Goal: Task Accomplishment & Management: Manage account settings

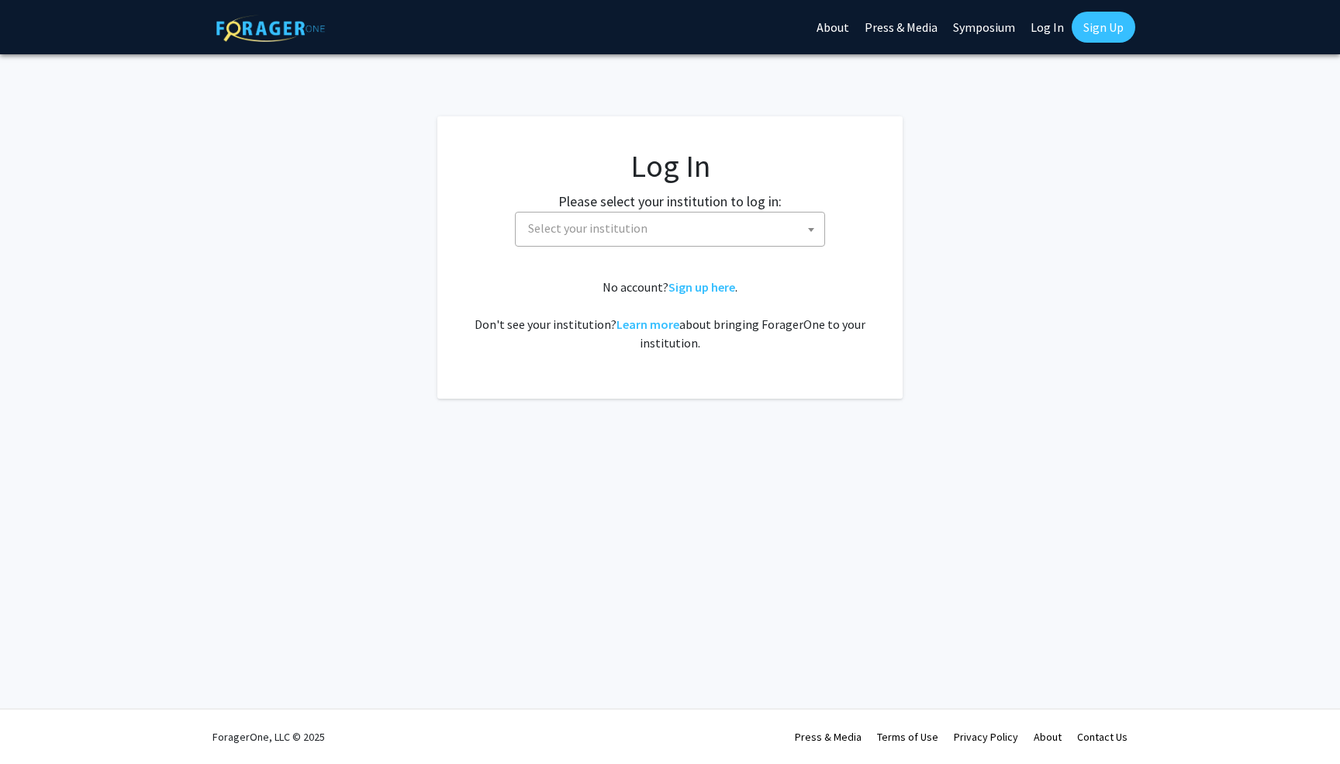
select select
click at [645, 244] on span "Select your institution" at bounding box center [670, 229] width 310 height 35
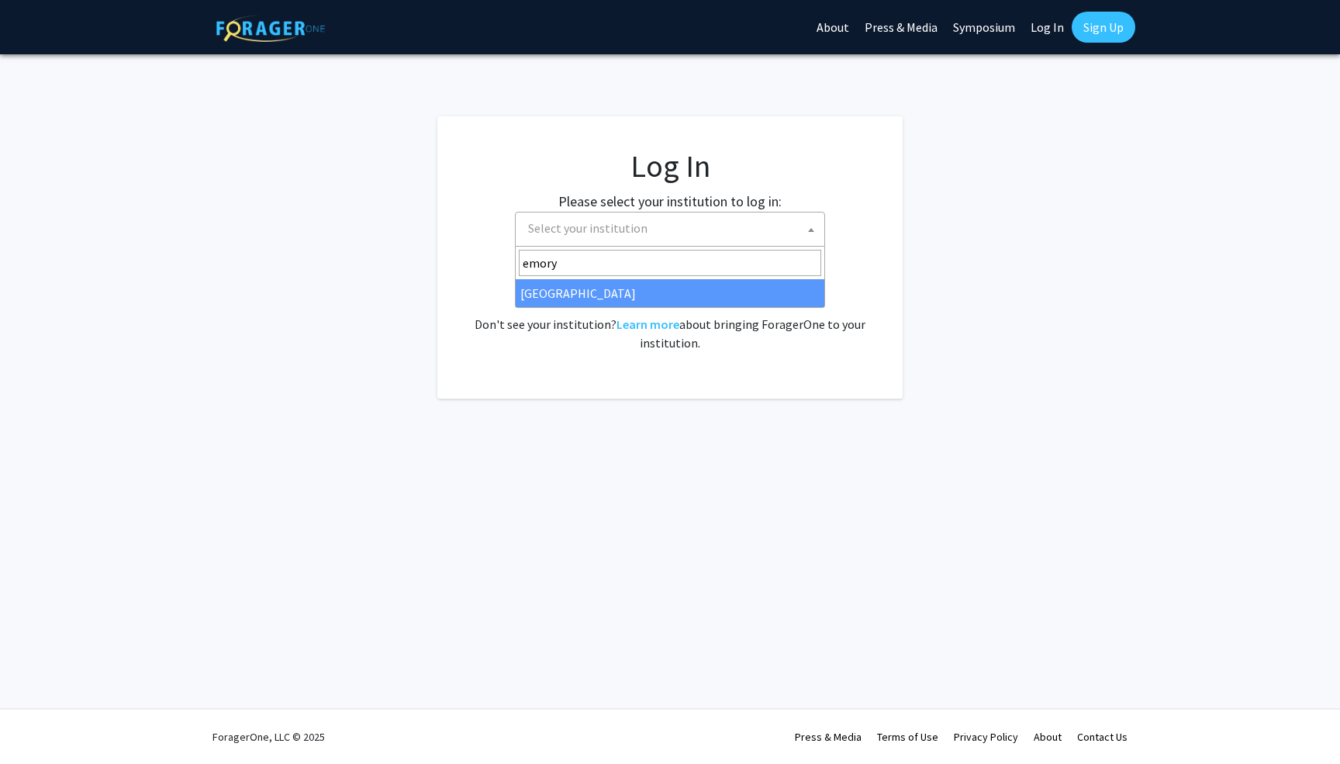
type input "emory"
select select "12"
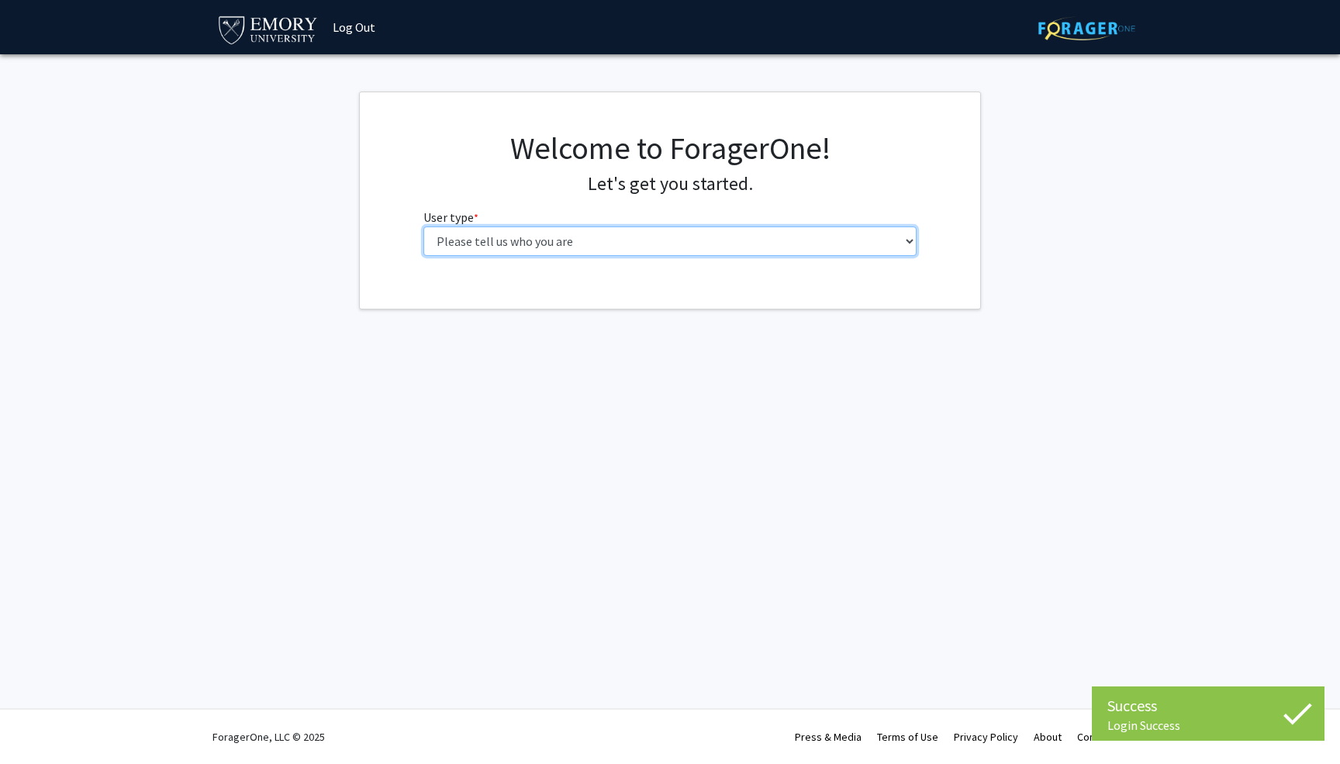
click at [537, 244] on select "Please tell us who you are Undergraduate Student Master's Student Doctoral Cand…" at bounding box center [671, 241] width 494 height 29
select select "1: undergrad"
click at [424, 227] on select "Please tell us who you are Undergraduate Student Master's Student Doctoral Cand…" at bounding box center [671, 241] width 494 height 29
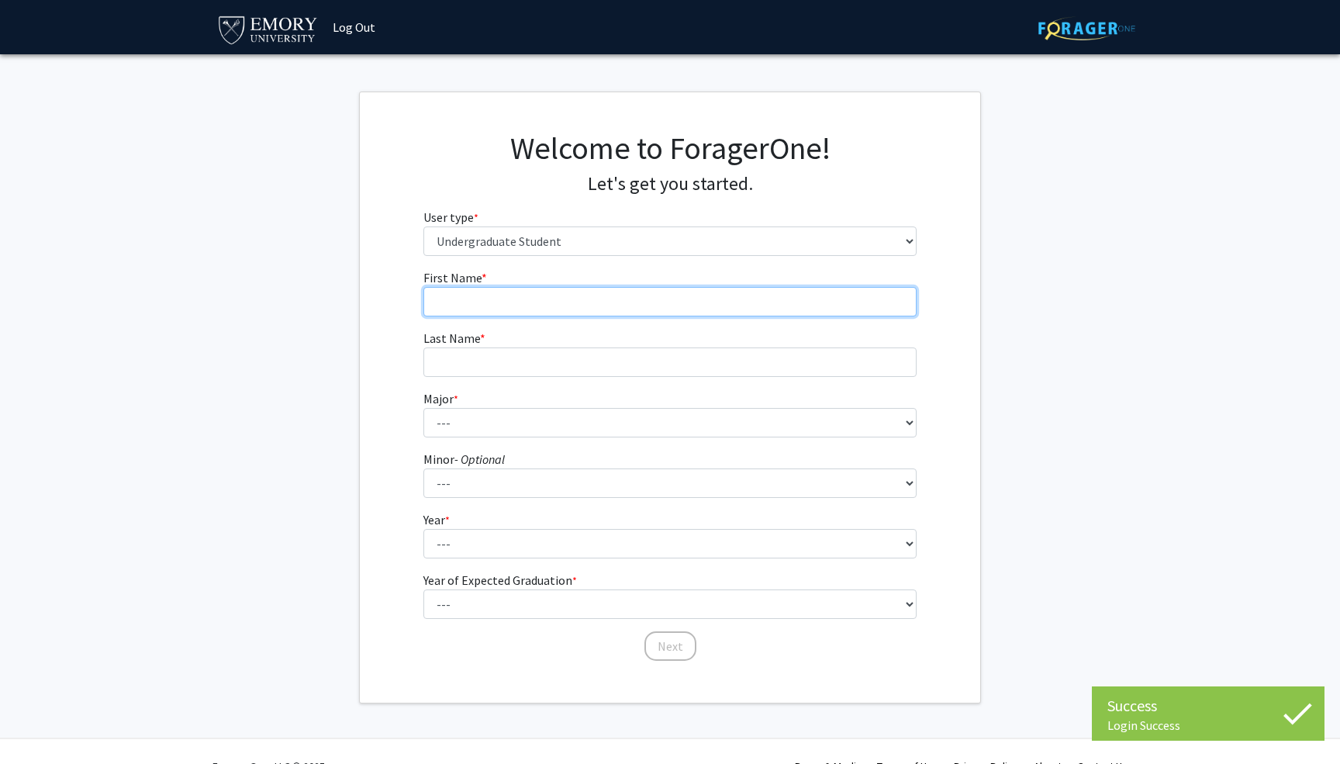
click at [631, 300] on input "First Name * required" at bounding box center [671, 301] width 494 height 29
type input "Siddharth"
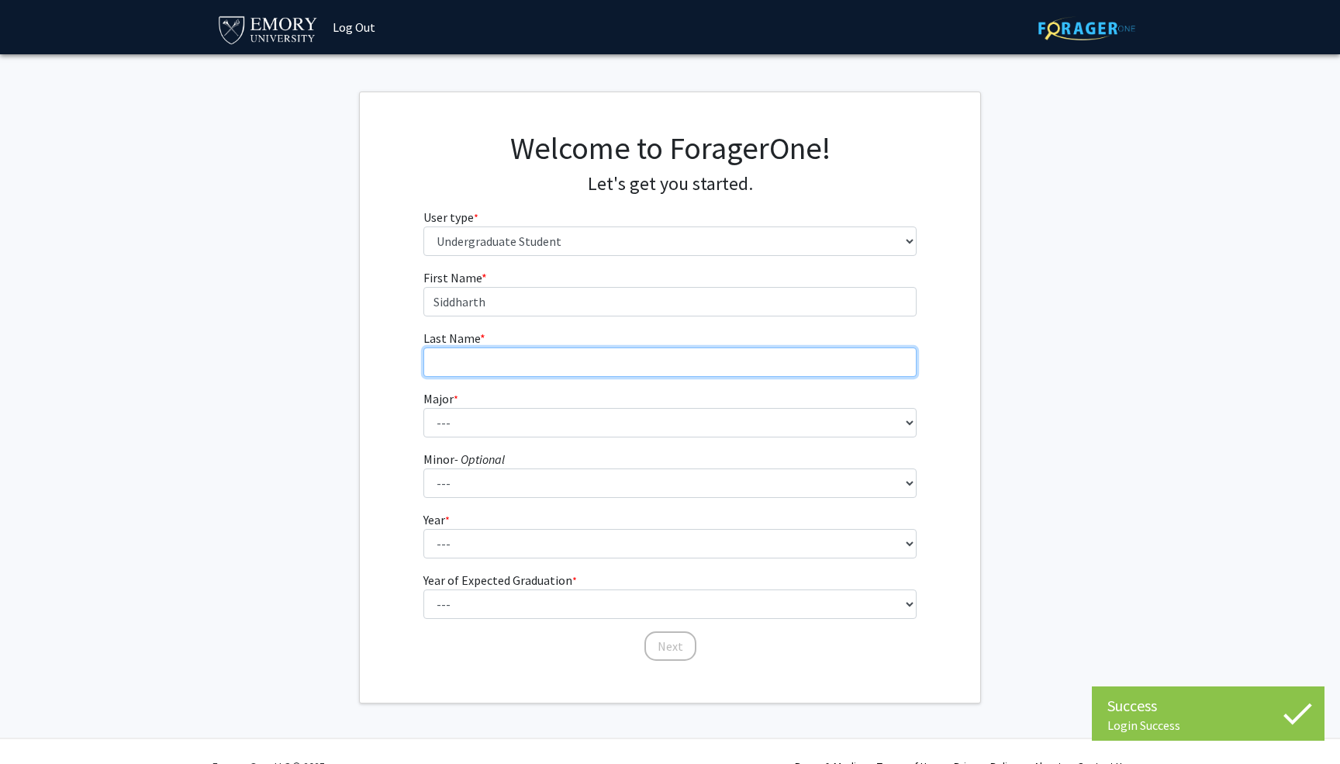
type input "[PERSON_NAME]"
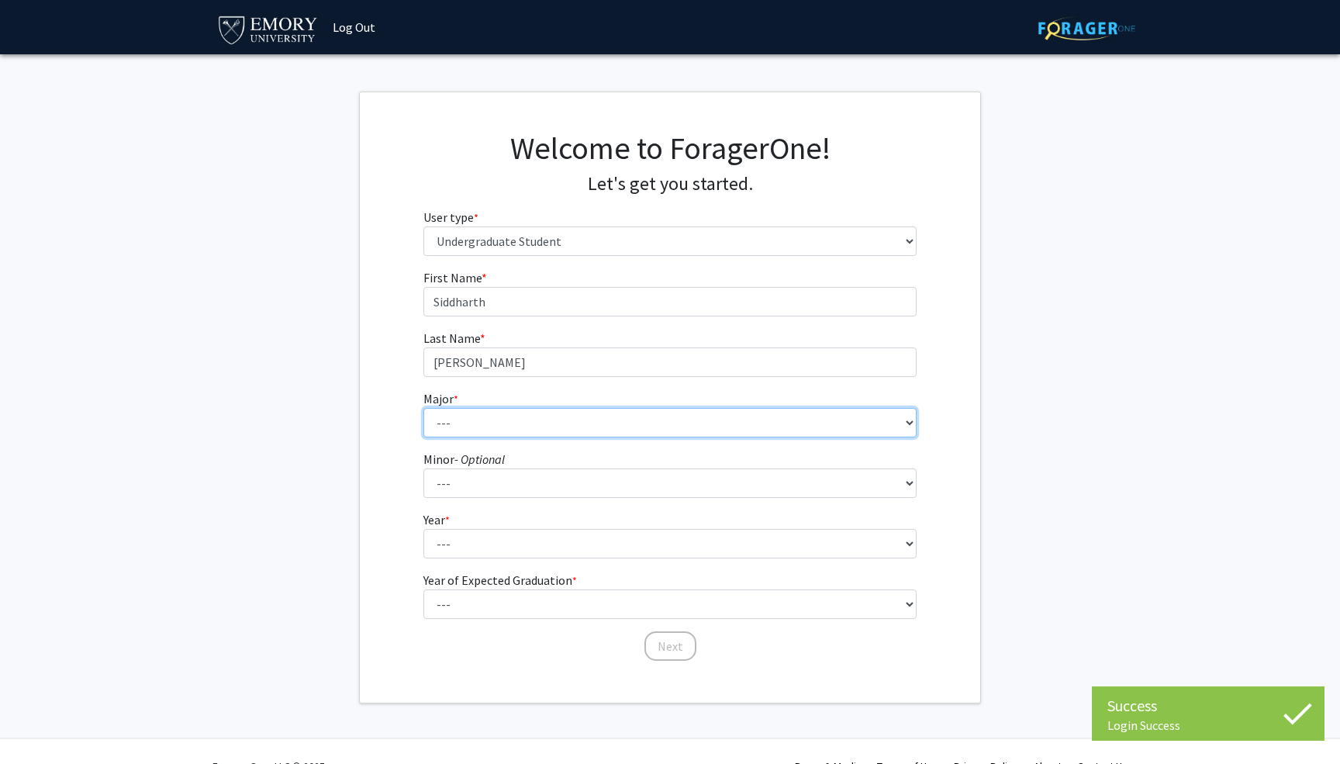
click at [569, 420] on select "--- Accounting African American Studies African Studies American Studies Analyt…" at bounding box center [671, 422] width 494 height 29
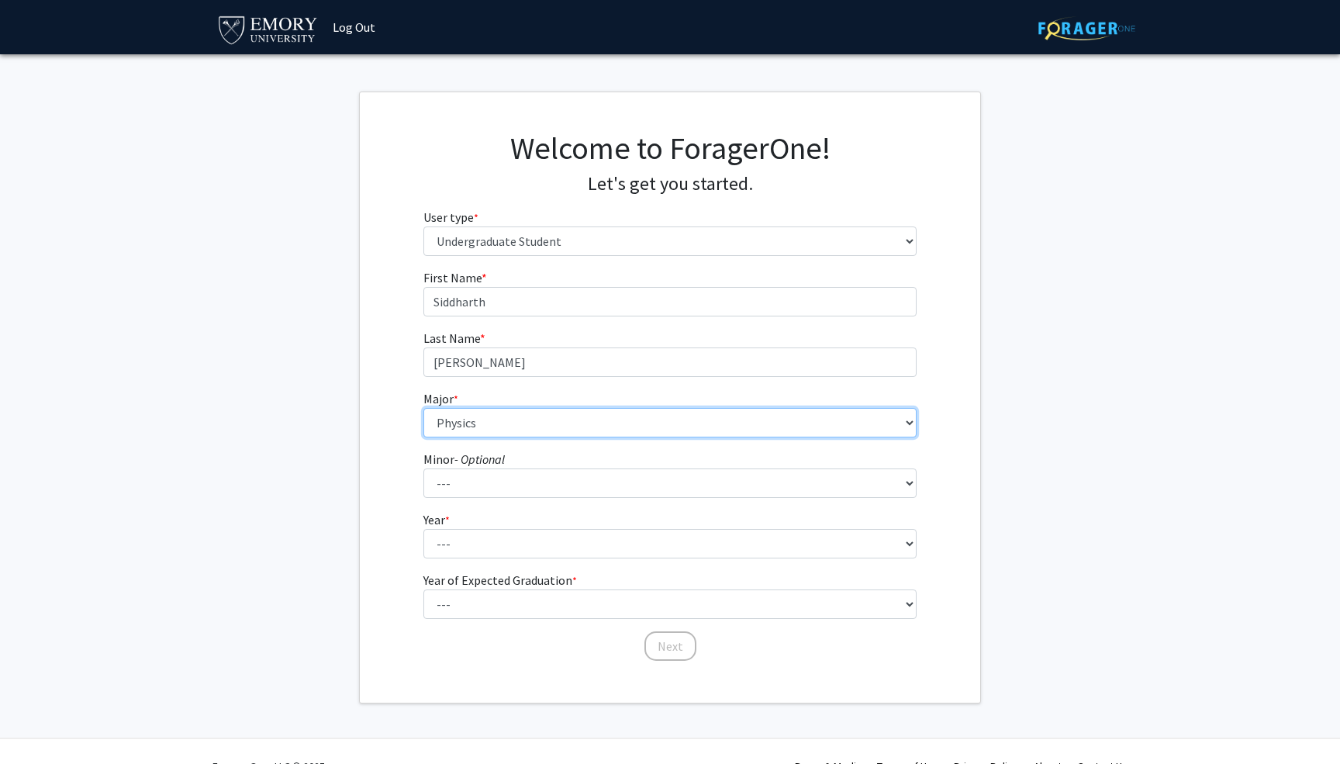
click at [424, 408] on select "--- Accounting African American Studies African Studies American Studies Analyt…" at bounding box center [671, 422] width 494 height 29
click at [498, 425] on select "--- Accounting African American Studies African Studies American Studies Analyt…" at bounding box center [671, 422] width 494 height 29
select select "13: 974"
click at [424, 408] on select "--- Accounting African American Studies African Studies American Studies Analyt…" at bounding box center [671, 422] width 494 height 29
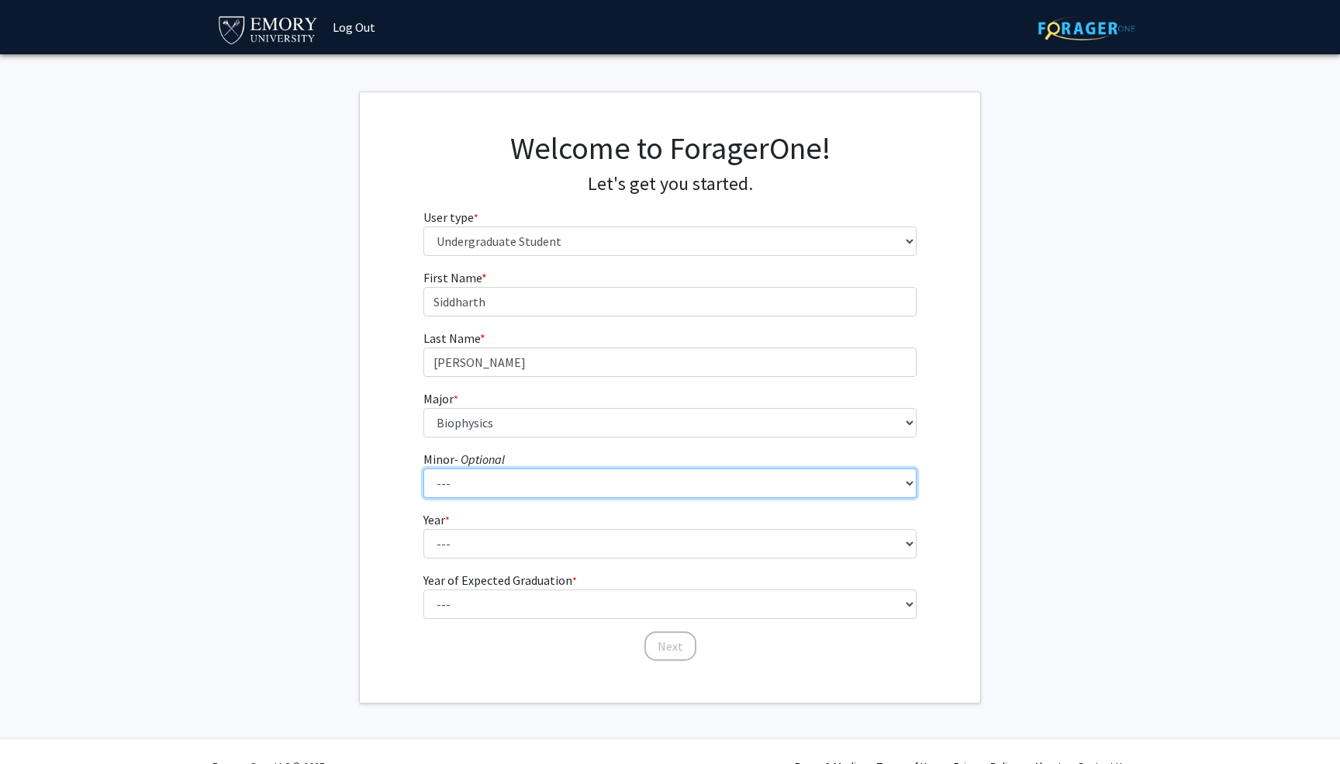
click at [461, 481] on select "--- African American Studies African Studies American Studies Ancient Mediterra…" at bounding box center [671, 483] width 494 height 29
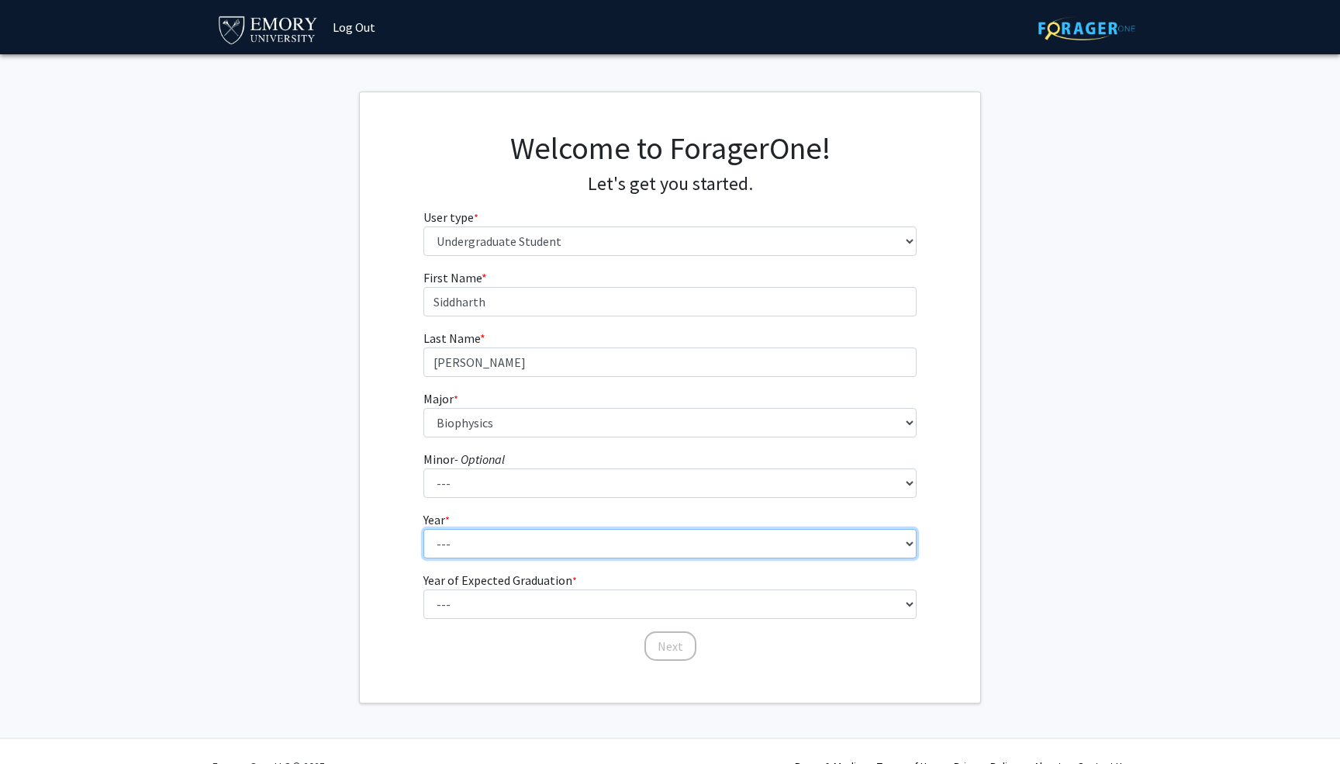
click at [480, 548] on select "--- First-year Sophomore Junior Senior Postbaccalaureate Certificate" at bounding box center [671, 543] width 494 height 29
select select "3: junior"
click at [424, 529] on select "--- First-year Sophomore Junior Senior Postbaccalaureate Certificate" at bounding box center [671, 543] width 494 height 29
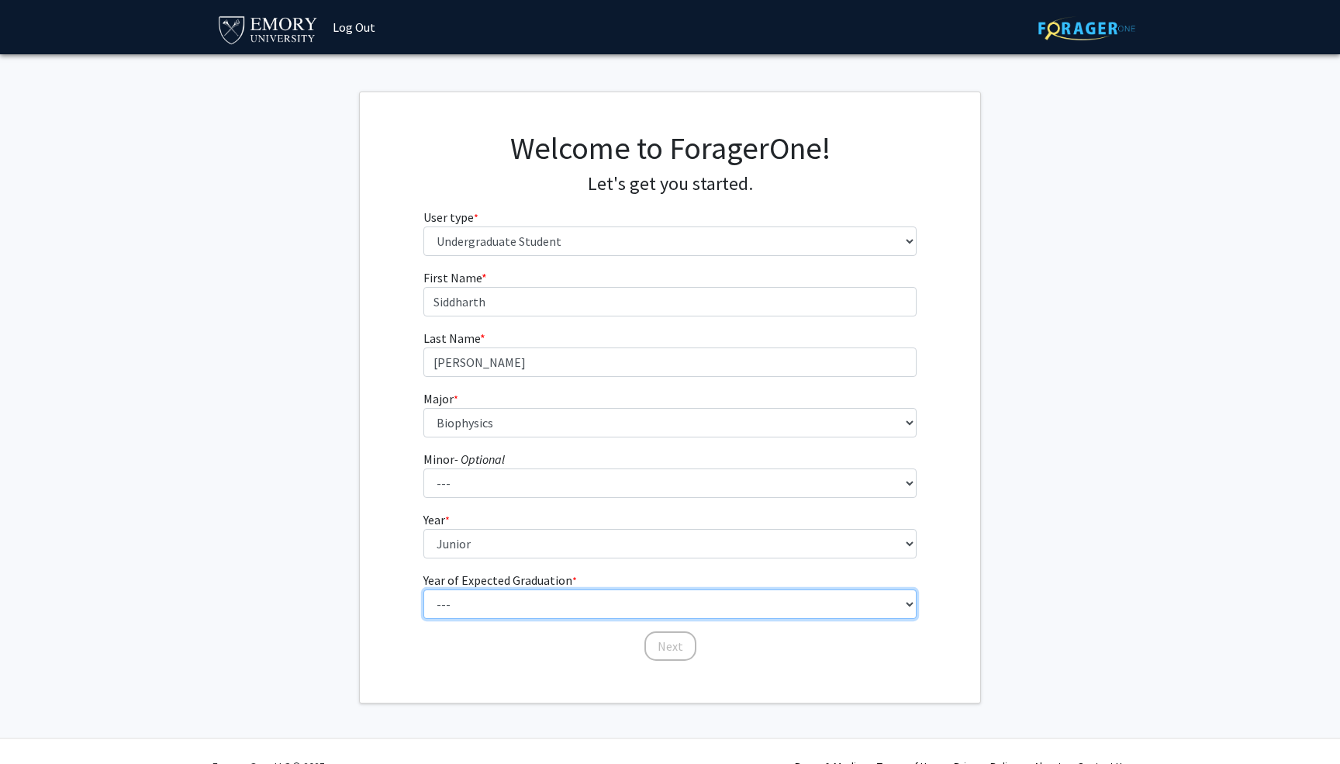
click at [498, 602] on select "--- 2025 2026 2027 2028 2029 2030 2031 2032 2033 2034" at bounding box center [671, 604] width 494 height 29
click at [424, 590] on select "--- 2025 2026 2027 2028 2029 2030 2031 2032 2033 2034" at bounding box center [671, 604] width 494 height 29
click at [500, 605] on select "--- 2025 2026 2027 2028 2029 2030 2031 2032 2033 2034" at bounding box center [671, 604] width 494 height 29
select select "3: 2027"
click at [424, 590] on select "--- 2025 2026 2027 2028 2029 2030 2031 2032 2033 2034" at bounding box center [671, 604] width 494 height 29
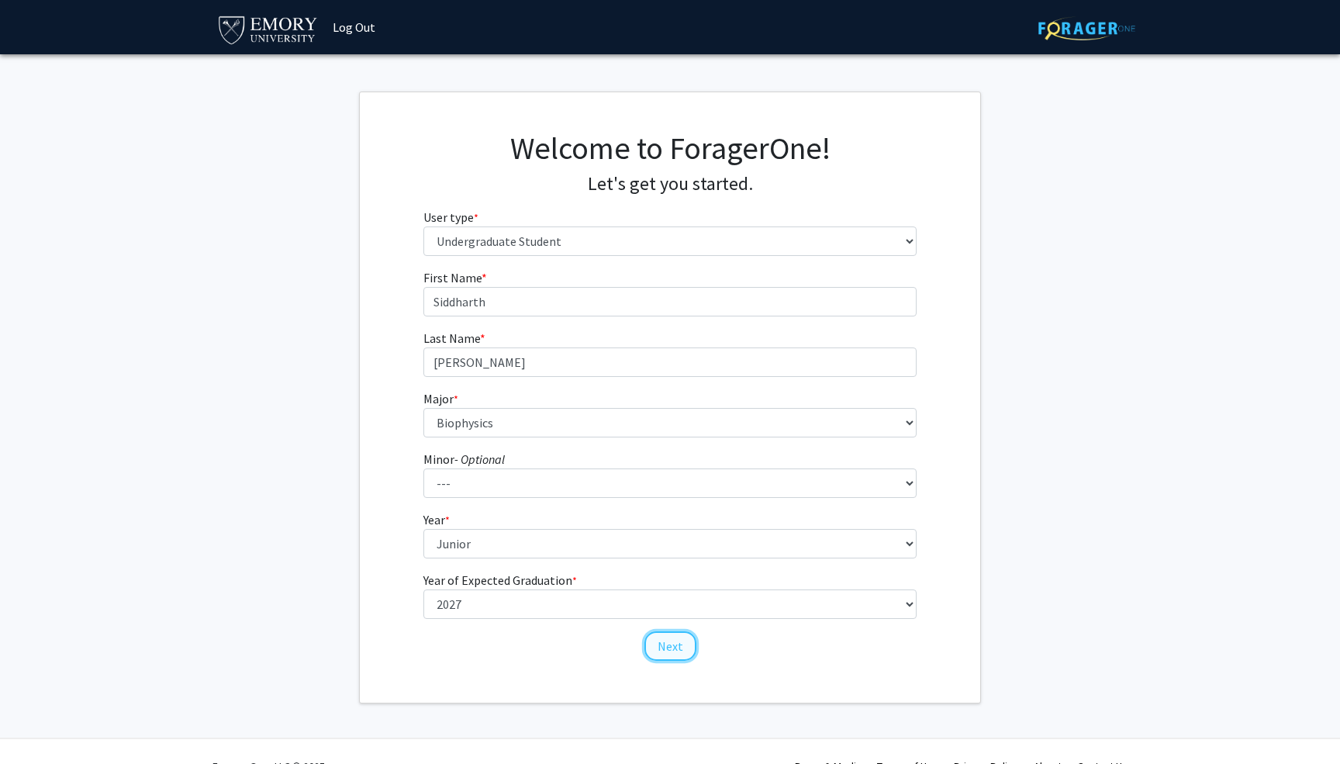
click at [661, 649] on button "Next" at bounding box center [671, 645] width 52 height 29
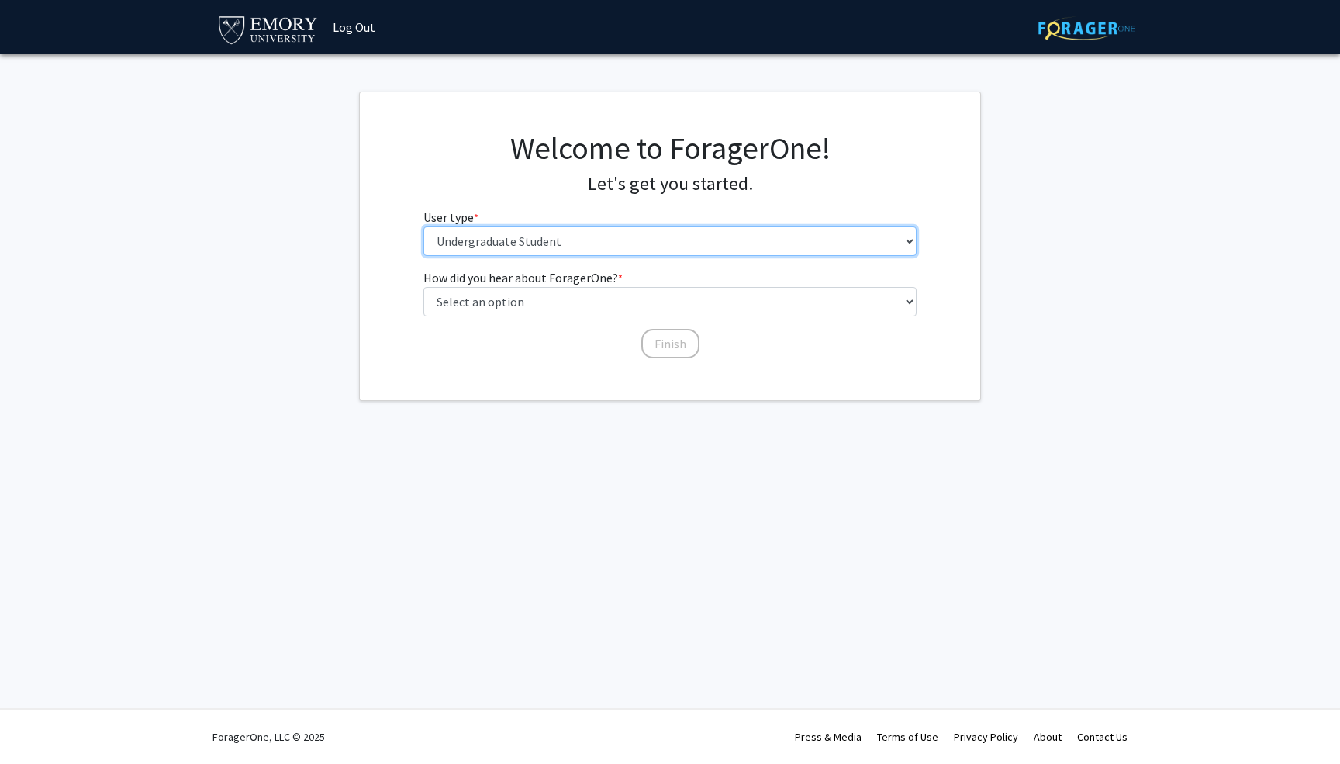
click at [558, 238] on select "Please tell us who you are Undergraduate Student Master's Student Doctoral Cand…" at bounding box center [671, 241] width 494 height 29
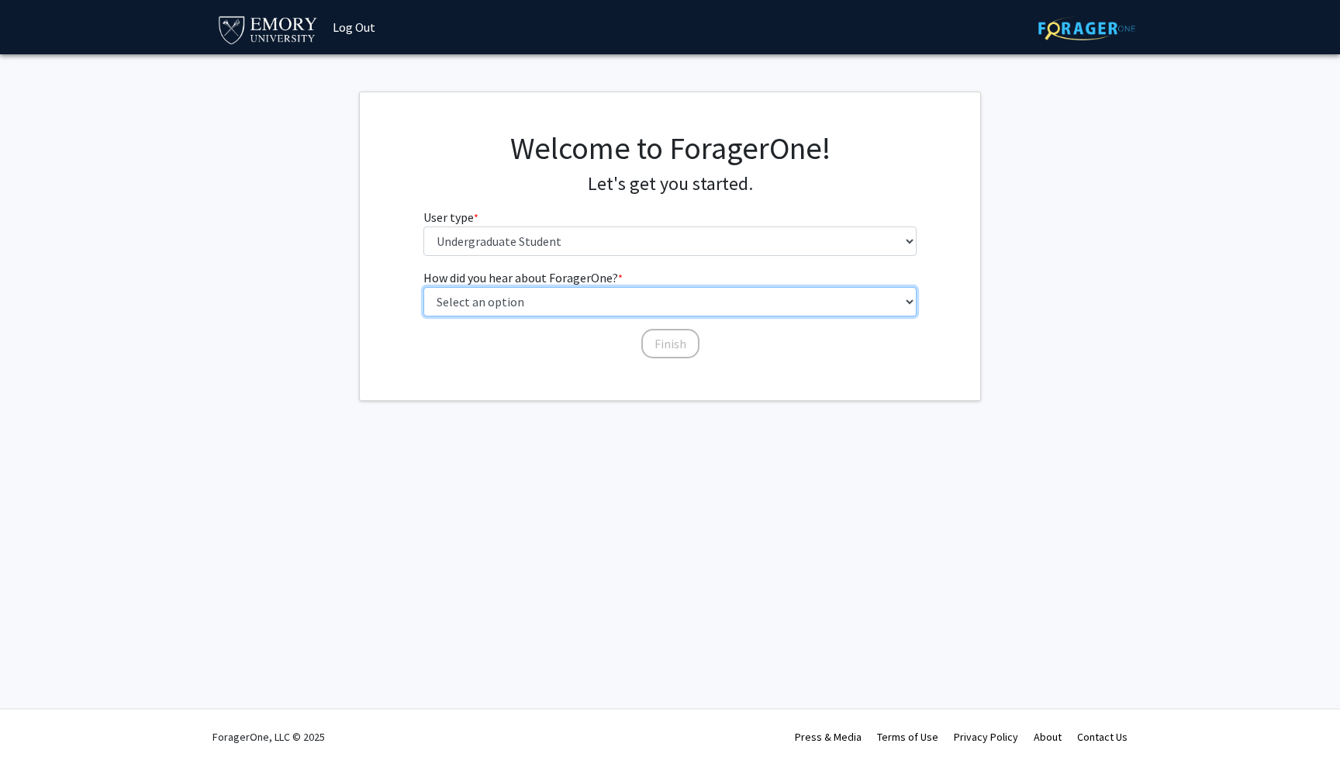
click at [552, 302] on select "Select an option Peer/student recommendation Faculty/staff recommendation Unive…" at bounding box center [671, 301] width 494 height 29
click at [424, 287] on select "Select an option Peer/student recommendation Faculty/staff recommendation Unive…" at bounding box center [671, 301] width 494 height 29
click at [580, 307] on select "Select an option Peer/student recommendation Faculty/staff recommendation Unive…" at bounding box center [671, 301] width 494 height 29
select select "1: peer_recommendation"
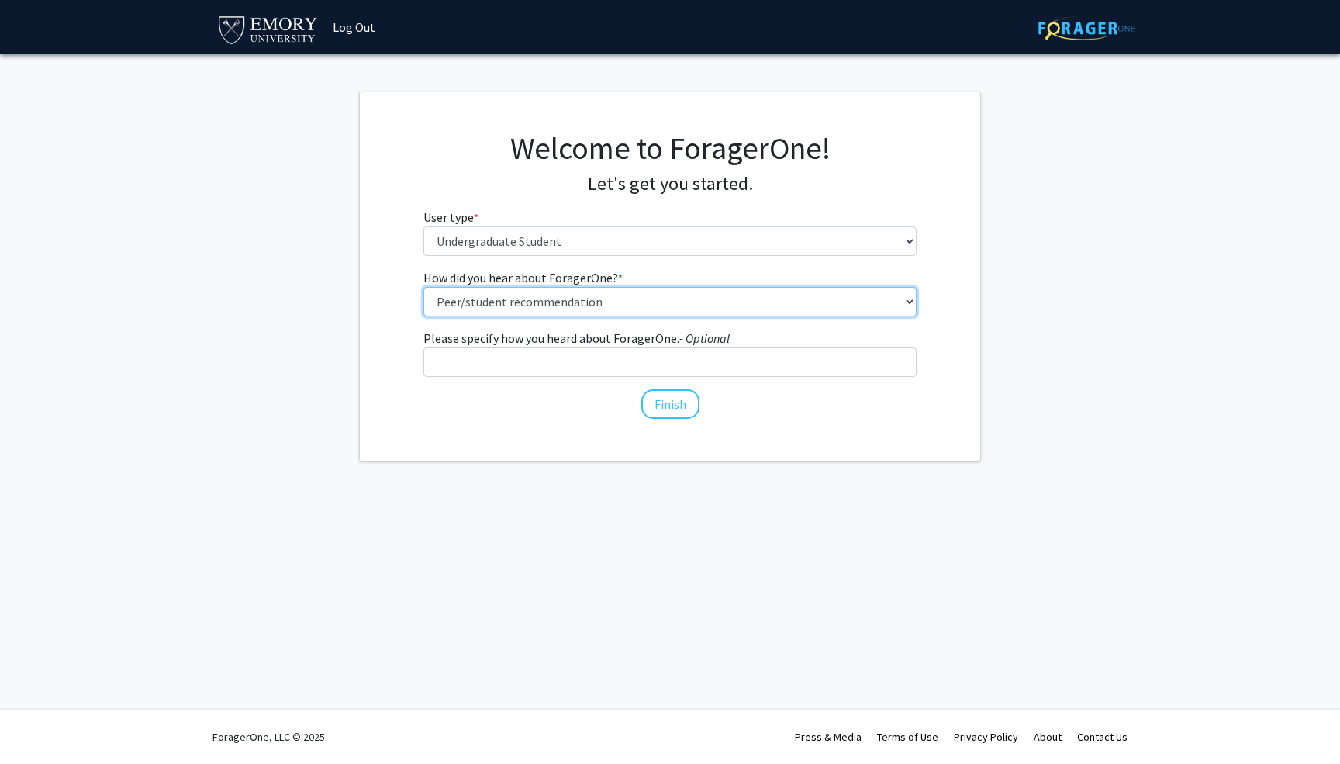
click at [424, 287] on select "Select an option Peer/student recommendation Faculty/staff recommendation Unive…" at bounding box center [671, 301] width 494 height 29
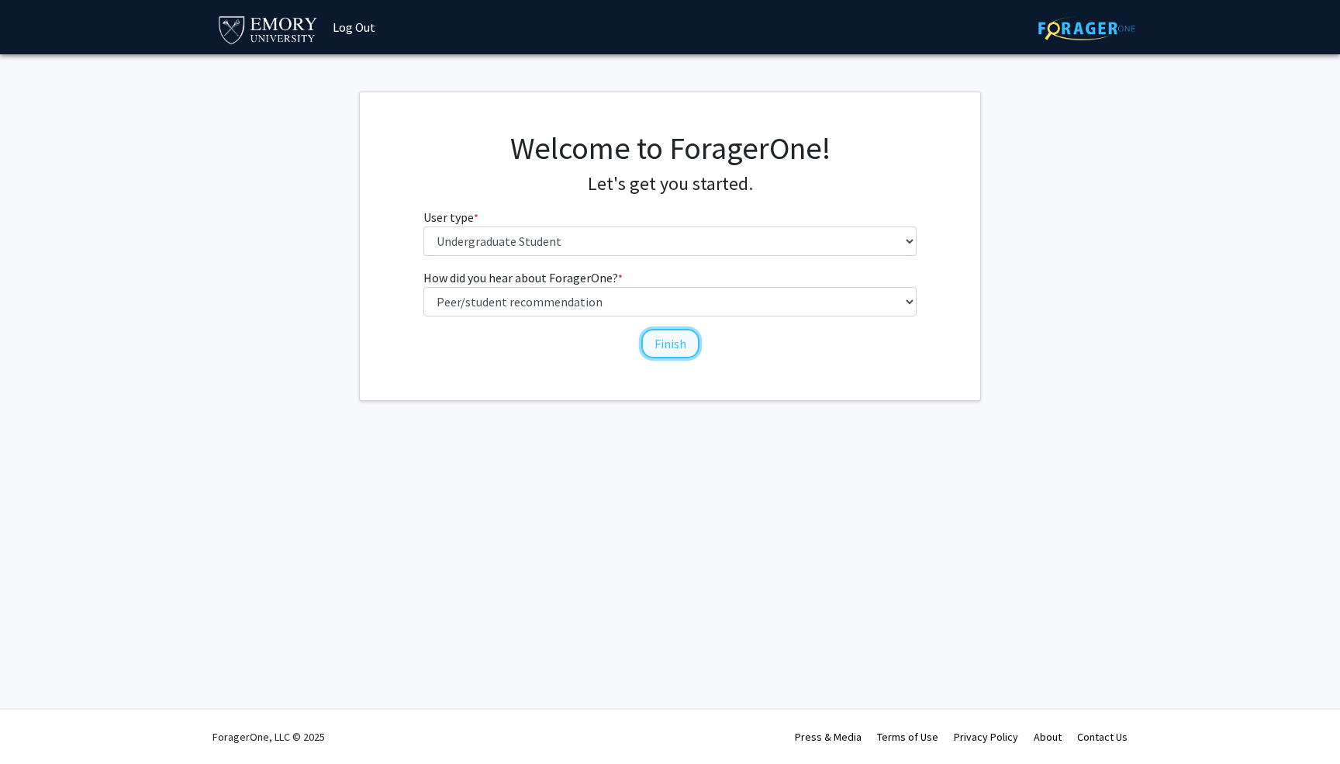
click at [648, 346] on button "Finish" at bounding box center [671, 343] width 58 height 29
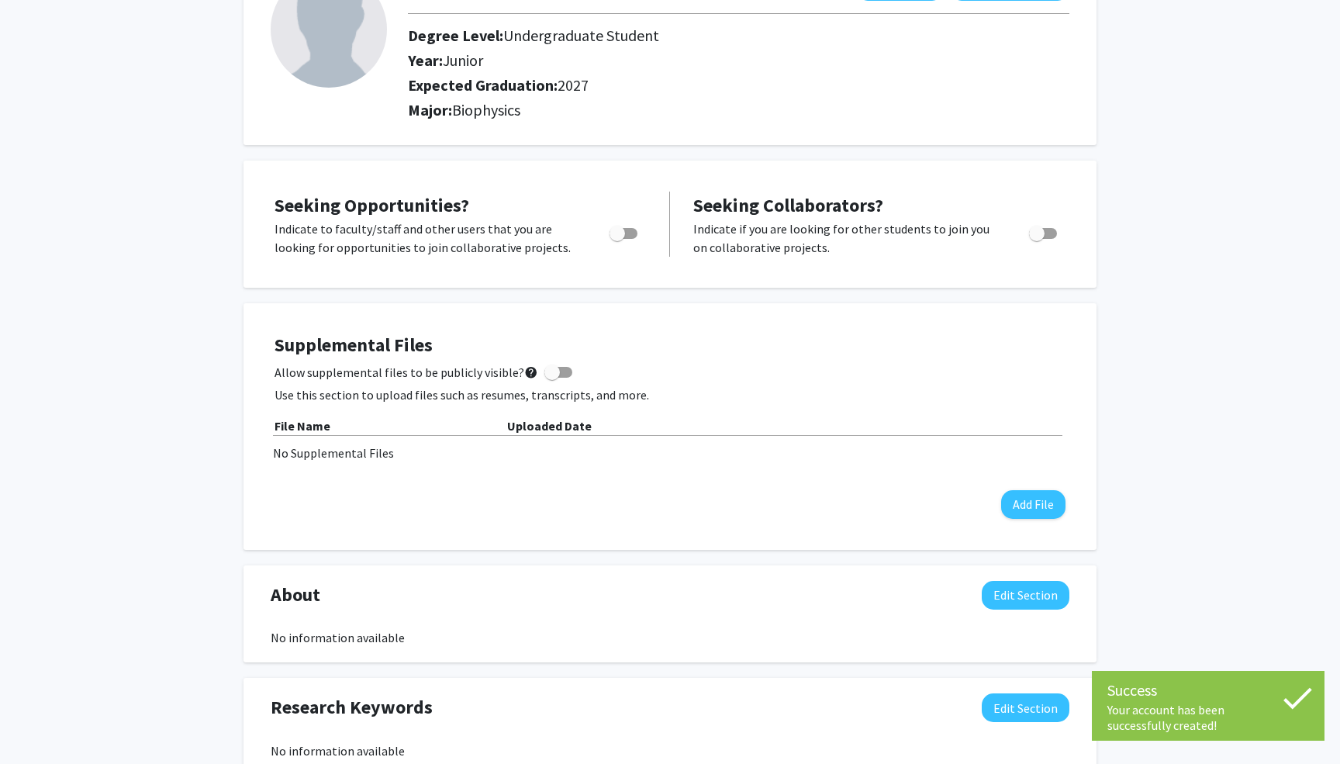
scroll to position [133, 0]
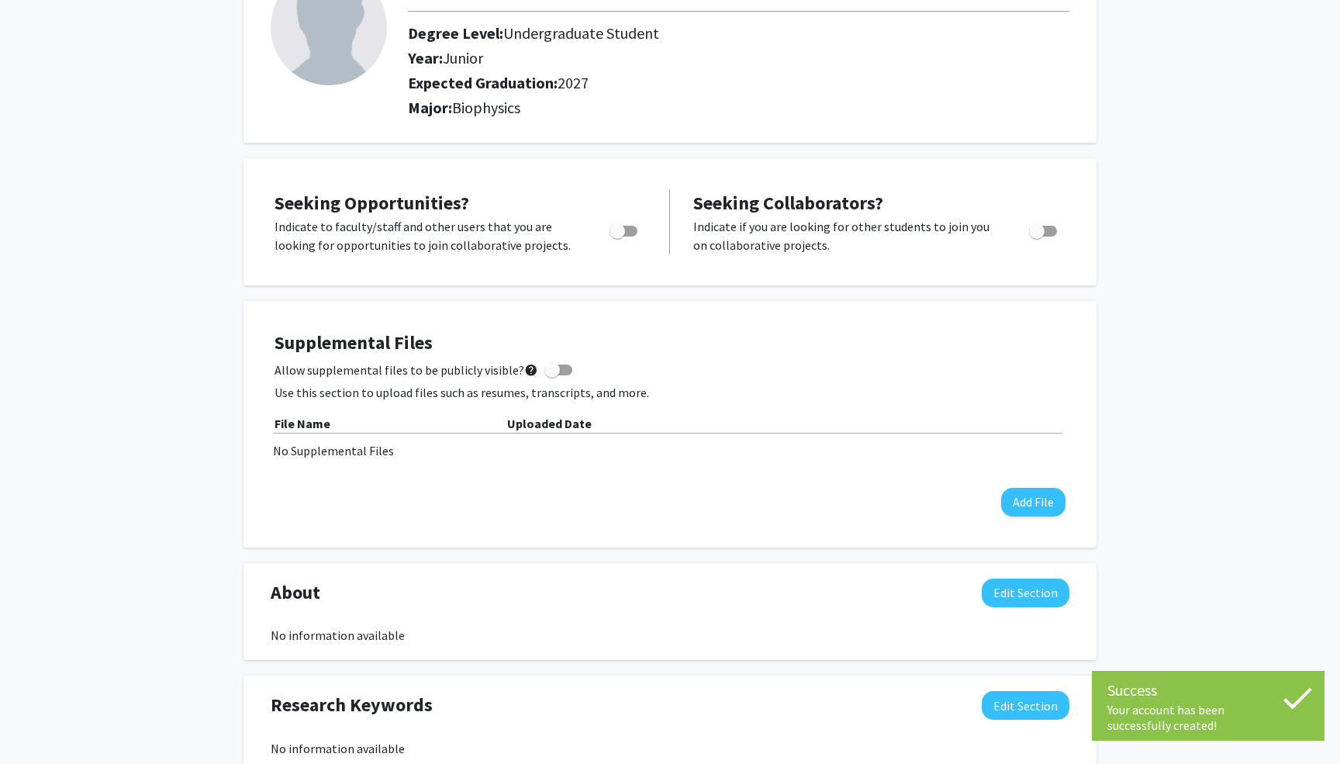
click at [610, 225] on span "Toggle" at bounding box center [618, 231] width 16 height 16
click at [617, 237] on input "Are you actively seeking opportunities?" at bounding box center [617, 237] width 1 height 1
checkbox input "true"
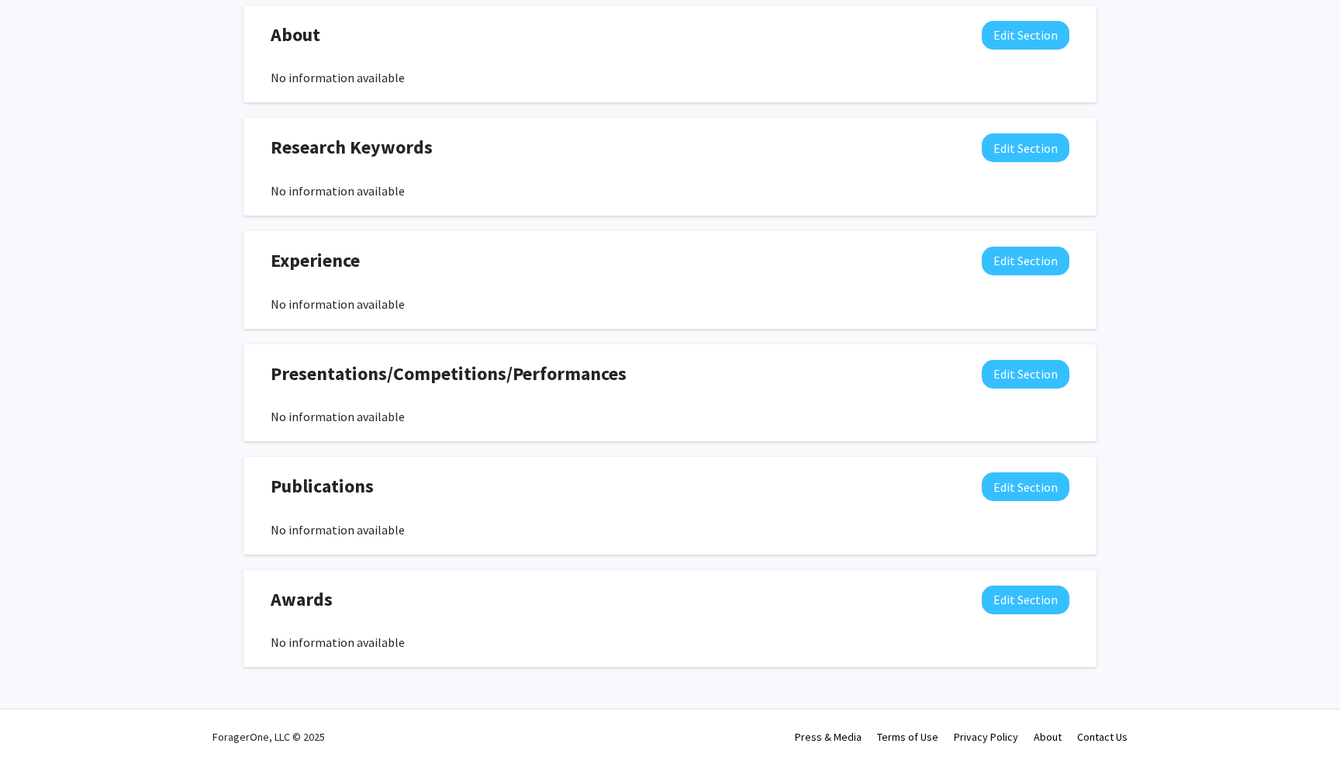
scroll to position [0, 0]
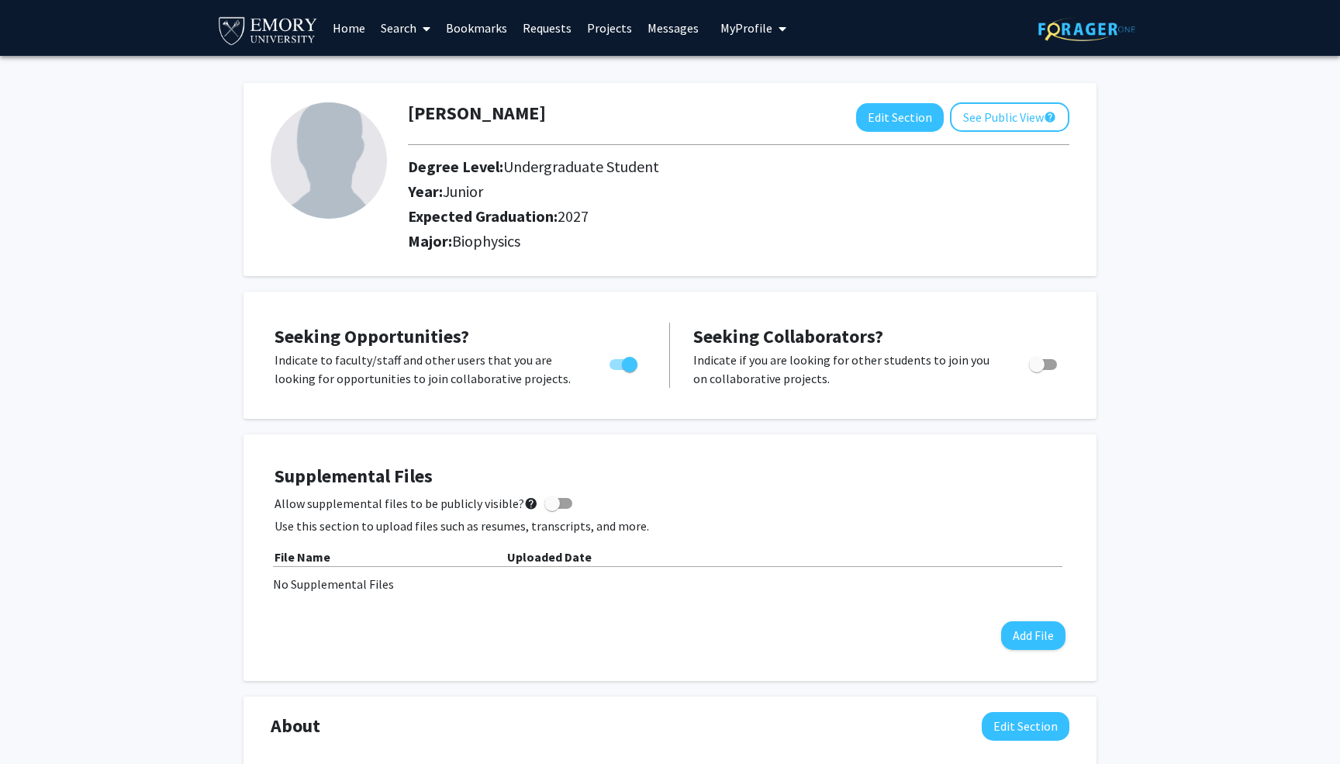
click at [596, 18] on link "Projects" at bounding box center [609, 28] width 61 height 54
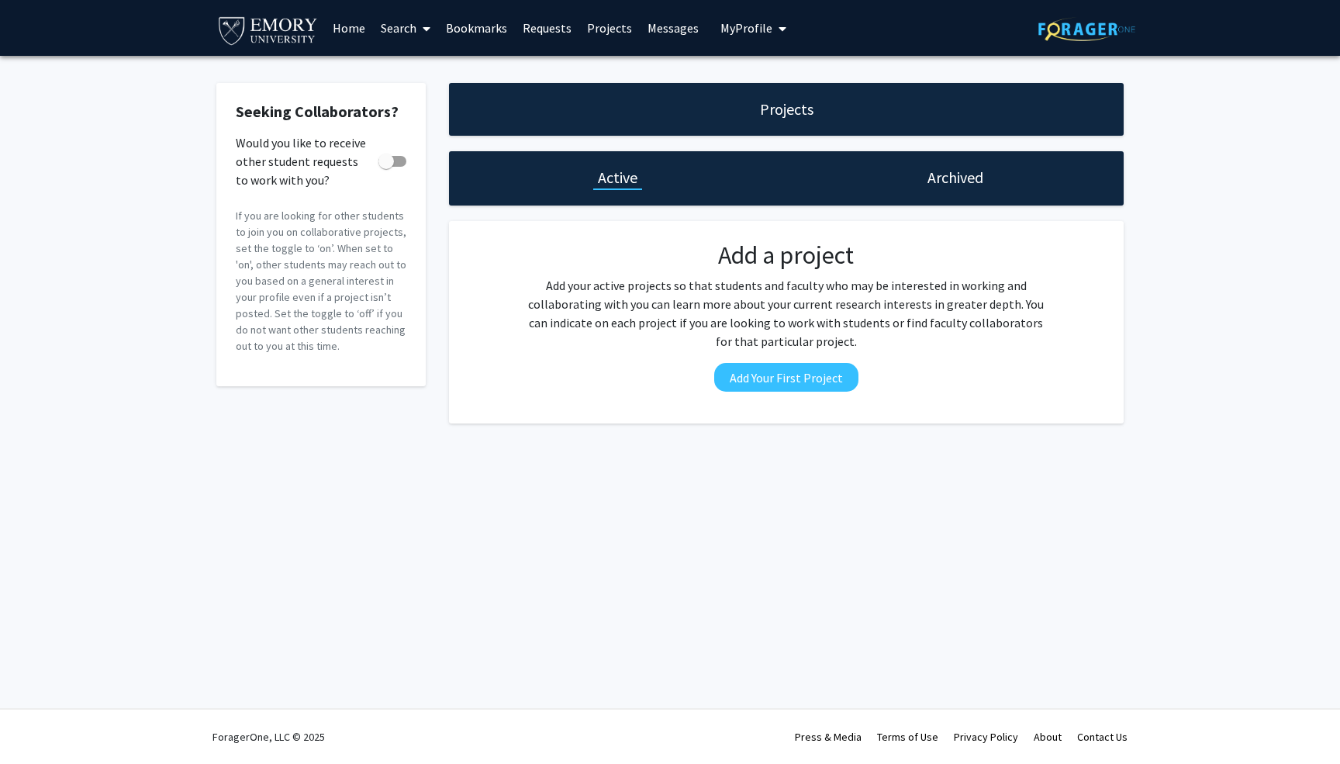
click at [555, 29] on link "Requests" at bounding box center [547, 28] width 64 height 54
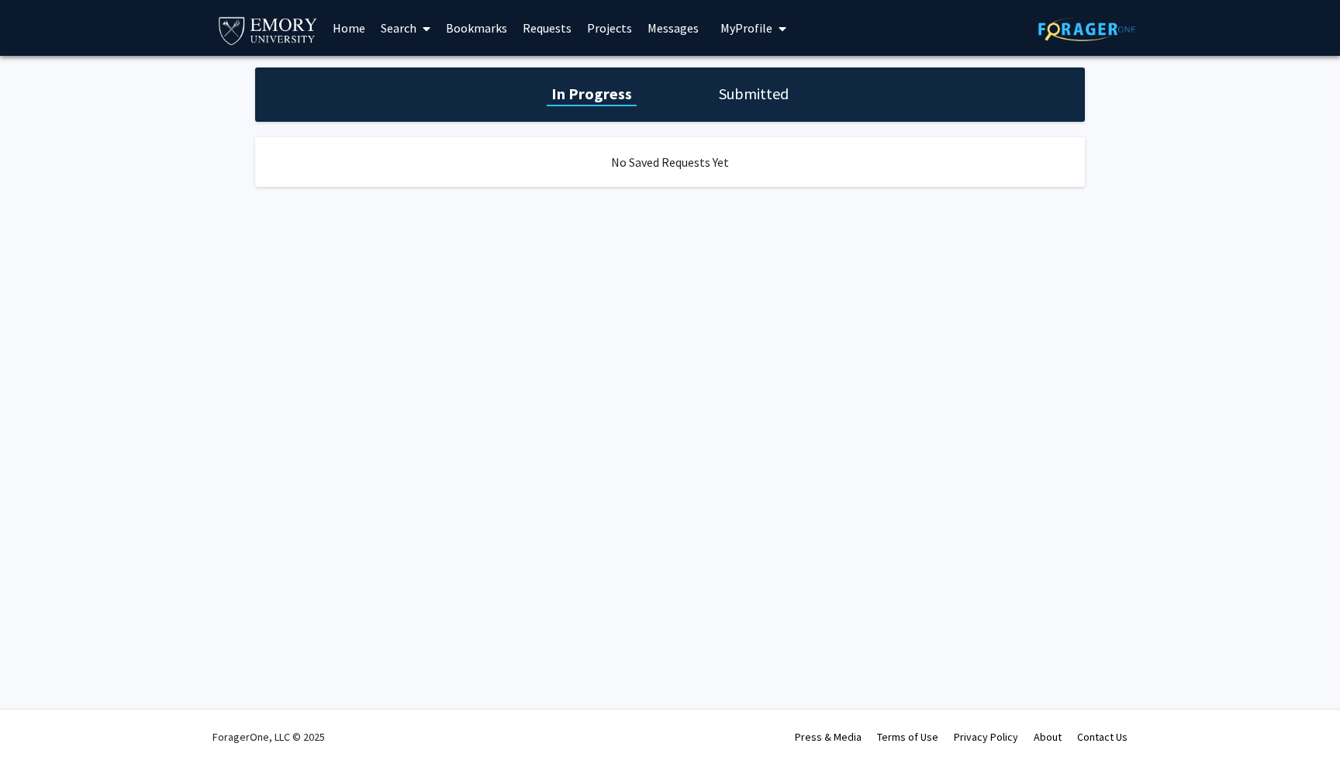
click at [508, 26] on link "Bookmarks" at bounding box center [476, 28] width 77 height 54
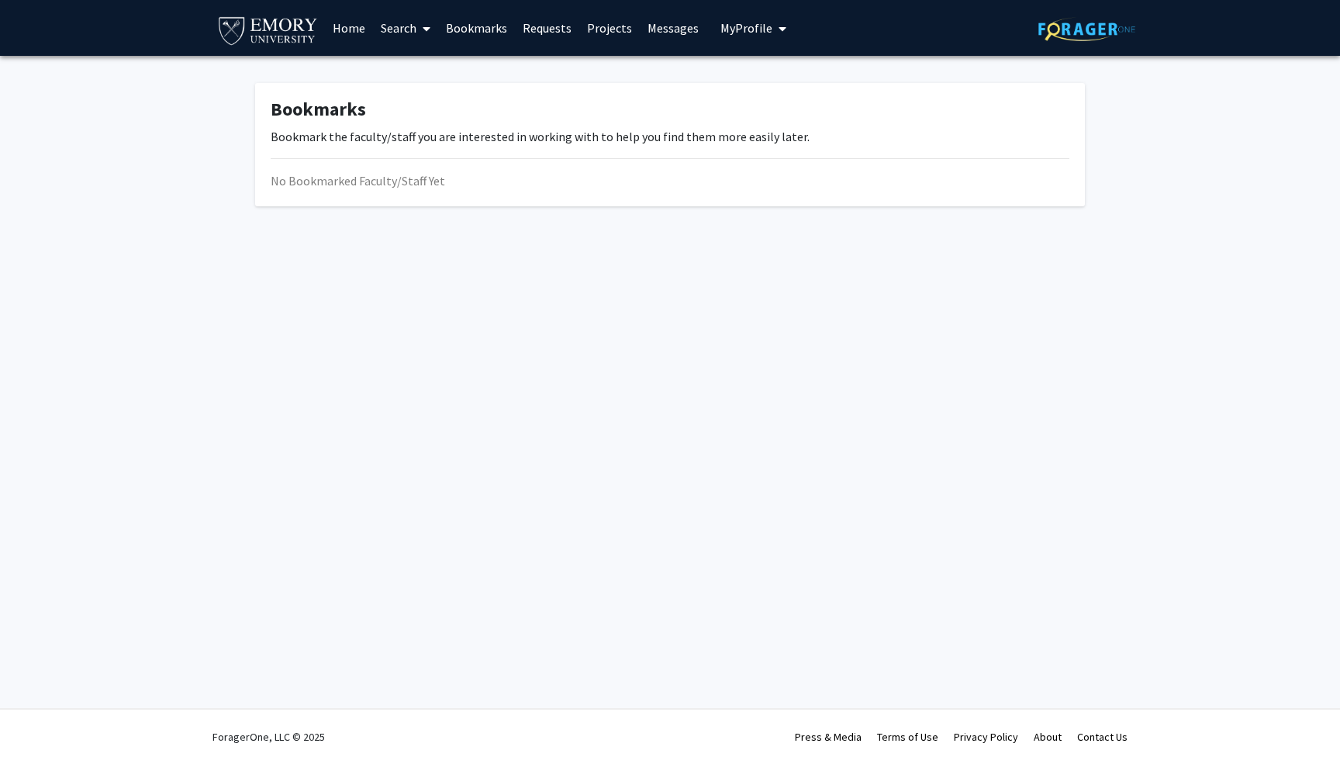
click at [397, 24] on link "Search" at bounding box center [405, 28] width 65 height 54
click at [349, 31] on link "Home" at bounding box center [349, 28] width 48 height 54
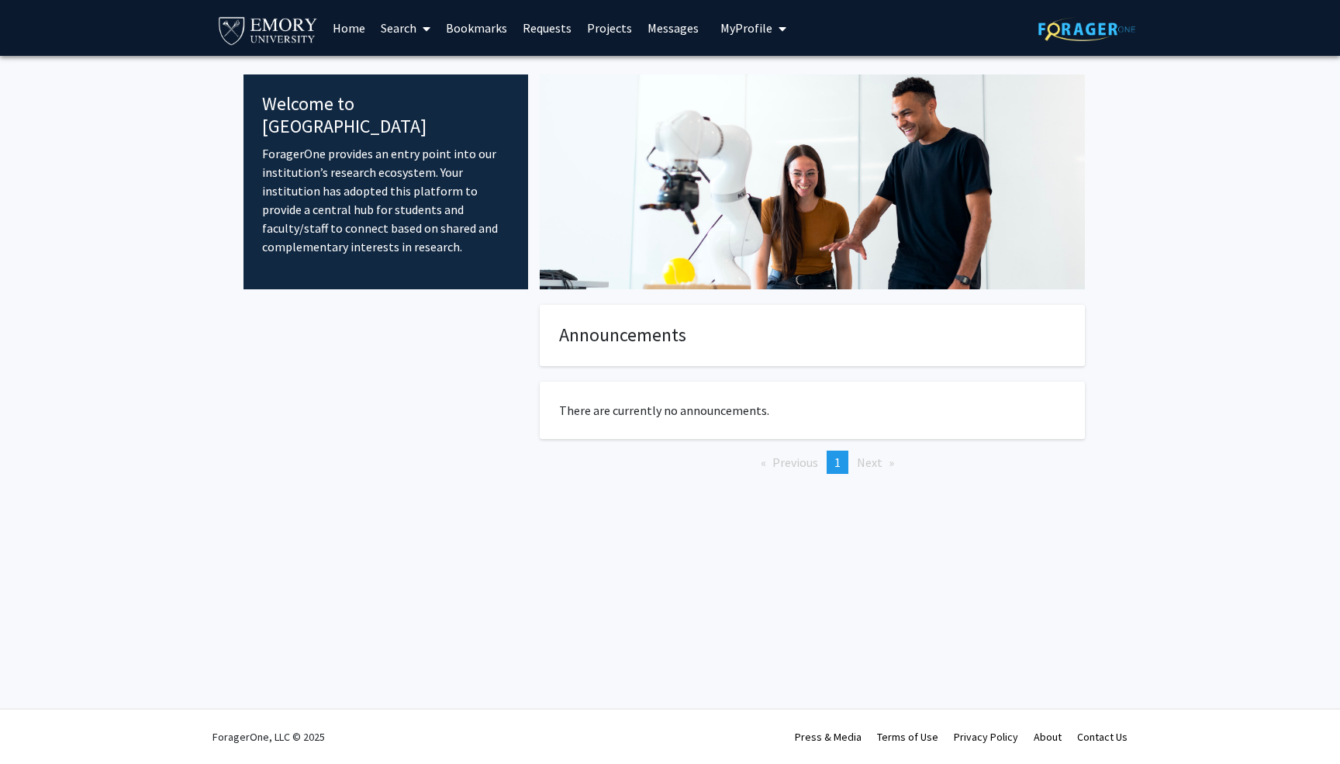
click at [267, 16] on img at bounding box center [267, 29] width 103 height 35
click at [752, 22] on span "My Profile" at bounding box center [747, 28] width 52 height 16
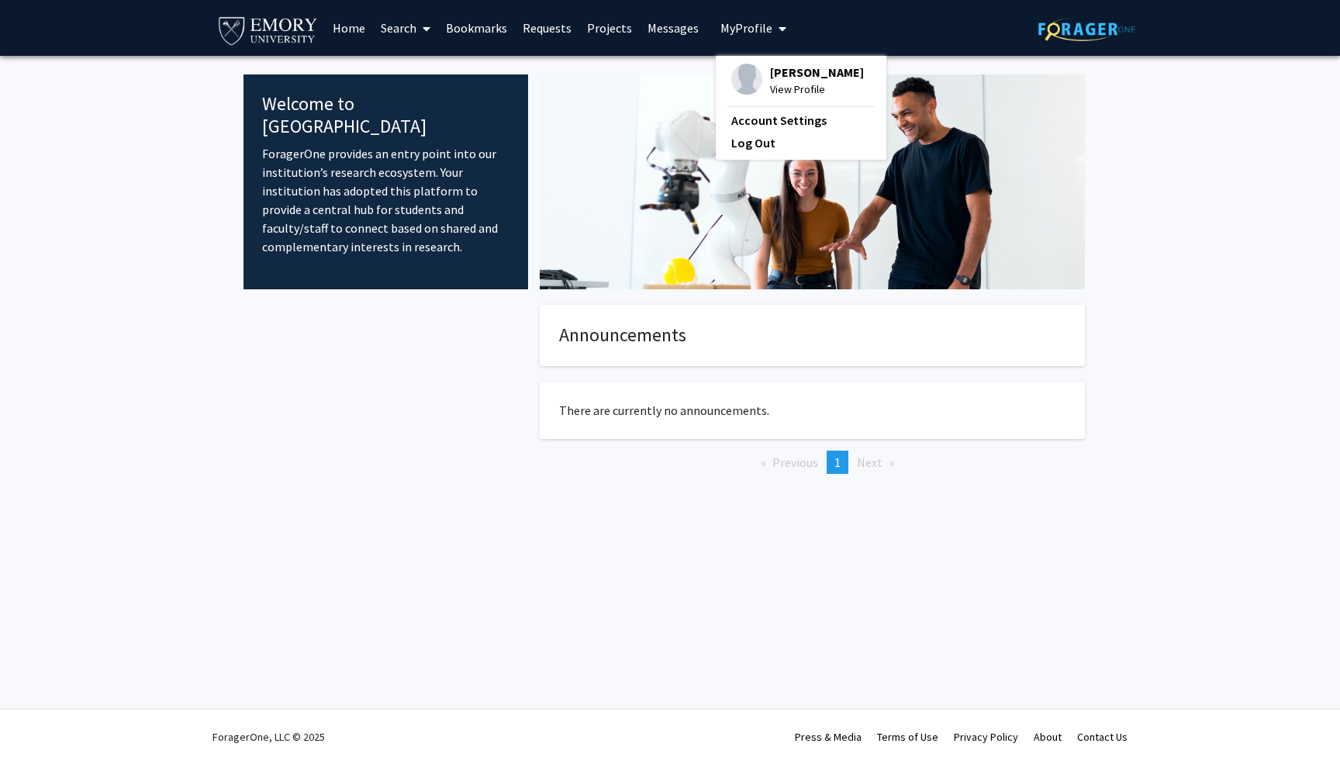
click at [770, 81] on span "[PERSON_NAME]" at bounding box center [817, 72] width 94 height 17
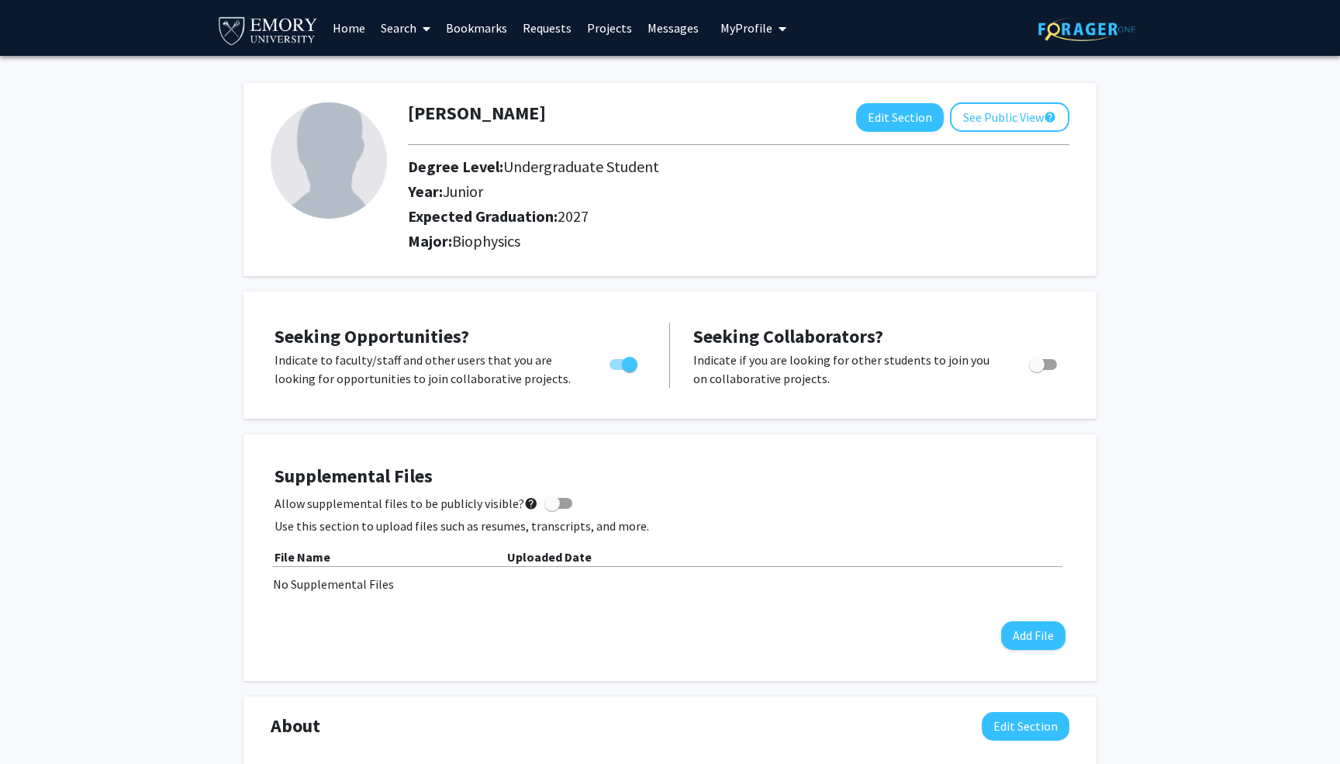
click at [557, 558] on b "Uploaded Date" at bounding box center [549, 557] width 85 height 16
click at [547, 503] on span at bounding box center [553, 504] width 16 height 16
click at [552, 509] on input "Allow supplemental files to be publicly visible? help" at bounding box center [552, 509] width 1 height 1
checkbox input "true"
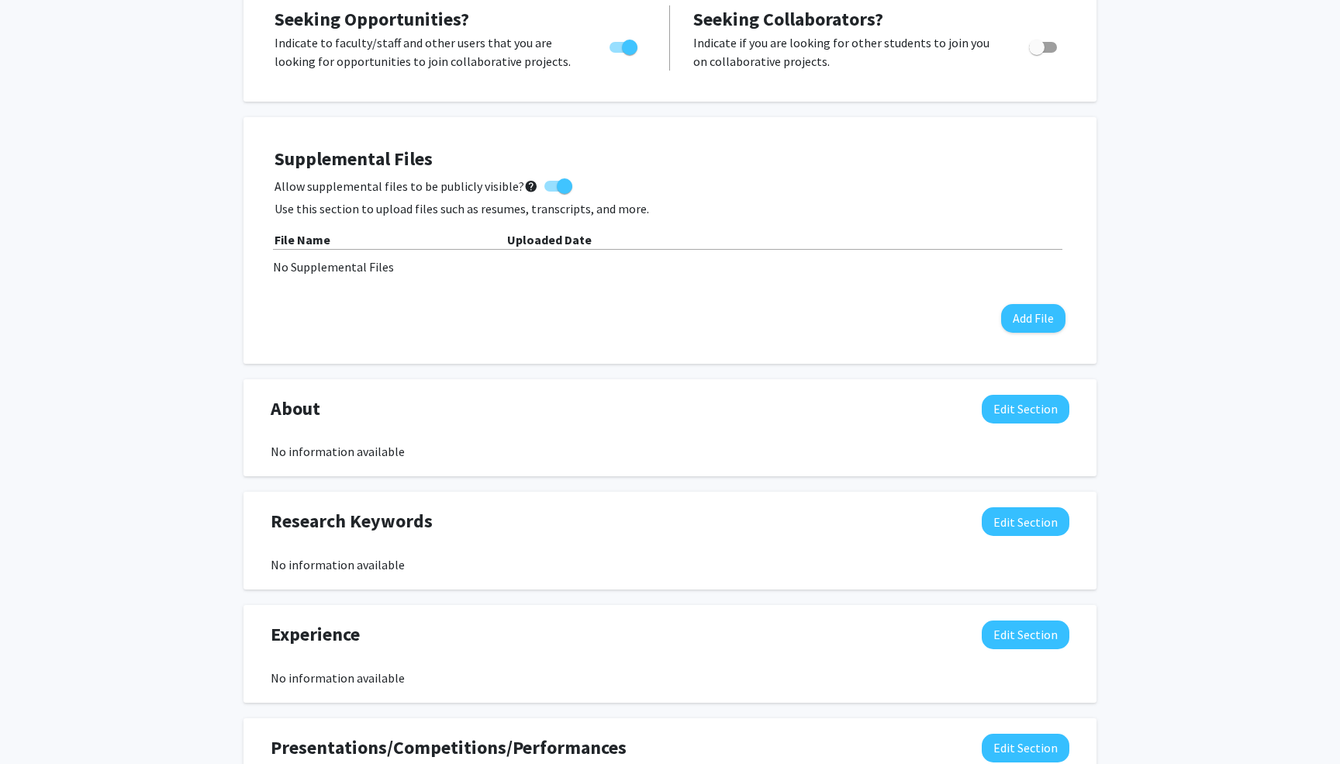
scroll to position [320, 0]
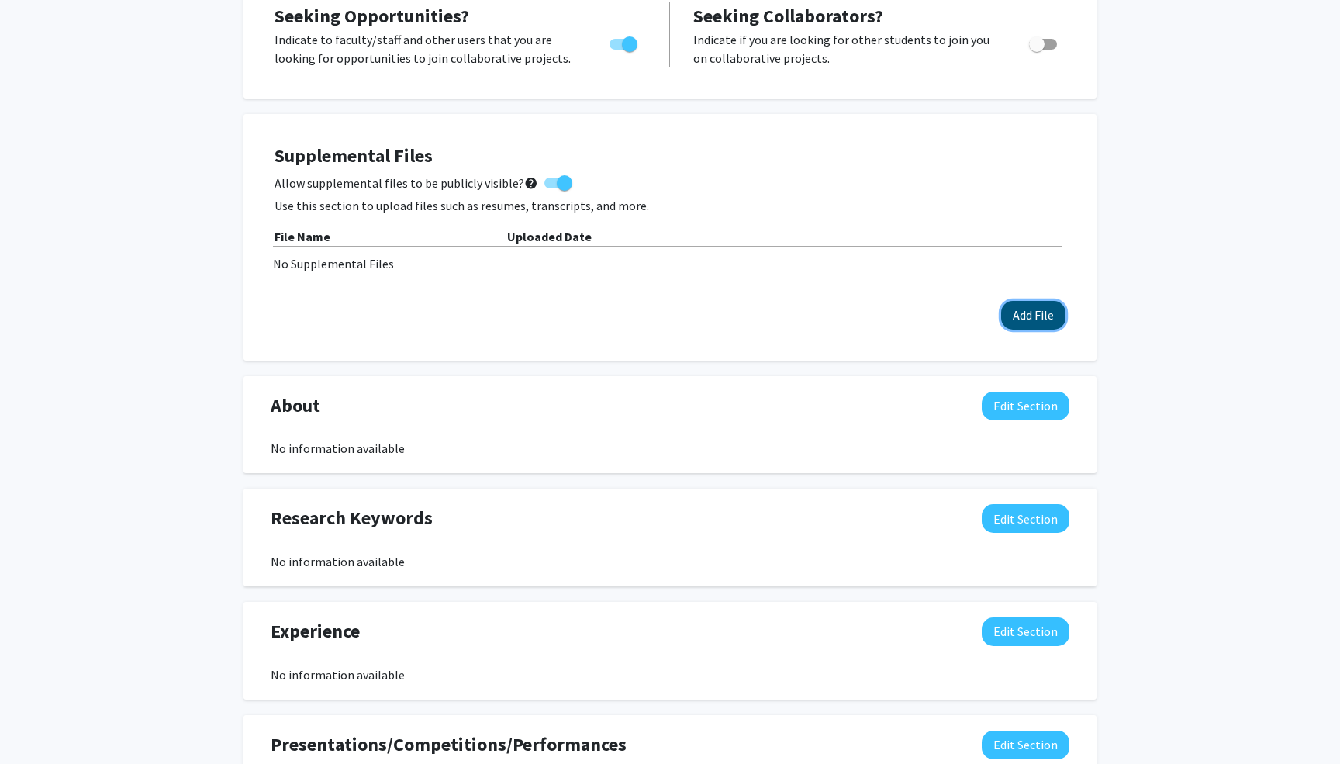
click at [1035, 319] on button "Add File" at bounding box center [1033, 315] width 64 height 29
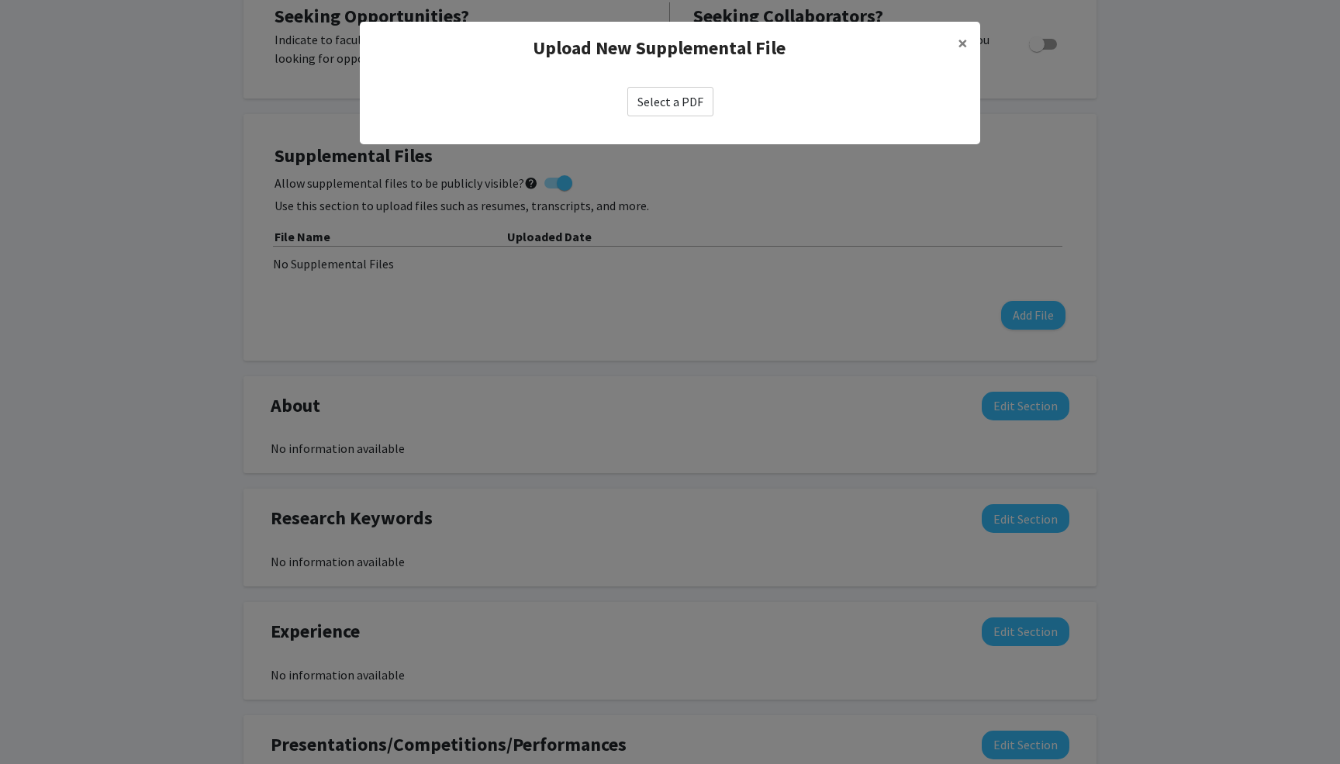
click at [663, 104] on label "Select a PDF" at bounding box center [671, 101] width 86 height 29
click at [0, 0] on input "Select a PDF" at bounding box center [0, 0] width 0 height 0
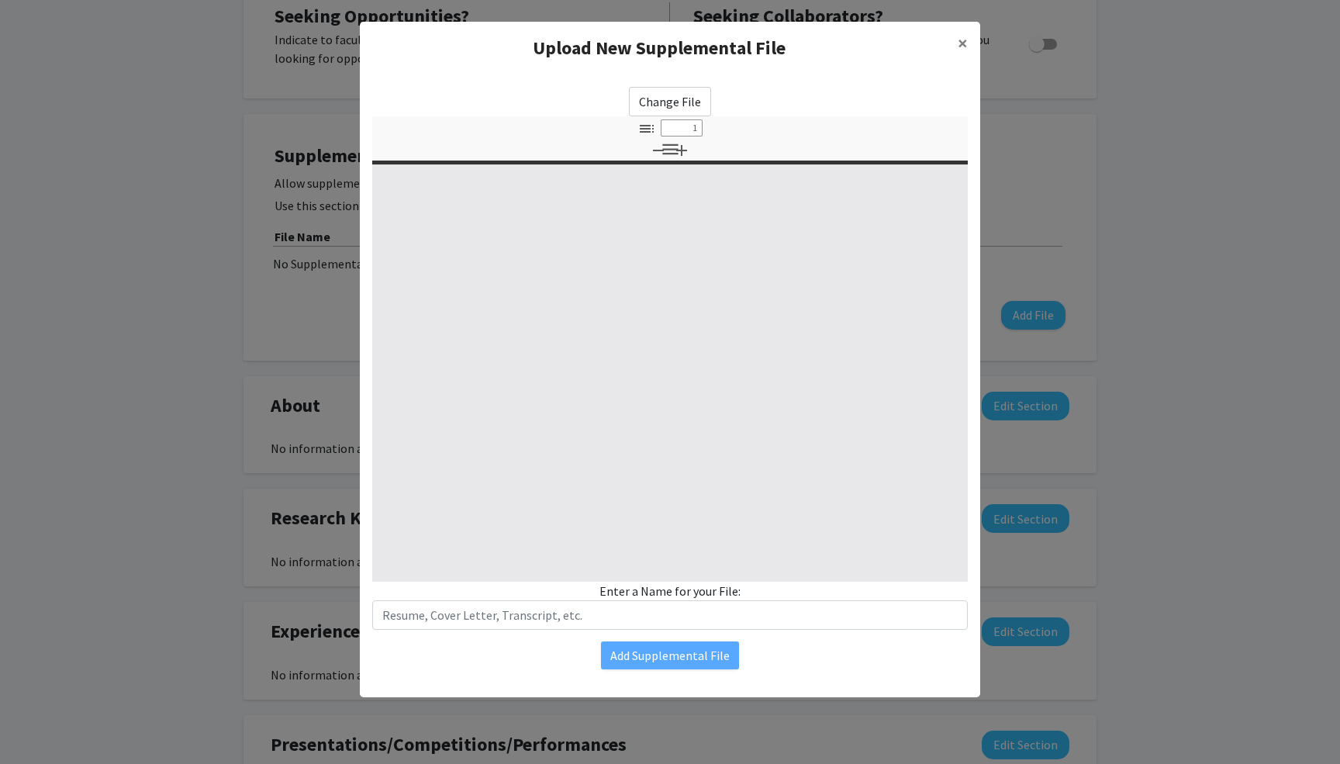
select select "custom"
type input "0"
select select "custom"
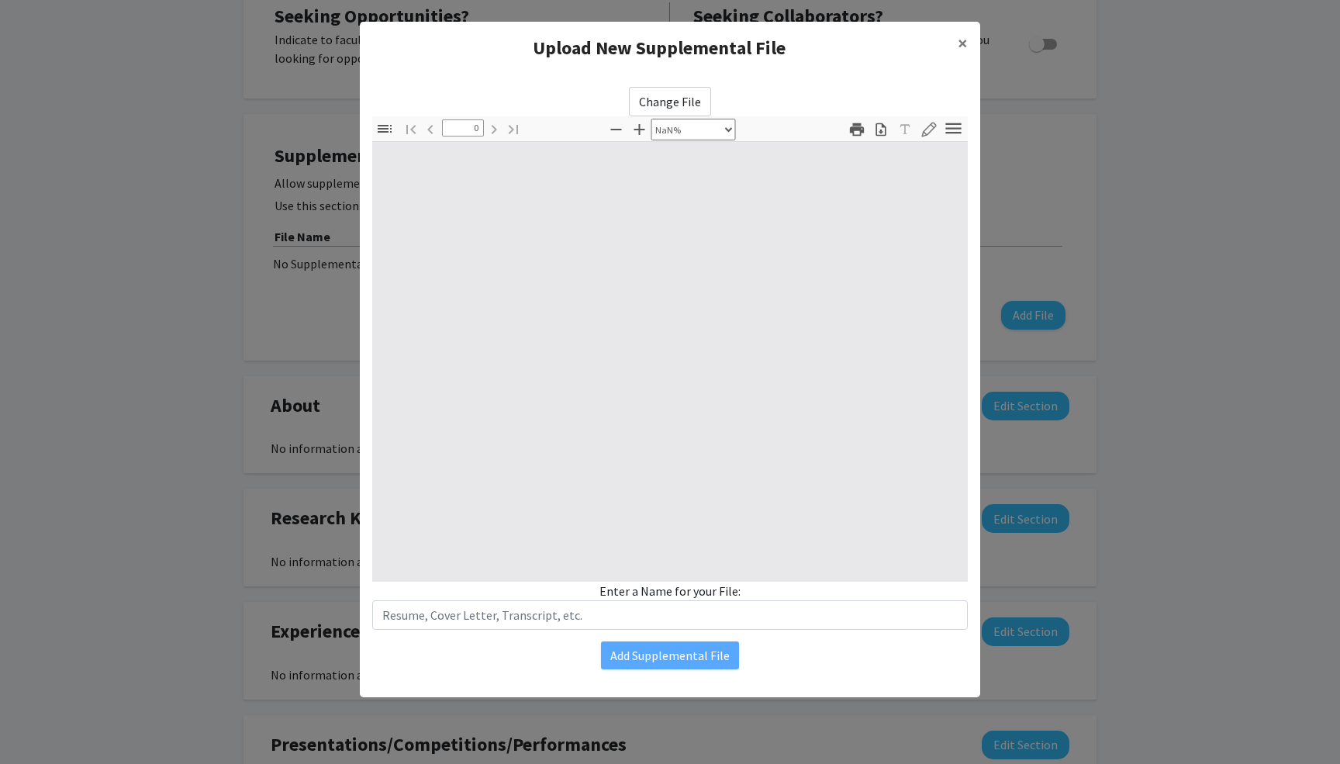
type input "1"
select select "auto"
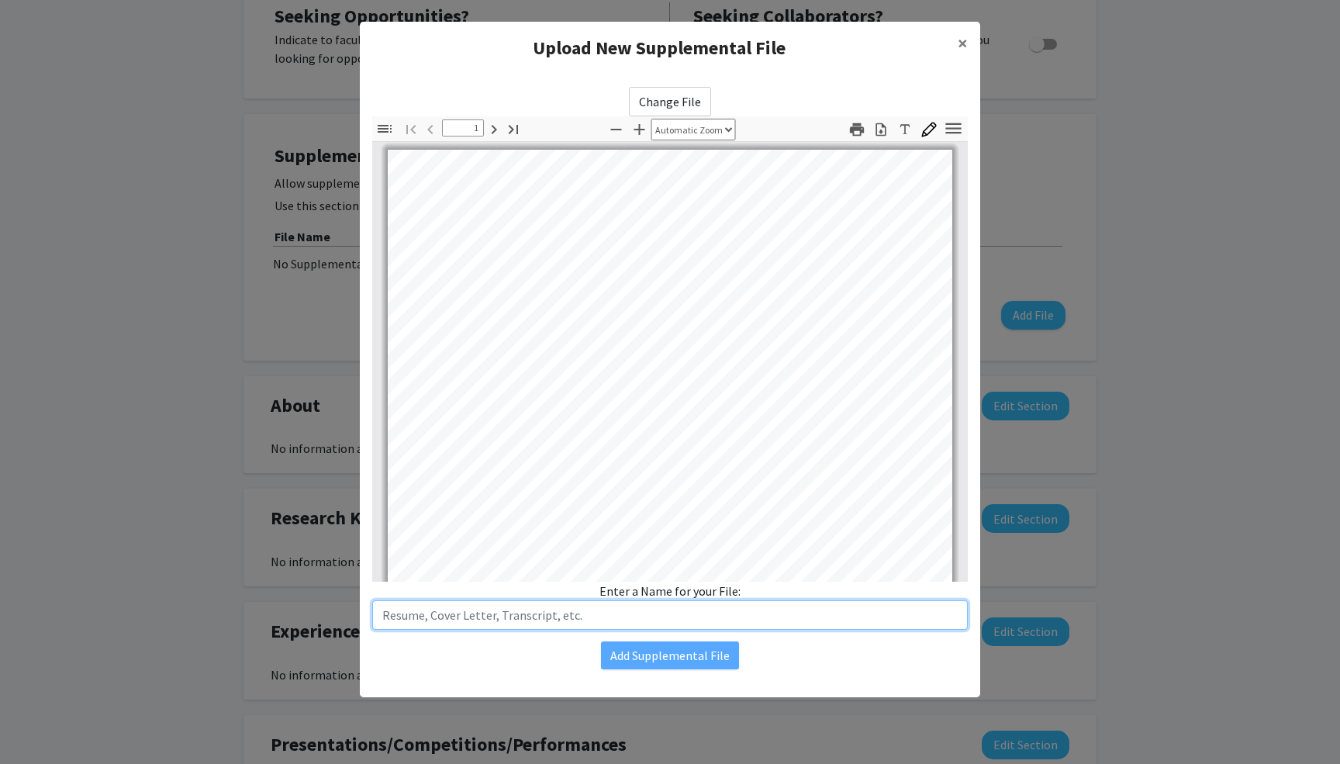
scroll to position [0, 0]
click at [490, 611] on input "text" at bounding box center [670, 614] width 596 height 29
type input "Transcript"
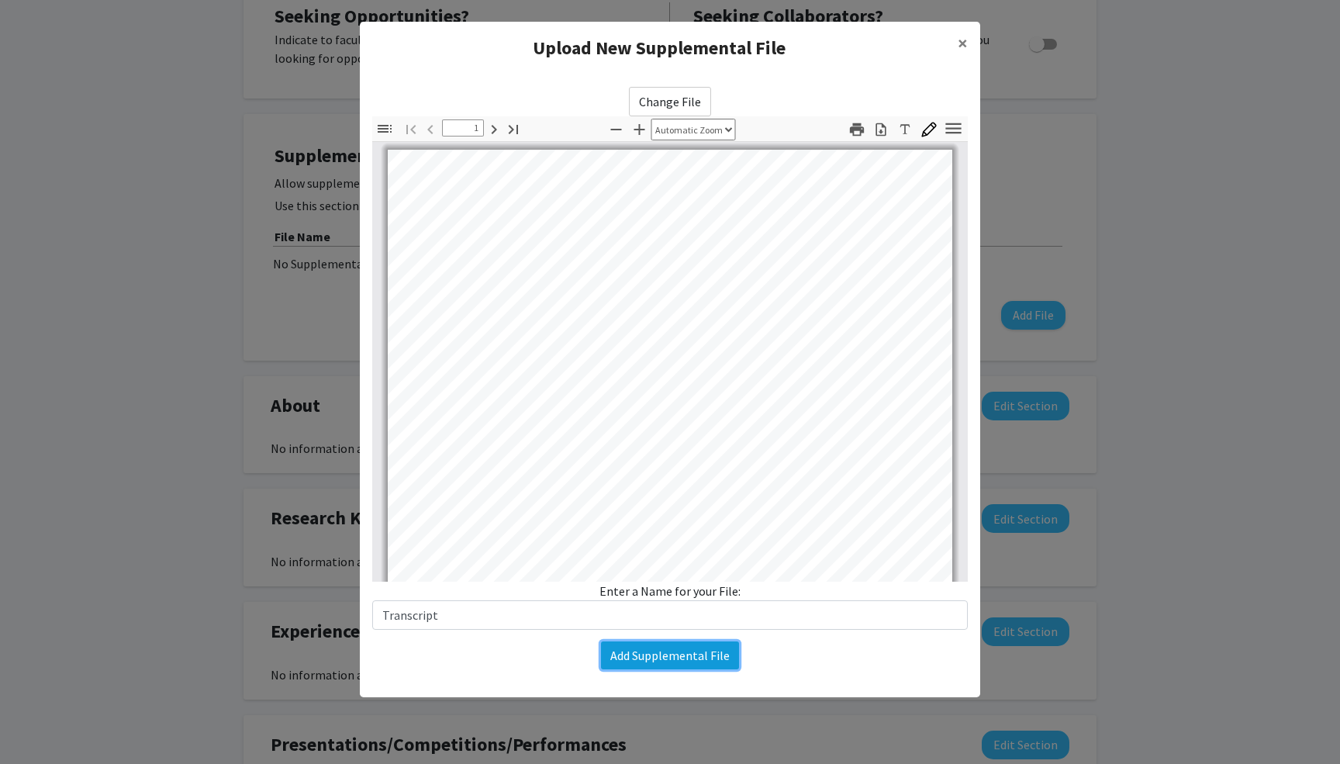
click at [646, 649] on button "Add Supplemental File" at bounding box center [670, 656] width 138 height 28
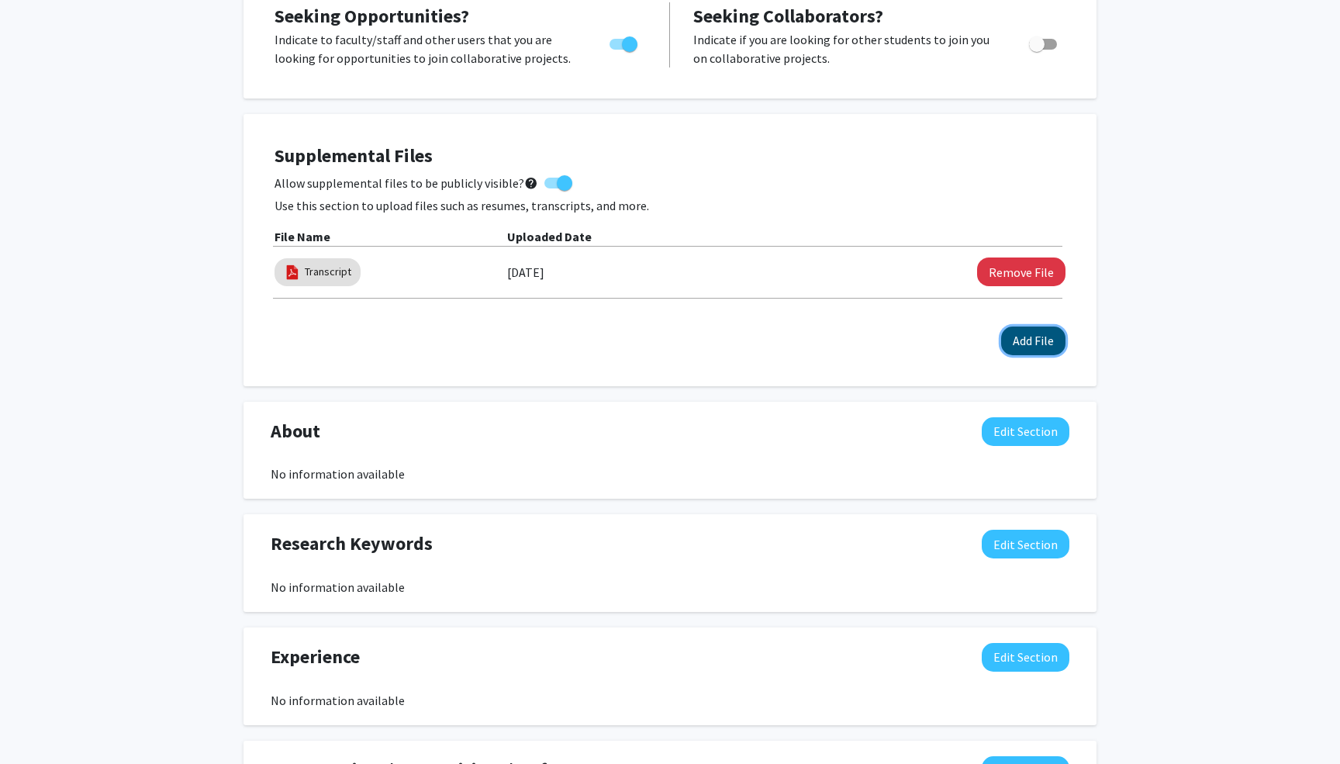
click at [1046, 341] on button "Add File" at bounding box center [1033, 341] width 64 height 29
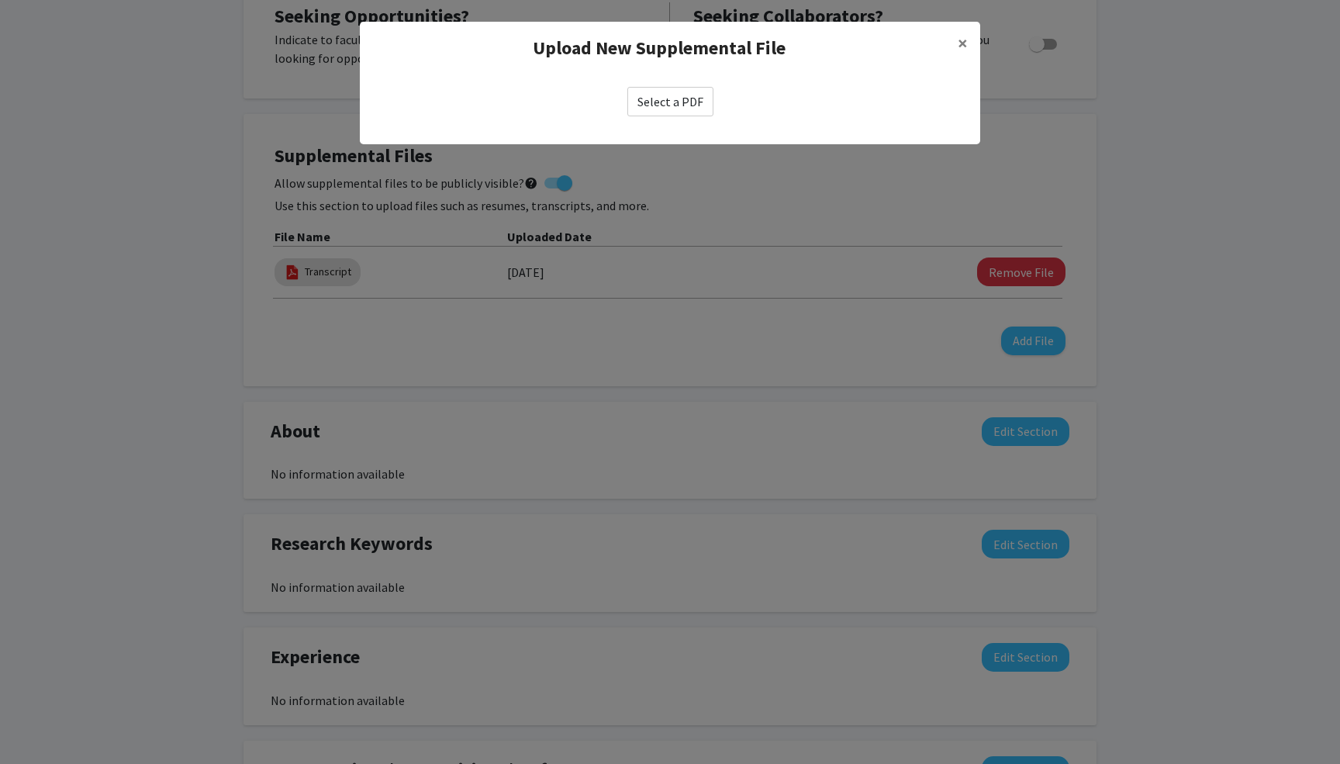
click at [674, 104] on label "Select a PDF" at bounding box center [671, 101] width 86 height 29
click at [0, 0] on input "Select a PDF" at bounding box center [0, 0] width 0 height 0
select select "custom"
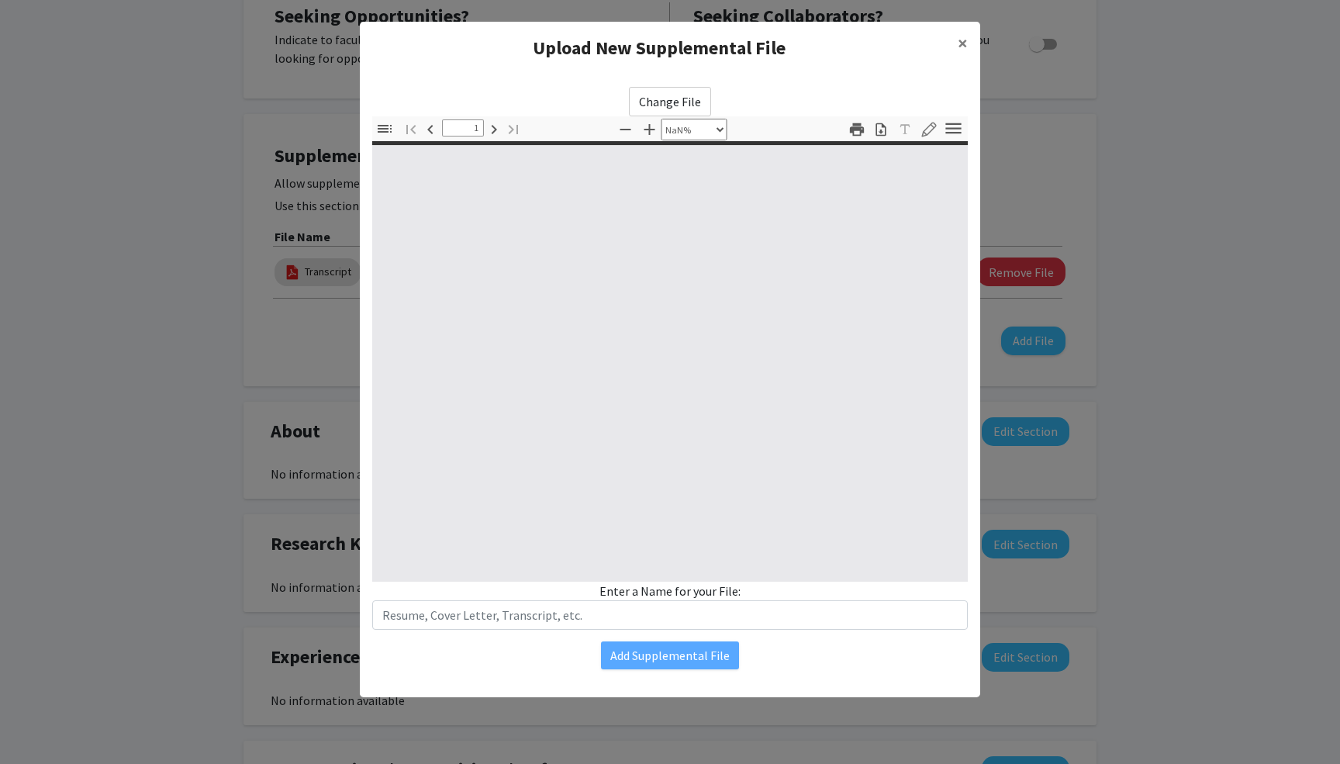
type input "0"
select select "custom"
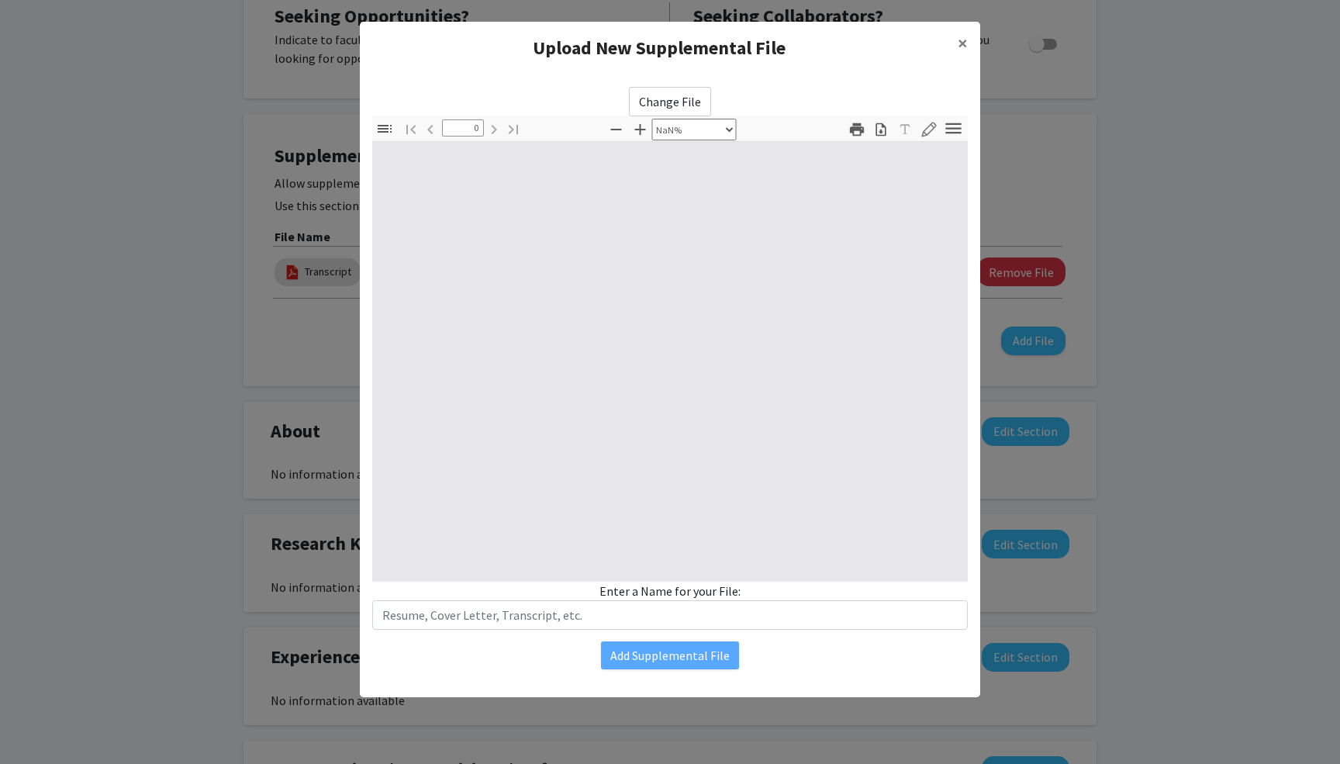
type input "1"
select select "auto"
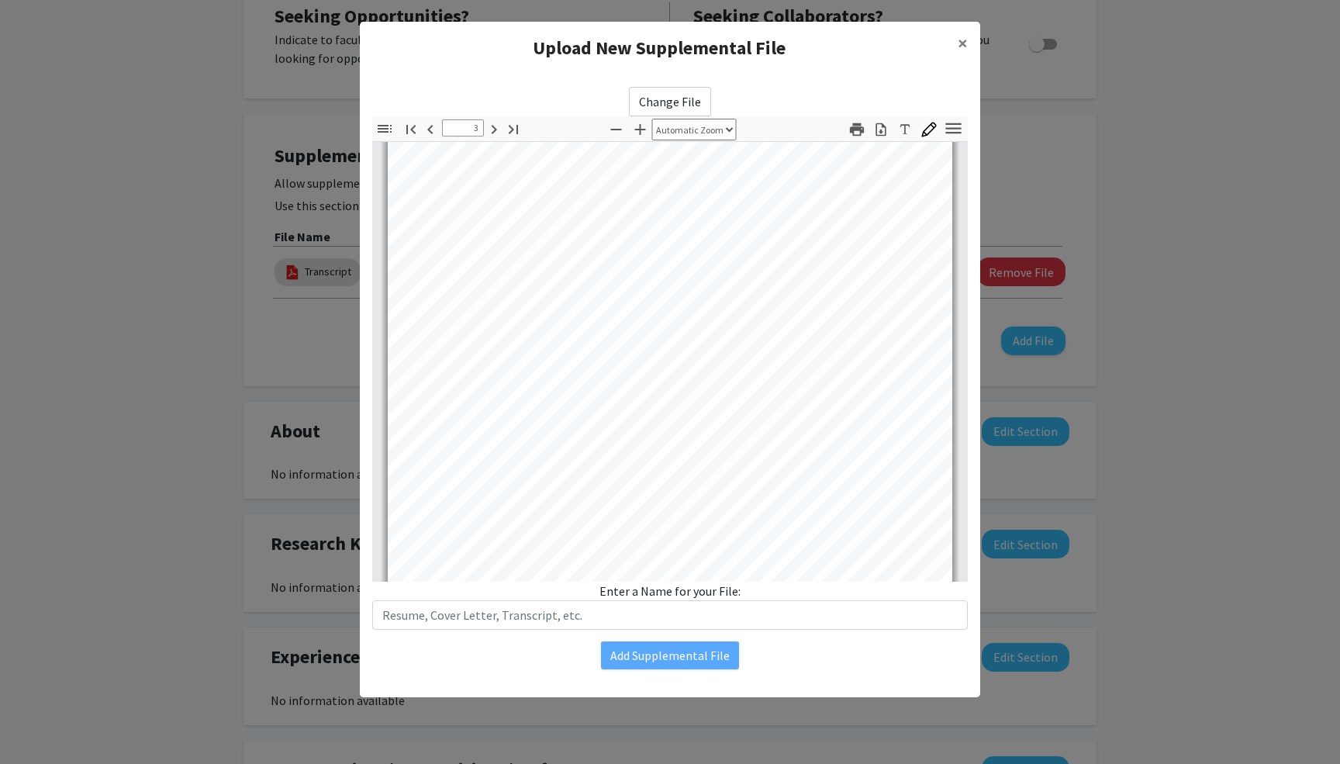
type input "4"
click at [963, 41] on span "×" at bounding box center [963, 43] width 10 height 24
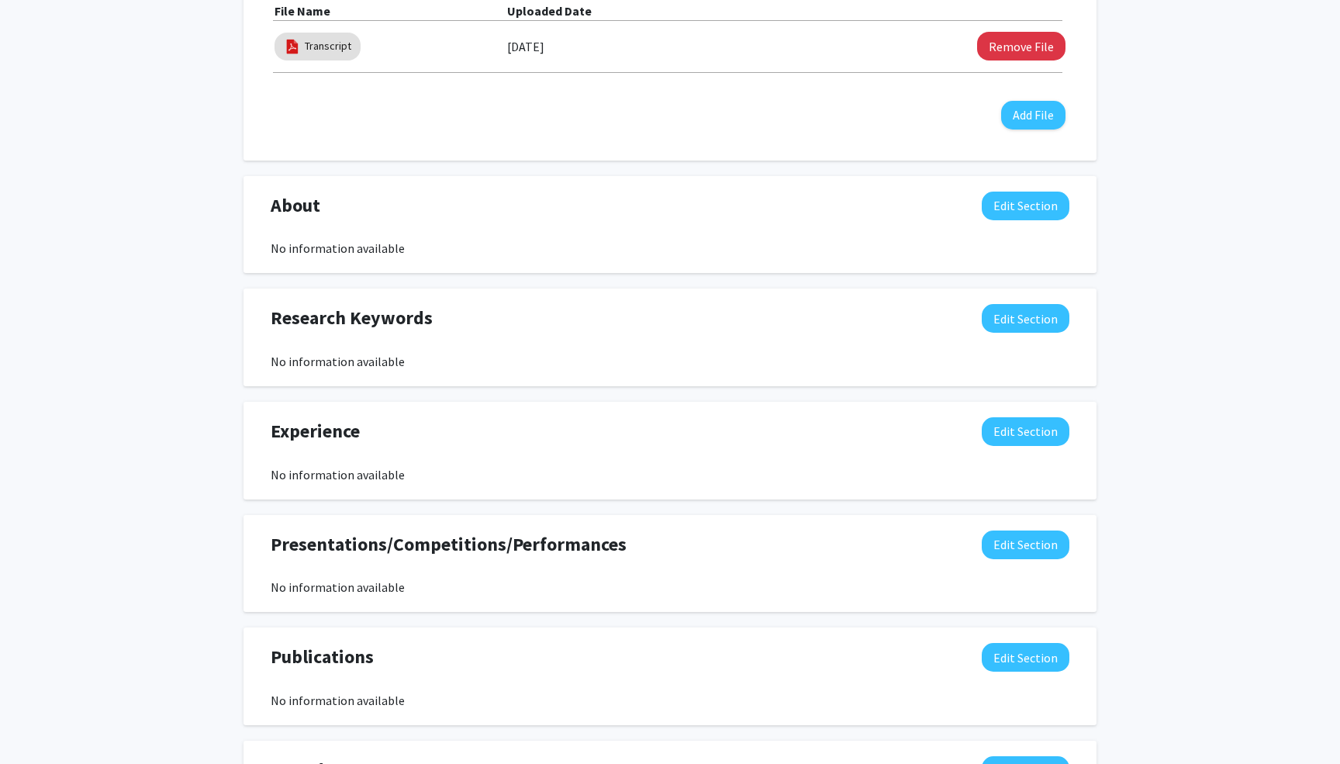
scroll to position [555, 0]
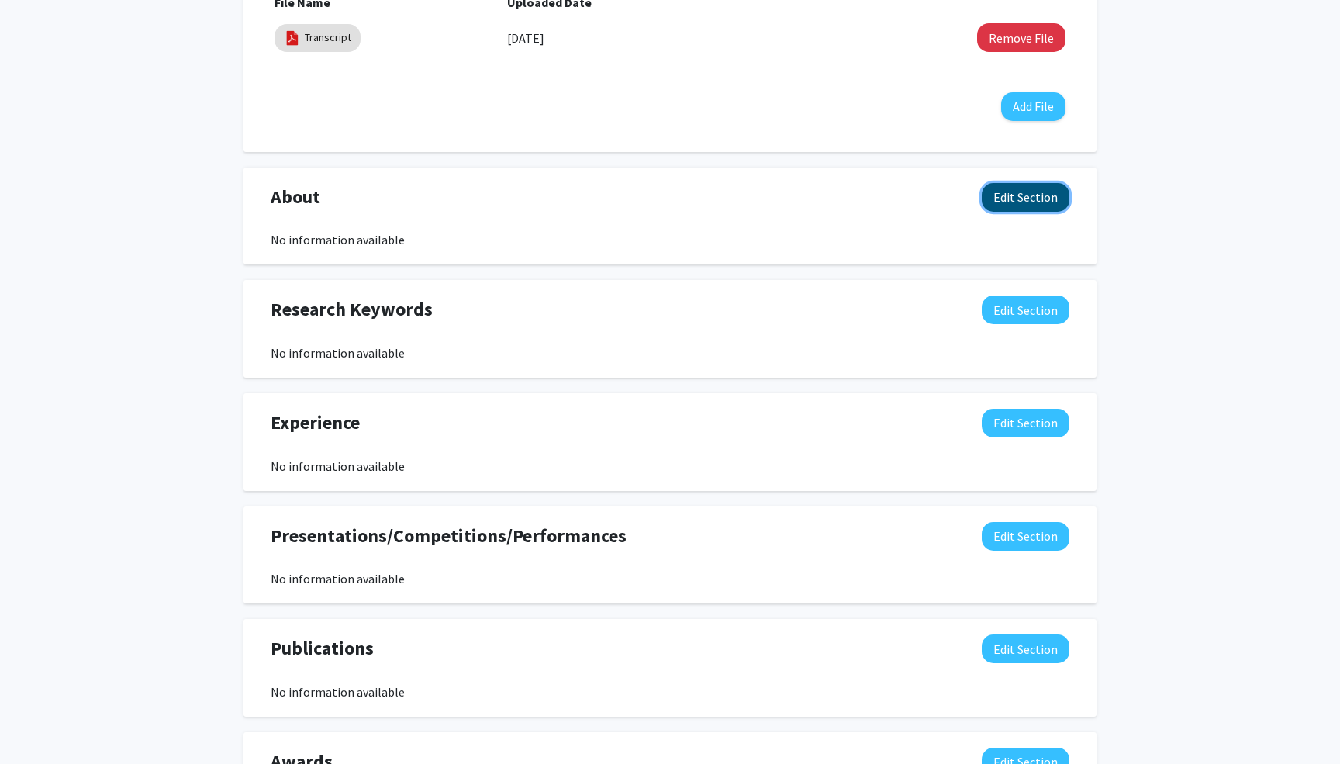
click at [1015, 193] on button "Edit Section" at bounding box center [1026, 197] width 88 height 29
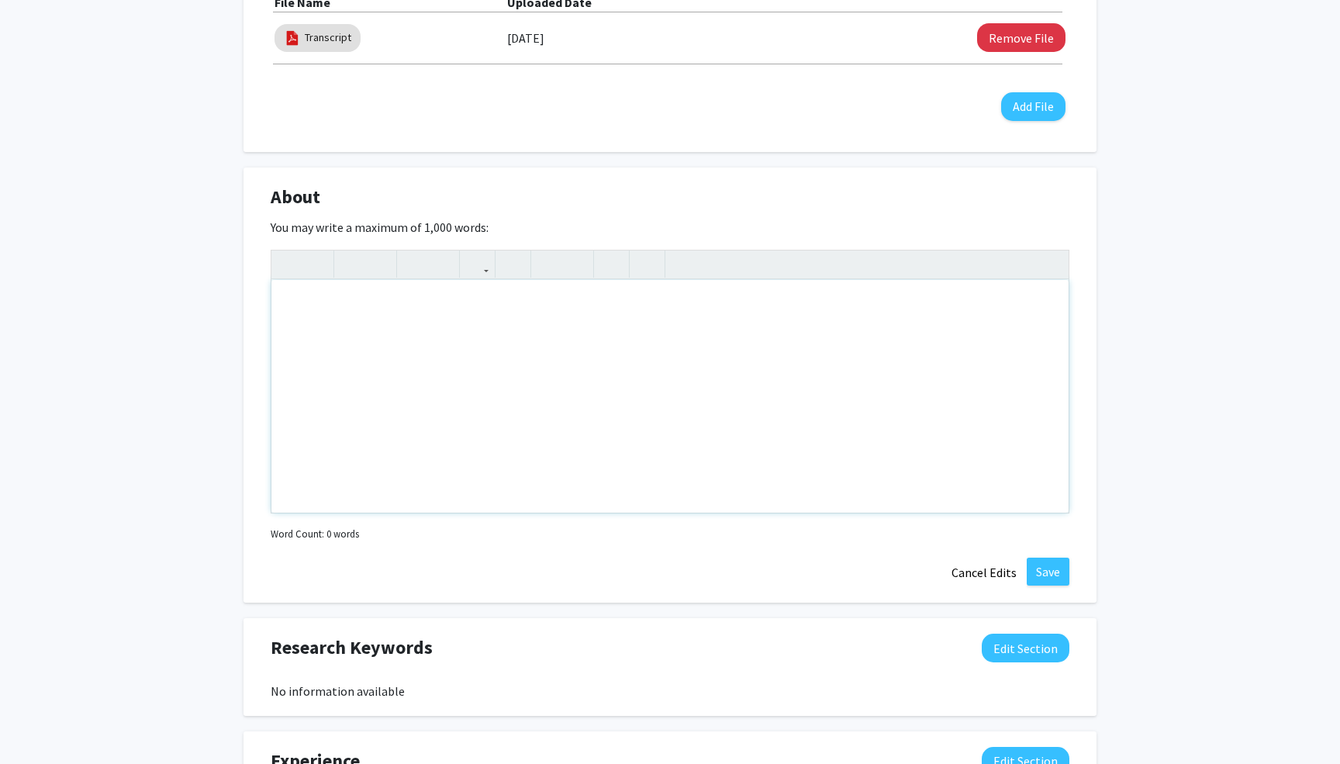
click at [568, 342] on div "Note to users with screen readers: Please deactivate our accessibility plugin f…" at bounding box center [669, 396] width 797 height 233
click at [299, 309] on p "Hi, I'm Siddharth Selvakum" at bounding box center [670, 305] width 766 height 19
drag, startPoint x: 771, startPoint y: 339, endPoint x: 752, endPoint y: 339, distance: 19.4
click at [752, 339] on p "I'm Siddharth Selvakumar, A junior majoring in biophysics. I'm interested in jo…" at bounding box center [670, 336] width 766 height 19
click at [828, 337] on p "I'm Siddharth Selvakumar, A junior majoring in biophysics. I'm interested in jo…" at bounding box center [670, 336] width 766 height 19
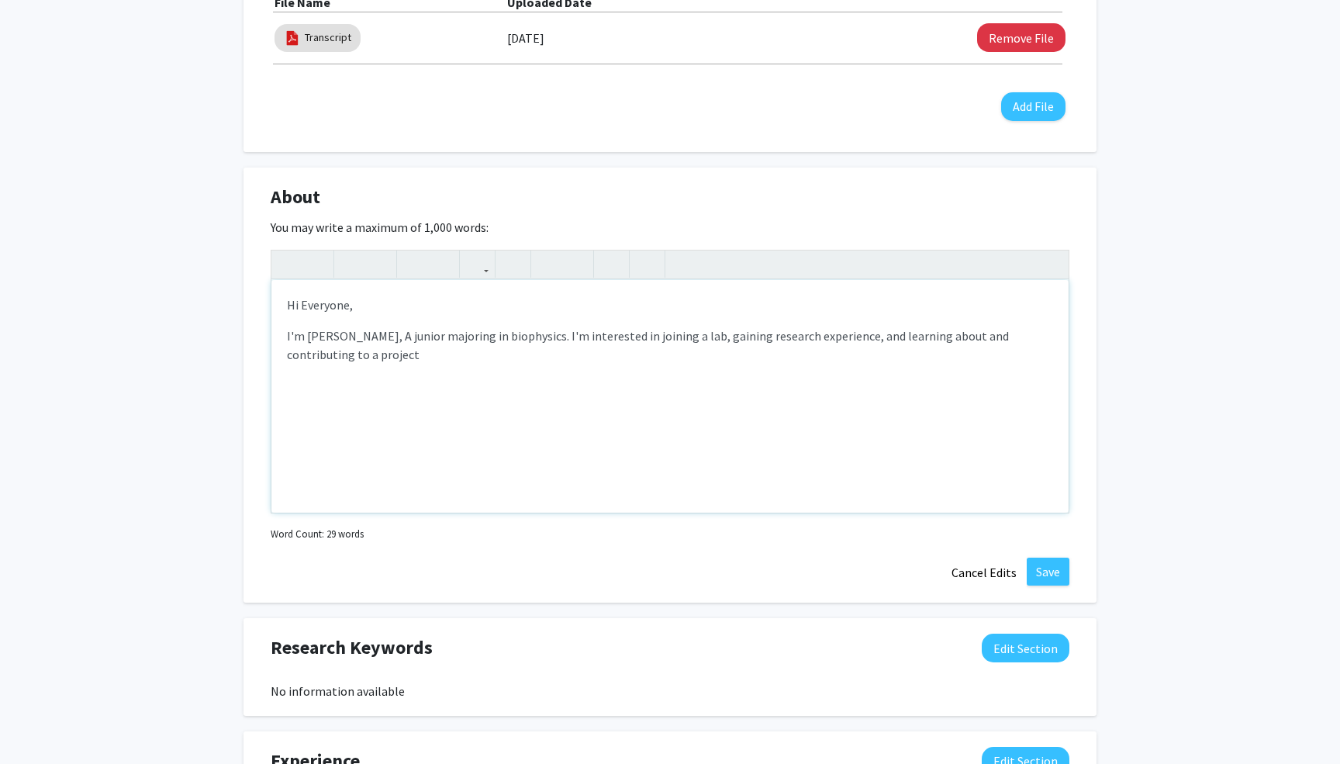
click at [380, 353] on p "I'm Siddharth Selvakumar, A junior majoring in biophysics. I'm interested in jo…" at bounding box center [670, 345] width 766 height 37
click at [376, 358] on p "I'm Siddharth Selvakumar, A junior majoring in biophysics. I'm interested in jo…" at bounding box center [670, 345] width 766 height 37
click at [438, 358] on p "I'm Siddharth Selvakumar, A junior majoring in biophysics. I'm interested in jo…" at bounding box center [670, 345] width 766 height 37
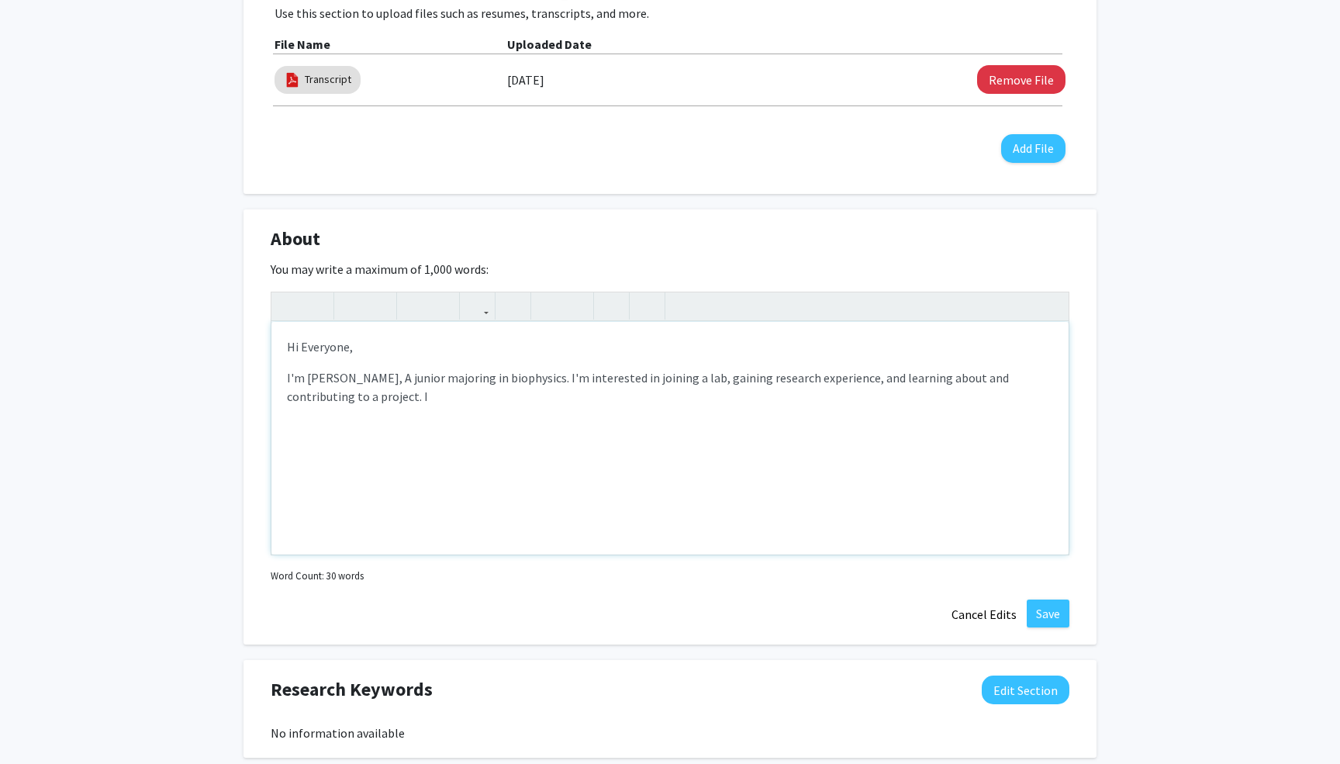
scroll to position [512, 0]
drag, startPoint x: 488, startPoint y: 403, endPoint x: 417, endPoint y: 403, distance: 70.6
click at [417, 403] on p "I'm Siddharth Selvakumar, A junior majoring in biophysics. I'm interested in jo…" at bounding box center [670, 387] width 766 height 37
click at [470, 405] on p "I'm Siddharth Selvakumar, A junior majoring in biophysics. I'm interested in jo…" at bounding box center [670, 387] width 766 height 37
click at [484, 405] on p "I'm Siddharth Selvakumar, A junior majoring in biophysics. I'm interested in jo…" at bounding box center [670, 387] width 766 height 37
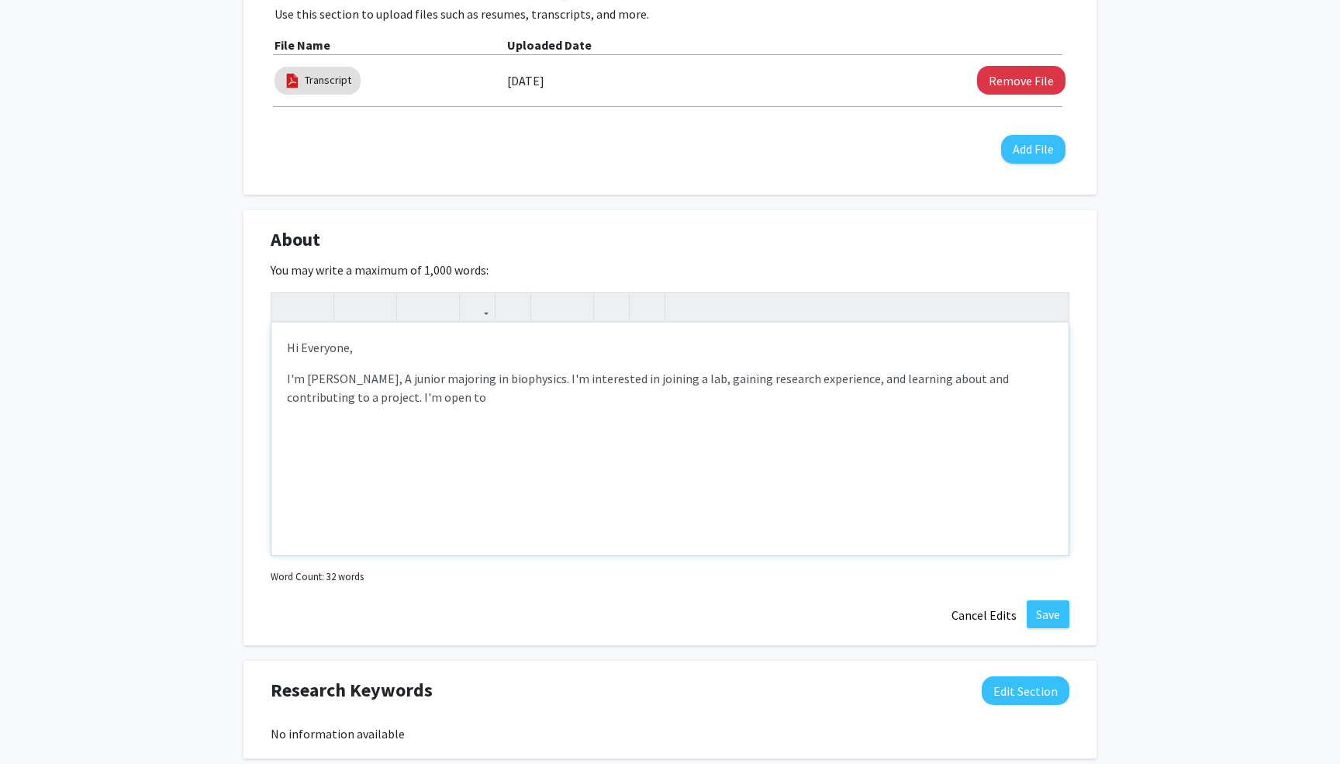
drag, startPoint x: 507, startPoint y: 401, endPoint x: 411, endPoint y: 401, distance: 96.2
click at [411, 401] on p "I'm Siddharth Selvakumar, A junior majoring in biophysics. I'm interested in jo…" at bounding box center [670, 387] width 766 height 37
click at [486, 399] on p "I'm Siddharth Selvakumar, A junior majoring in biophysics. I'm interested in jo…" at bounding box center [670, 387] width 766 height 37
click at [653, 402] on p "I'm Siddharth Selvakumar, A junior majoring in biophysics. I'm interested in jo…" at bounding box center [670, 387] width 766 height 37
drag, startPoint x: 801, startPoint y: 408, endPoint x: 649, endPoint y: 395, distance: 151.8
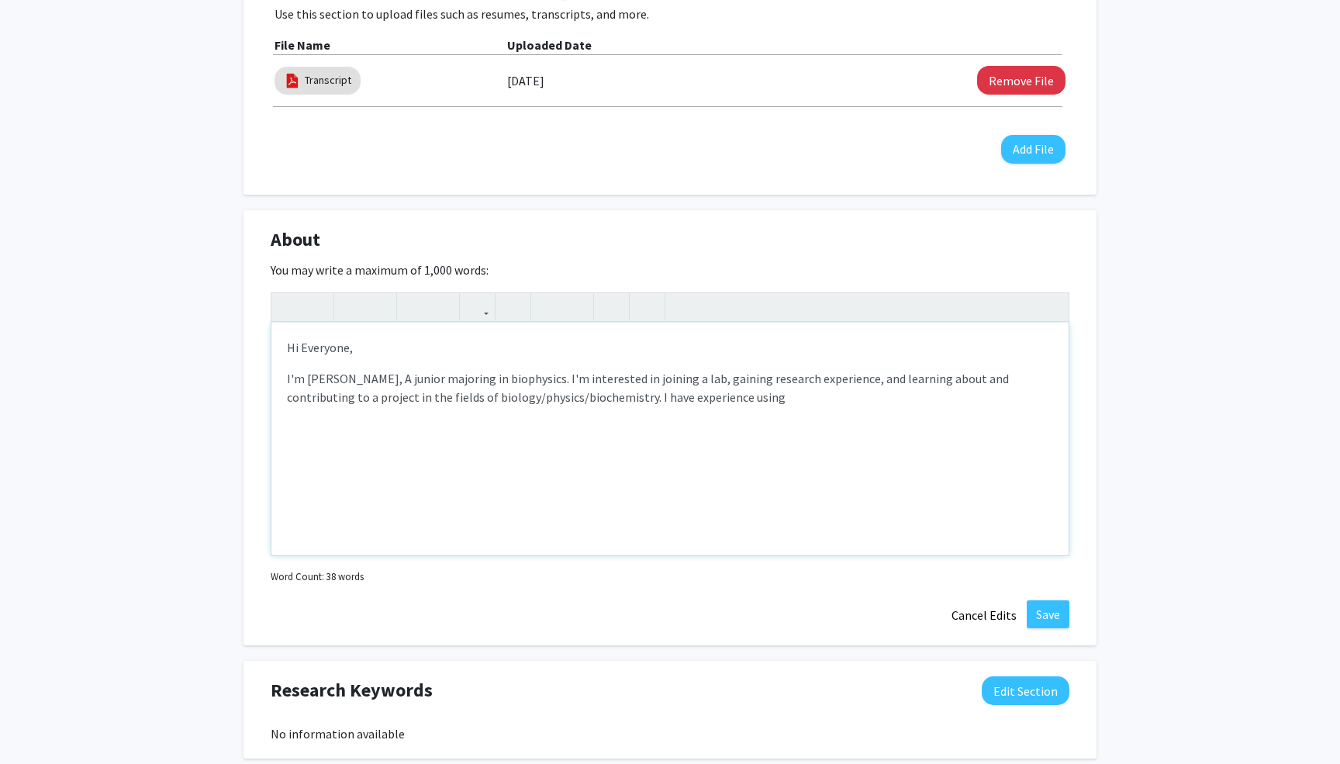
click at [649, 395] on div "Hi Everyone, I'm Siddharth Selvakumar, A junior majoring in biophysics. I'm int…" at bounding box center [669, 439] width 797 height 233
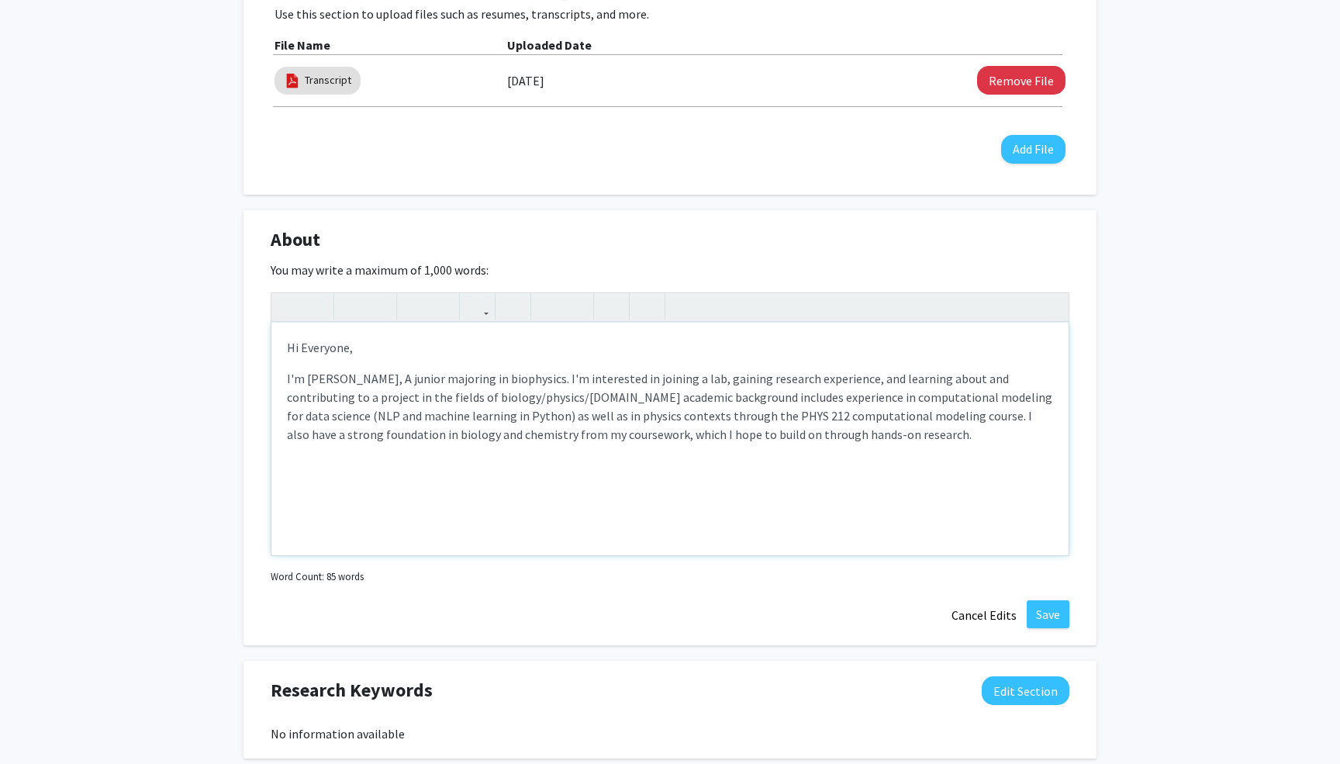
click at [735, 434] on p "I'm Siddharth Selvakumar, A junior majoring in biophysics. I'm interested in jo…" at bounding box center [670, 406] width 766 height 74
click at [749, 432] on p "I'm Siddharth Selvakumar, A junior majoring in biophysics. I'm interested in jo…" at bounding box center [670, 406] width 766 height 74
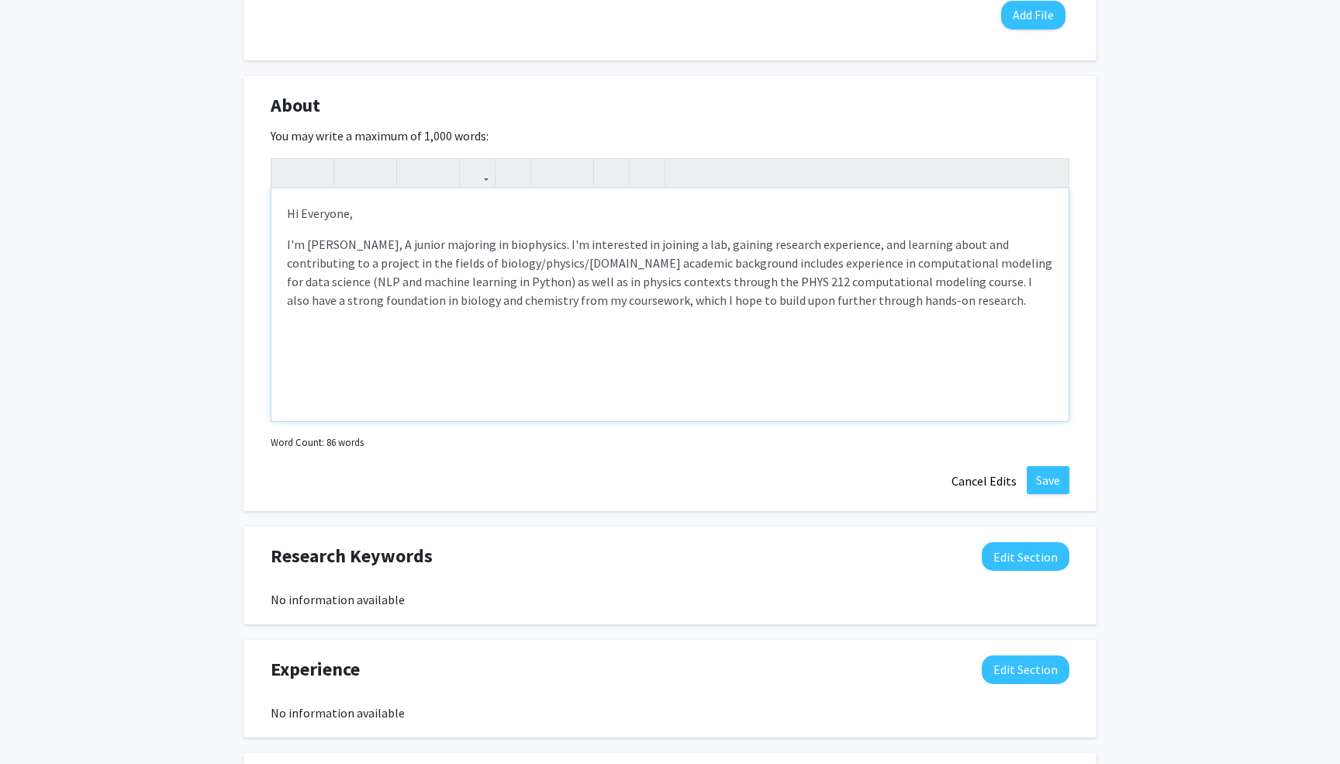
scroll to position [648, 0]
click at [989, 307] on p "I'm [PERSON_NAME], A junior majoring in biophysics. I'm interested in joining a…" at bounding box center [670, 270] width 766 height 74
type textarea "<p>Hi Everyone,&nbsp;</p><p>&nbsp; &nbsp; I'm Siddharth Selvakumar, A junior ma…"
click at [1036, 478] on button "Save" at bounding box center [1048, 479] width 43 height 28
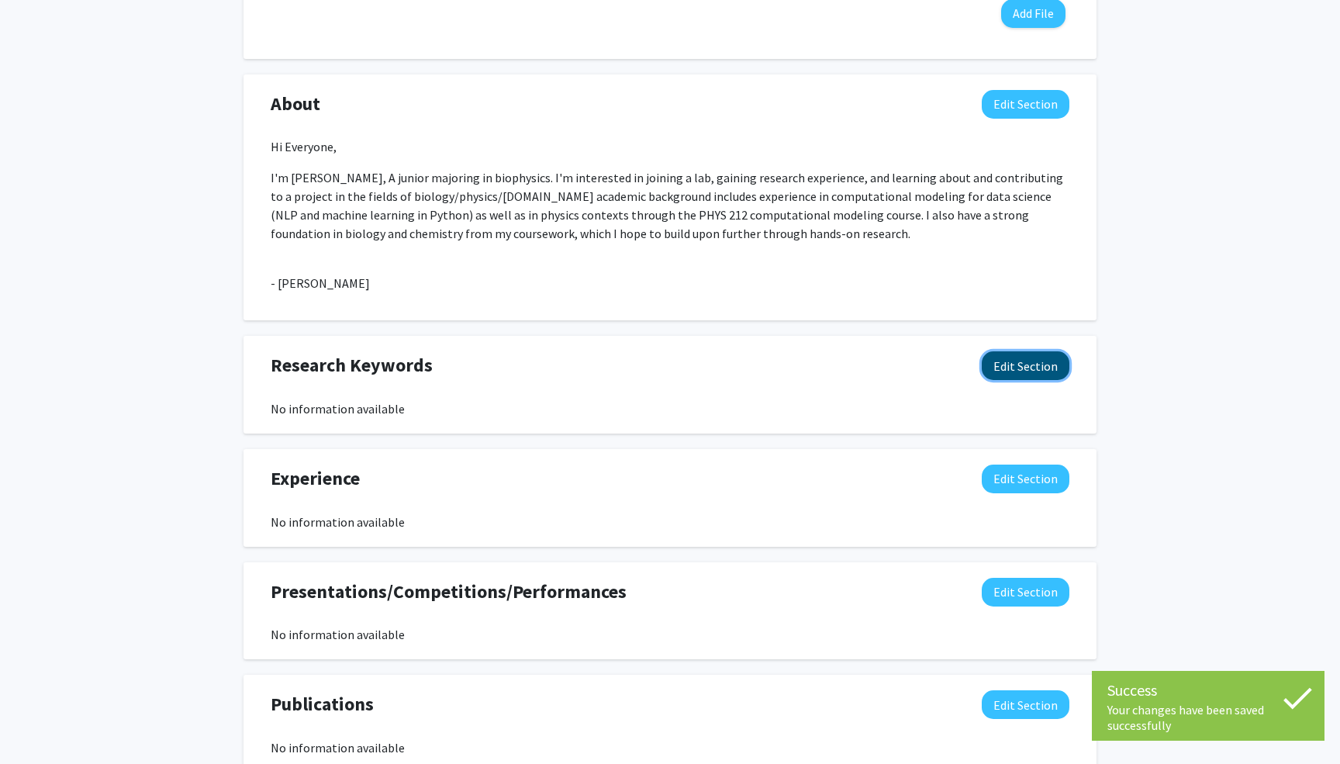
click at [1012, 369] on button "Edit Section" at bounding box center [1026, 365] width 88 height 29
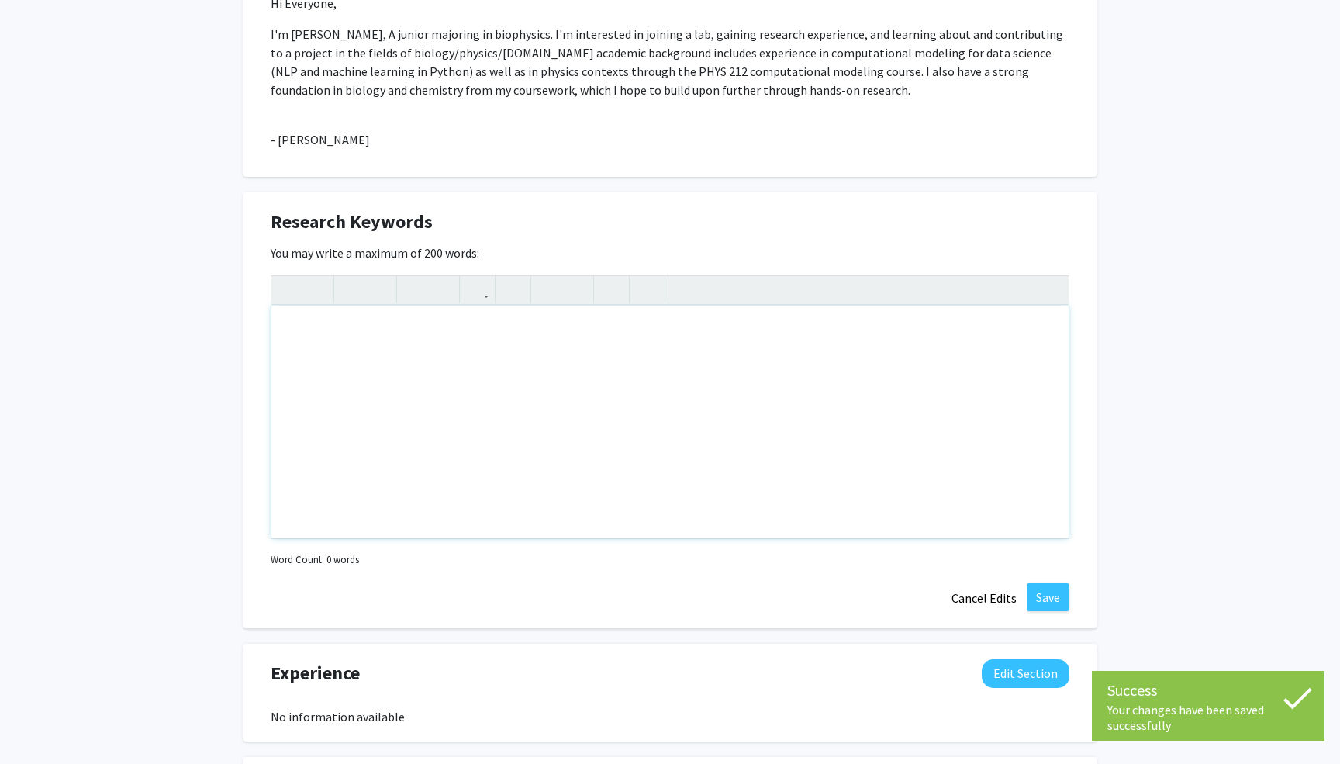
scroll to position [851, 0]
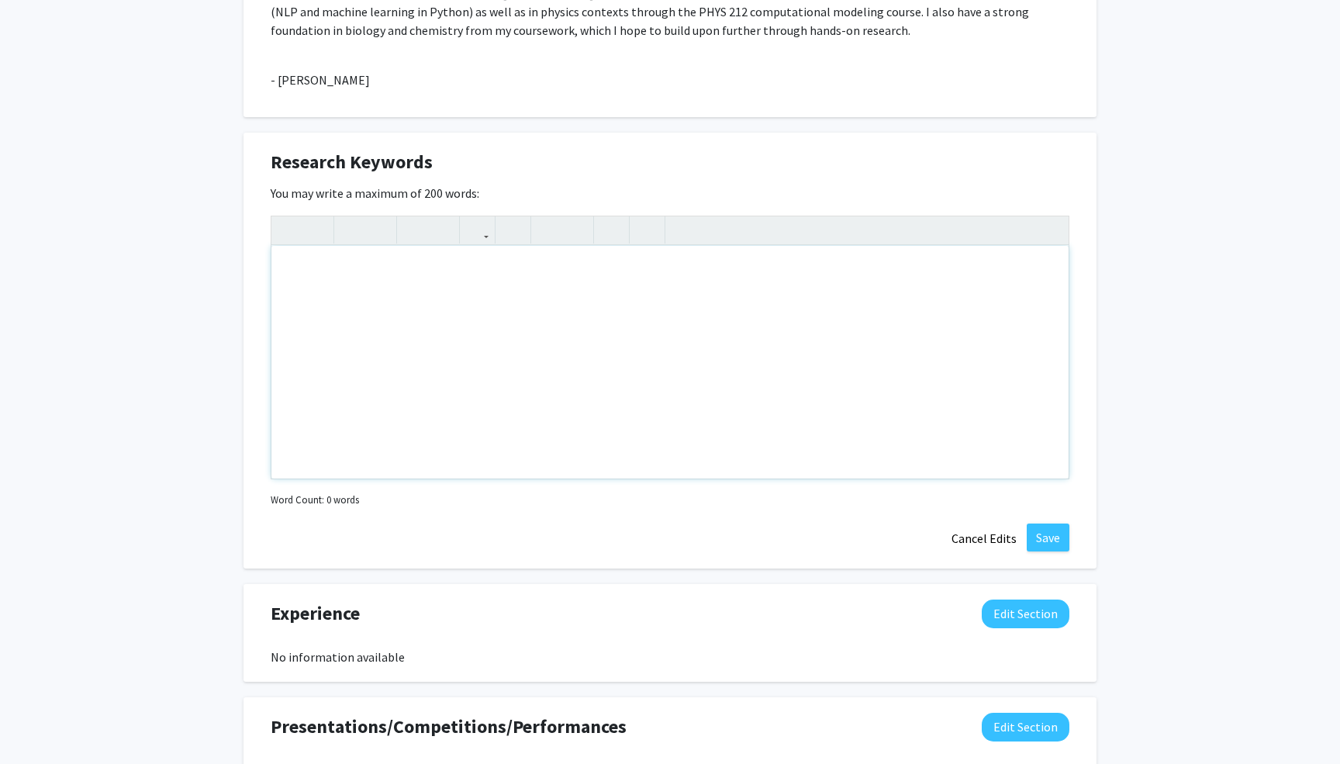
click at [760, 386] on div "Note to users with screen readers: Please deactivate our accessibility plugin f…" at bounding box center [669, 362] width 797 height 233
type textarea "Biology"
click at [1005, 536] on button "Cancel Edits" at bounding box center [984, 538] width 85 height 29
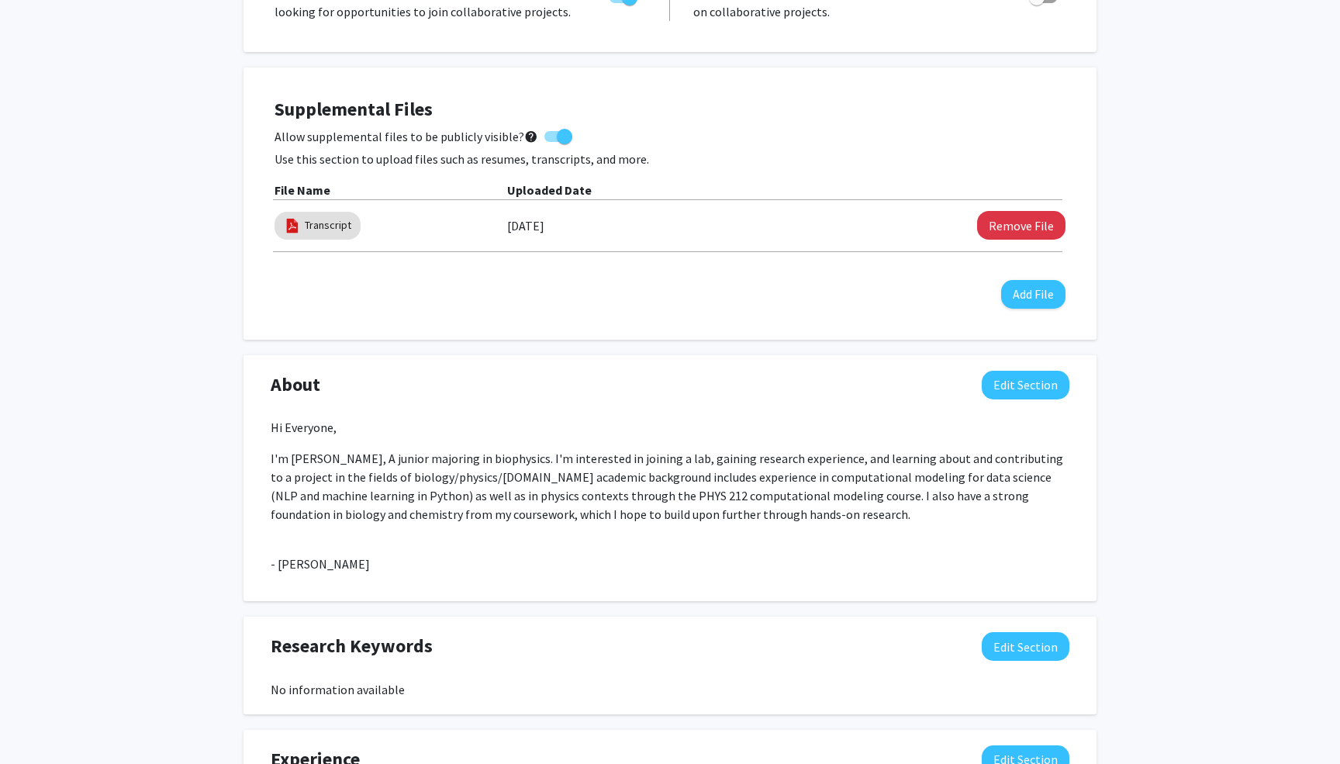
scroll to position [0, 0]
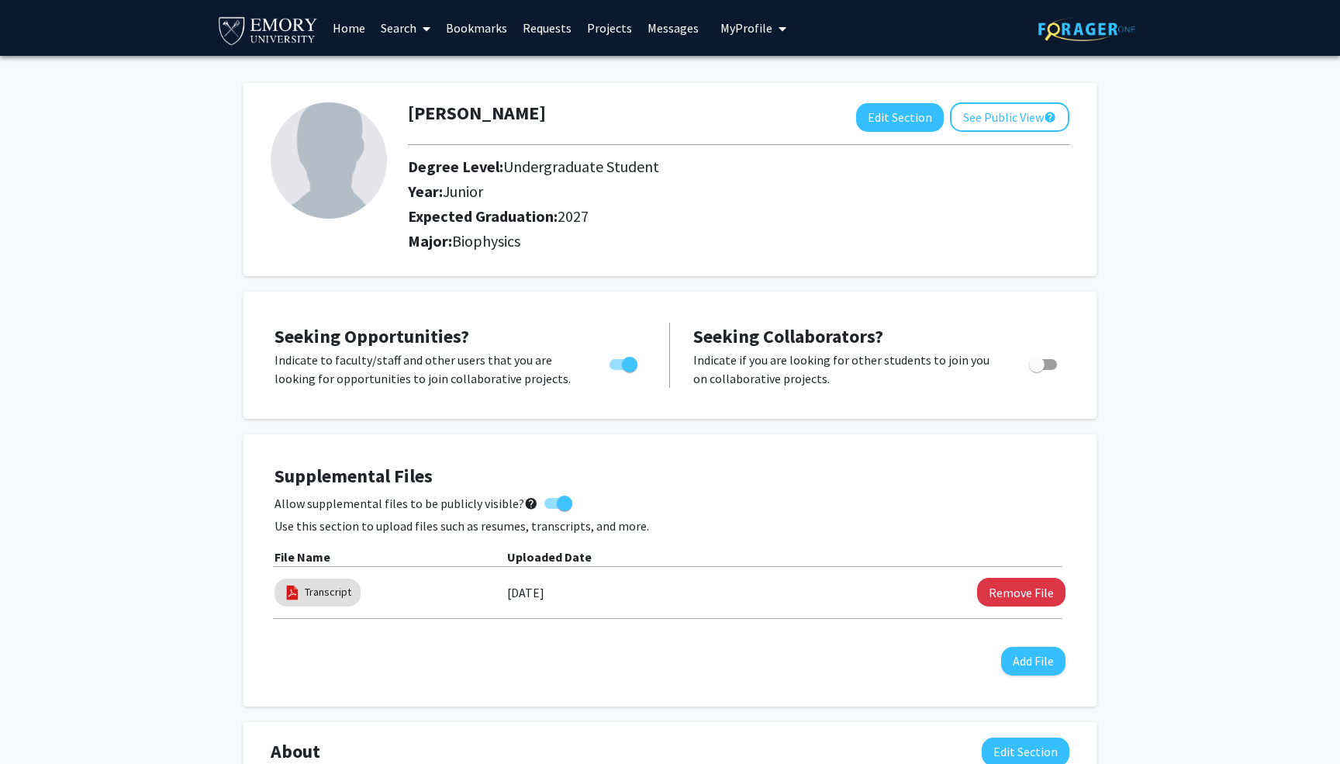
click at [363, 147] on img at bounding box center [329, 160] width 116 height 116
click at [897, 109] on button "Edit Section" at bounding box center [900, 117] width 88 height 29
select select "junior"
select select "2027"
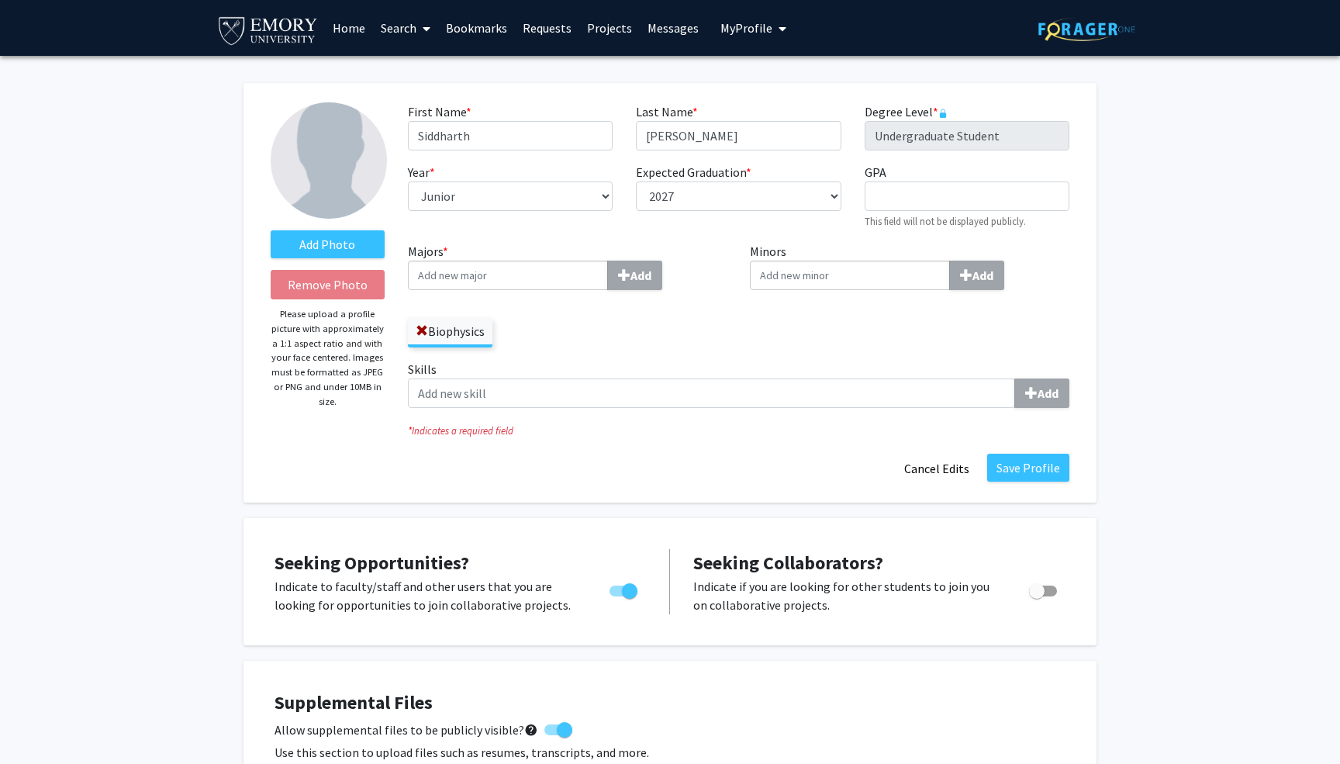
click at [457, 269] on input "Majors * Add" at bounding box center [508, 275] width 200 height 29
click at [572, 228] on div "Year * required --- First-year Sophomore Junior Senior Postbaccalaureate Certif…" at bounding box center [510, 196] width 228 height 67
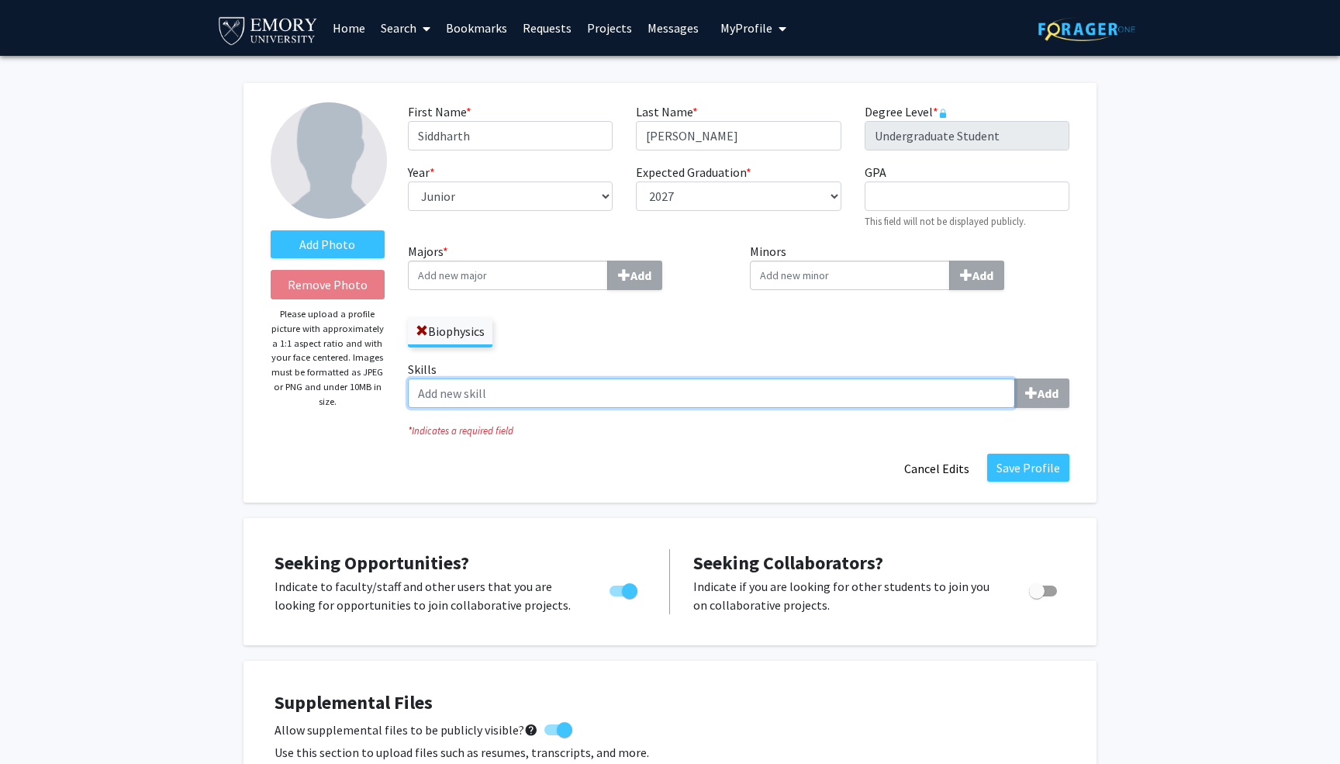
click at [446, 393] on input "Skills Add" at bounding box center [711, 393] width 607 height 29
type input "Programming (Python)"
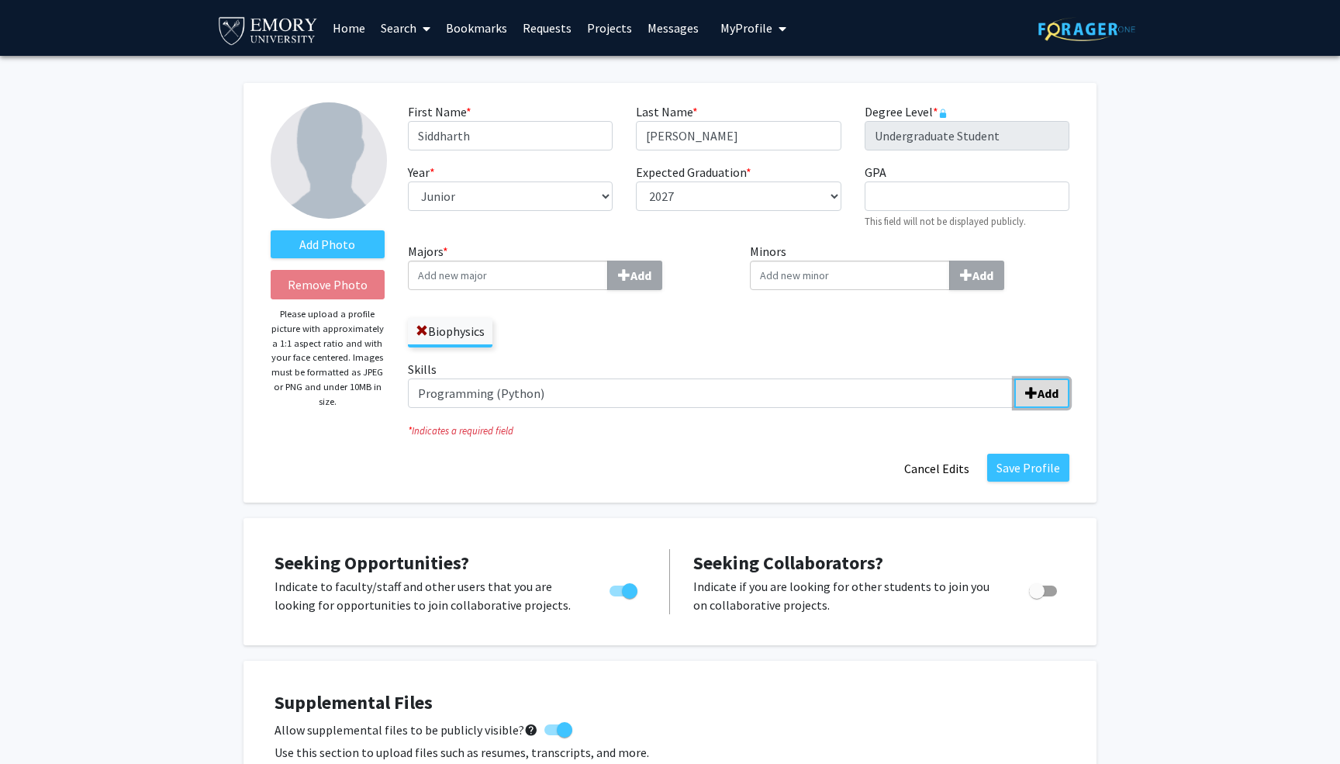
click at [1045, 390] on b "Add" at bounding box center [1048, 394] width 21 height 16
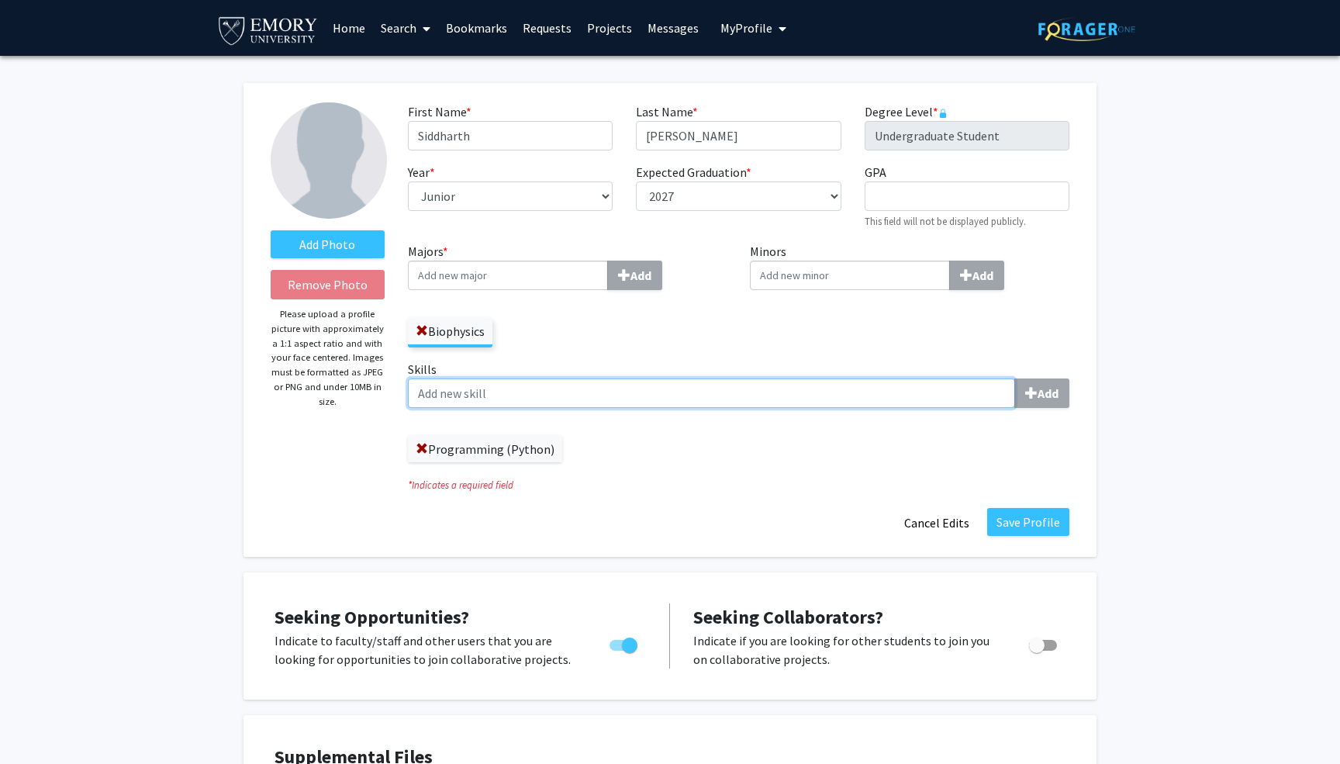
click at [607, 394] on input "Skills Add" at bounding box center [711, 393] width 607 height 29
type input "Data Science"
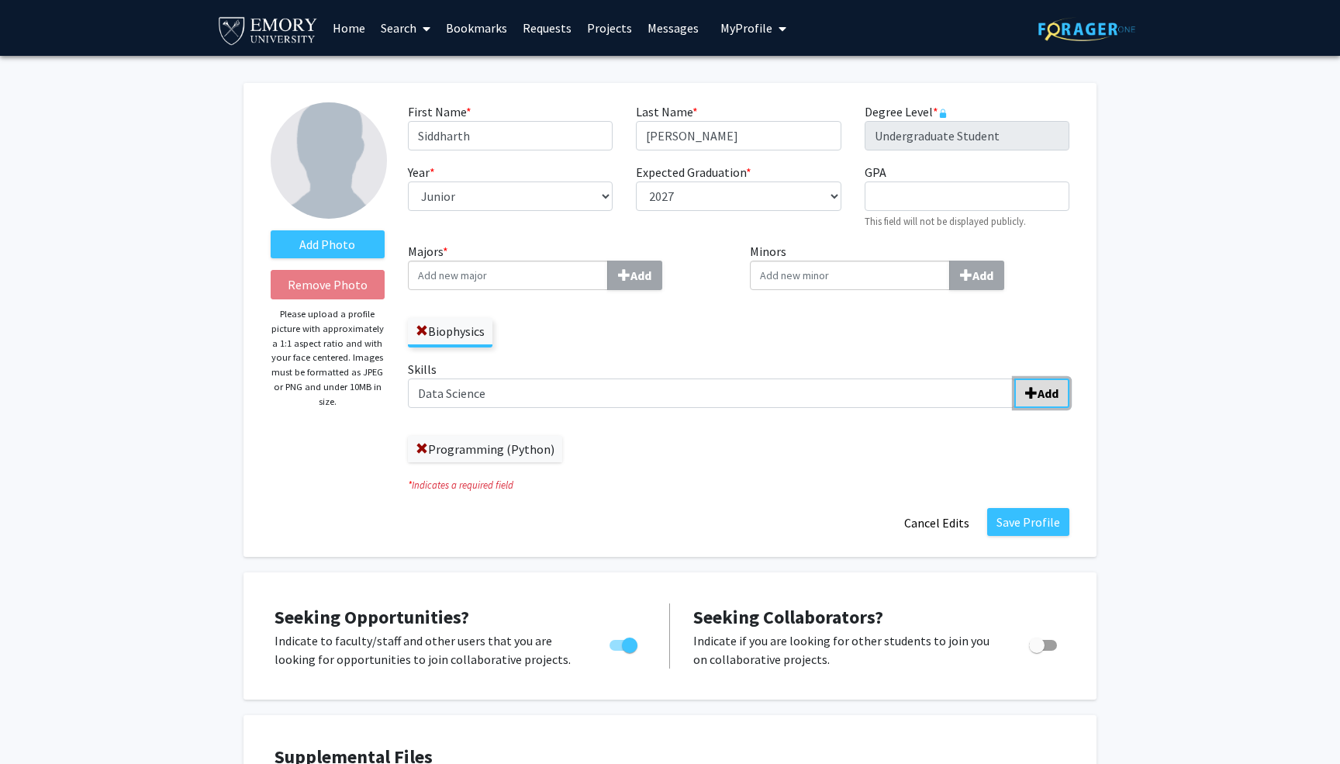
click at [1036, 396] on span "submit" at bounding box center [1031, 393] width 12 height 12
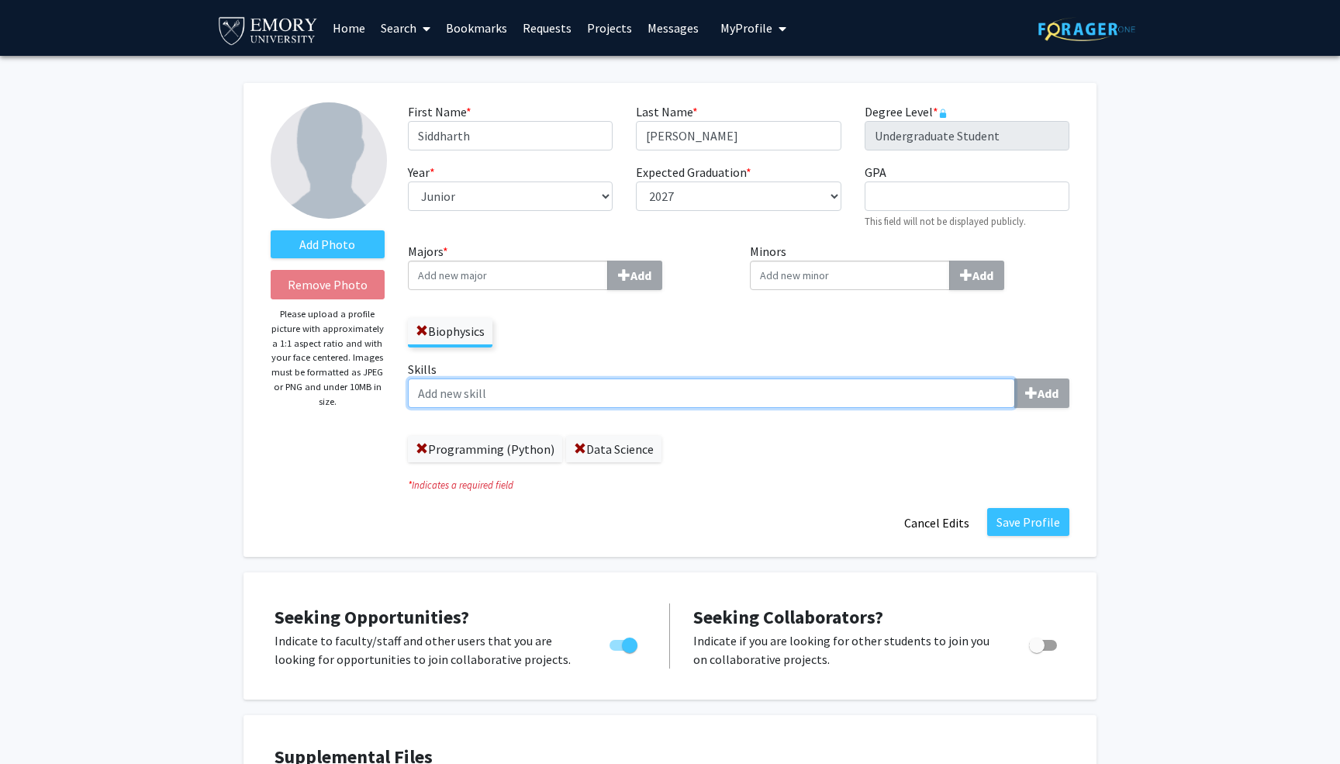
click at [709, 393] on input "Skills Add" at bounding box center [711, 393] width 607 height 29
type input "Statistics"
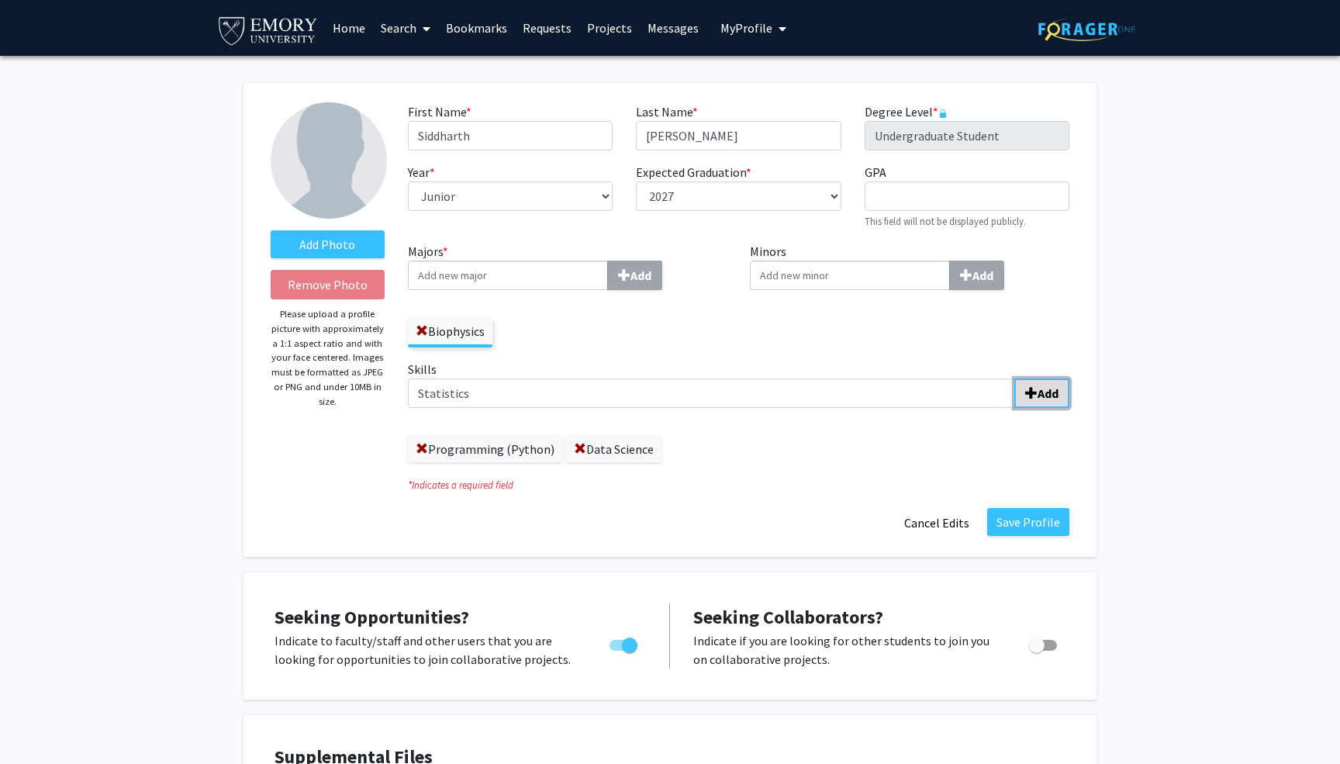
click at [1039, 382] on button "Add" at bounding box center [1042, 393] width 55 height 29
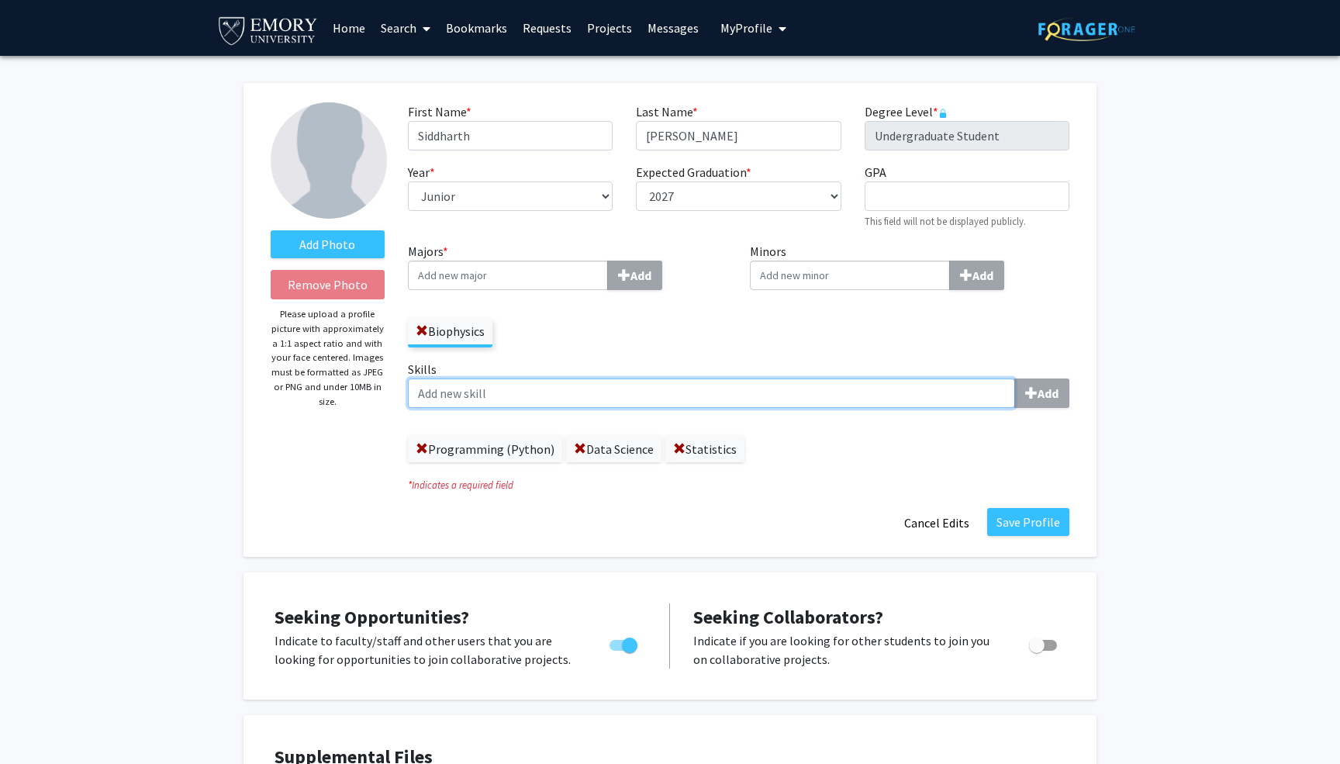
click at [860, 384] on input "Skills Add" at bounding box center [711, 393] width 607 height 29
type input "Scientific Writing"
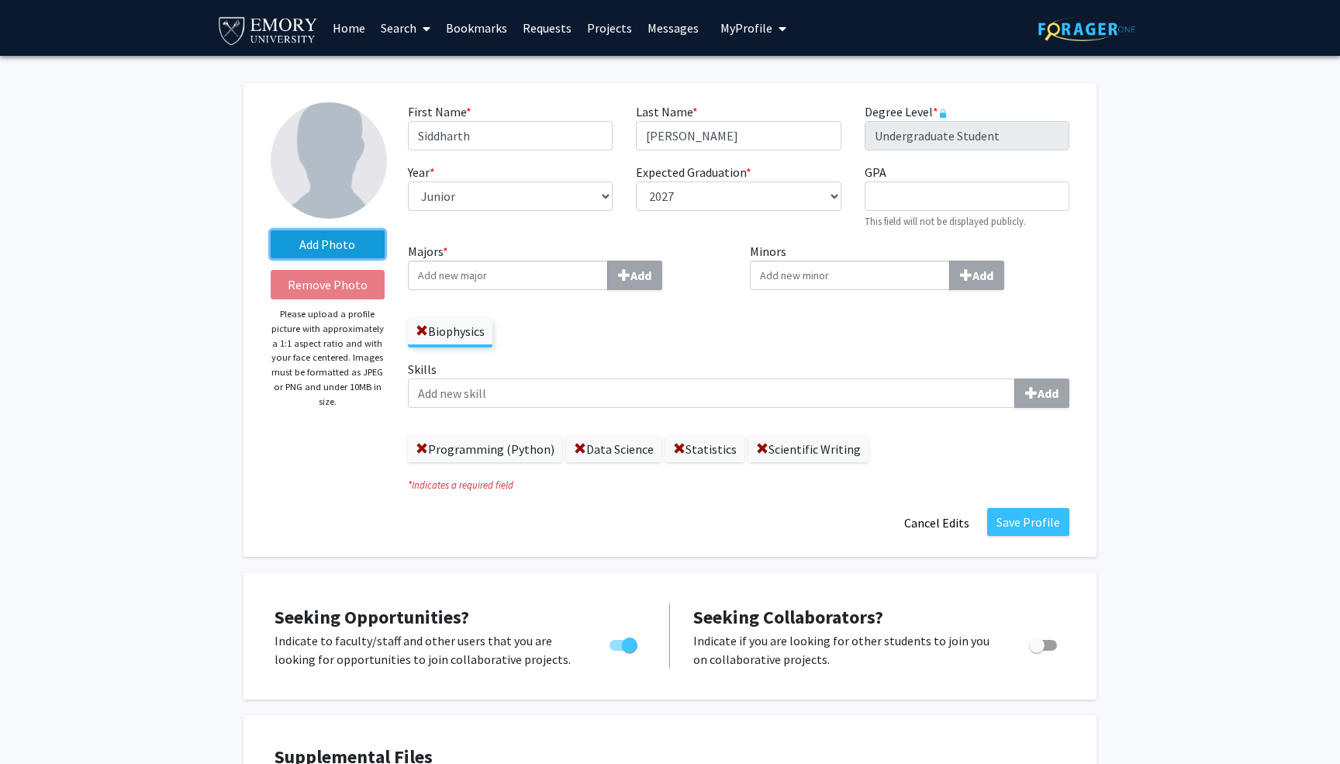
click at [353, 230] on label "Add Photo" at bounding box center [328, 244] width 114 height 28
click at [0, 0] on input "Add Photo" at bounding box center [0, 0] width 0 height 0
click at [308, 245] on label "Add Photo" at bounding box center [328, 244] width 114 height 28
click at [0, 0] on input "Add Photo" at bounding box center [0, 0] width 0 height 0
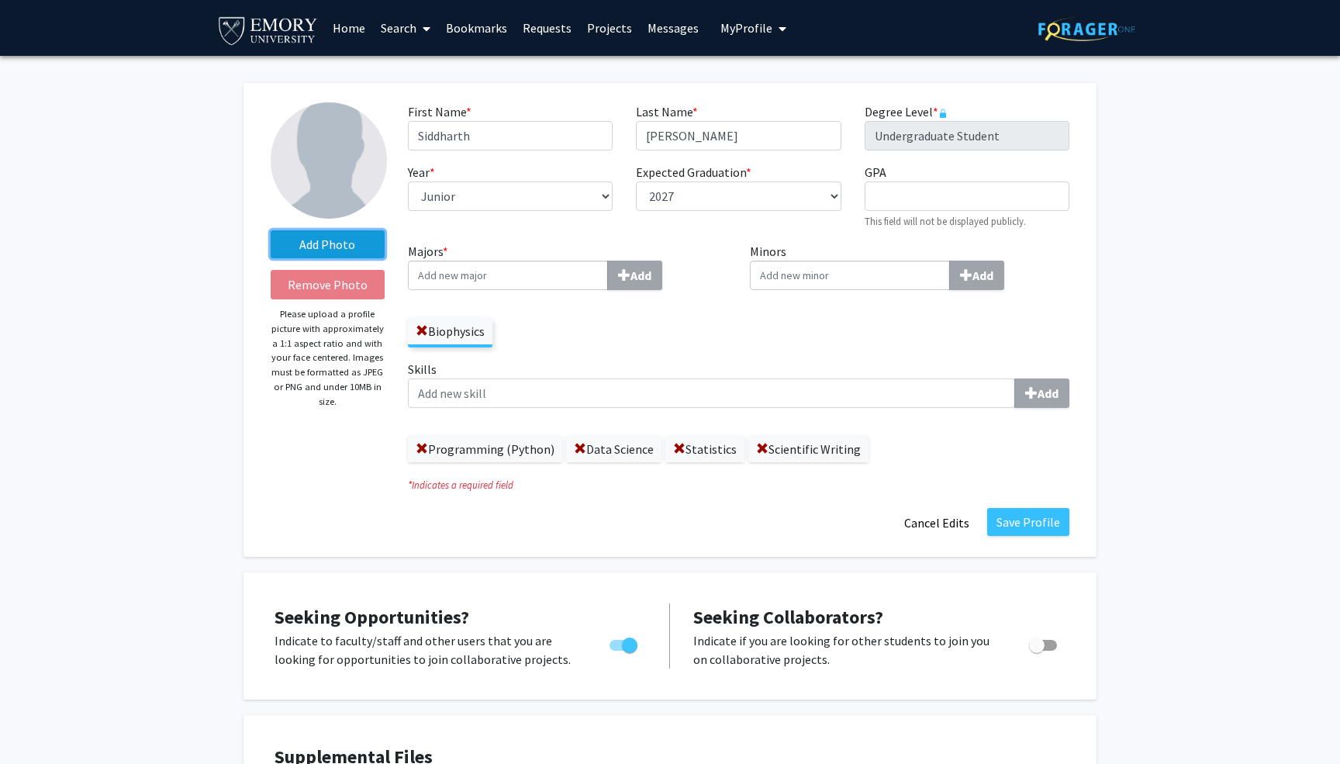
click at [332, 246] on label "Add Photo" at bounding box center [328, 244] width 114 height 28
click at [0, 0] on input "Add Photo" at bounding box center [0, 0] width 0 height 0
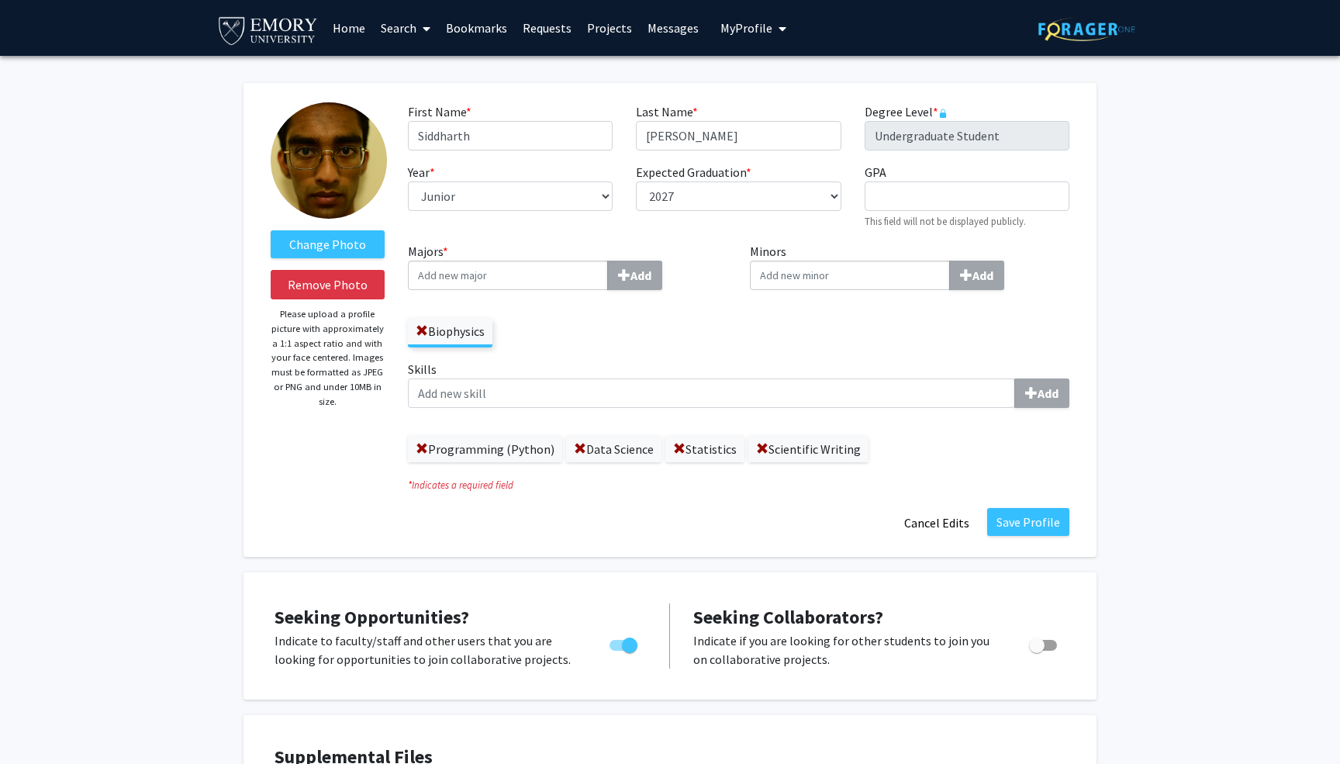
click at [358, 152] on img at bounding box center [329, 160] width 116 height 116
drag, startPoint x: 337, startPoint y: 164, endPoint x: 338, endPoint y: 172, distance: 7.9
click at [338, 172] on img at bounding box center [329, 160] width 116 height 116
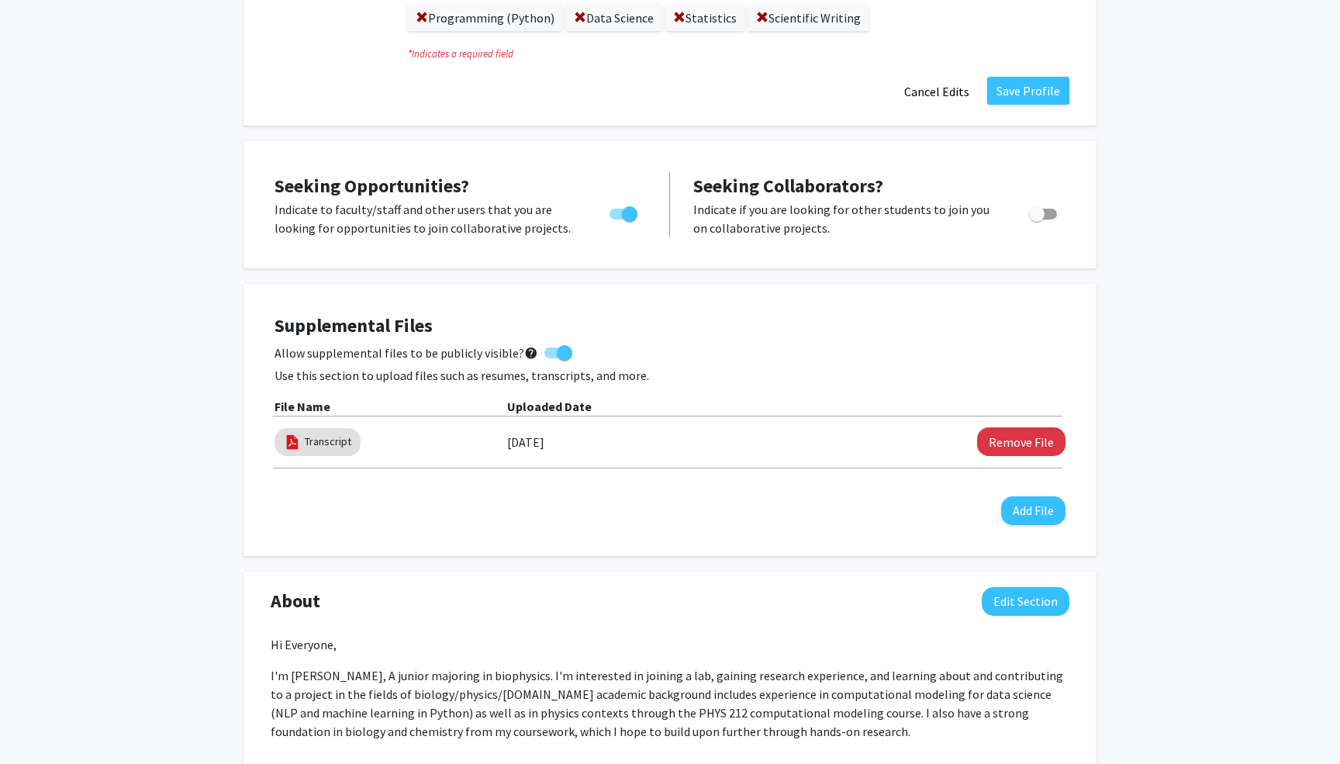
scroll to position [455, 0]
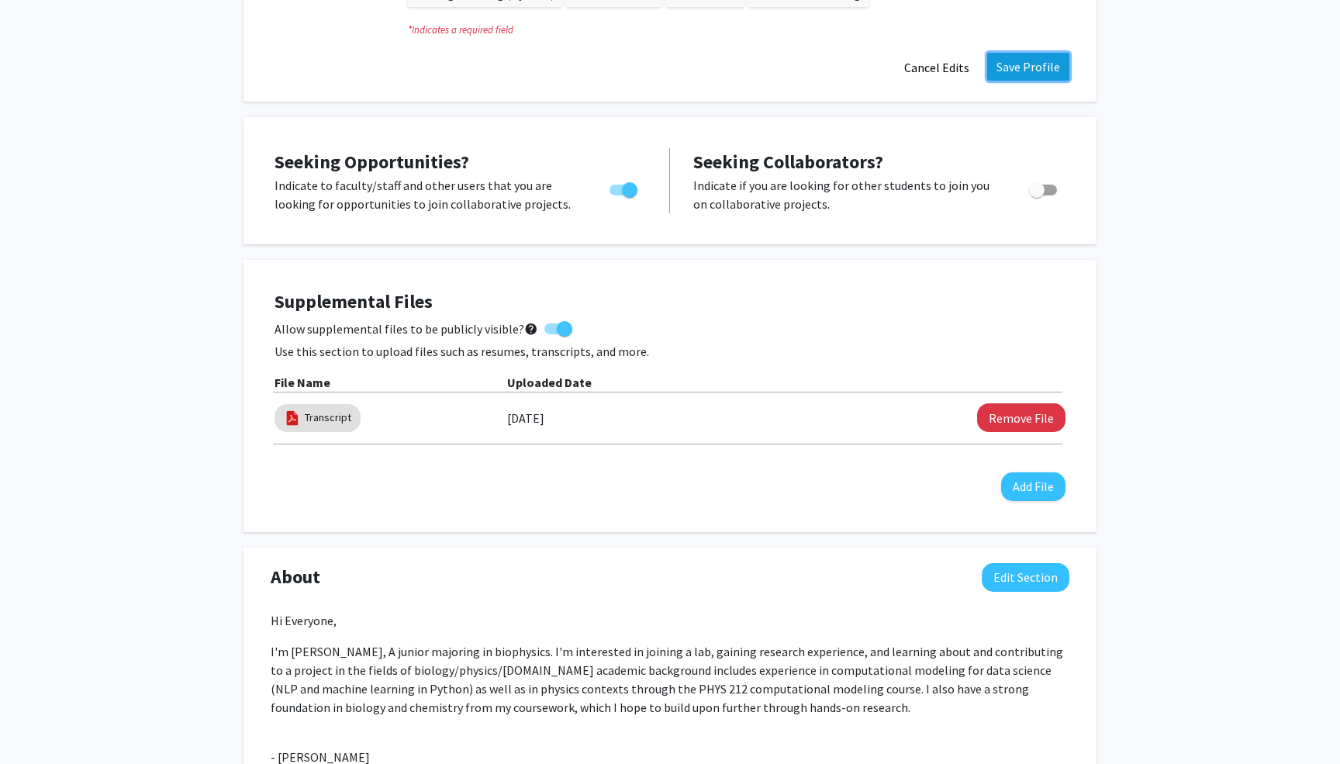
click at [1025, 62] on button "Save Profile" at bounding box center [1028, 67] width 82 height 28
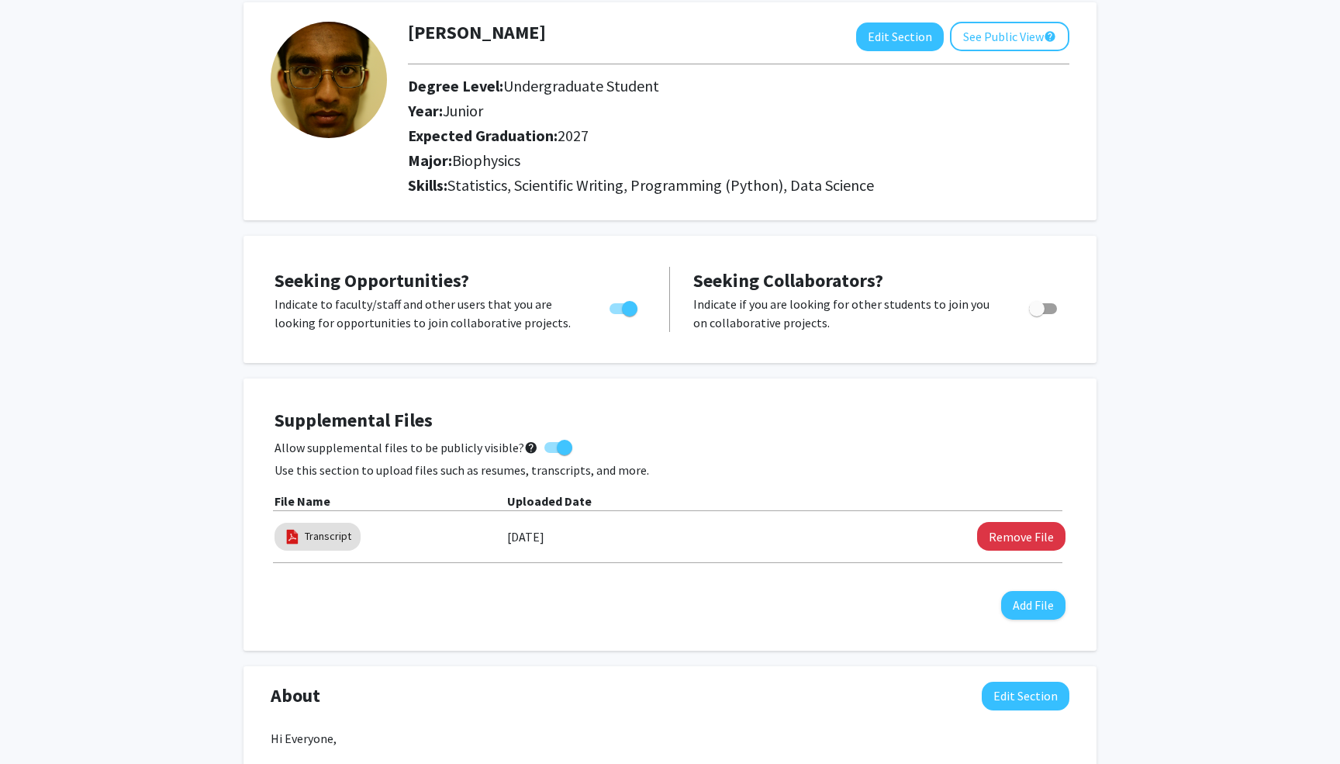
scroll to position [0, 0]
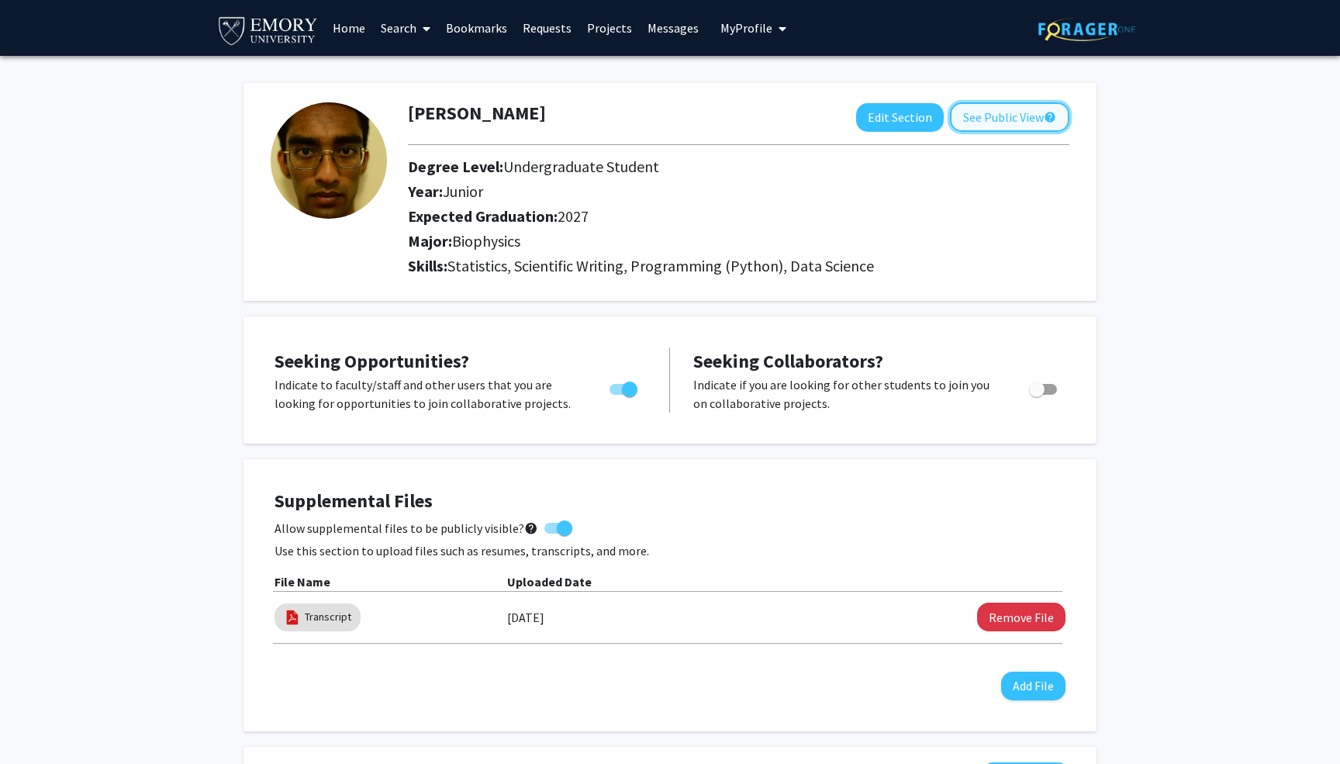
click at [984, 126] on button "See Public View help" at bounding box center [1009, 116] width 119 height 29
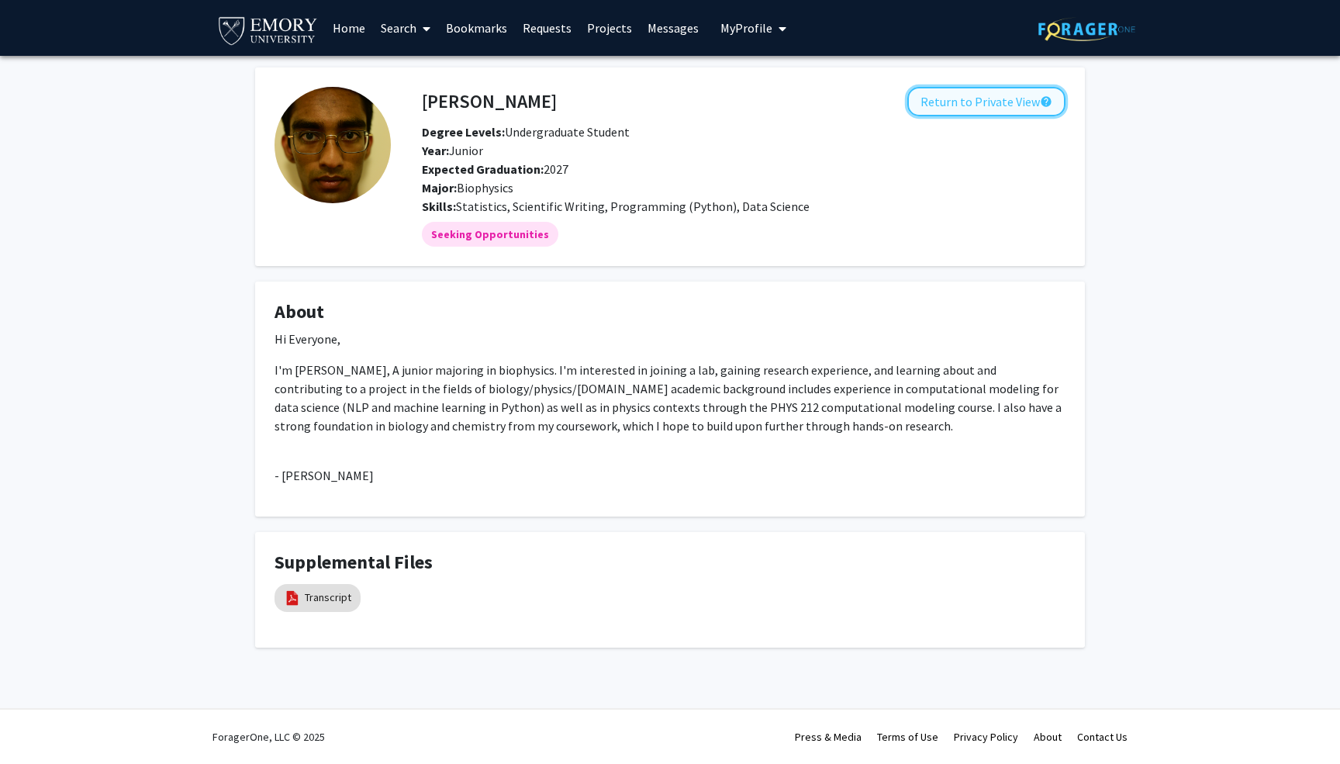
click at [962, 102] on button "Return to Private View help" at bounding box center [987, 101] width 158 height 29
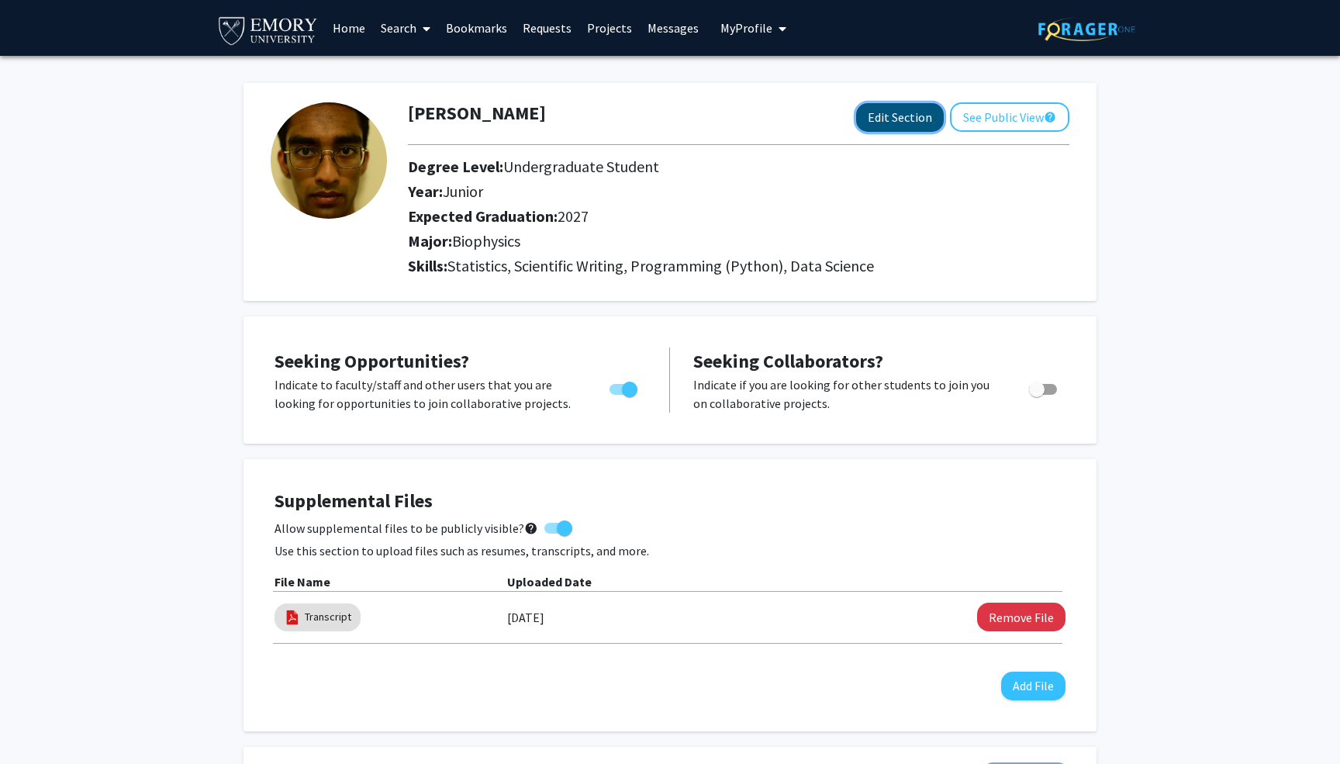
click at [911, 120] on button "Edit Section" at bounding box center [900, 117] width 88 height 29
select select "junior"
select select "2027"
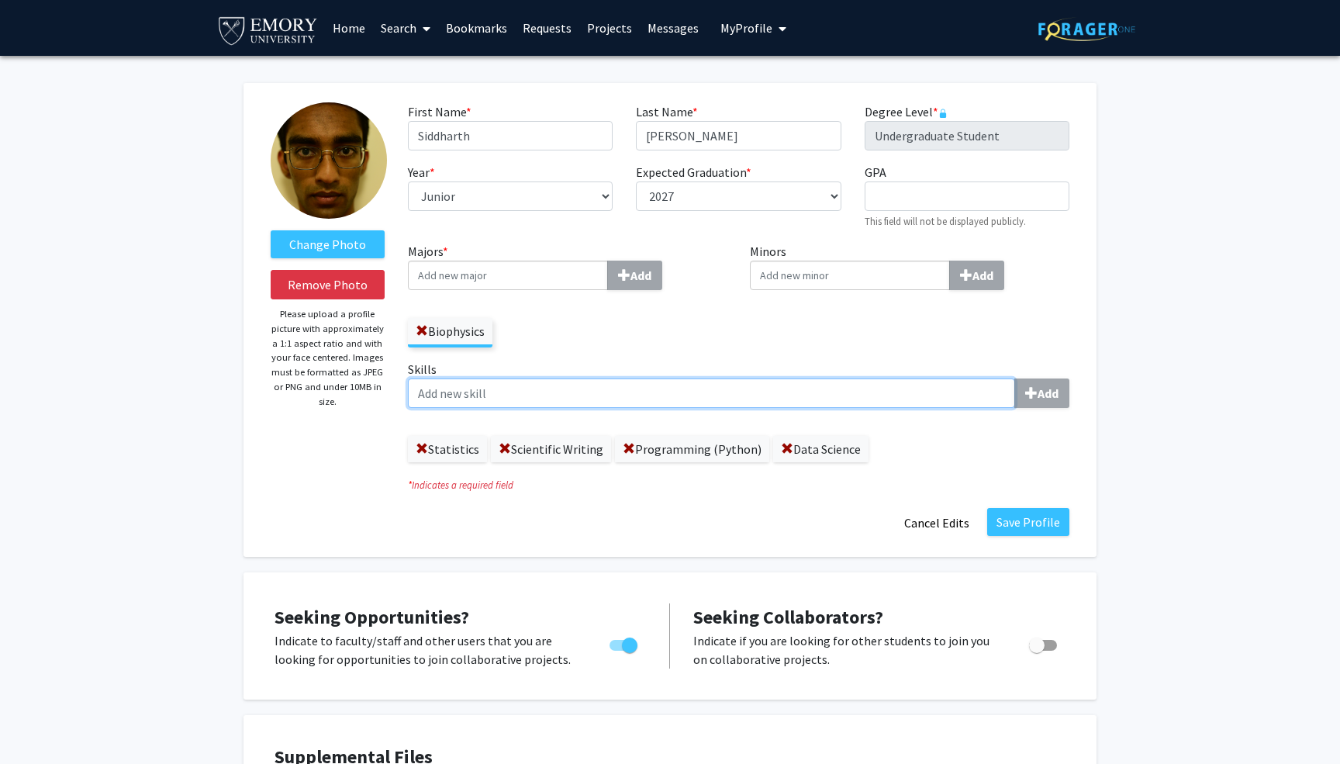
click at [583, 390] on input "Skills Add" at bounding box center [711, 393] width 607 height 29
type input "c"
type input "Computational Modeling (python)"
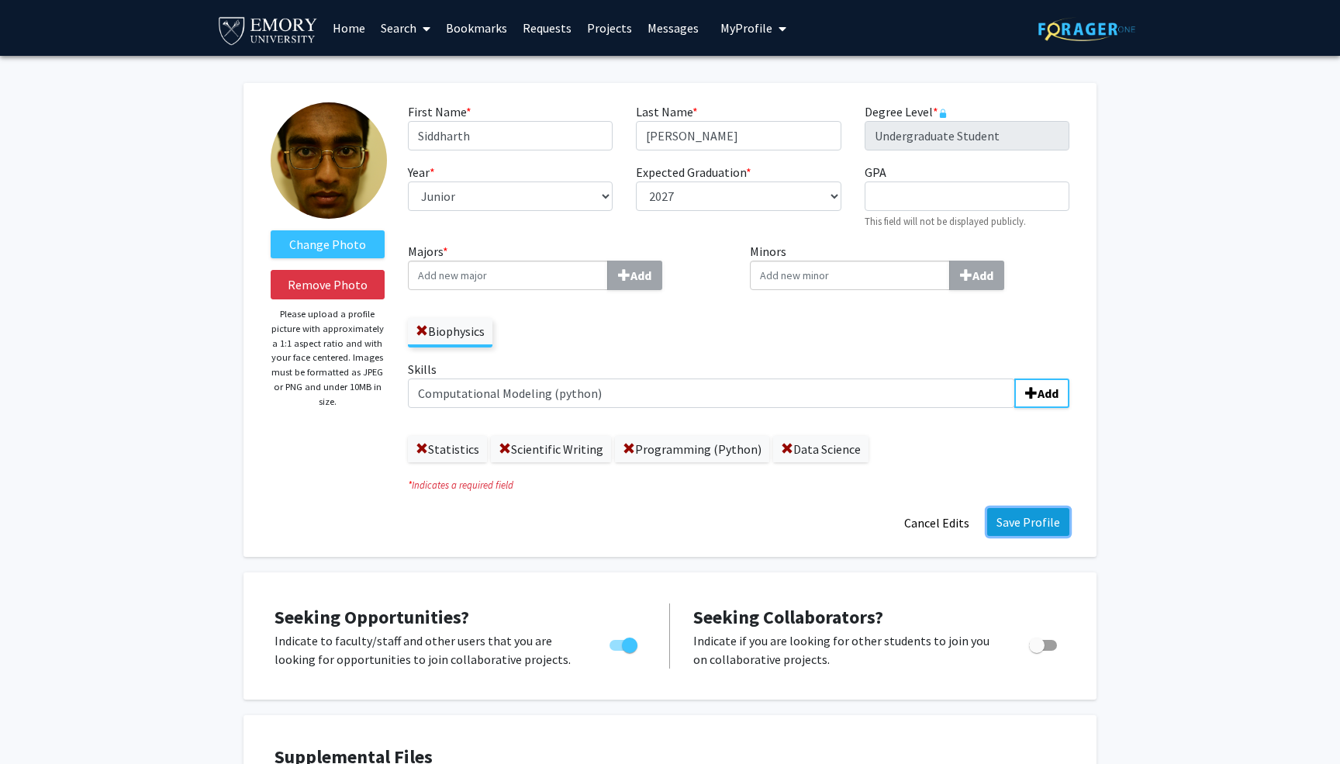
click at [1033, 517] on button "Save Profile" at bounding box center [1028, 522] width 82 height 28
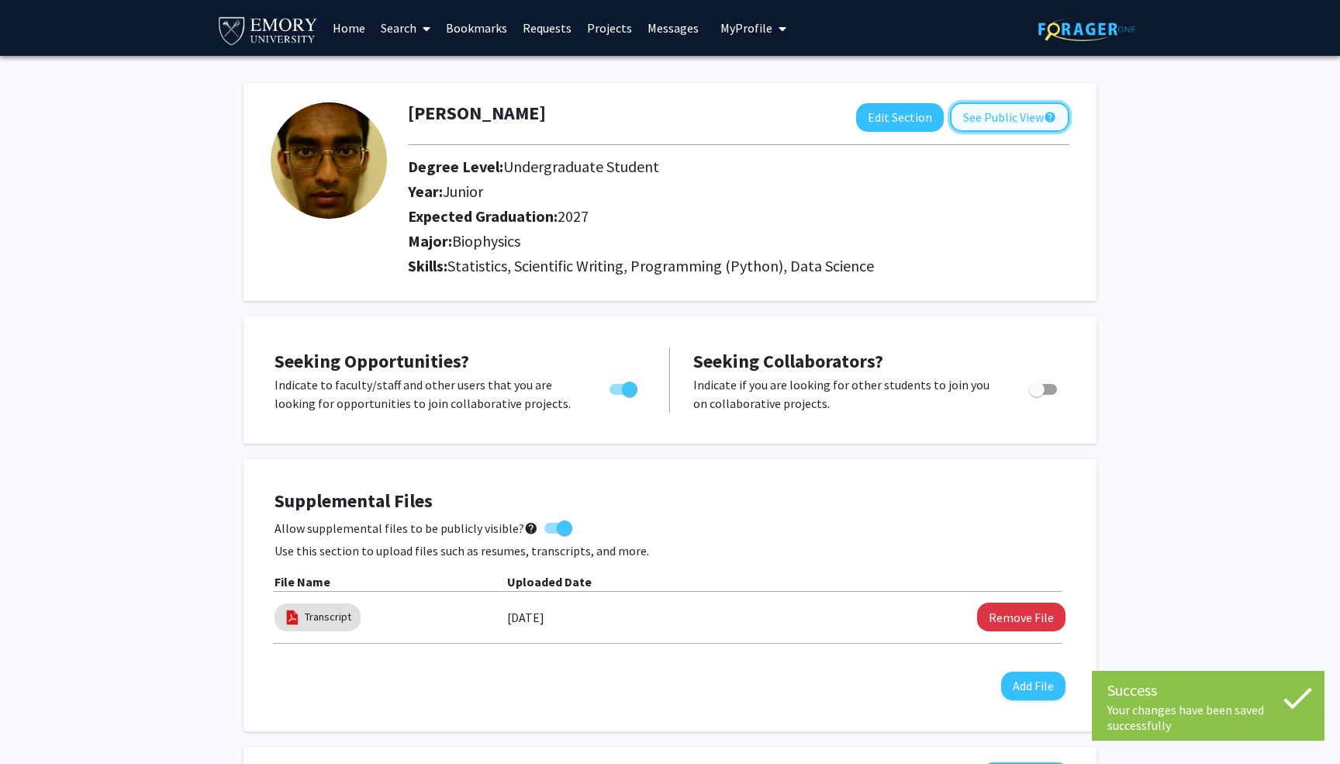
click at [980, 125] on button "See Public View help" at bounding box center [1009, 116] width 119 height 29
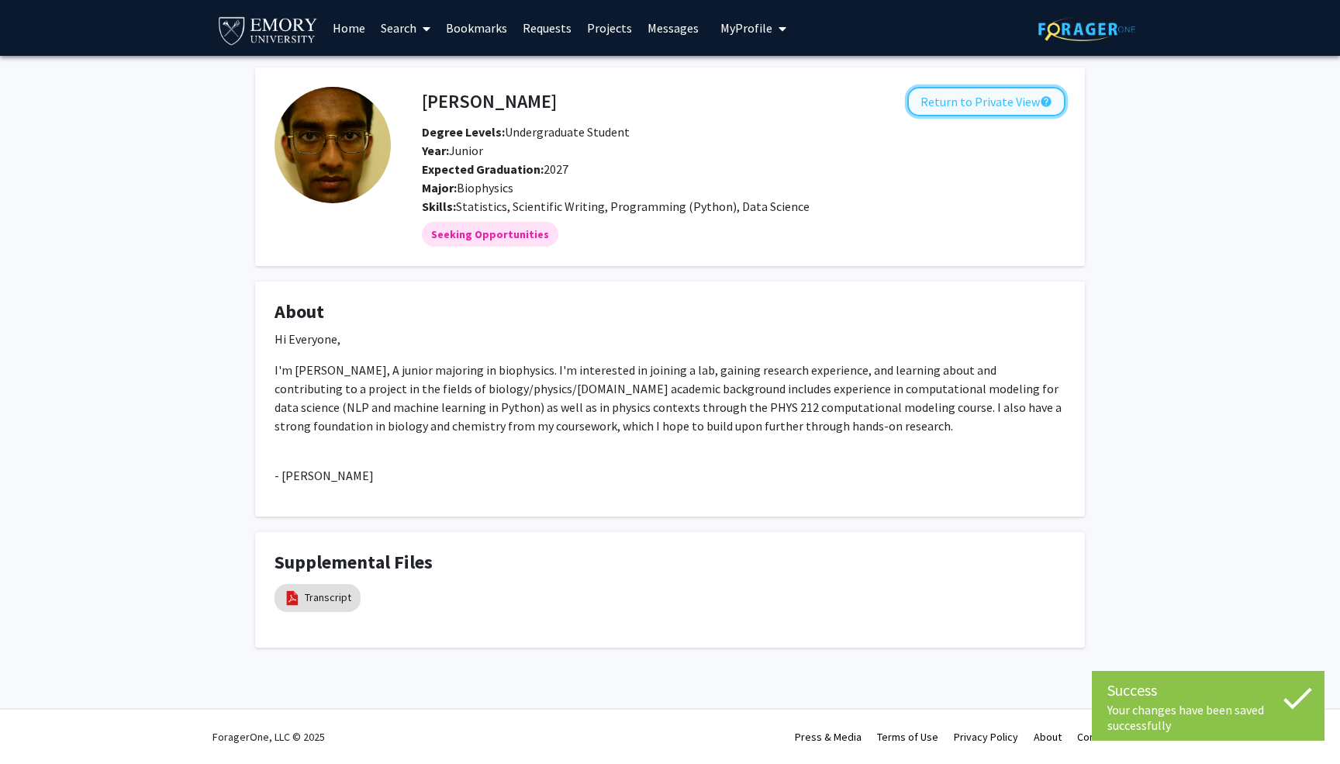
click at [936, 101] on button "Return to Private View help" at bounding box center [987, 101] width 158 height 29
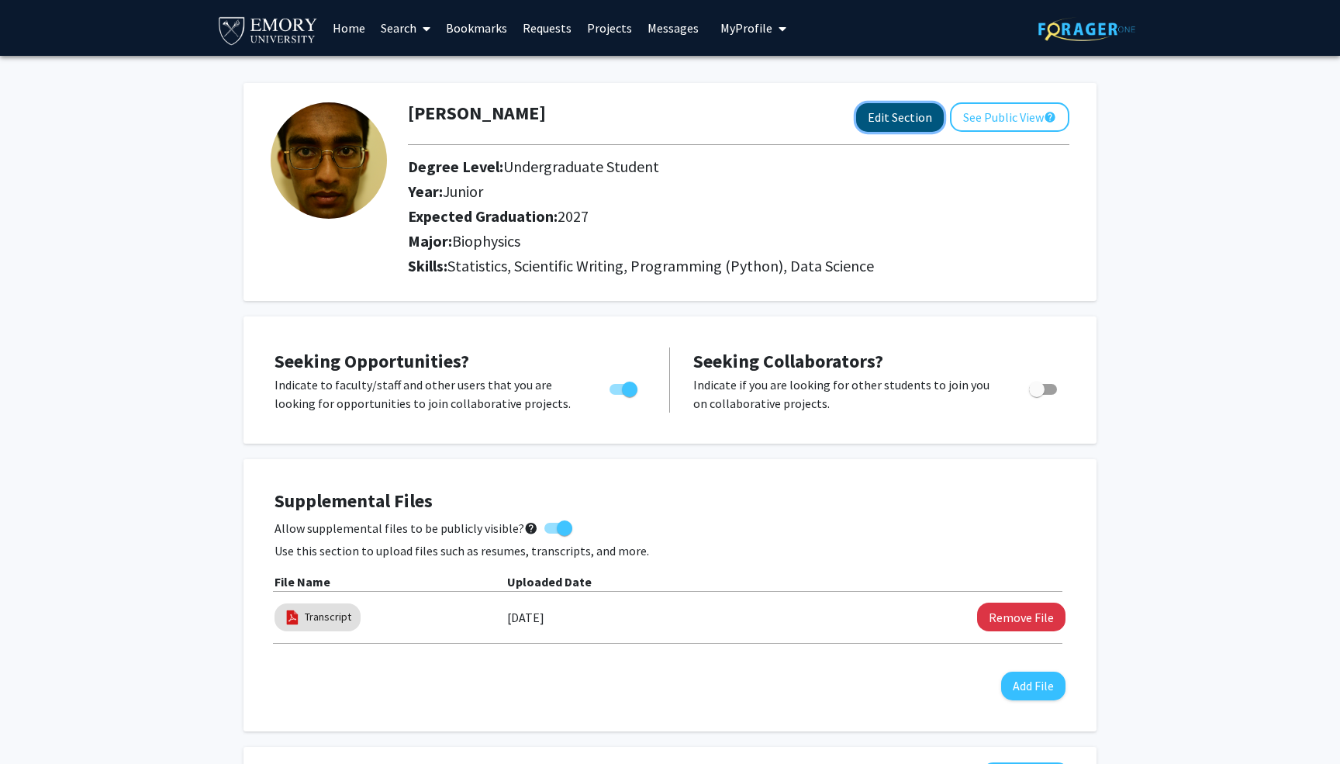
click at [923, 120] on button "Edit Section" at bounding box center [900, 117] width 88 height 29
select select "junior"
select select "2027"
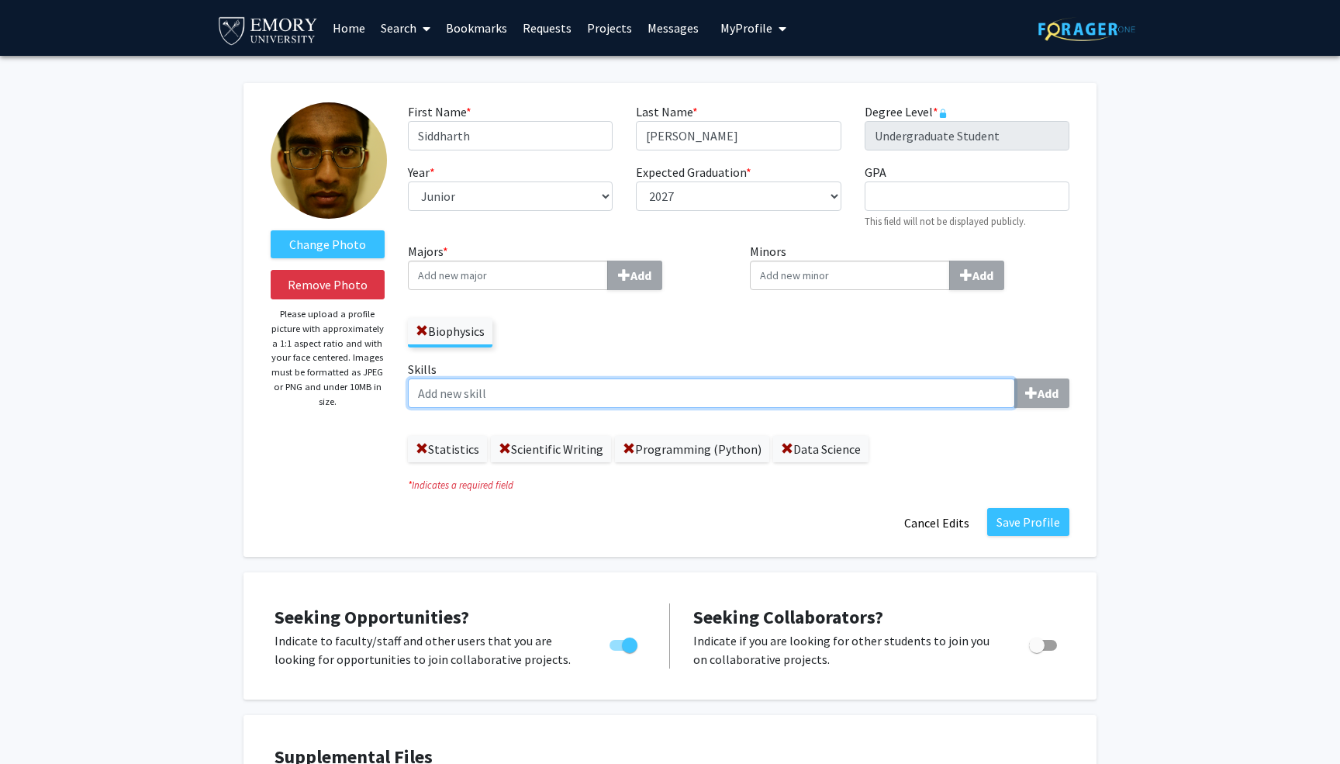
click at [659, 392] on input "Skills Add" at bounding box center [711, 393] width 607 height 29
type input "Computational Modeling (python)"
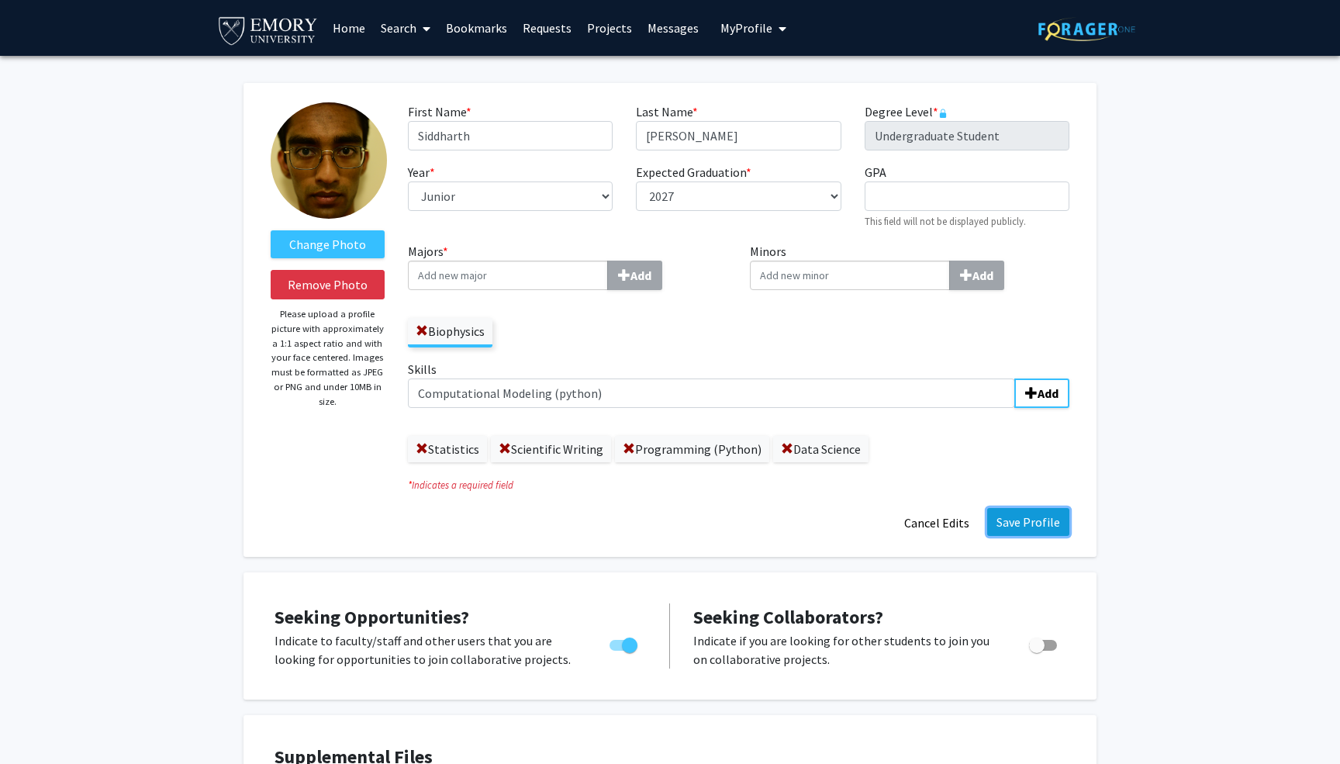
click at [1022, 514] on button "Save Profile" at bounding box center [1028, 522] width 82 height 28
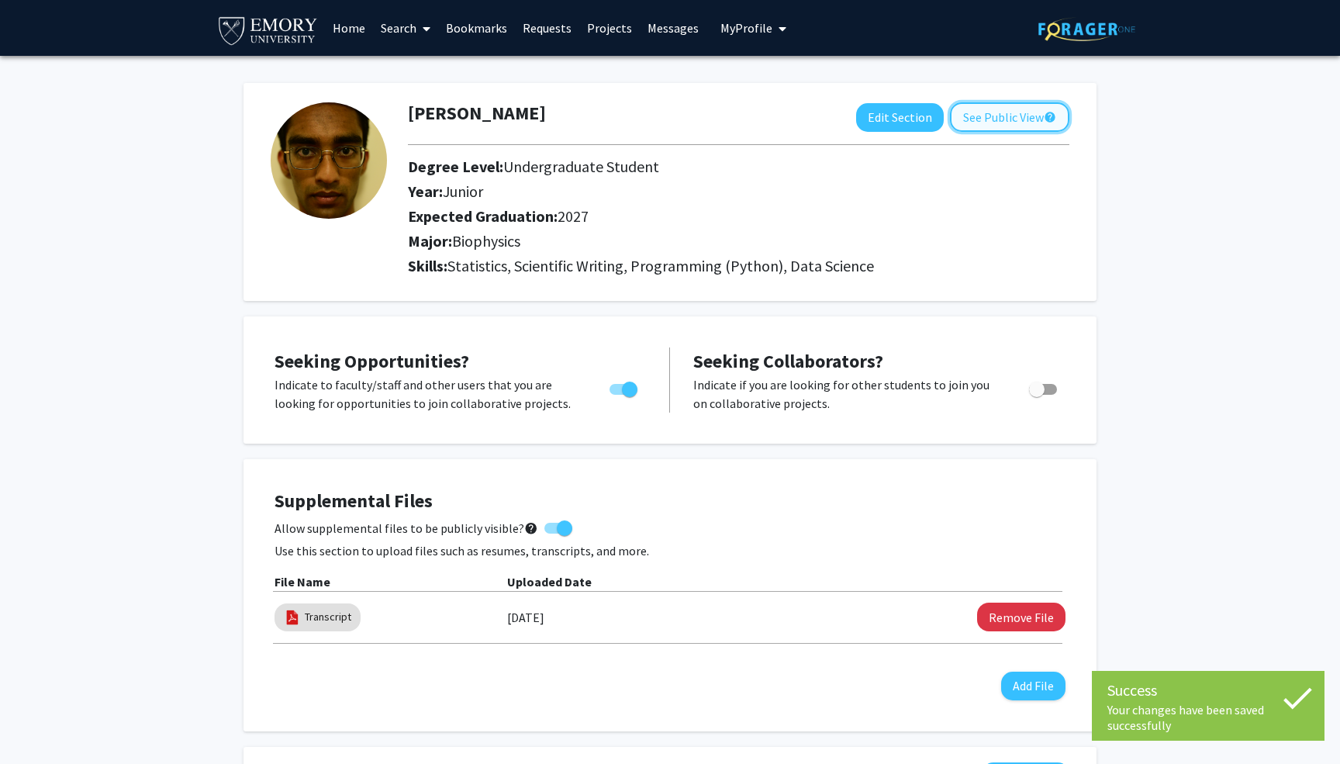
click at [990, 104] on button "See Public View help" at bounding box center [1009, 116] width 119 height 29
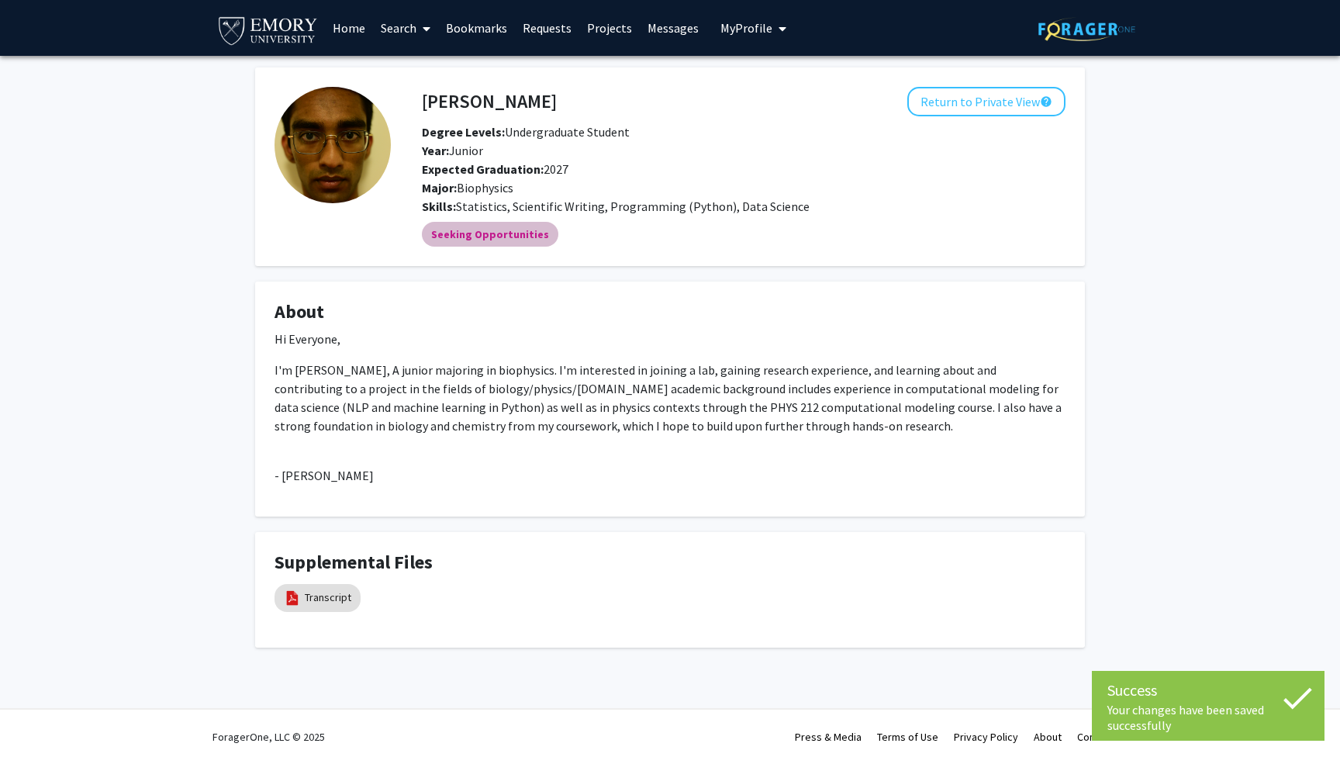
click at [534, 233] on mat-chip "Seeking Opportunities" at bounding box center [490, 234] width 137 height 25
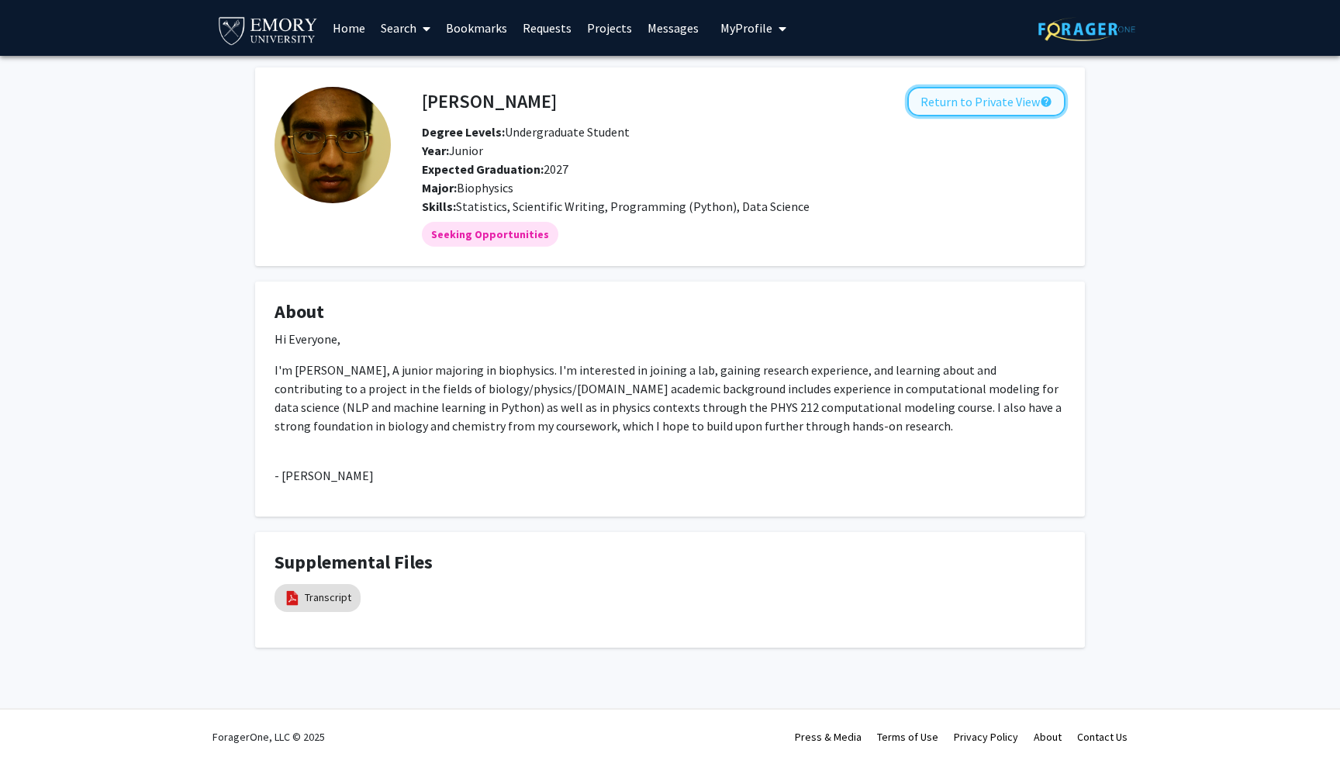
click at [948, 97] on button "Return to Private View help" at bounding box center [987, 101] width 158 height 29
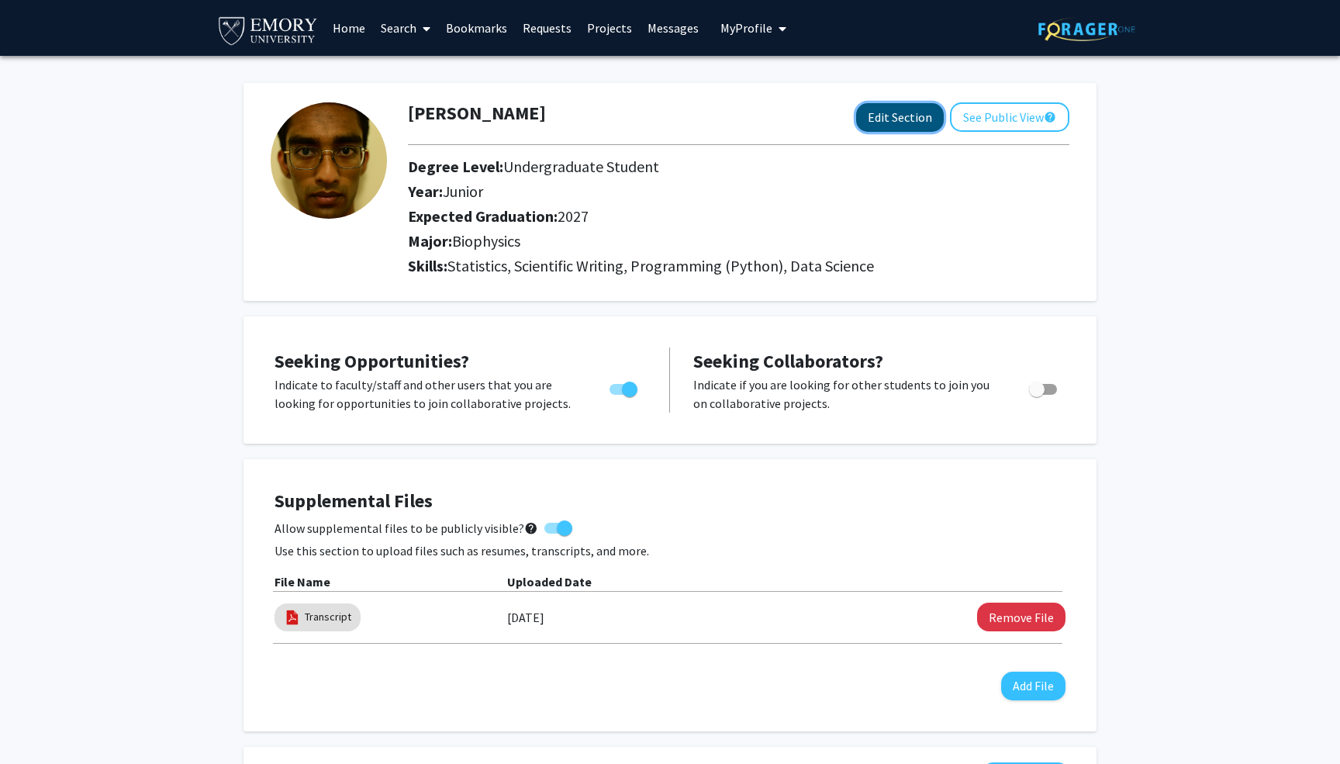
click at [928, 121] on button "Edit Section" at bounding box center [900, 117] width 88 height 29
select select "junior"
select select "2027"
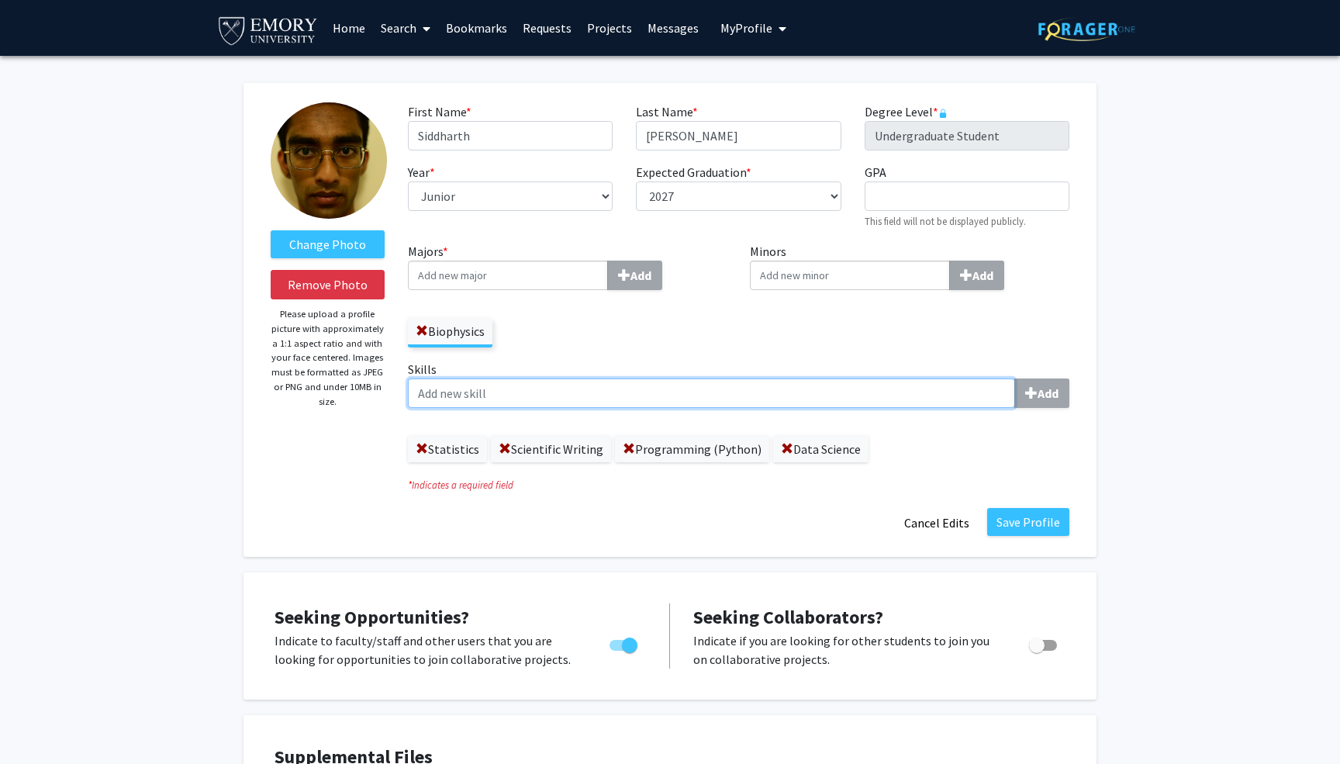
click at [589, 403] on input "Skills Add" at bounding box center [711, 393] width 607 height 29
type input "Computational Modeling (Python)"
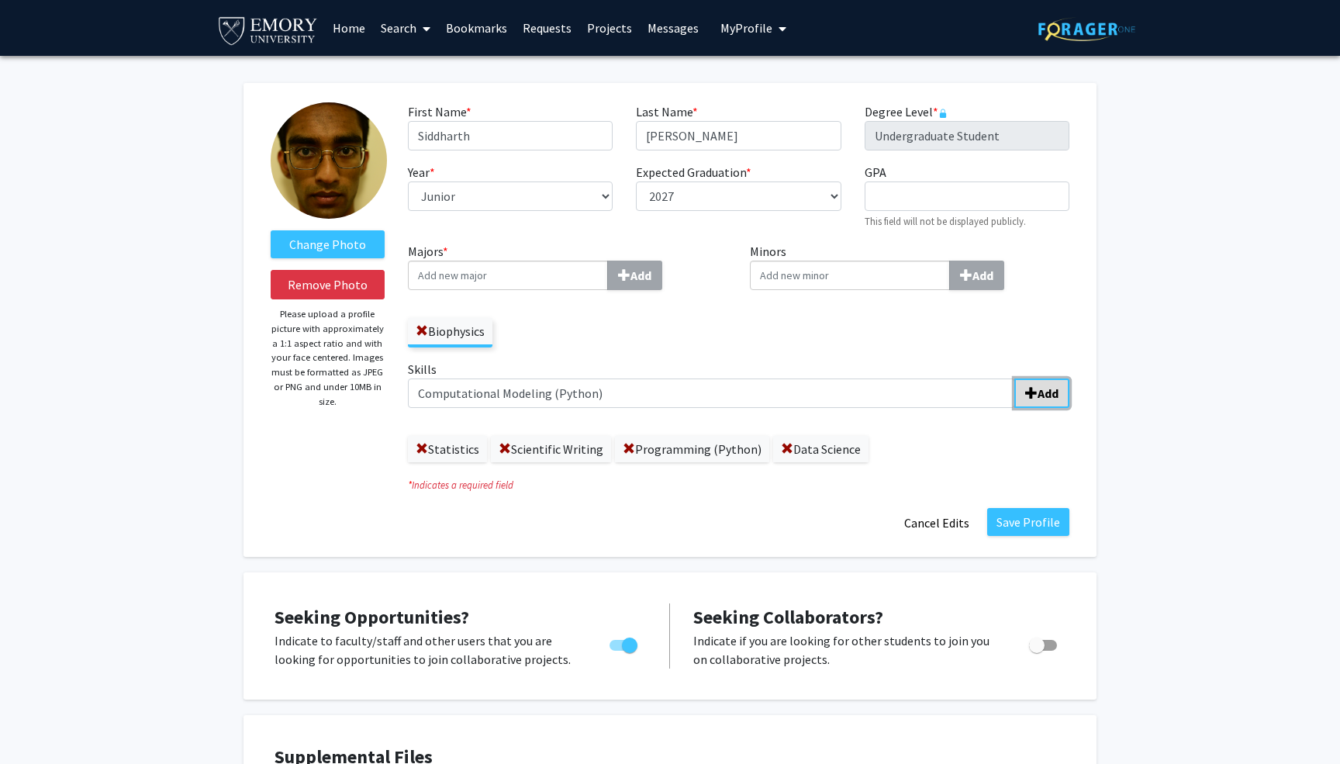
click at [1029, 387] on span "submit" at bounding box center [1031, 393] width 12 height 12
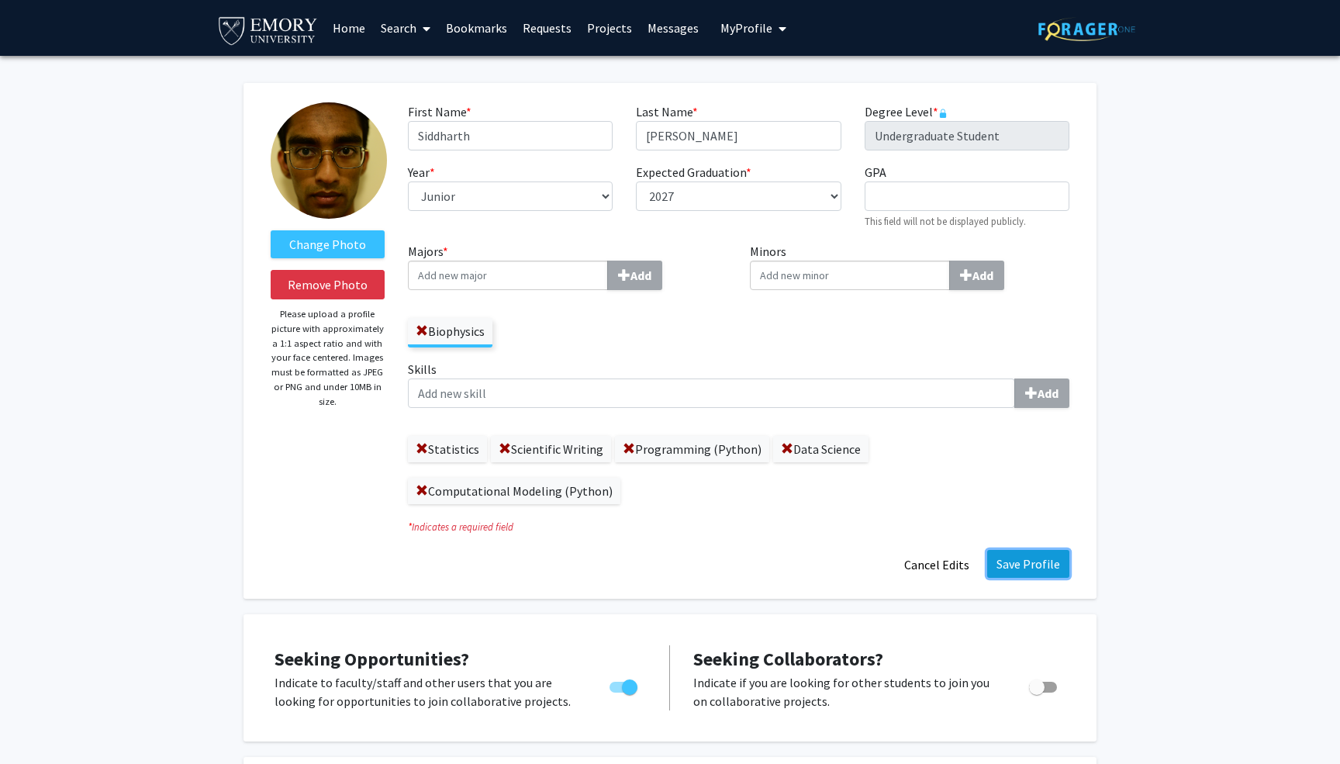
click at [1042, 566] on button "Save Profile" at bounding box center [1028, 564] width 82 height 28
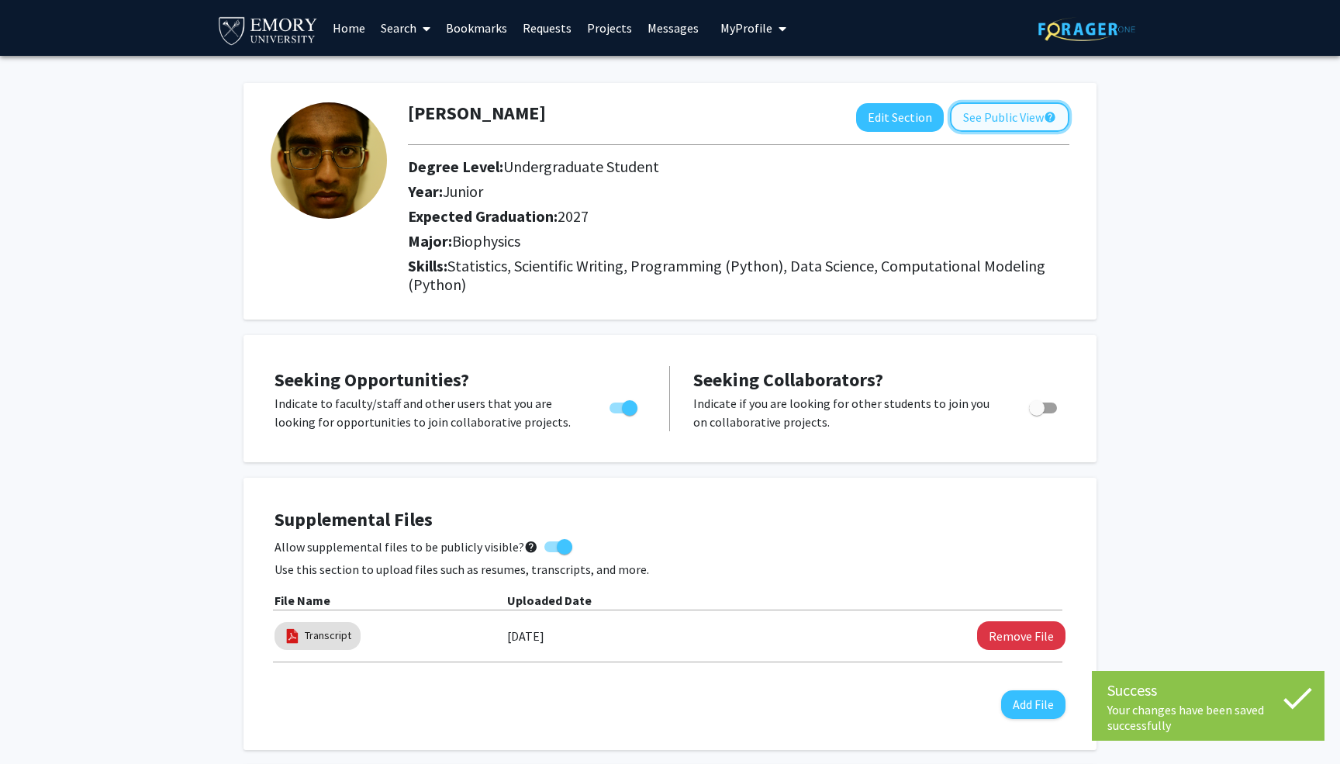
click at [1015, 113] on button "See Public View help" at bounding box center [1009, 116] width 119 height 29
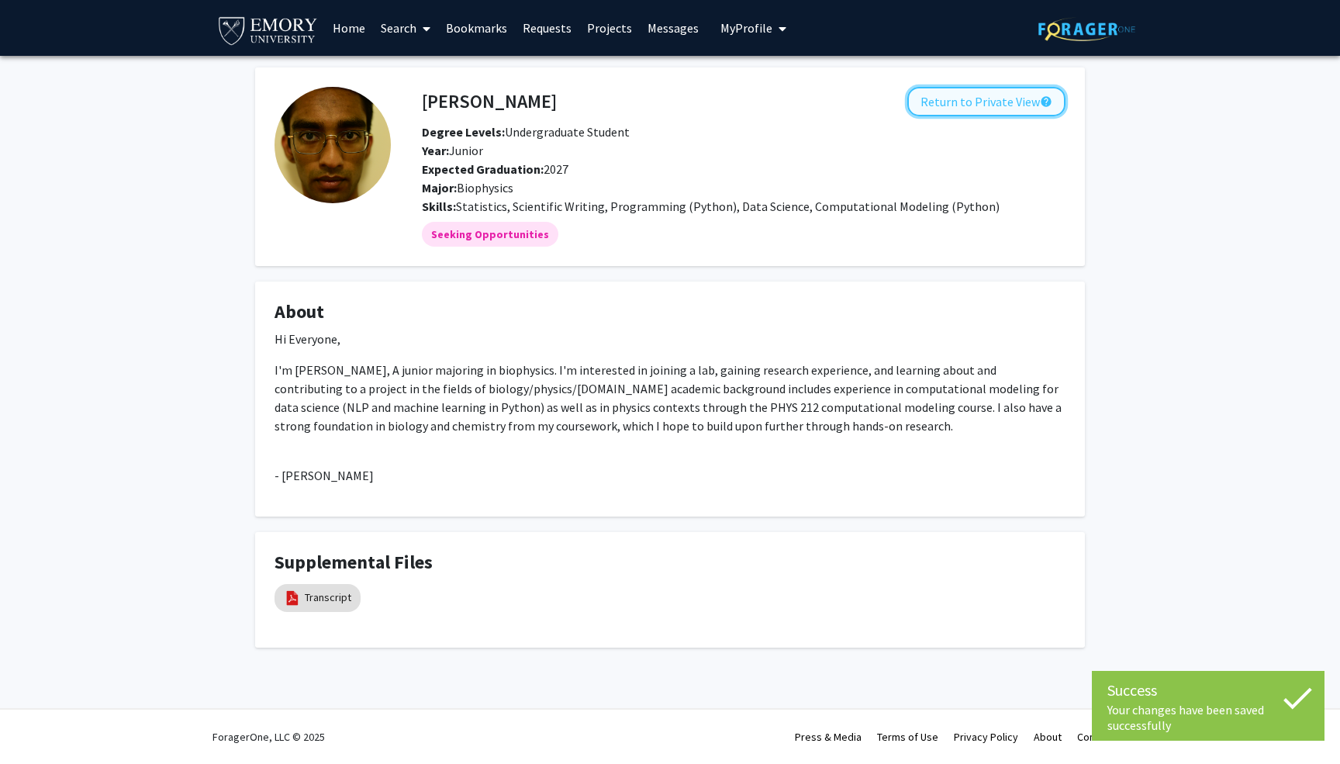
click at [1022, 96] on button "Return to Private View help" at bounding box center [987, 101] width 158 height 29
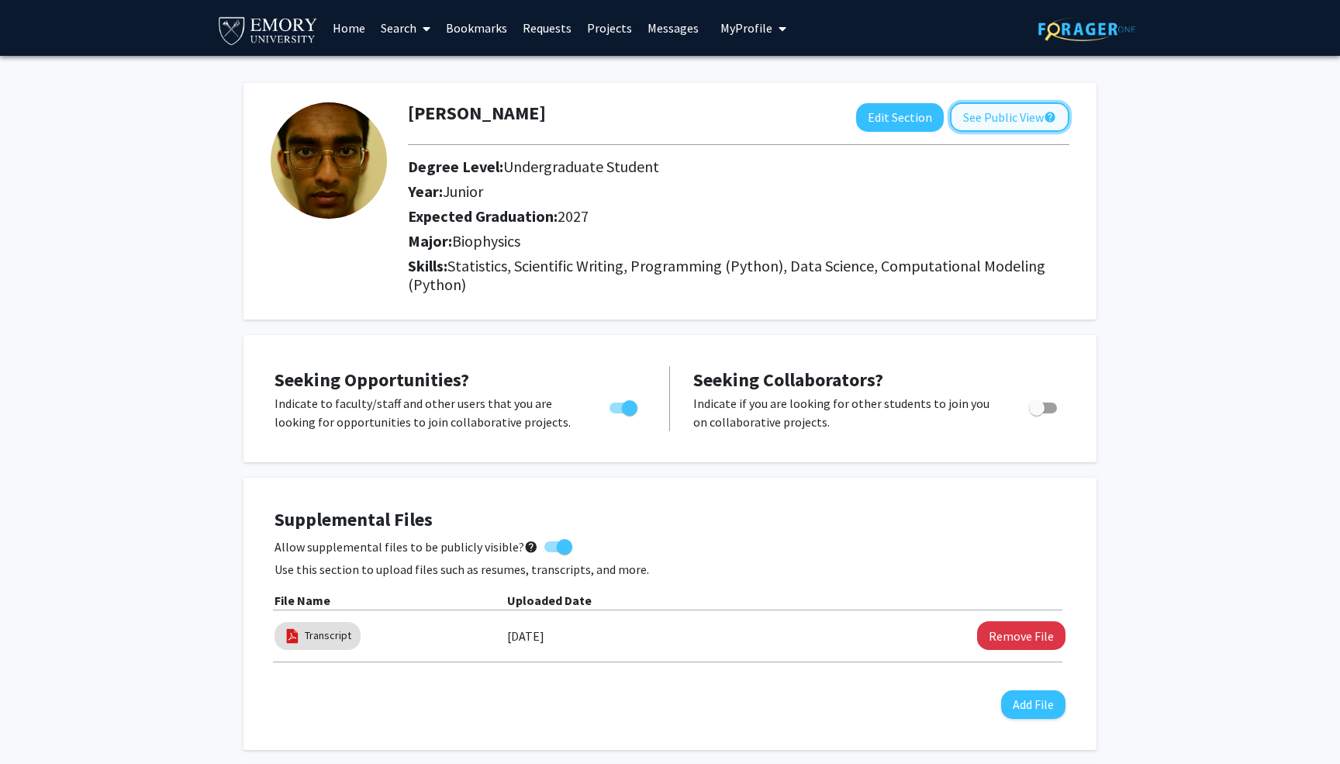
click at [1012, 115] on button "See Public View help" at bounding box center [1009, 116] width 119 height 29
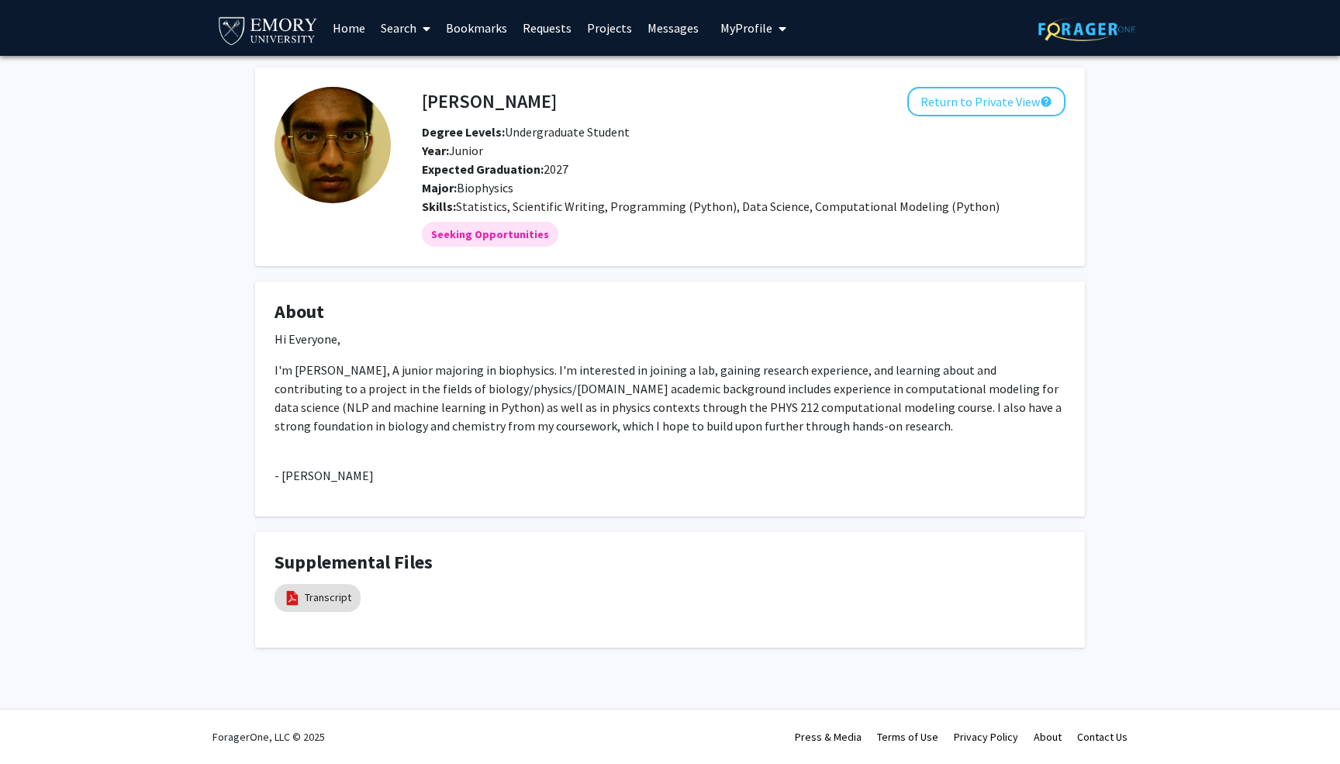
click at [420, 27] on span at bounding box center [424, 29] width 14 height 54
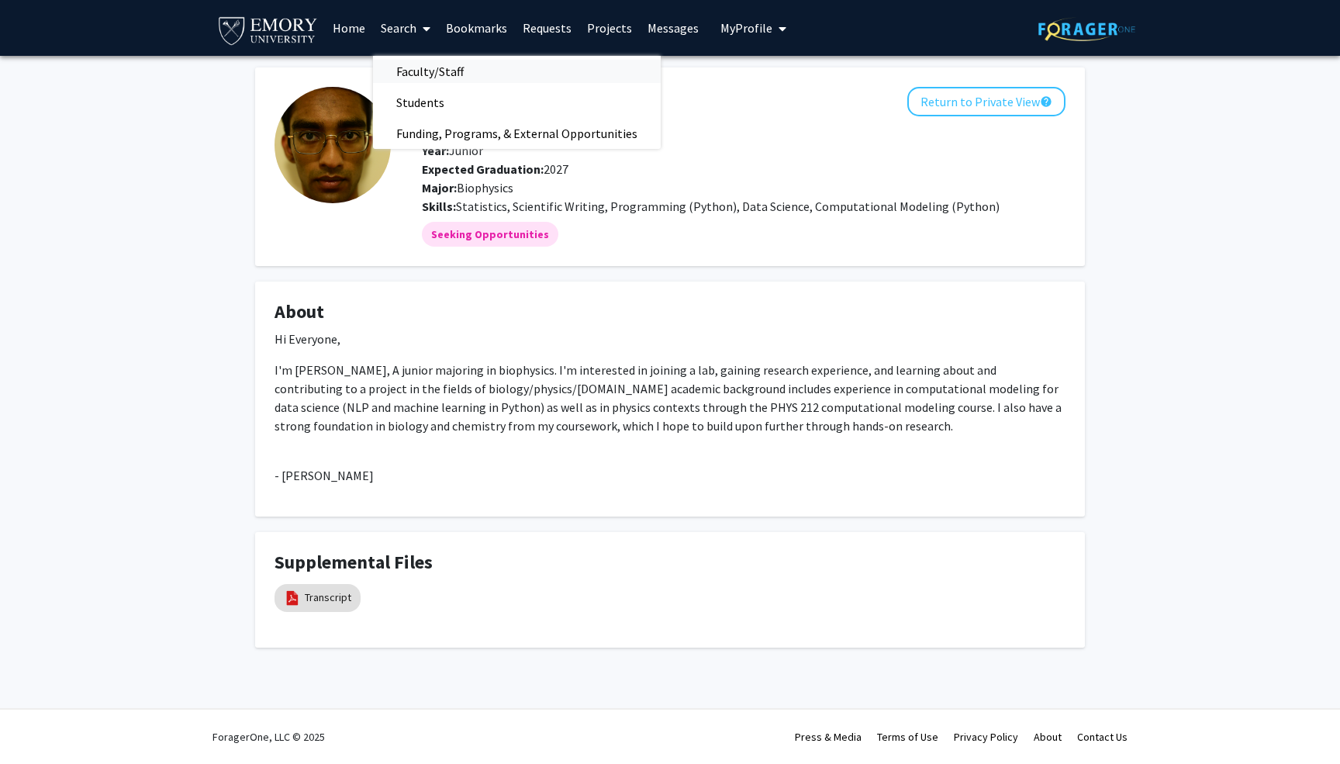
click at [425, 59] on span "Faculty/Staff" at bounding box center [430, 71] width 114 height 31
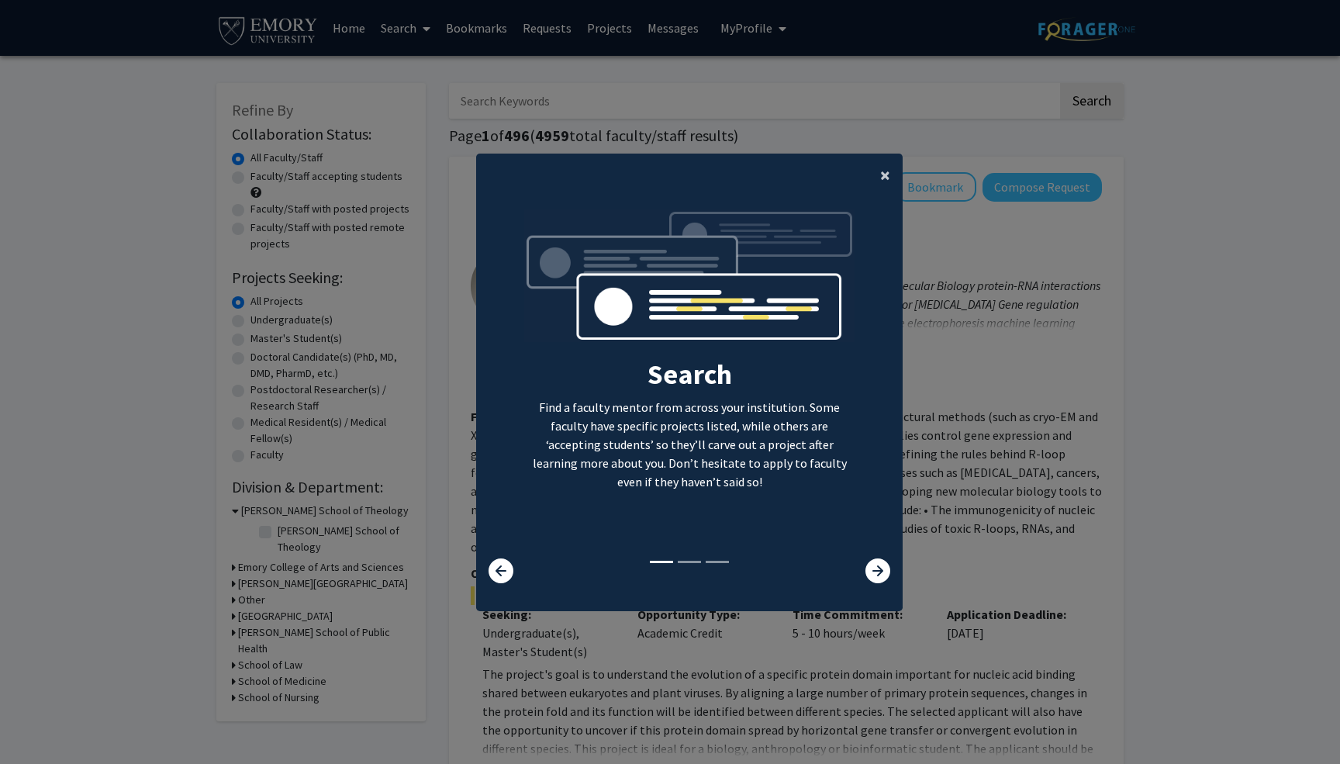
click at [879, 175] on button "×" at bounding box center [885, 175] width 35 height 43
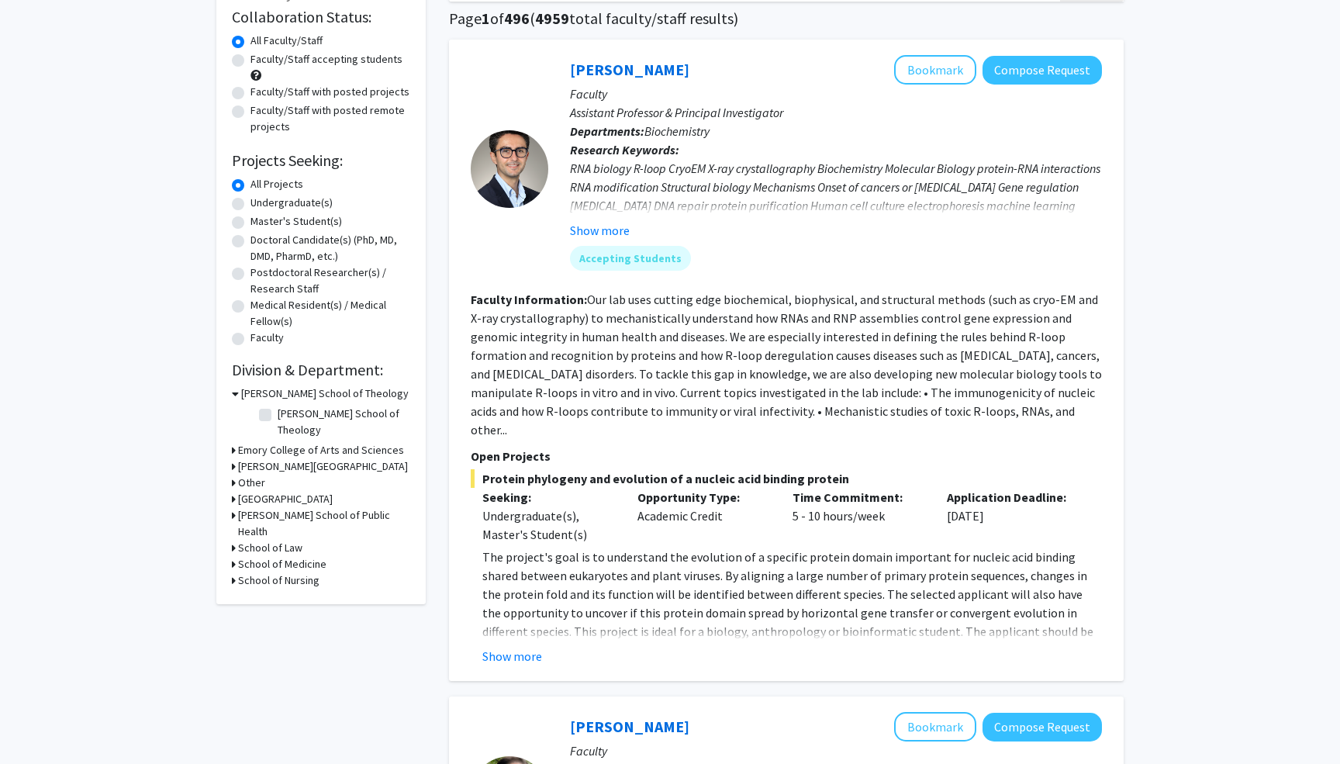
scroll to position [273, 0]
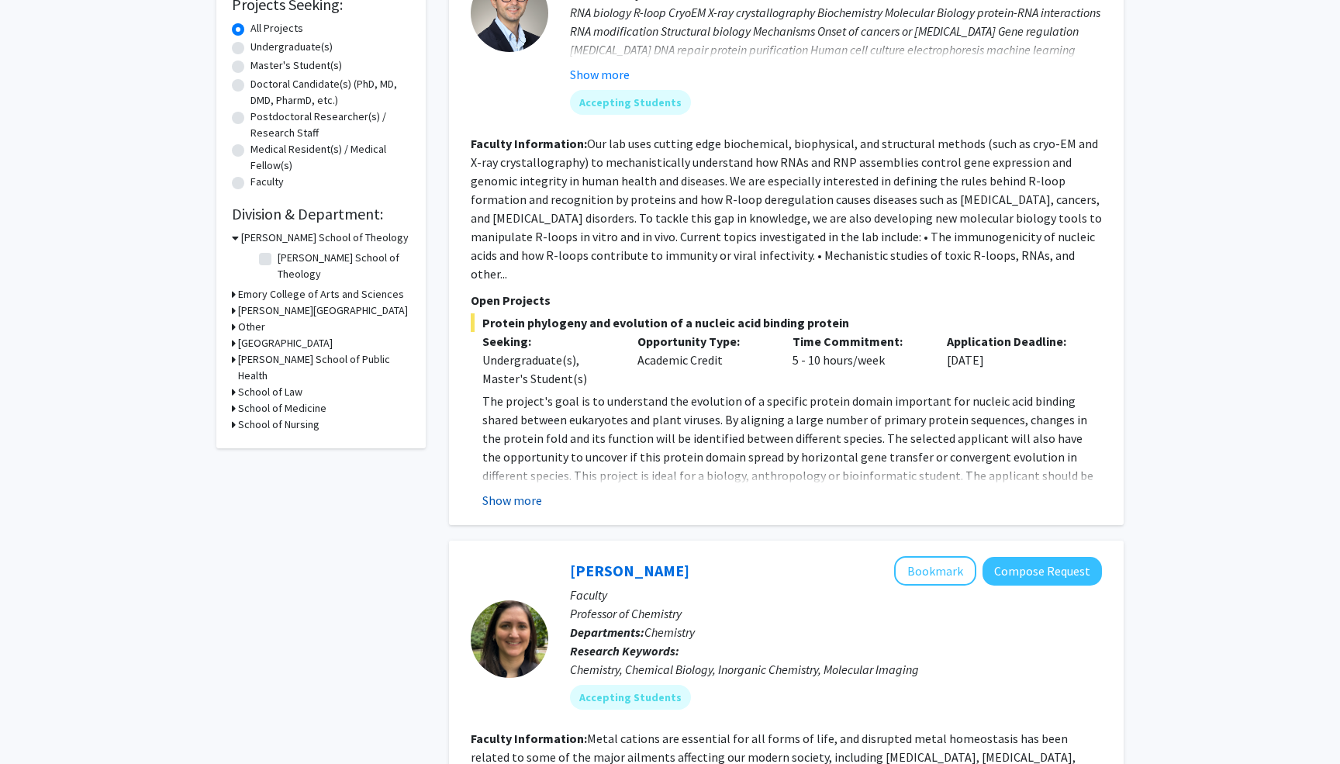
click at [526, 491] on button "Show more" at bounding box center [512, 500] width 60 height 19
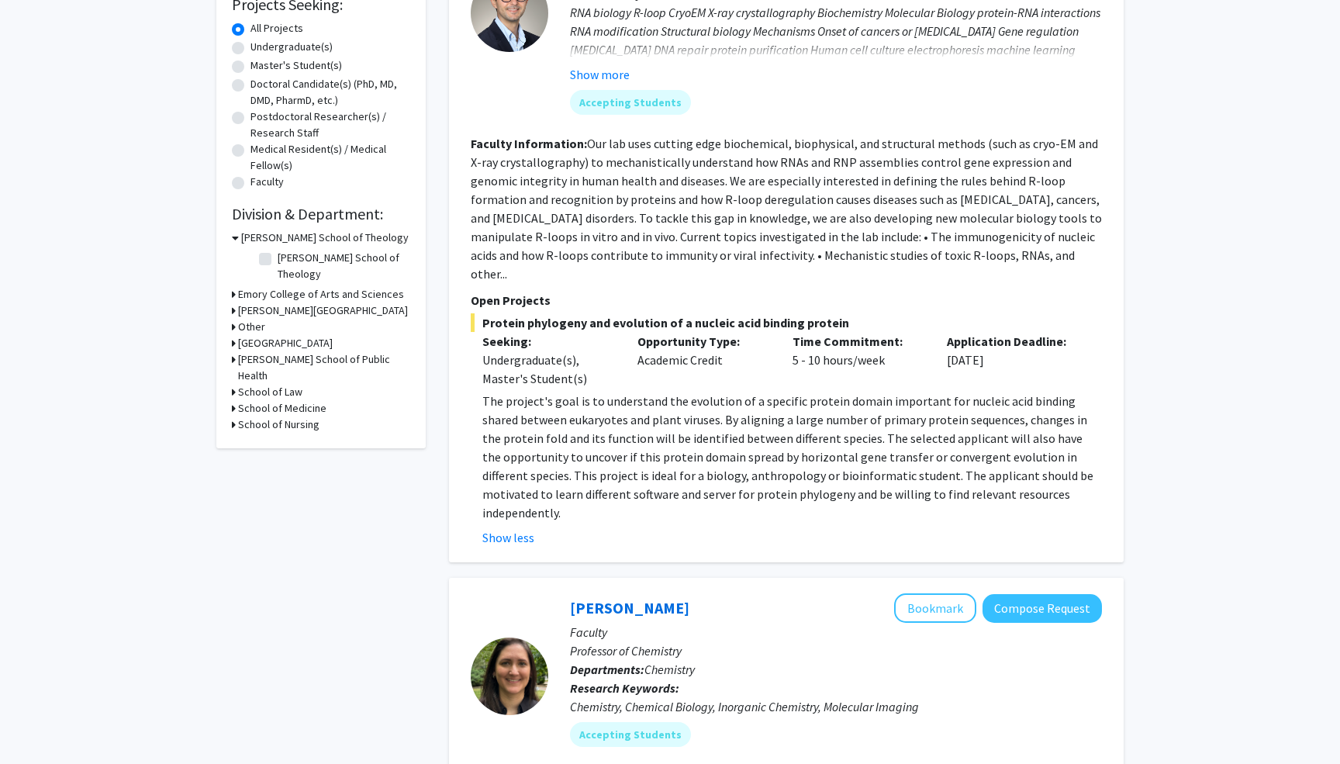
click at [570, 453] on p "The project's goal is to understand the evolution of a specific protein domain …" at bounding box center [792, 457] width 620 height 130
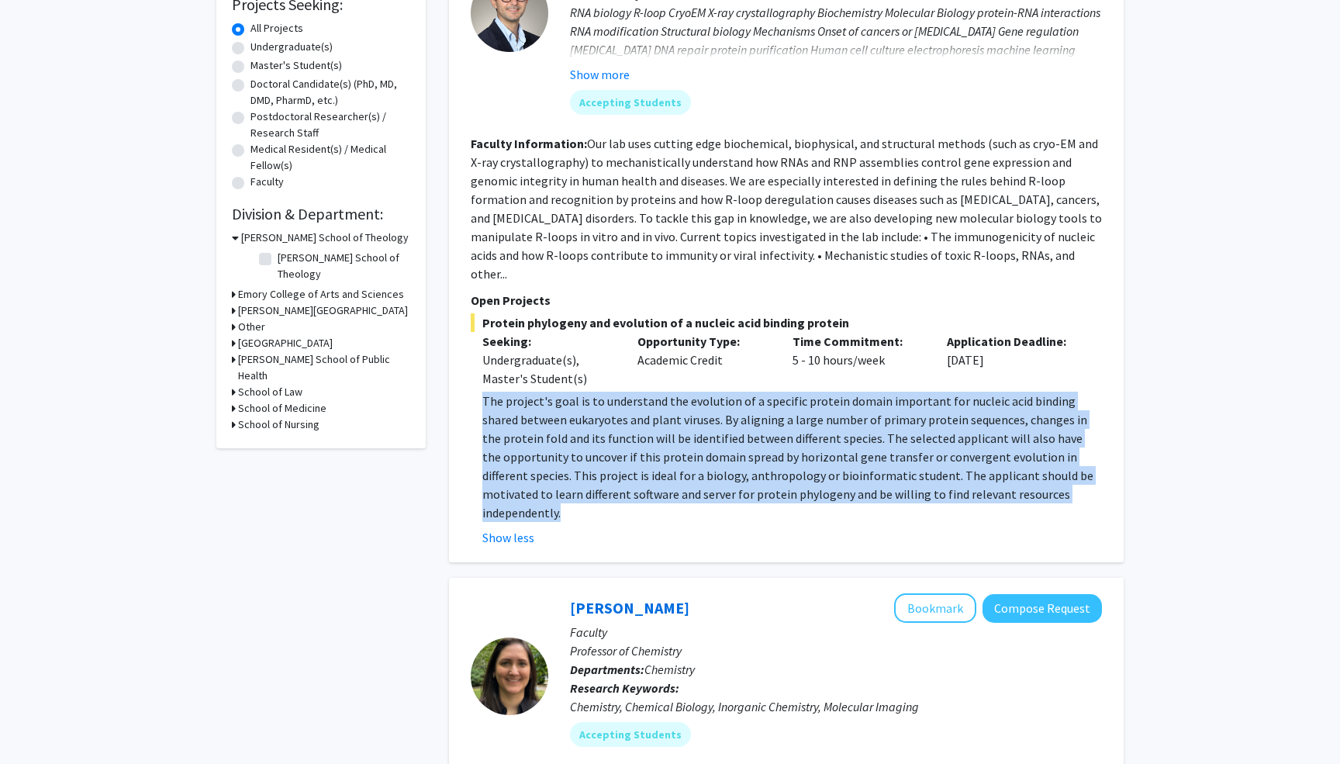
click at [570, 453] on p "The project's goal is to understand the evolution of a specific protein domain …" at bounding box center [792, 457] width 620 height 130
click at [579, 442] on p "The project's goal is to understand the evolution of a specific protein domain …" at bounding box center [792, 457] width 620 height 130
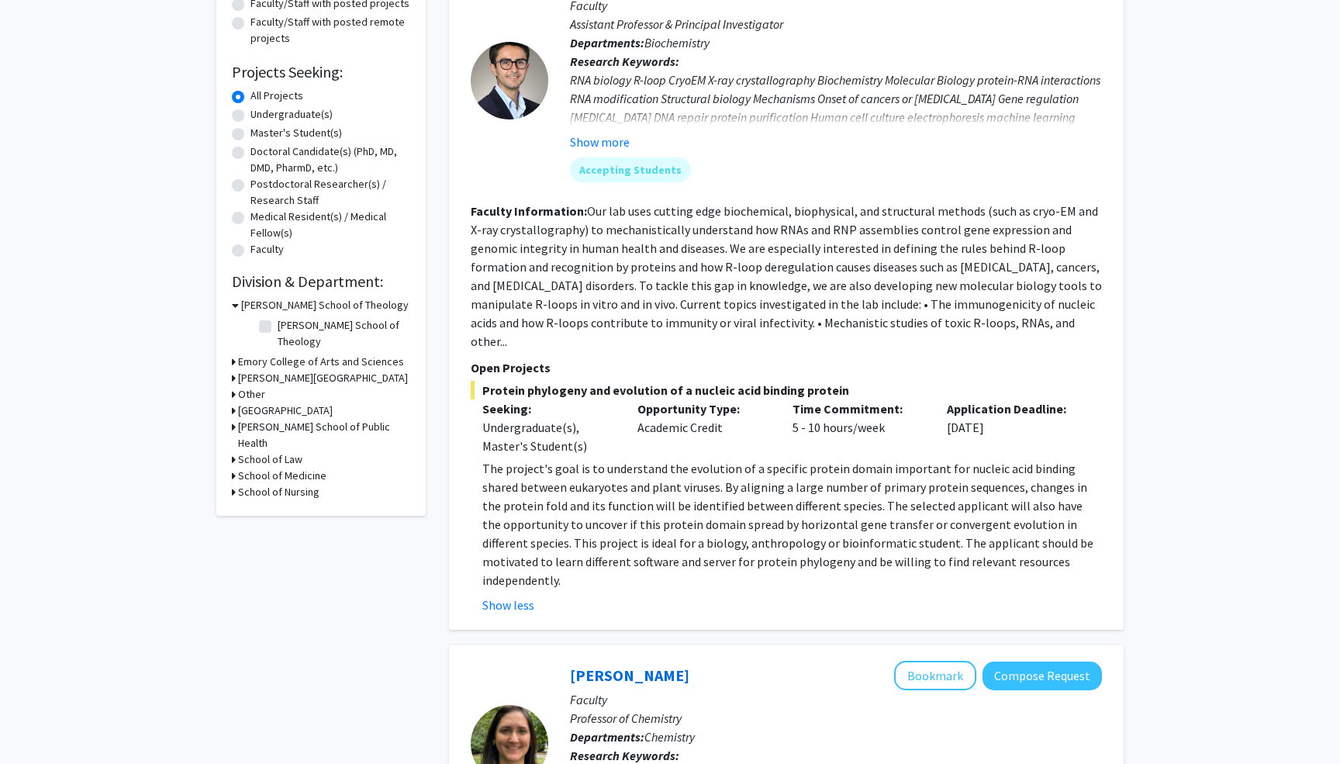
scroll to position [201, 0]
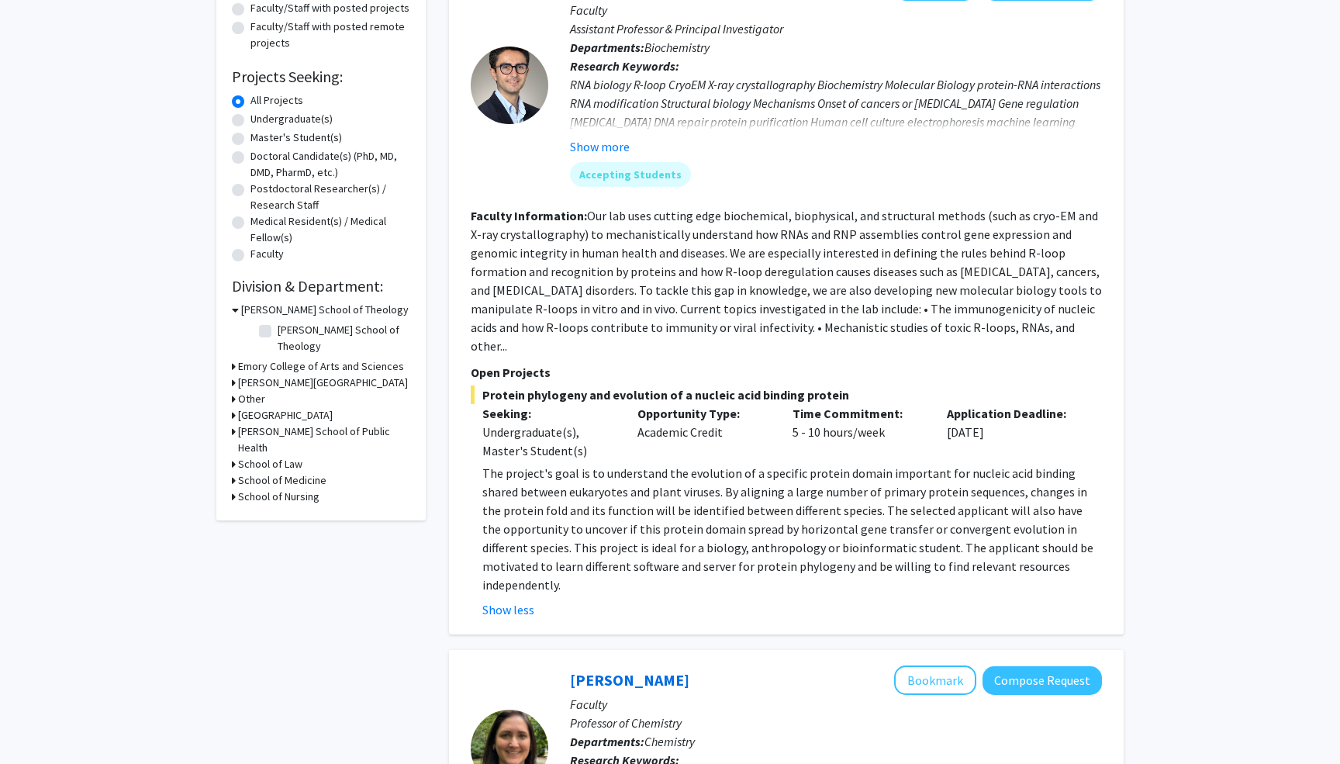
click at [579, 442] on div "Protein phylogeny and evolution of a nucleic acid binding protein Seeking: Unde…" at bounding box center [786, 502] width 631 height 233
click at [605, 464] on p "The project's goal is to understand the evolution of a specific protein domain …" at bounding box center [792, 529] width 620 height 130
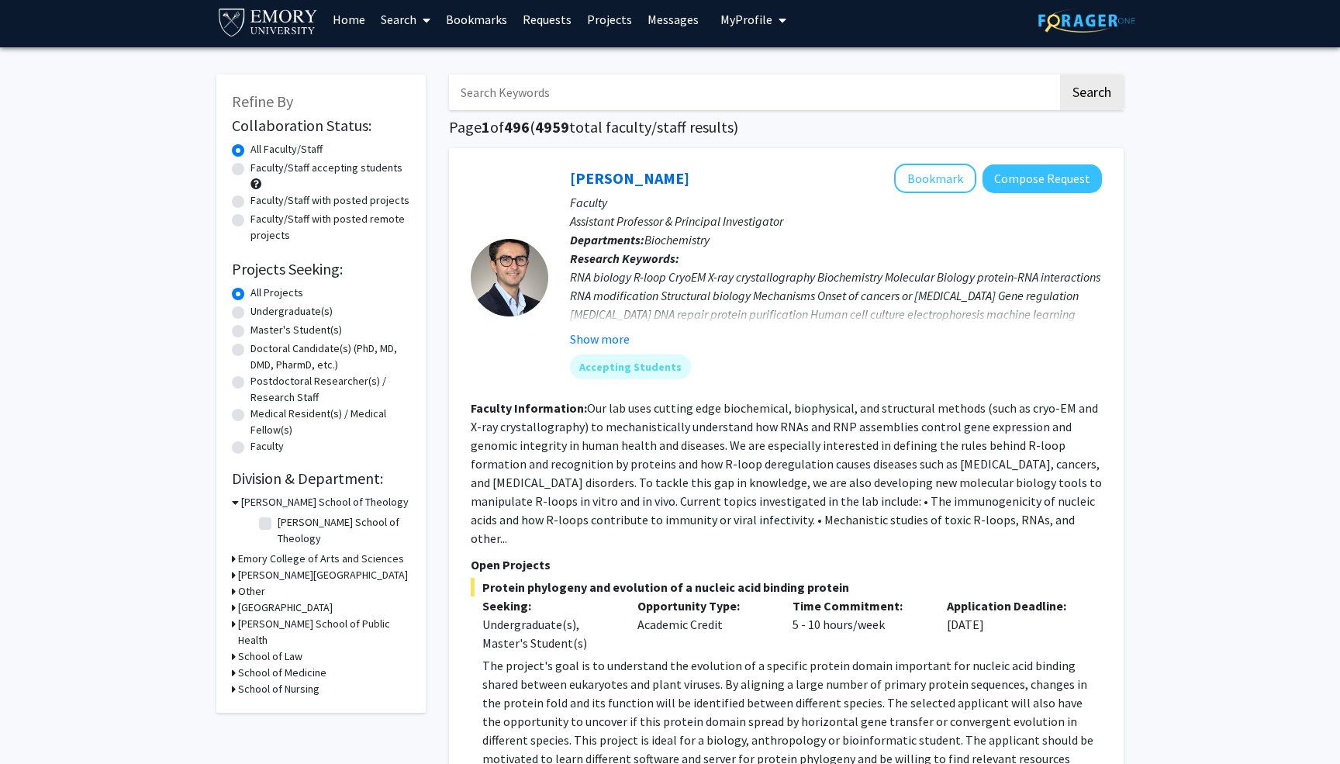
scroll to position [7, 0]
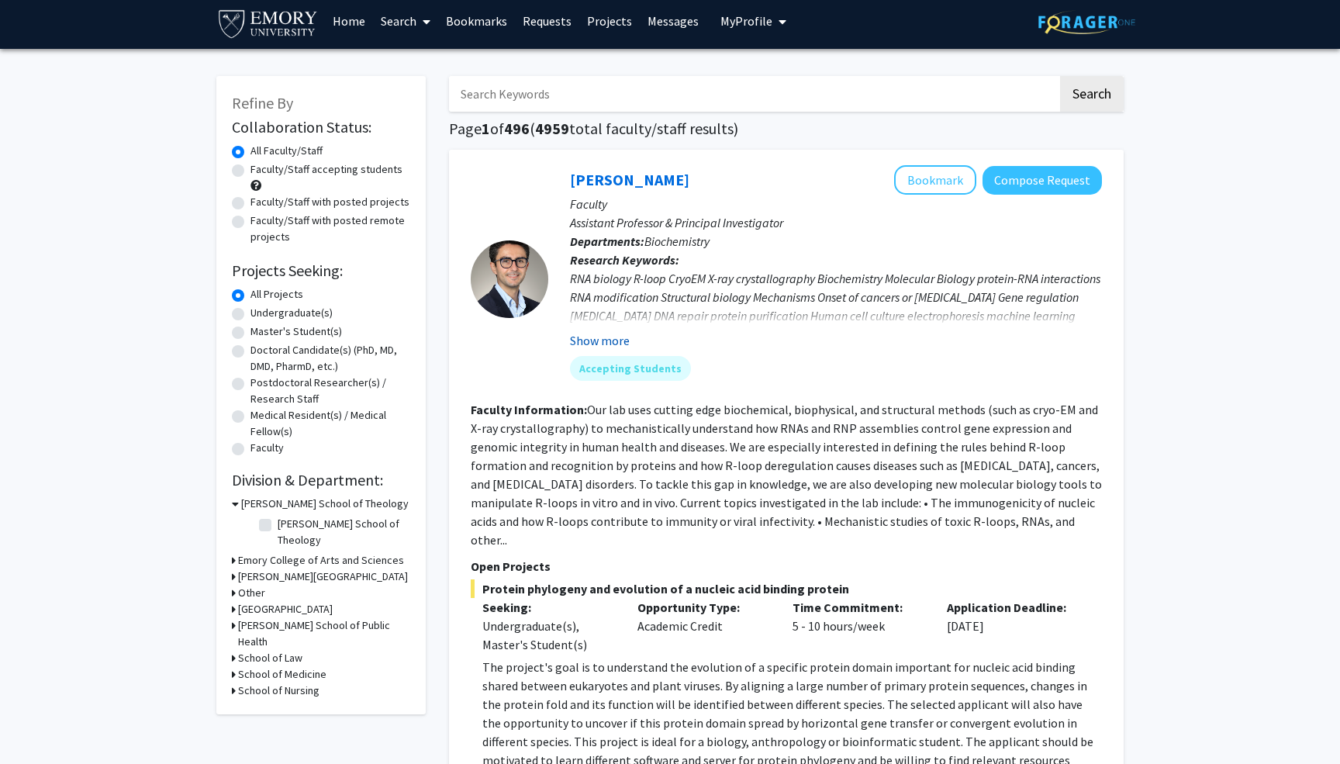
click at [615, 341] on button "Show more" at bounding box center [600, 340] width 60 height 19
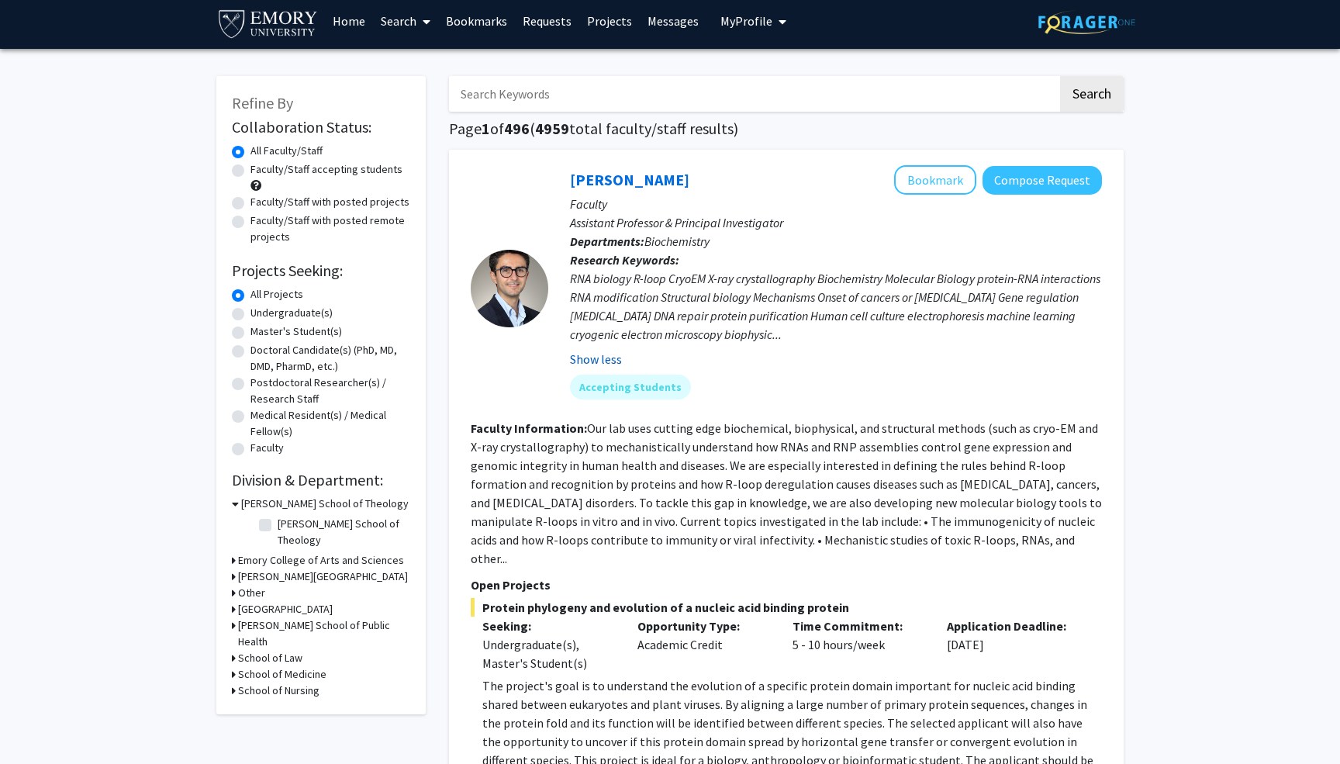
click at [607, 356] on button "Show less" at bounding box center [596, 359] width 52 height 19
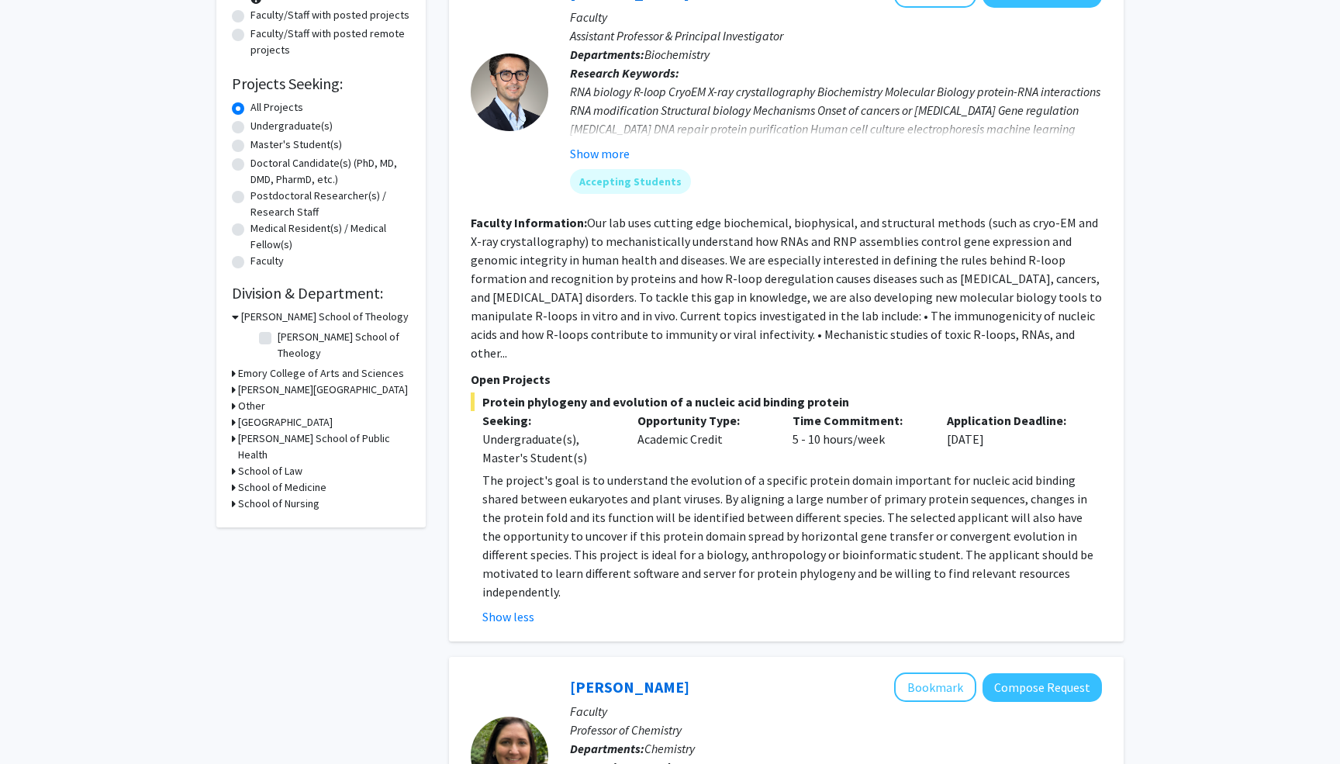
scroll to position [0, 0]
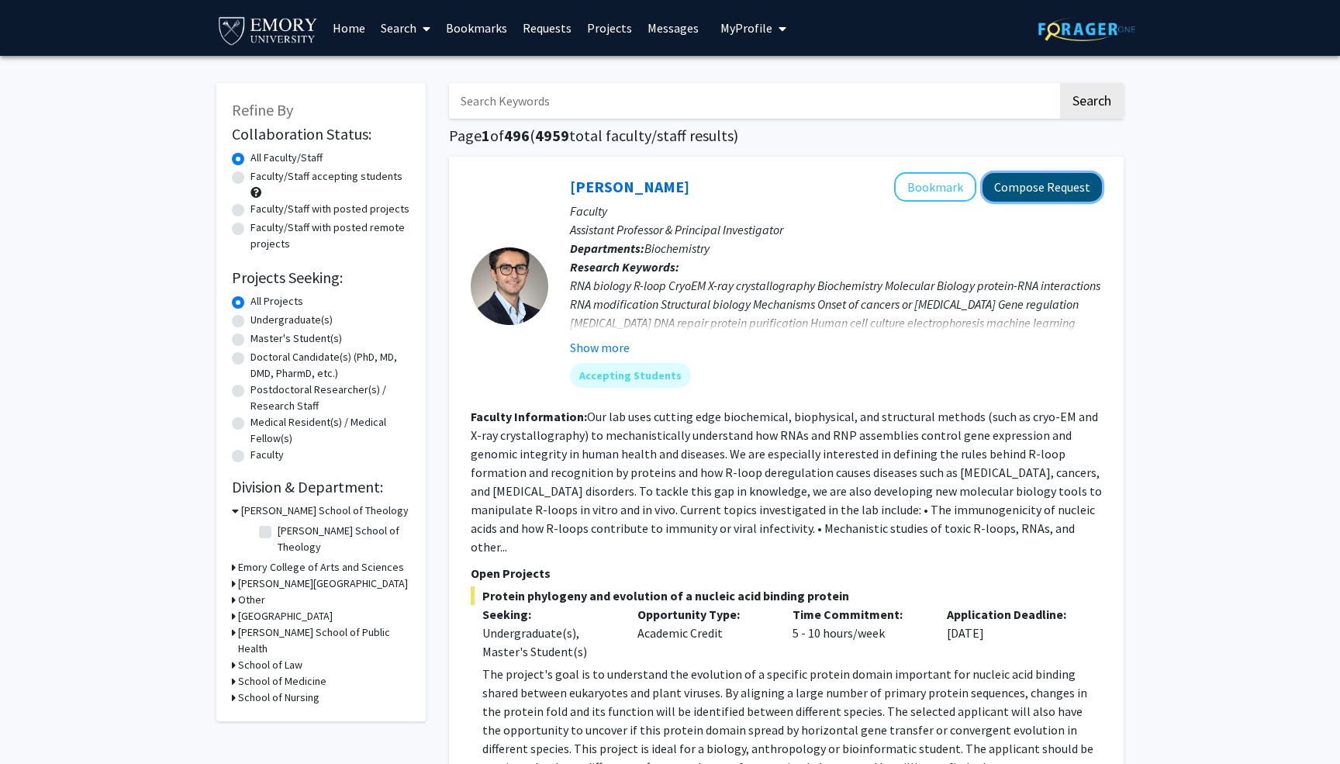
click at [1036, 184] on button "Compose Request" at bounding box center [1042, 187] width 119 height 29
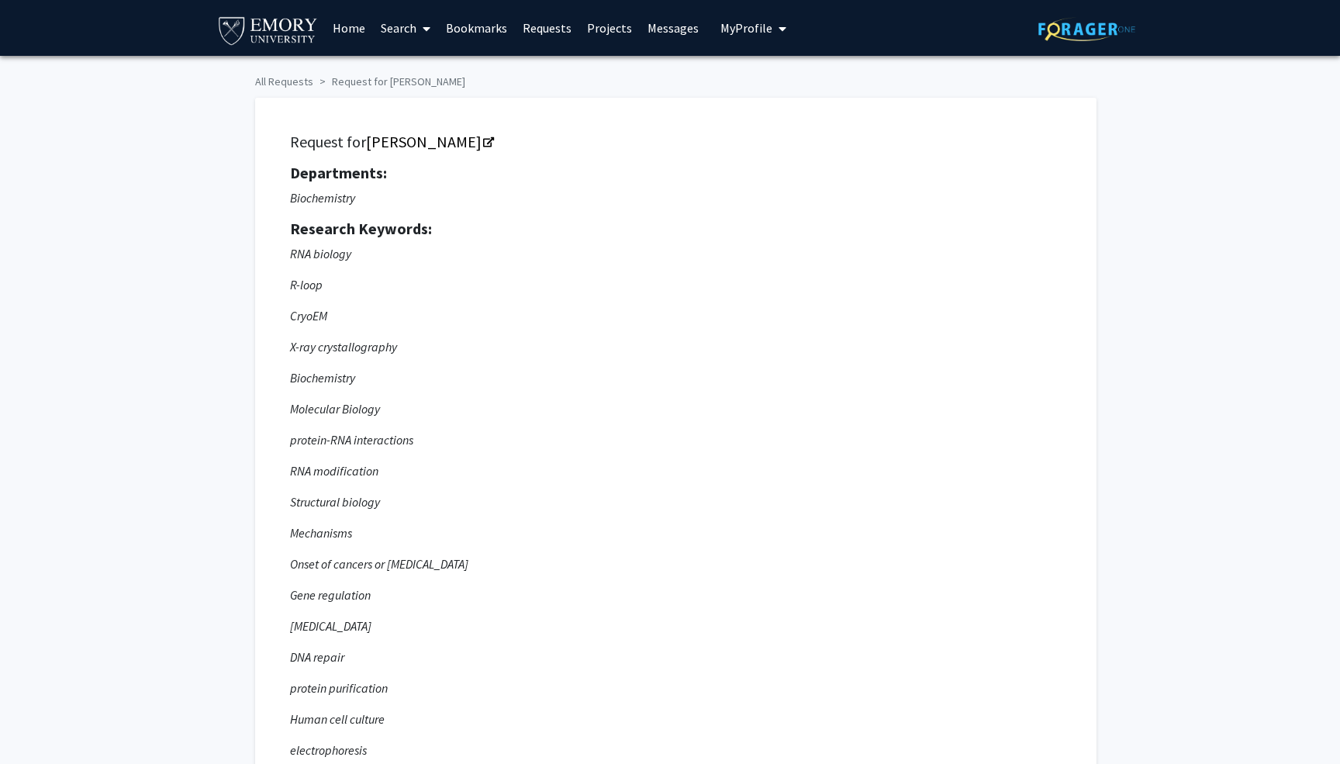
click at [254, 28] on img at bounding box center [267, 29] width 103 height 35
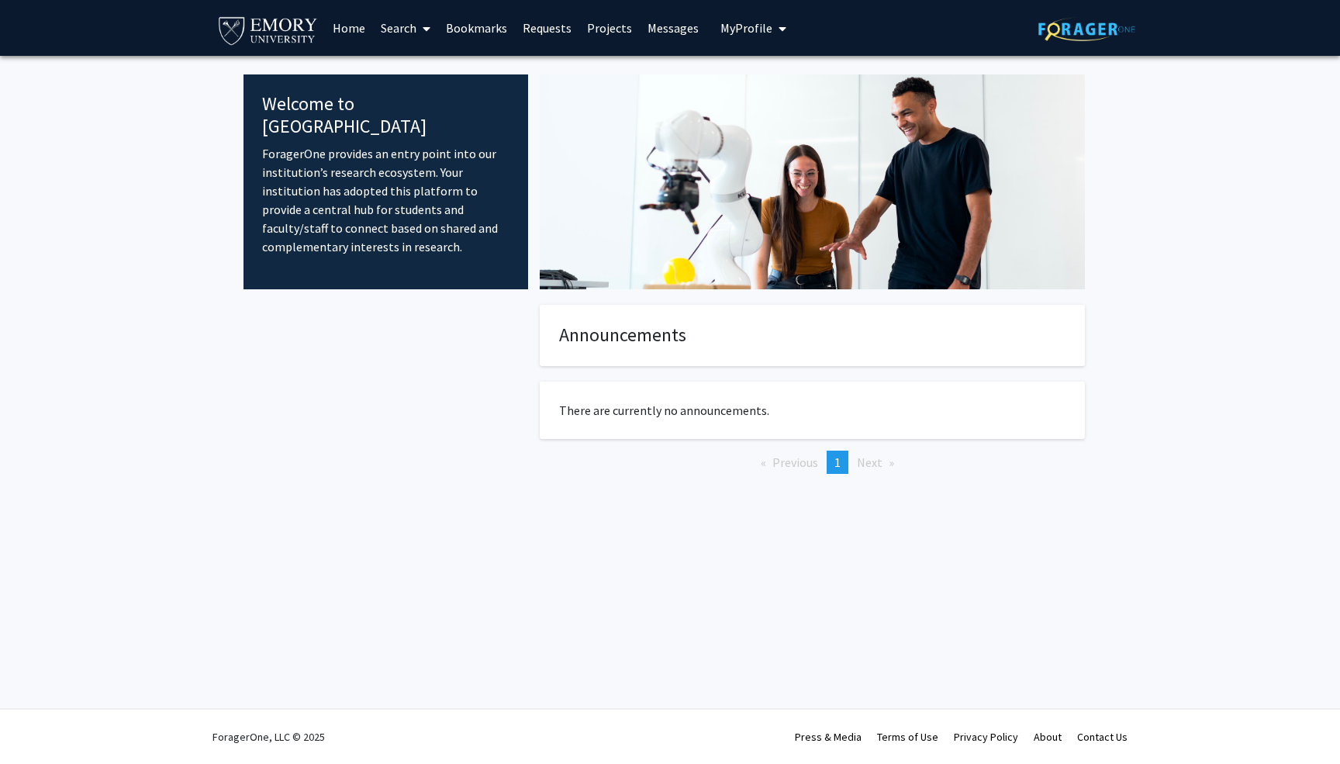
click at [716, 36] on button "My Profile" at bounding box center [753, 28] width 75 height 56
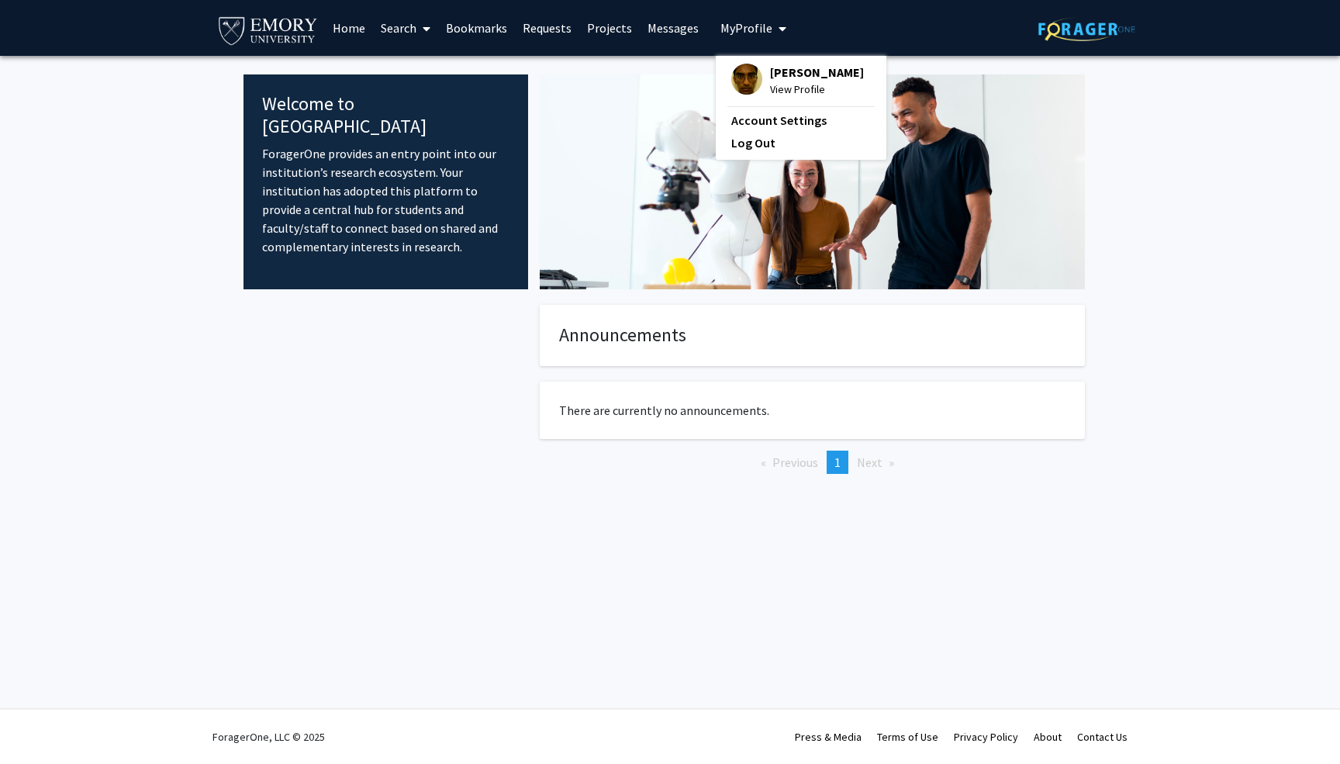
click at [776, 71] on span "[PERSON_NAME]" at bounding box center [817, 72] width 94 height 17
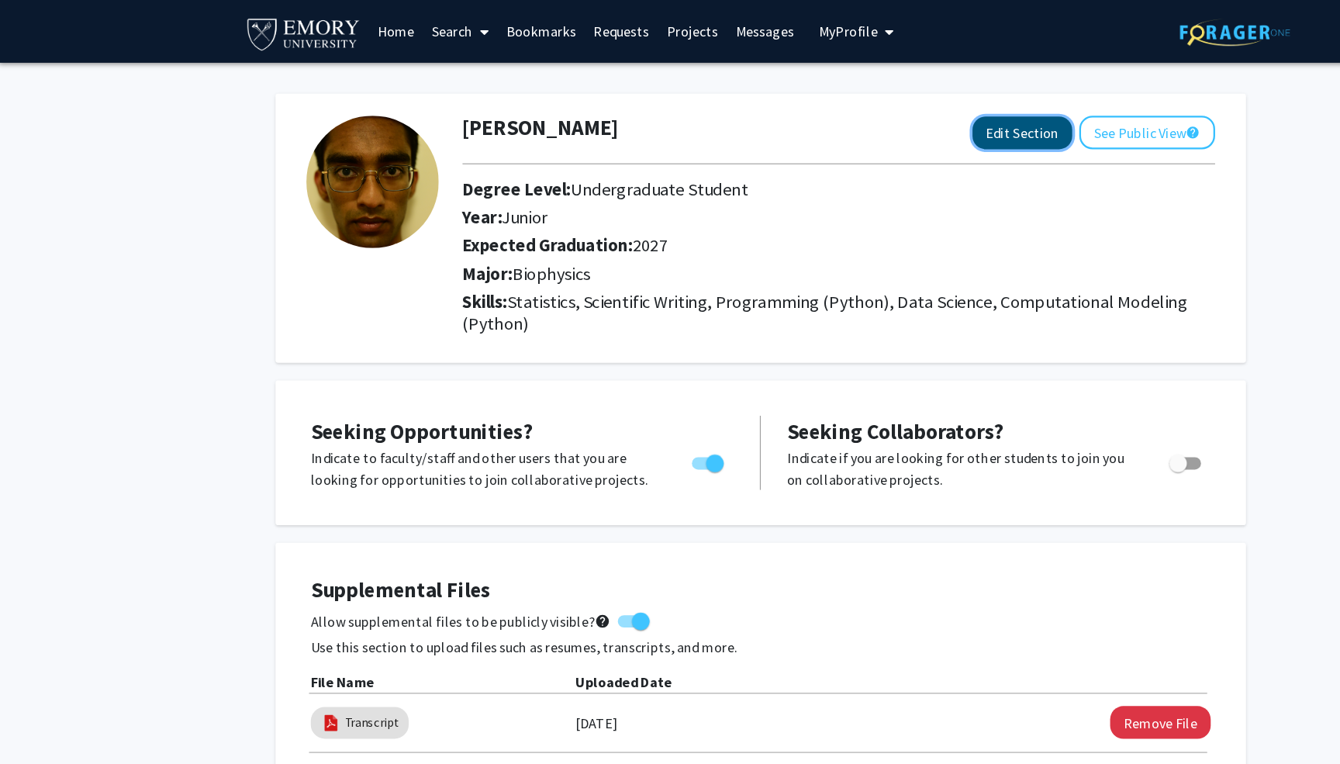
click at [891, 112] on button "Edit Section" at bounding box center [900, 117] width 88 height 29
select select "junior"
select select "2027"
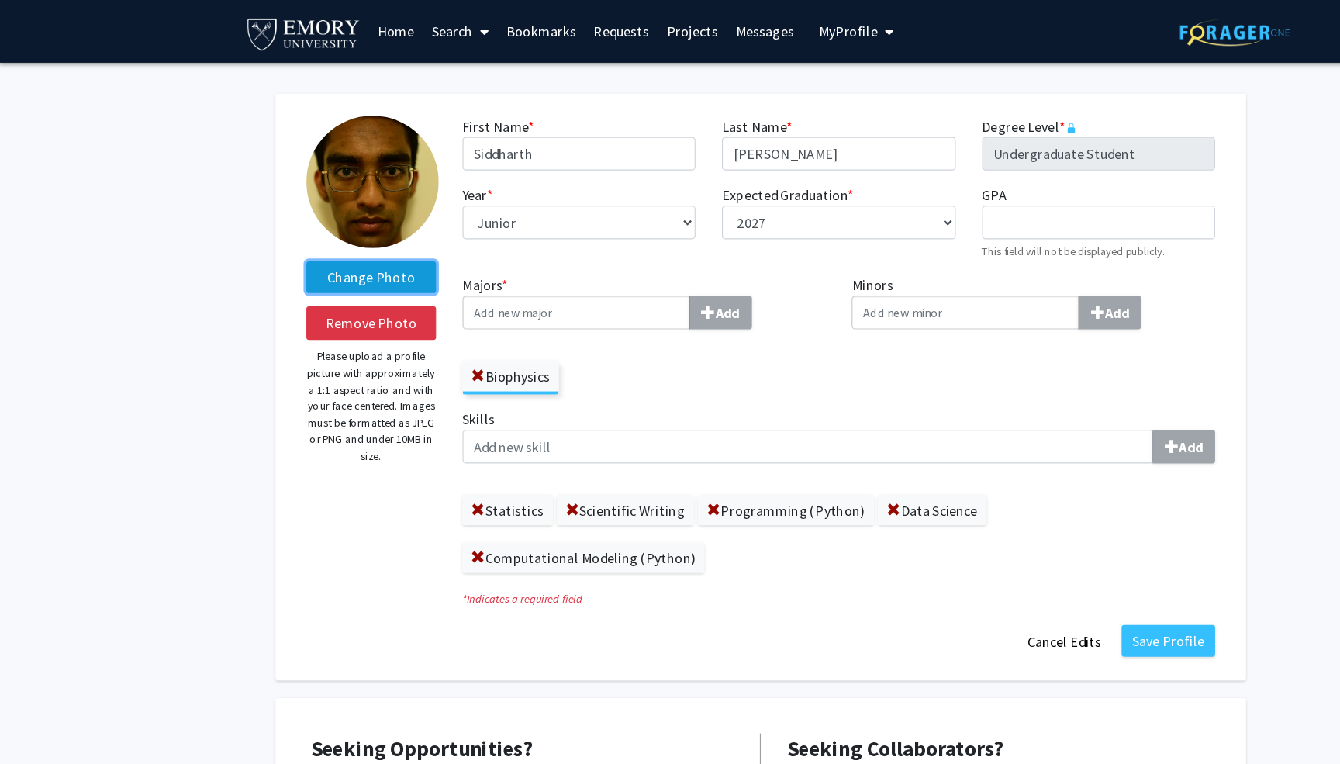
drag, startPoint x: 338, startPoint y: 243, endPoint x: 338, endPoint y: 254, distance: 10.9
click at [338, 254] on label "Change Photo" at bounding box center [328, 244] width 114 height 28
click at [0, 0] on input "Change Photo" at bounding box center [0, 0] width 0 height 0
click at [318, 242] on label "Change Photo" at bounding box center [328, 244] width 114 height 28
click at [0, 0] on input "Change Photo" at bounding box center [0, 0] width 0 height 0
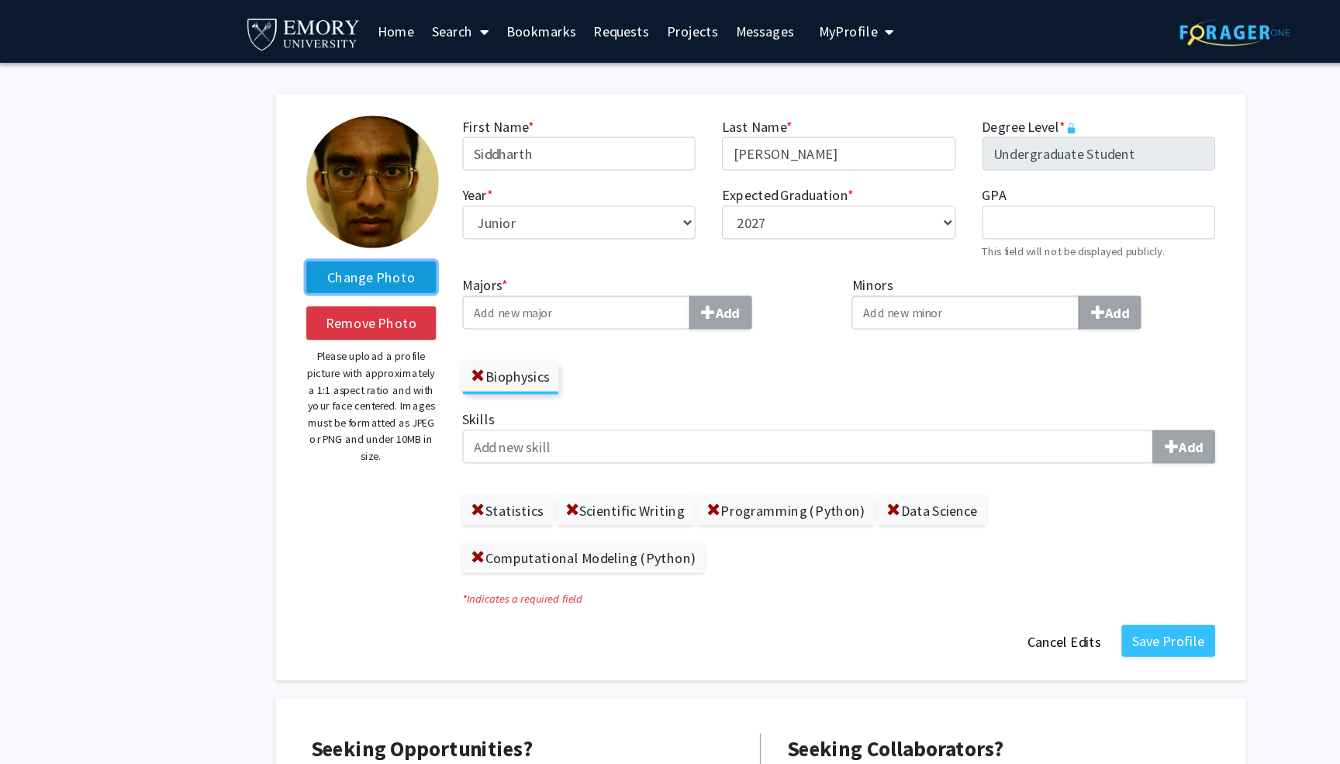
click at [330, 233] on label "Change Photo" at bounding box center [328, 244] width 114 height 28
click at [0, 0] on input "Change Photo" at bounding box center [0, 0] width 0 height 0
click at [308, 253] on label "Change Photo" at bounding box center [328, 244] width 114 height 28
click at [0, 0] on input "Change Photo" at bounding box center [0, 0] width 0 height 0
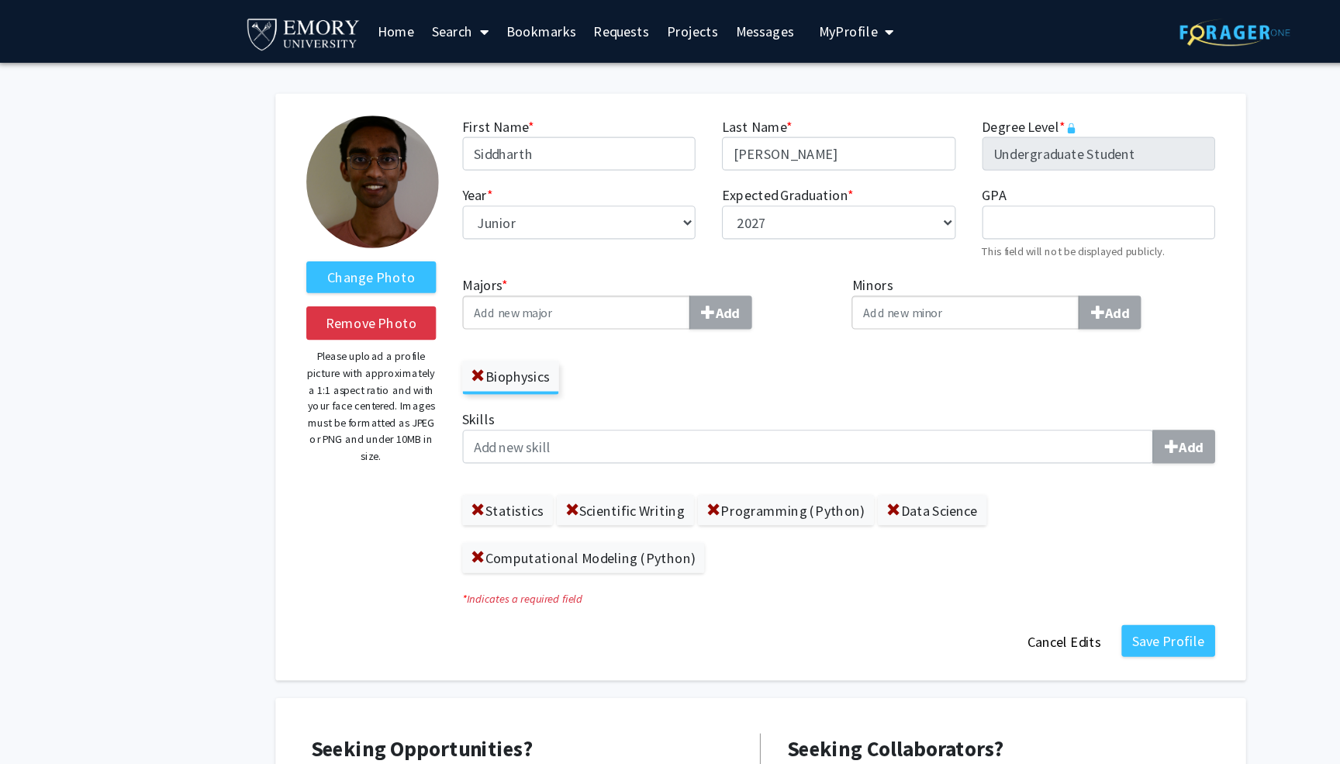
drag, startPoint x: 342, startPoint y: 157, endPoint x: 351, endPoint y: 174, distance: 19.4
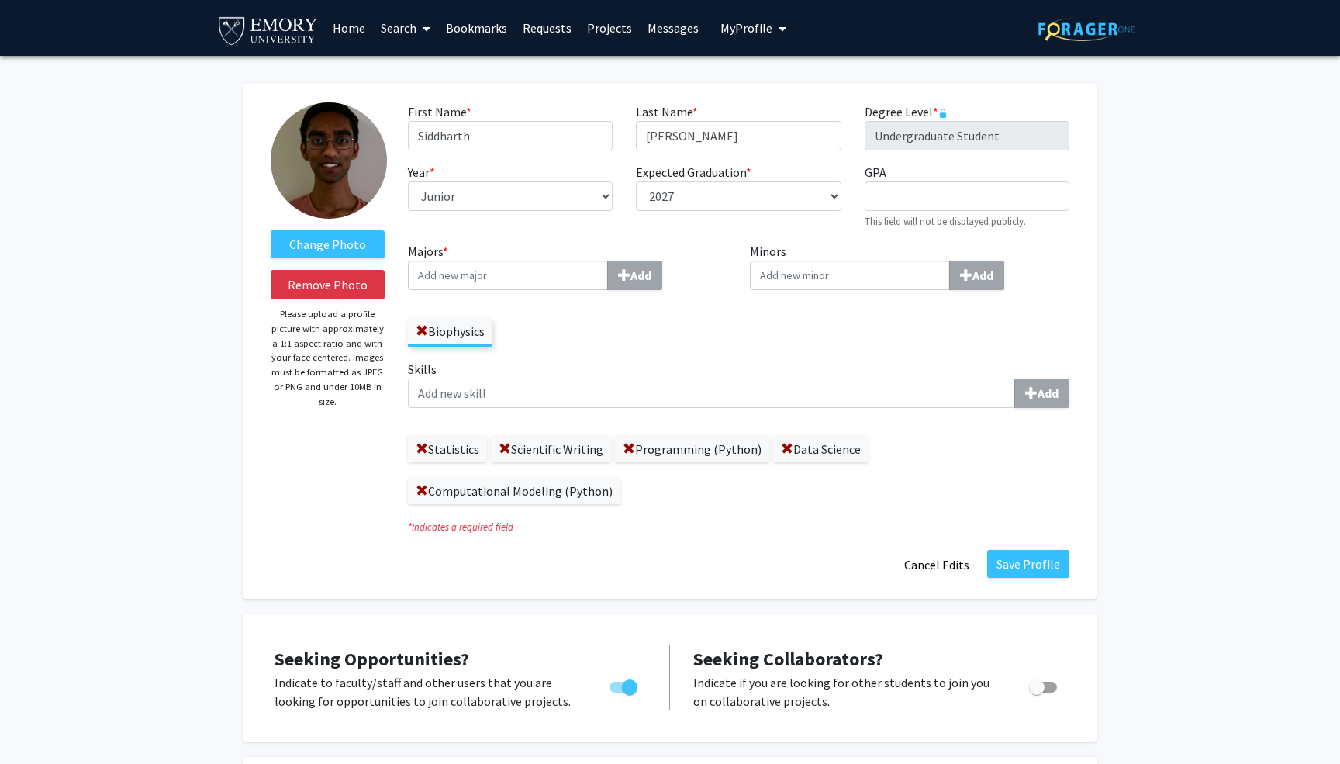
click at [343, 189] on img at bounding box center [329, 160] width 116 height 116
click at [326, 240] on label "Change Photo" at bounding box center [328, 244] width 114 height 28
click at [0, 0] on input "Change Photo" at bounding box center [0, 0] width 0 height 0
click at [351, 242] on label "Change Photo" at bounding box center [328, 244] width 114 height 28
click at [0, 0] on input "Change Photo" at bounding box center [0, 0] width 0 height 0
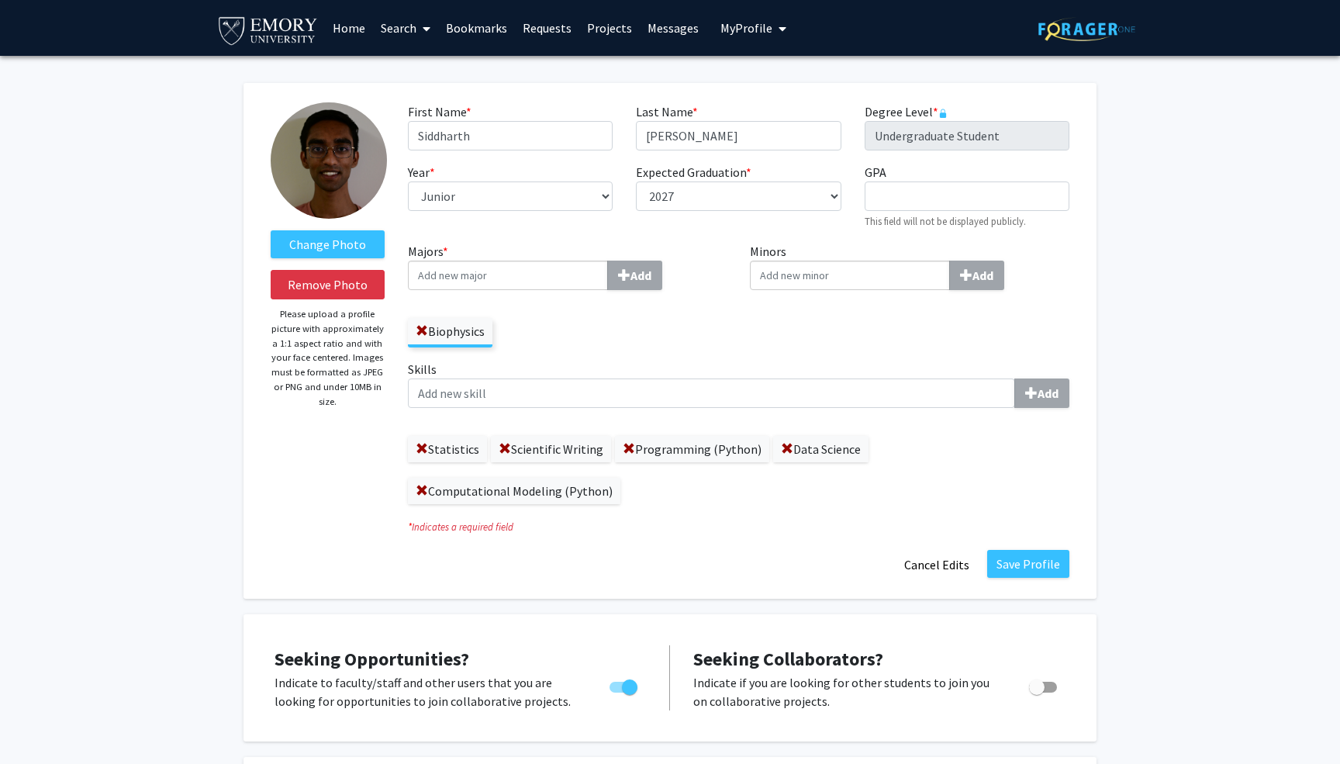
select select "junior"
select select "2027"
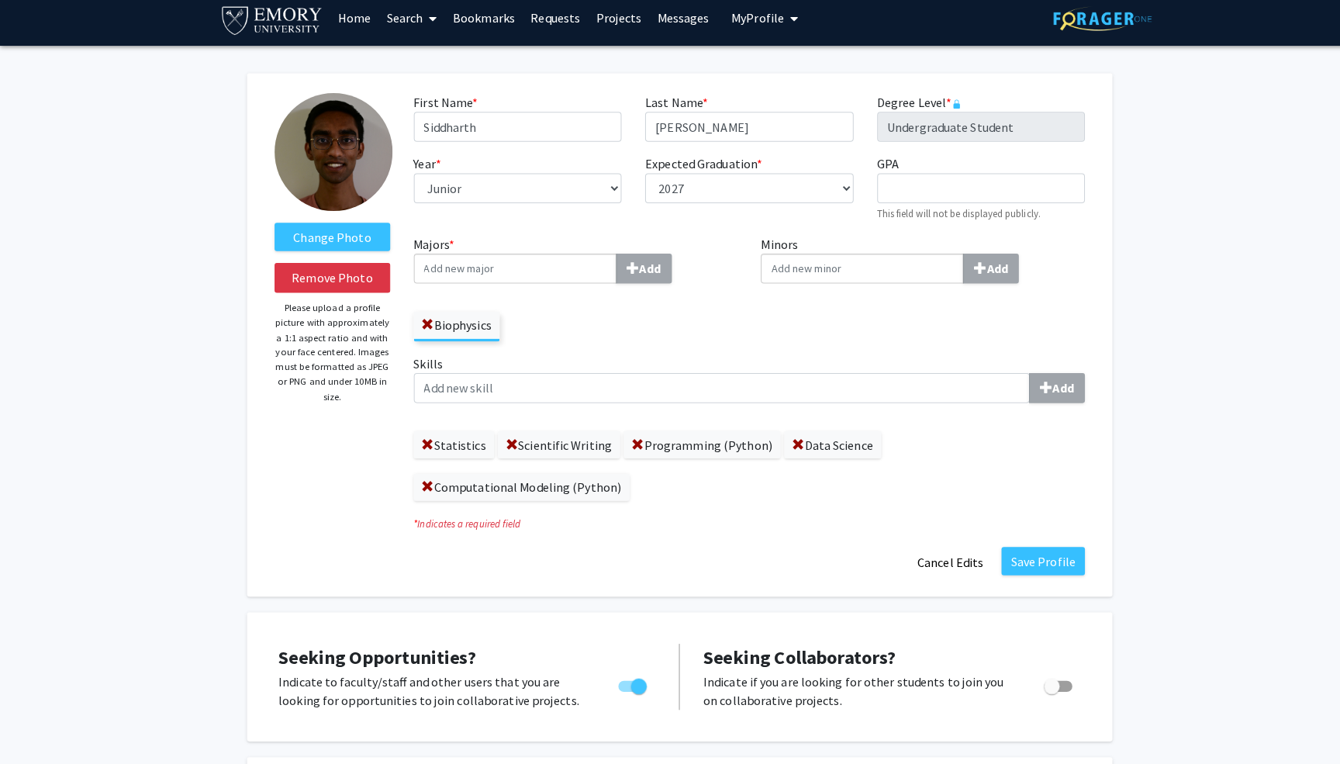
scroll to position [9, 0]
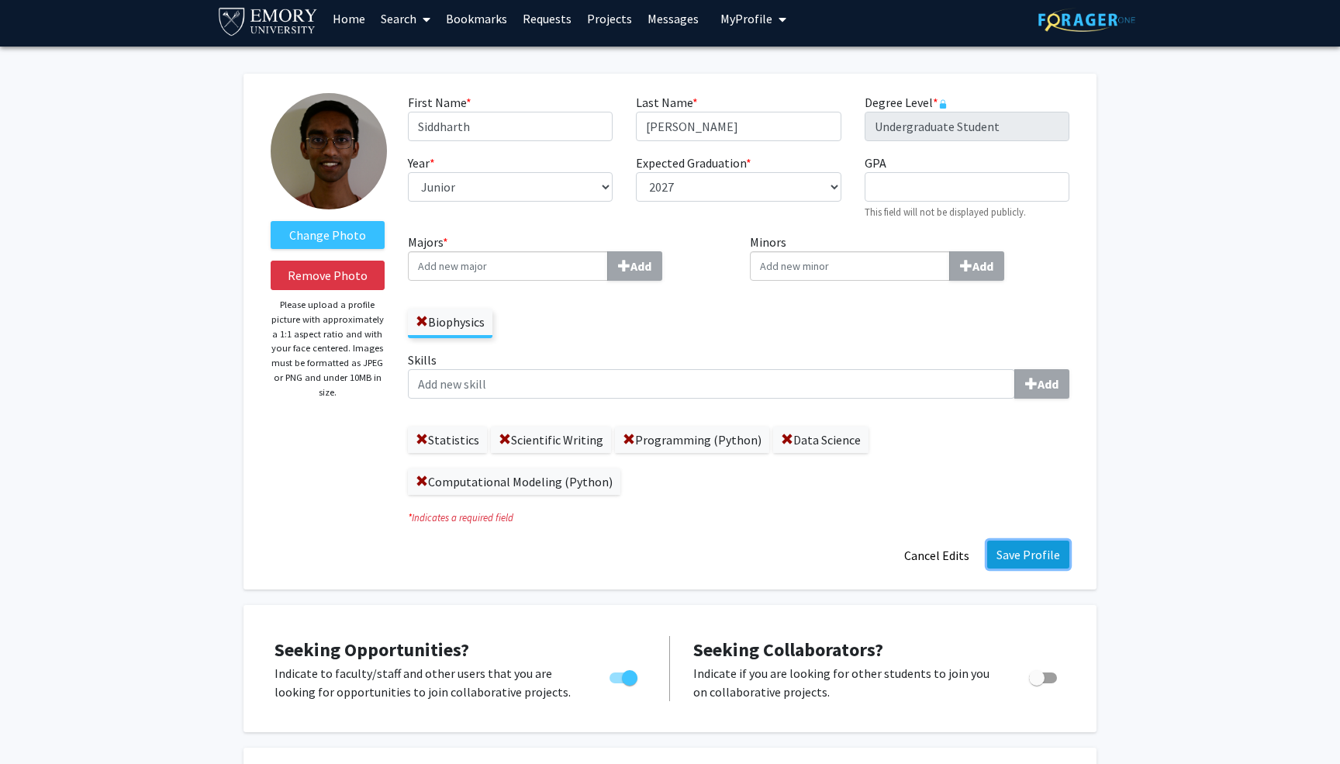
click at [1038, 548] on button "Save Profile" at bounding box center [1028, 555] width 82 height 28
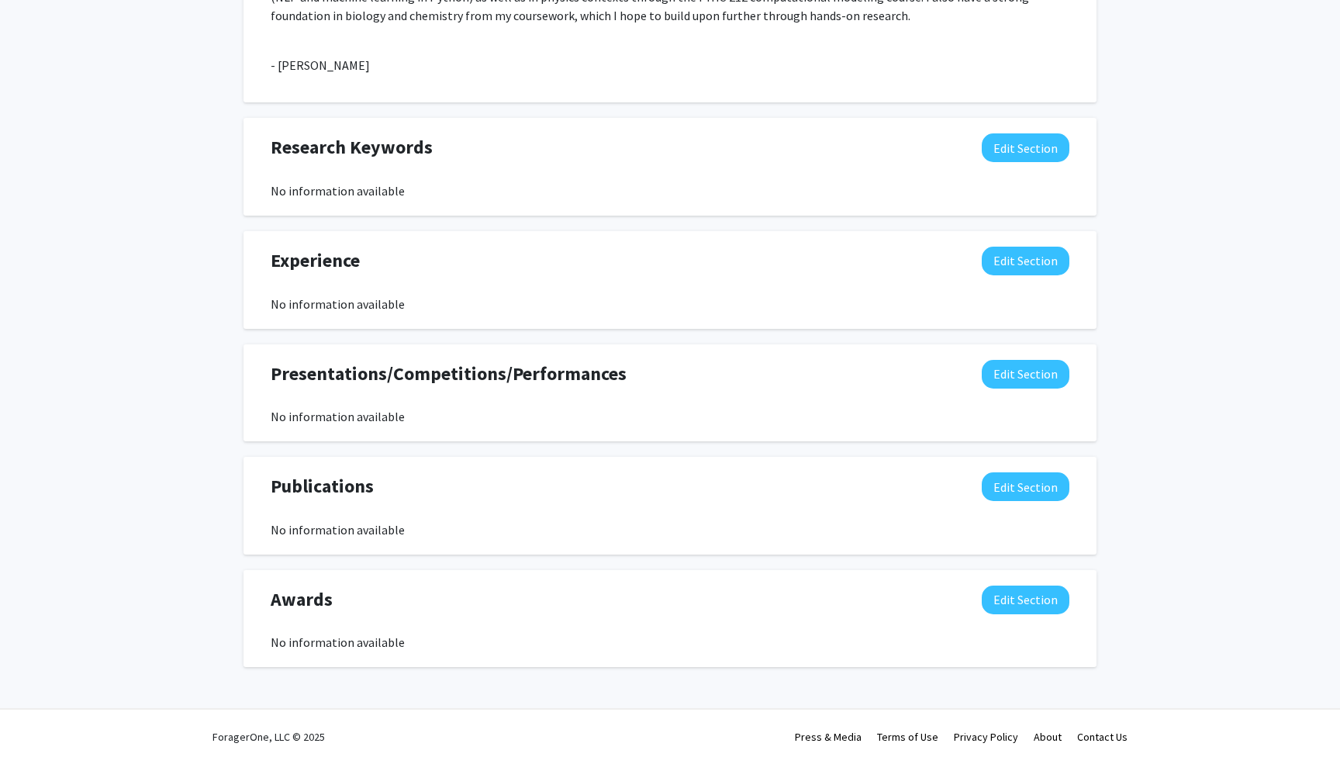
scroll to position [0, 0]
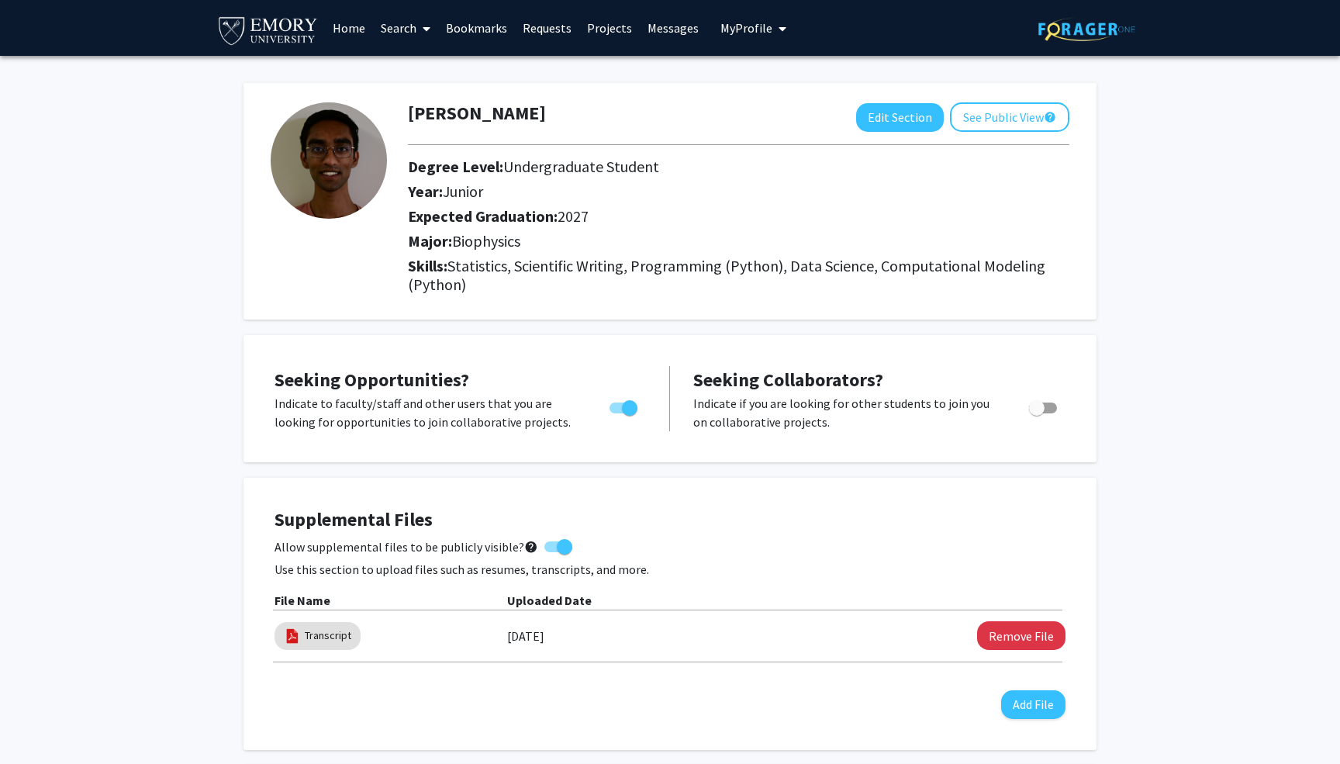
click at [286, 29] on img at bounding box center [267, 29] width 103 height 35
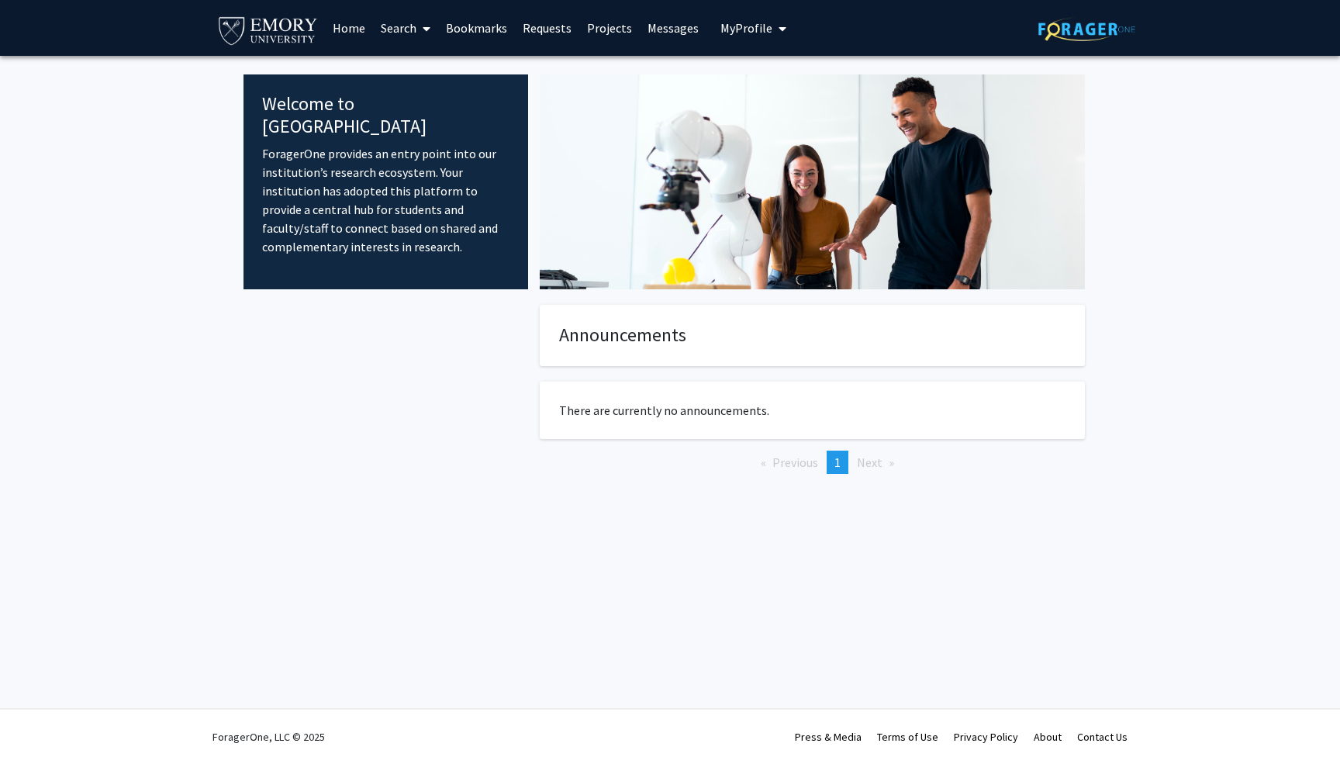
click at [1051, 29] on img at bounding box center [1087, 29] width 97 height 24
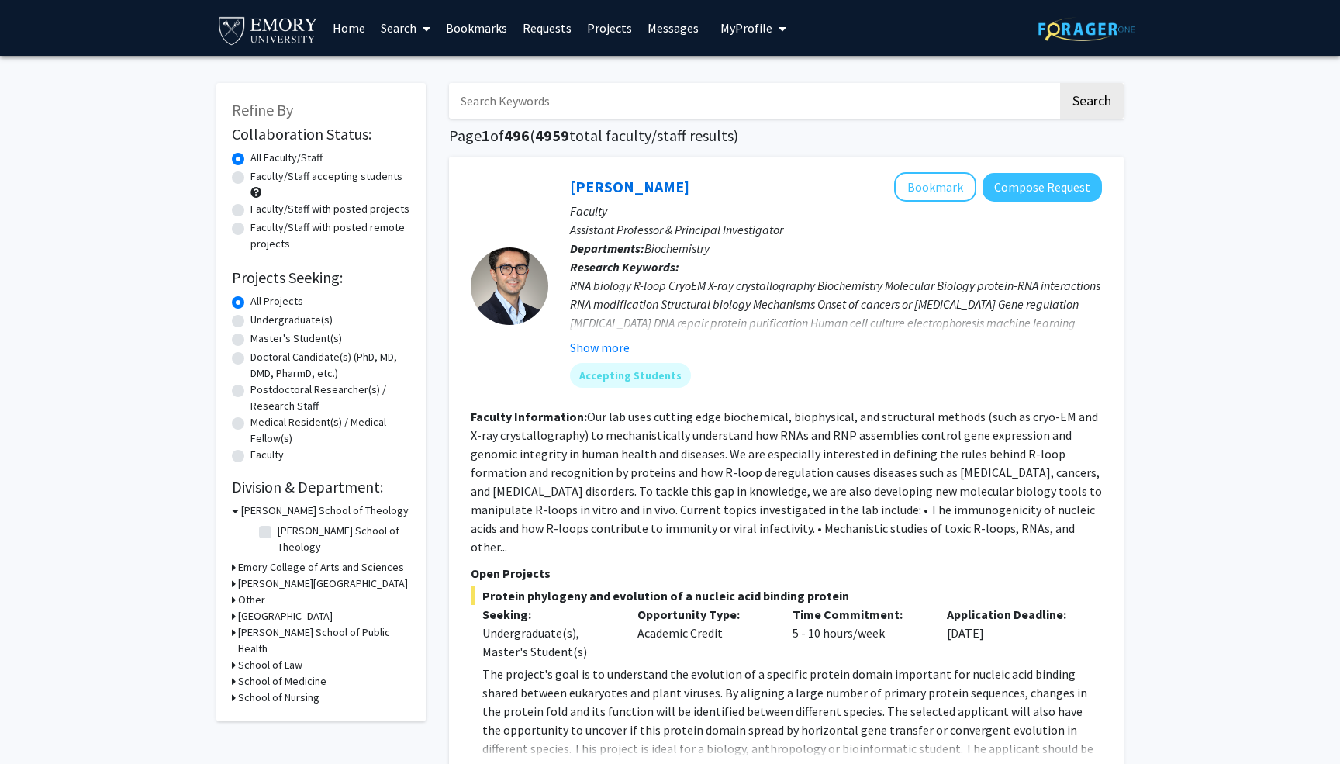
click at [761, 26] on span "My Profile" at bounding box center [747, 28] width 52 height 16
click at [756, 67] on div "[PERSON_NAME] View Profile" at bounding box center [797, 81] width 133 height 34
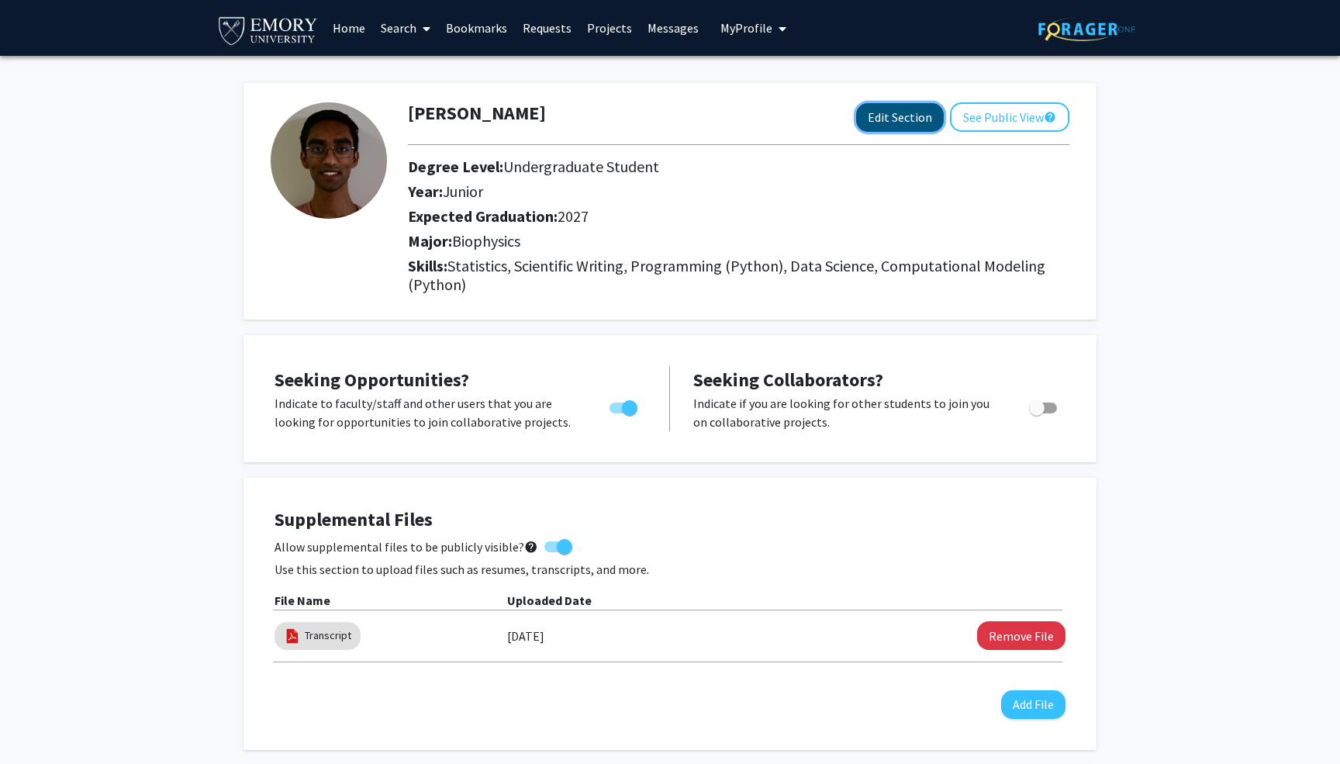
click at [902, 119] on button "Edit Section" at bounding box center [900, 117] width 88 height 29
select select "junior"
select select "2027"
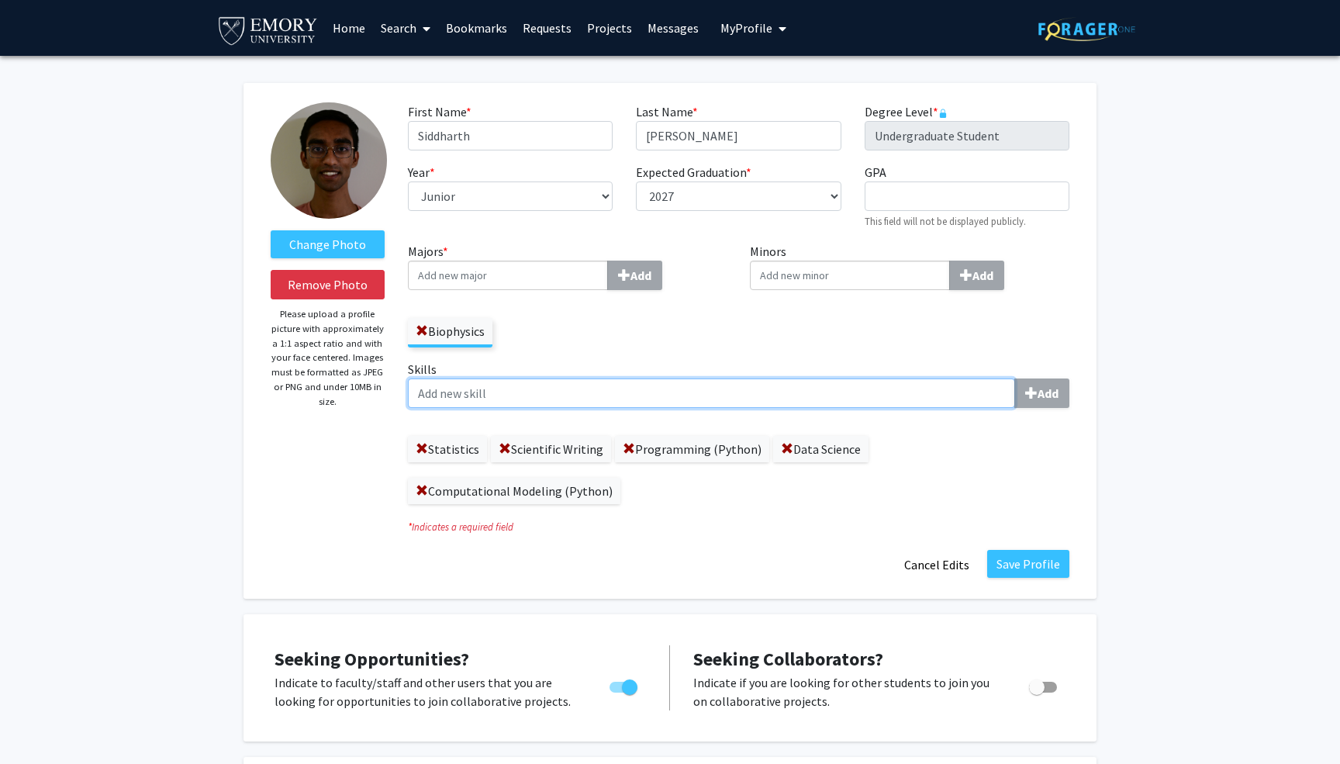
click at [593, 396] on input "Skills Add" at bounding box center [711, 393] width 607 height 29
type input "Machine Learning"
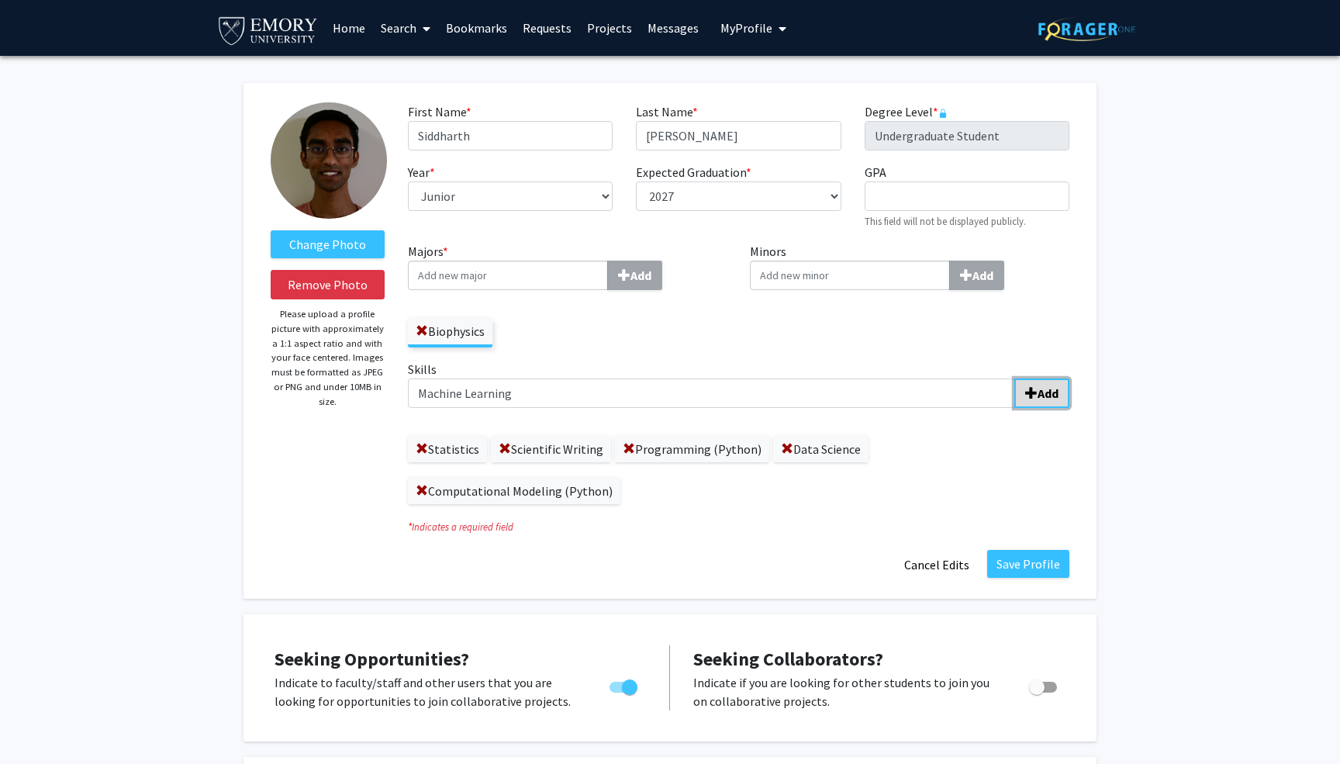
click at [1052, 394] on b "Add" at bounding box center [1048, 394] width 21 height 16
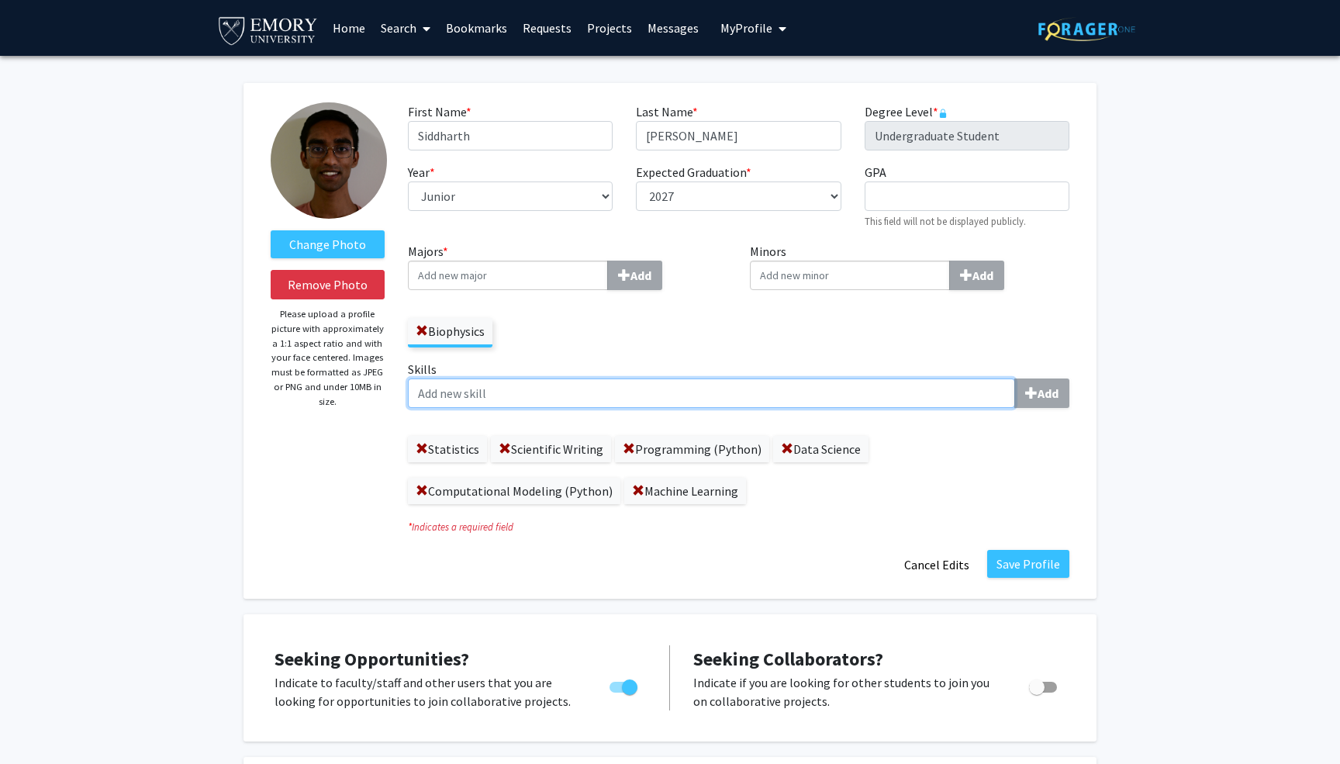
click at [695, 398] on input "Skills Add" at bounding box center [711, 393] width 607 height 29
type input "Natural Language Processing"
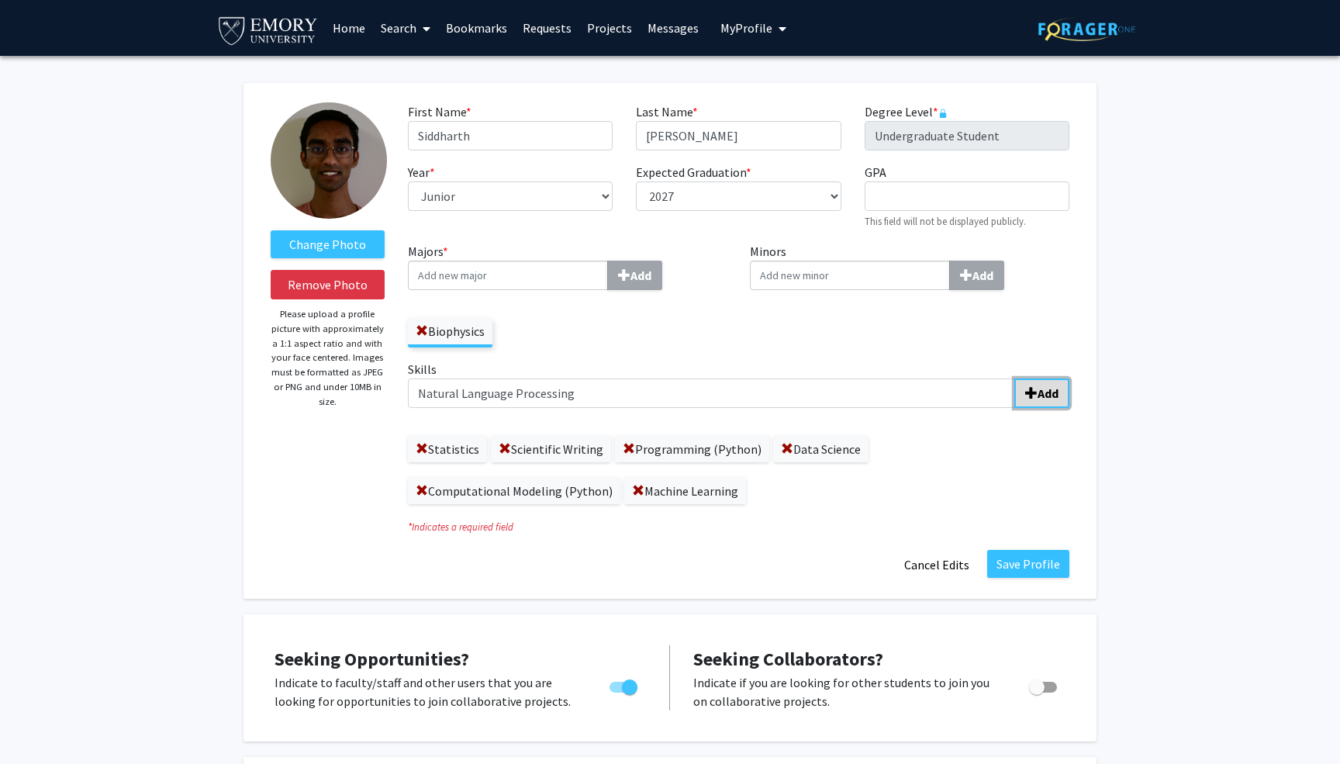
click at [1041, 402] on button "Add" at bounding box center [1042, 393] width 55 height 29
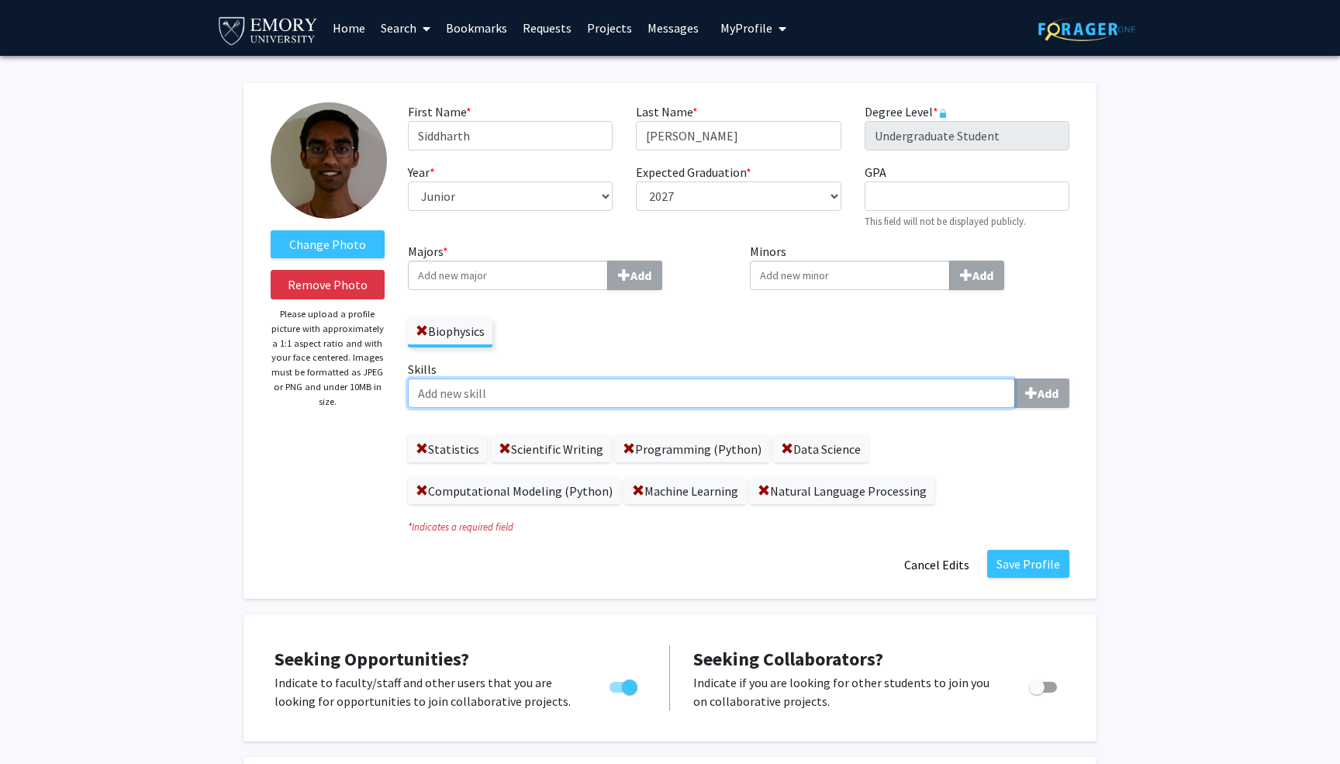
click at [937, 405] on input "Skills Add" at bounding box center [711, 393] width 607 height 29
type input "Multivariable Calculus"
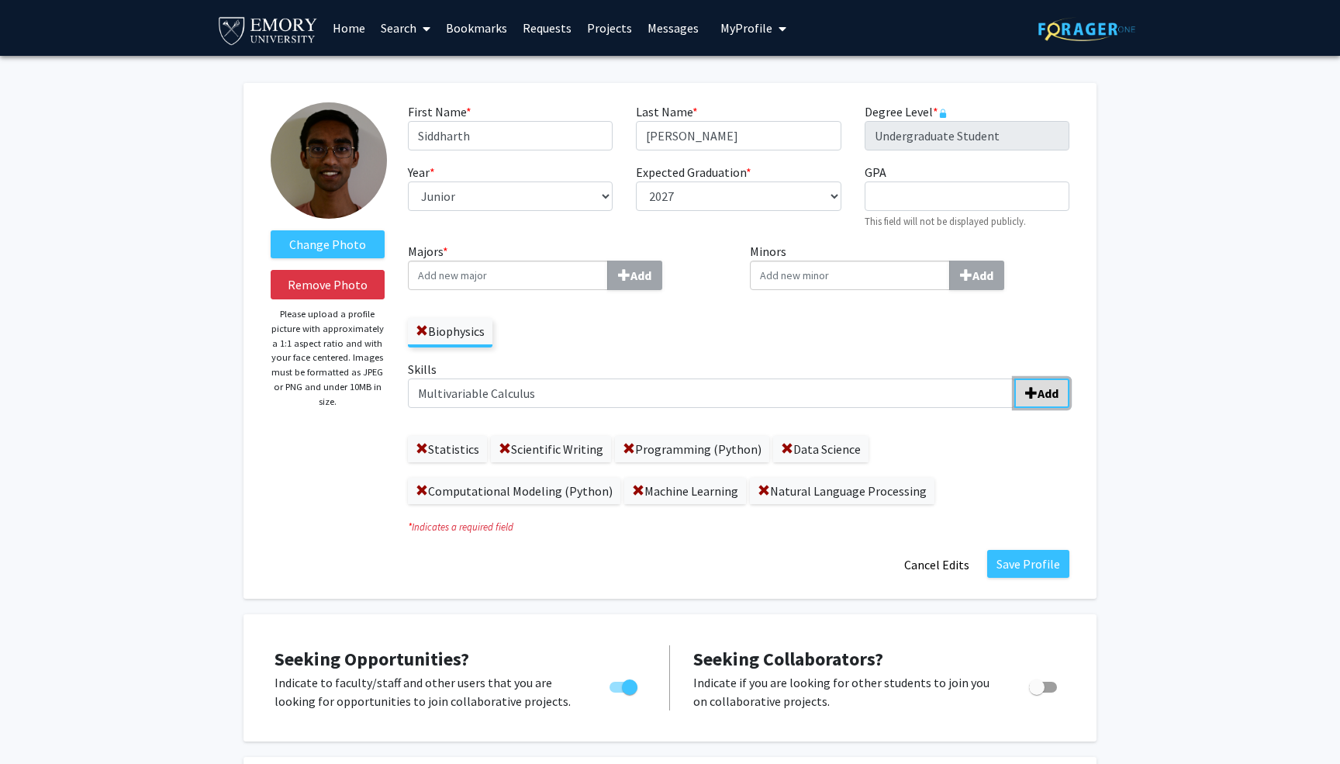
click at [1038, 388] on b "Add" at bounding box center [1048, 394] width 21 height 16
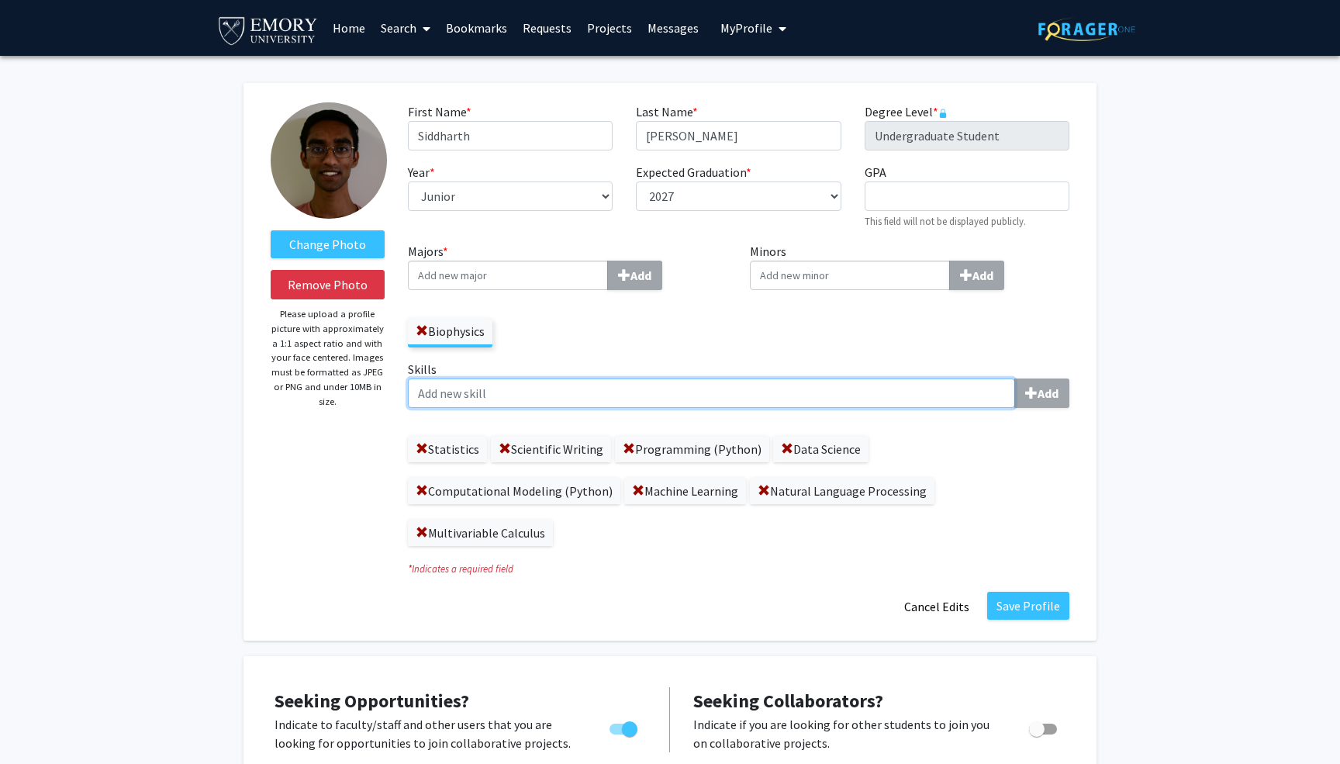
click at [830, 394] on input "Skills Add" at bounding box center [711, 393] width 607 height 29
type input "Differential Equations"
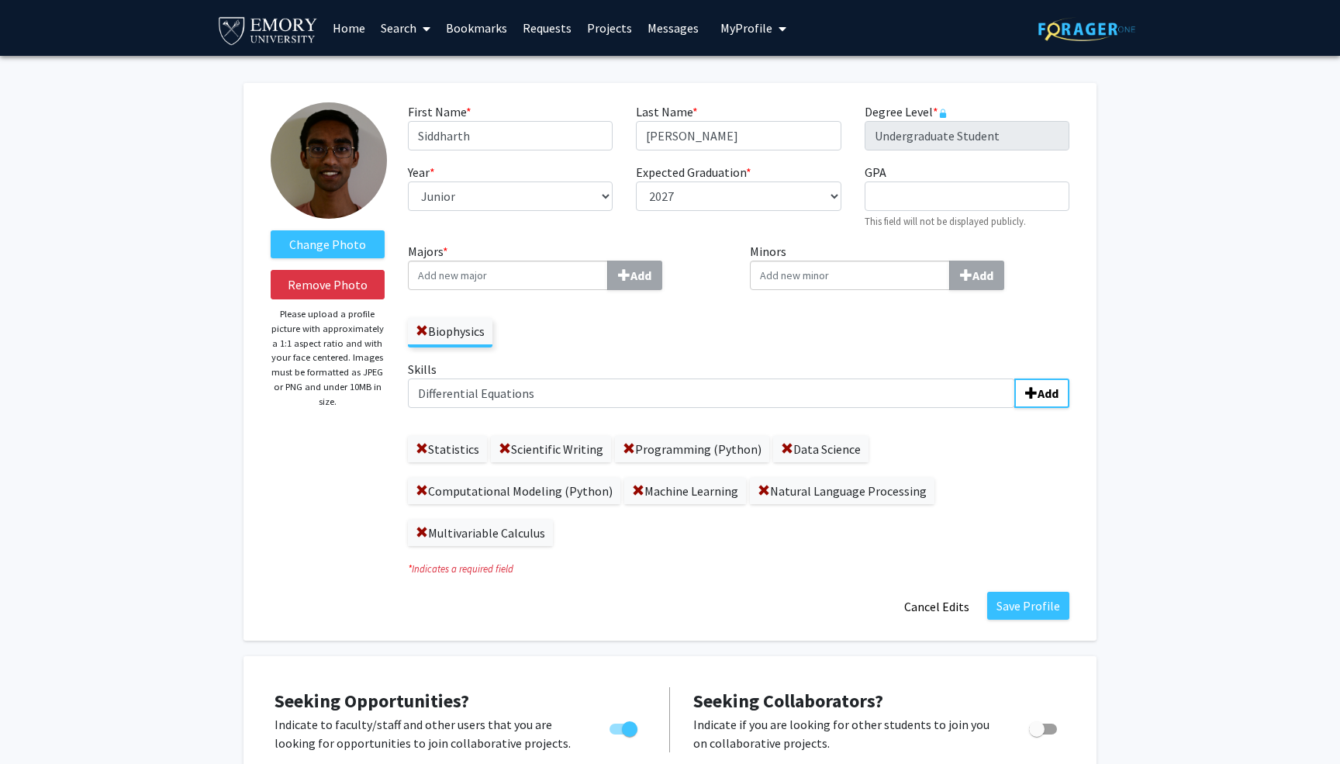
click at [1052, 378] on label "Skills Differential Equations Add" at bounding box center [739, 384] width 662 height 48
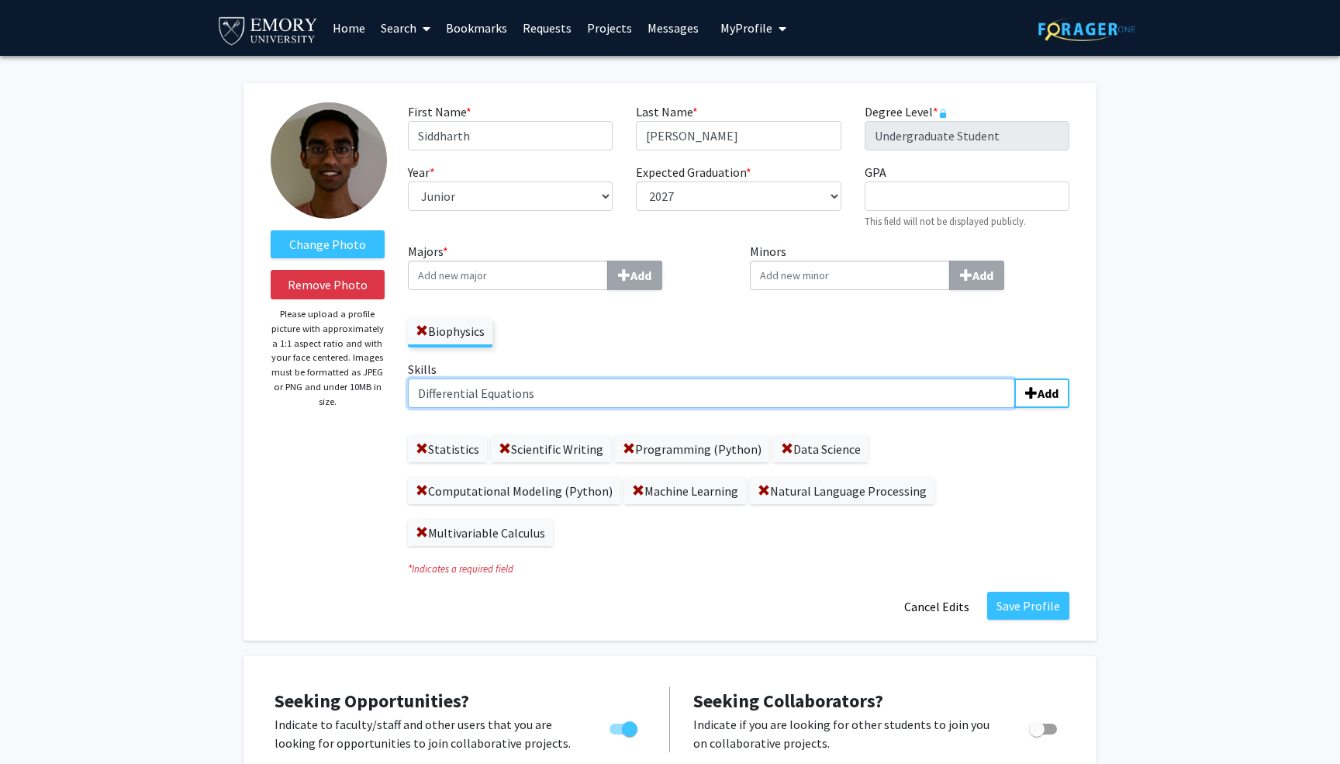
click at [1015, 379] on input "Differential Equations" at bounding box center [711, 393] width 607 height 29
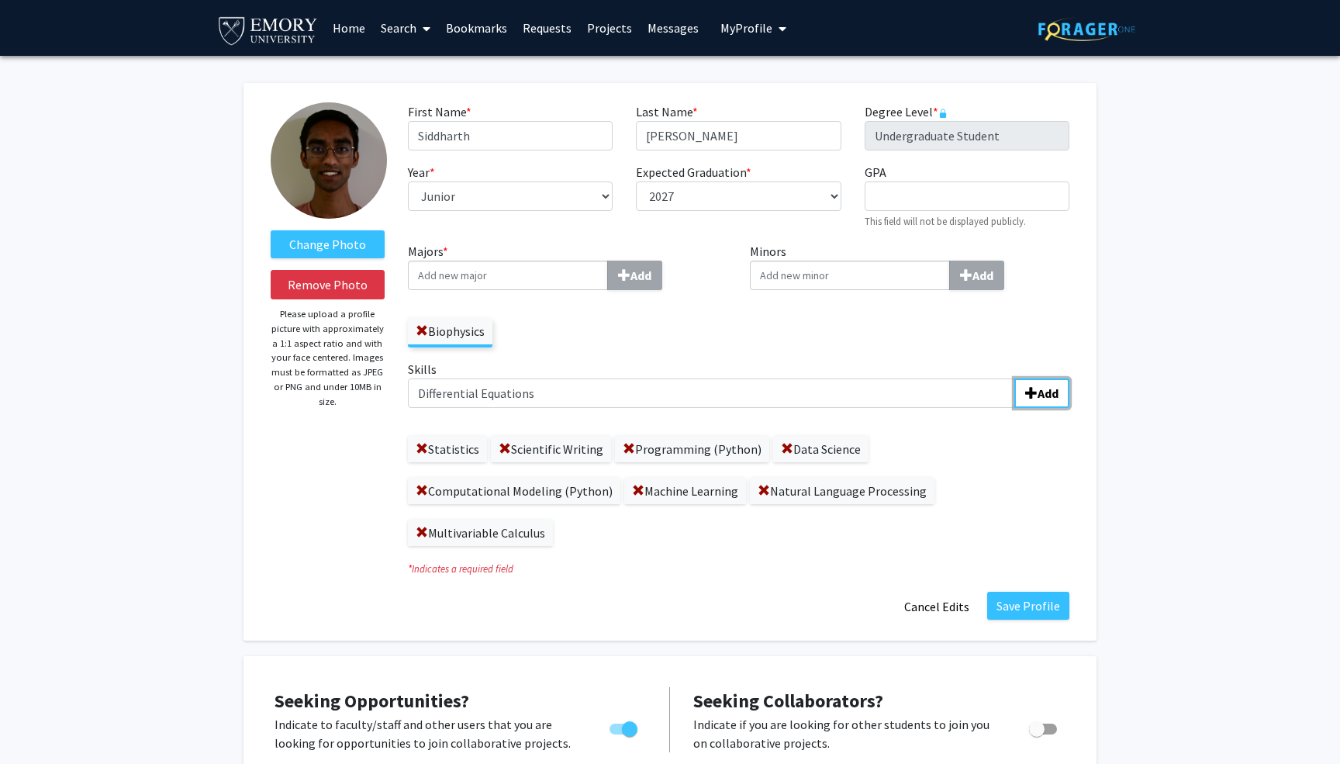
drag, startPoint x: 1030, startPoint y: 396, endPoint x: 1012, endPoint y: 396, distance: 17.8
click at [1030, 396] on span "submit" at bounding box center [1031, 393] width 12 height 12
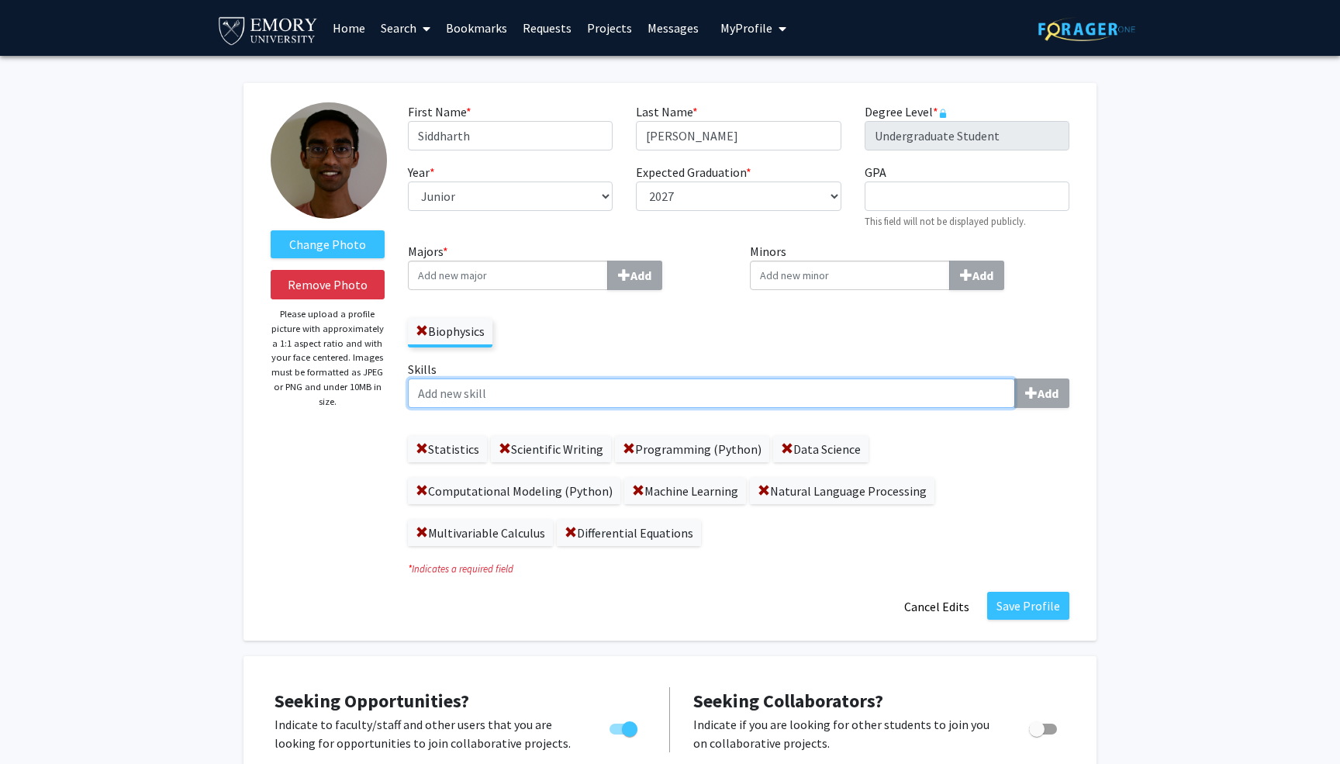
click at [853, 397] on input "Skills Add" at bounding box center [711, 393] width 607 height 29
type input "Linear Algebra"
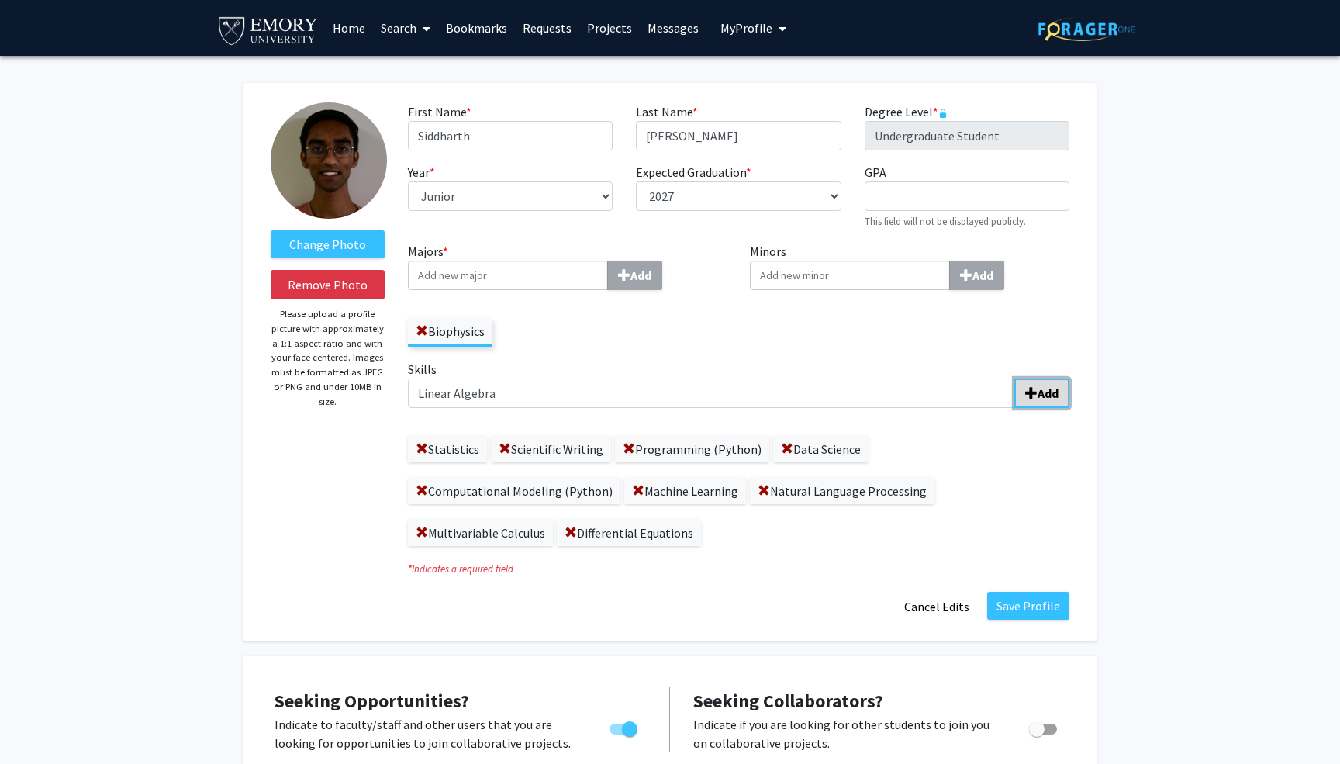
click at [1048, 400] on b "Add" at bounding box center [1048, 394] width 21 height 16
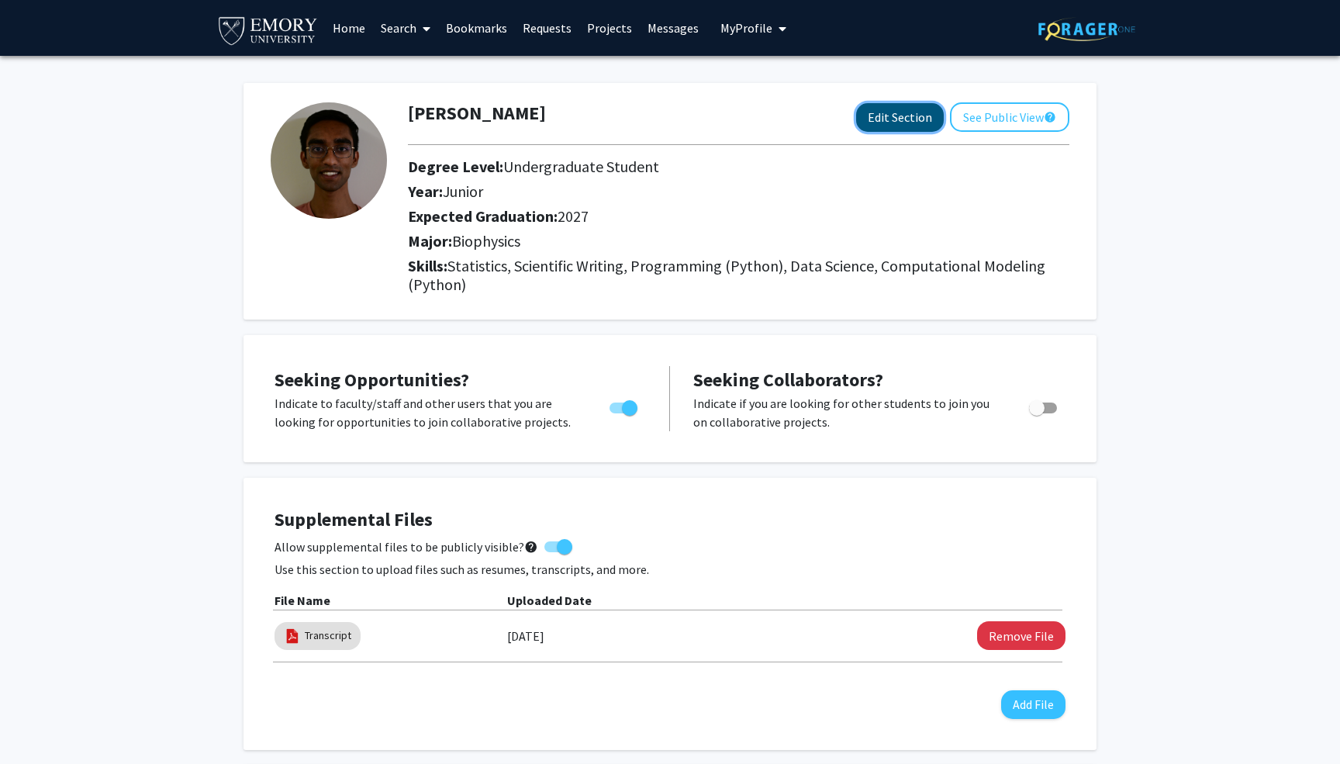
click at [922, 109] on button "Edit Section" at bounding box center [900, 117] width 88 height 29
select select "junior"
select select "2027"
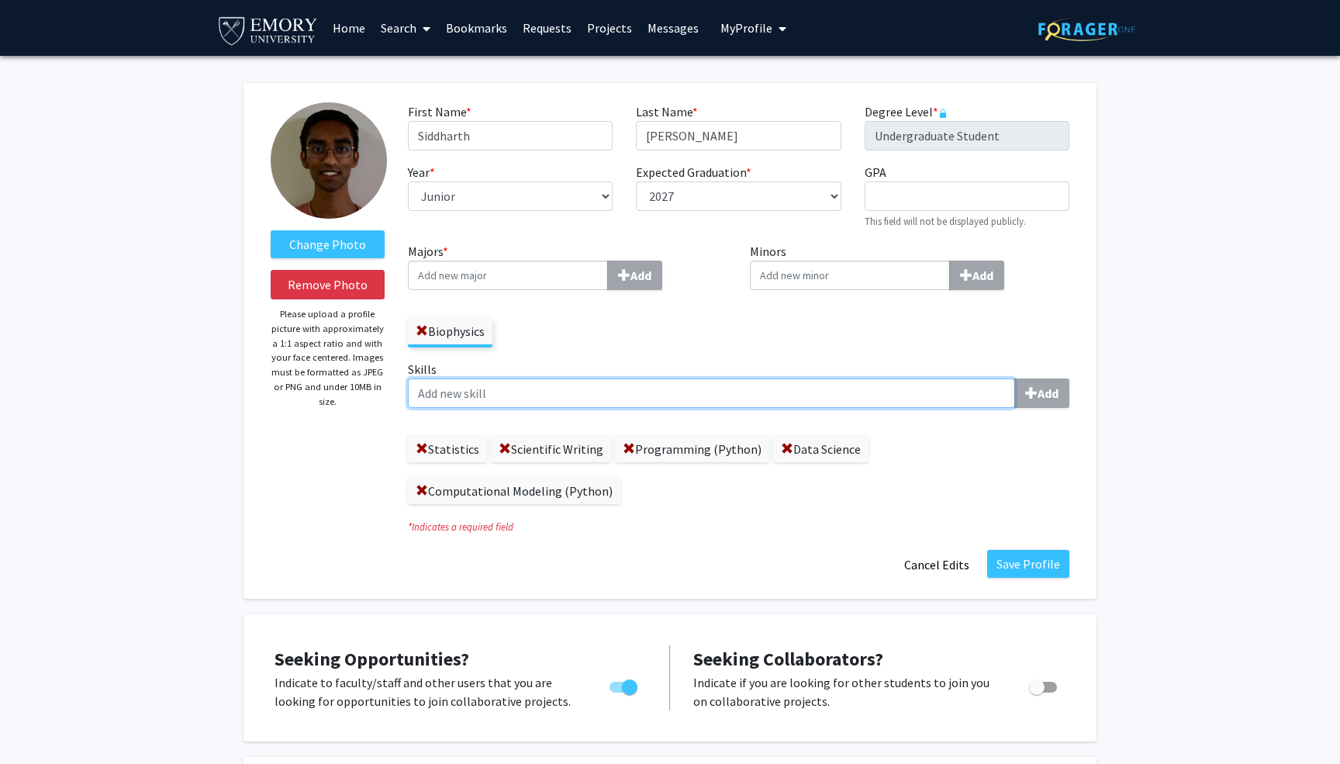
click at [598, 393] on input "Skills Add" at bounding box center [711, 393] width 607 height 29
type input "Machine Learning"
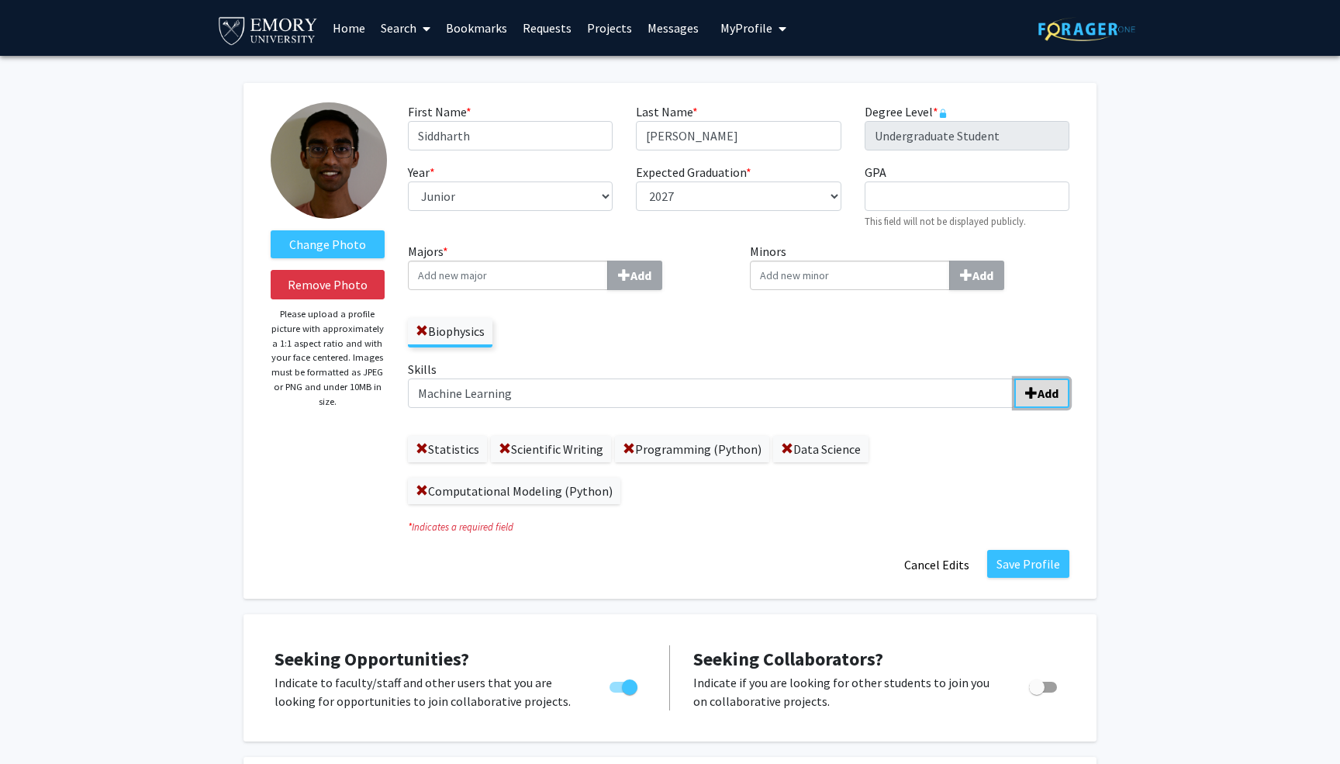
click at [1043, 394] on b "Add" at bounding box center [1048, 394] width 21 height 16
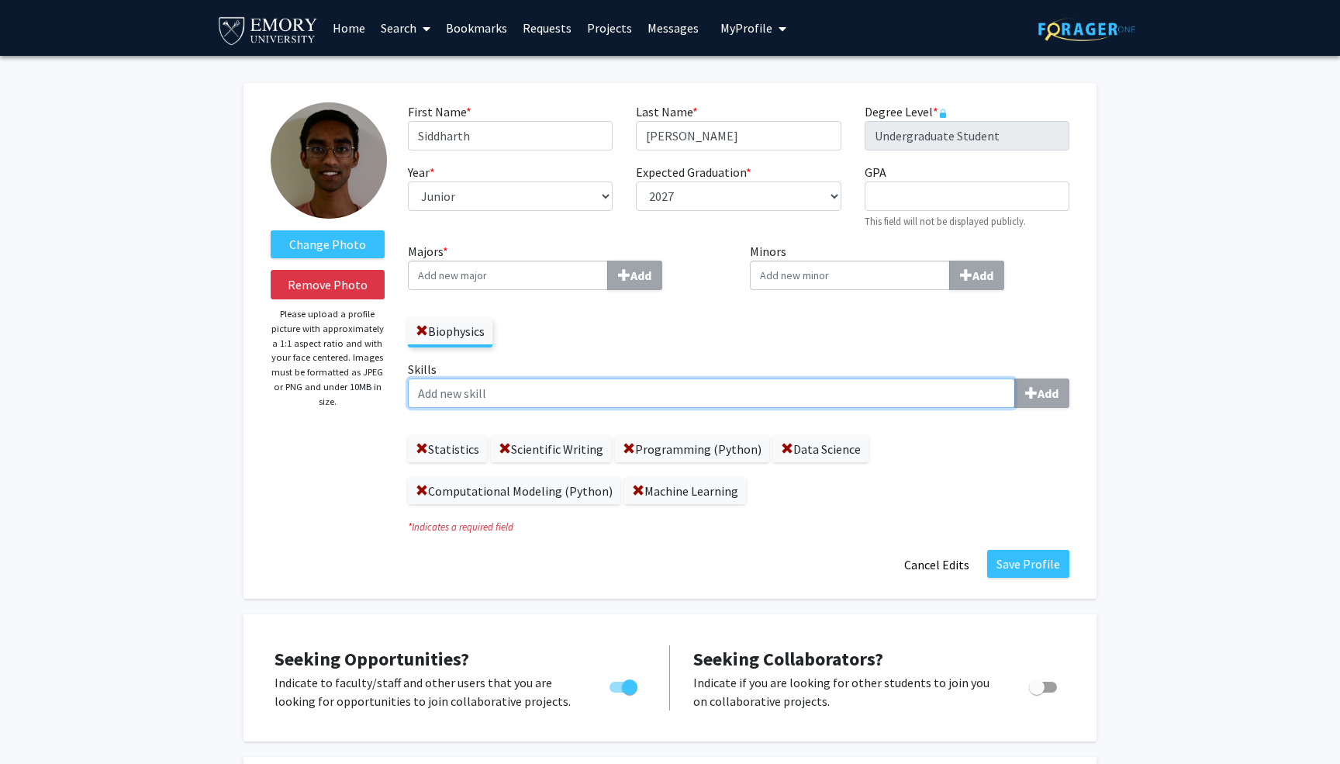
click at [532, 400] on input "Skills Add" at bounding box center [711, 393] width 607 height 29
type input "Natural Language Processing"
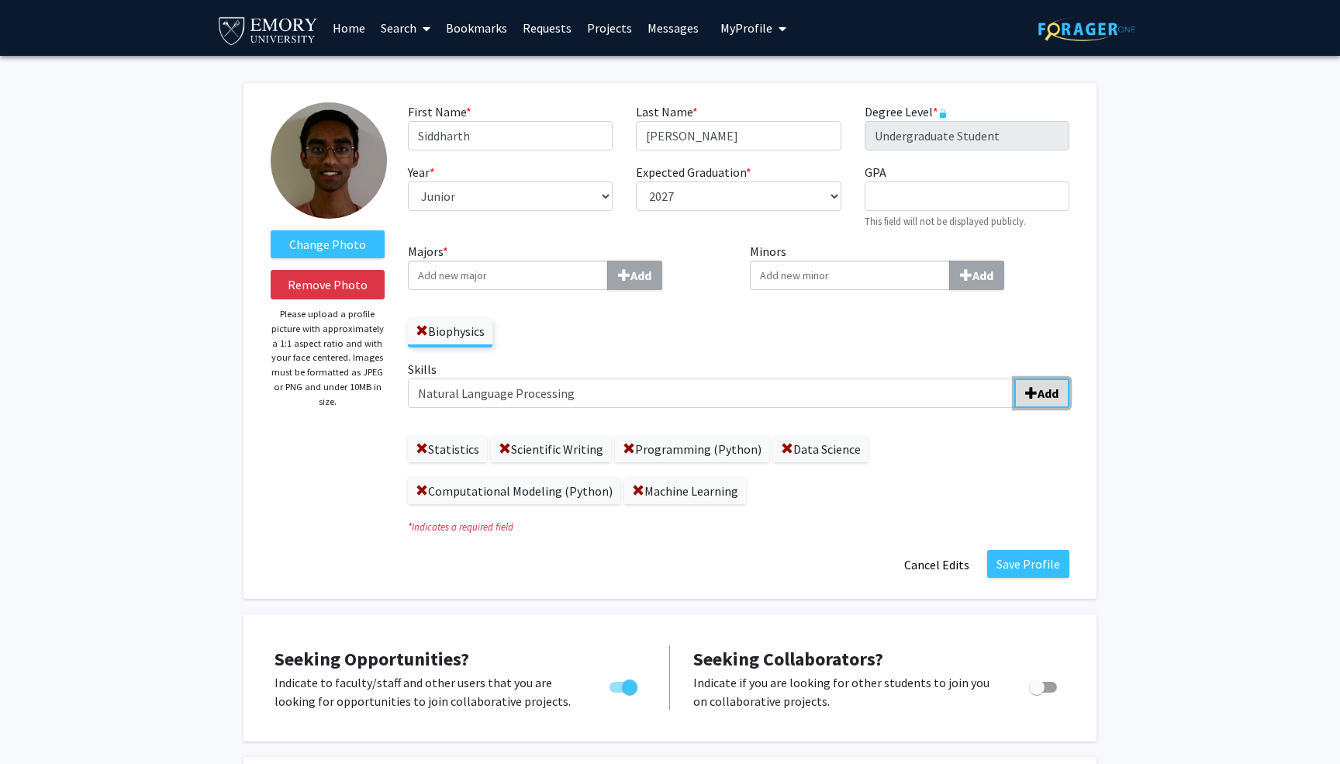
click at [1043, 382] on button "Add" at bounding box center [1042, 393] width 55 height 29
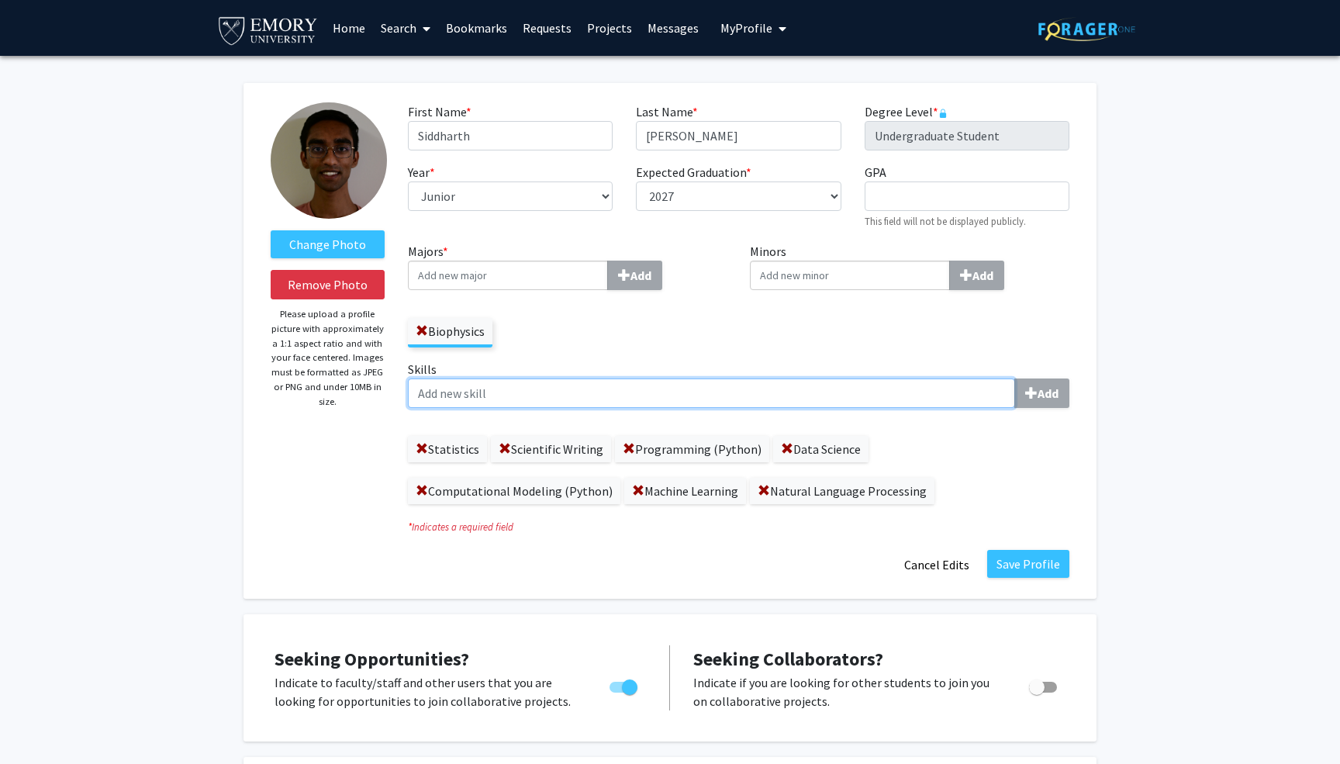
click at [662, 393] on input "Skills Add" at bounding box center [711, 393] width 607 height 29
type input "Multivariable Calculus"
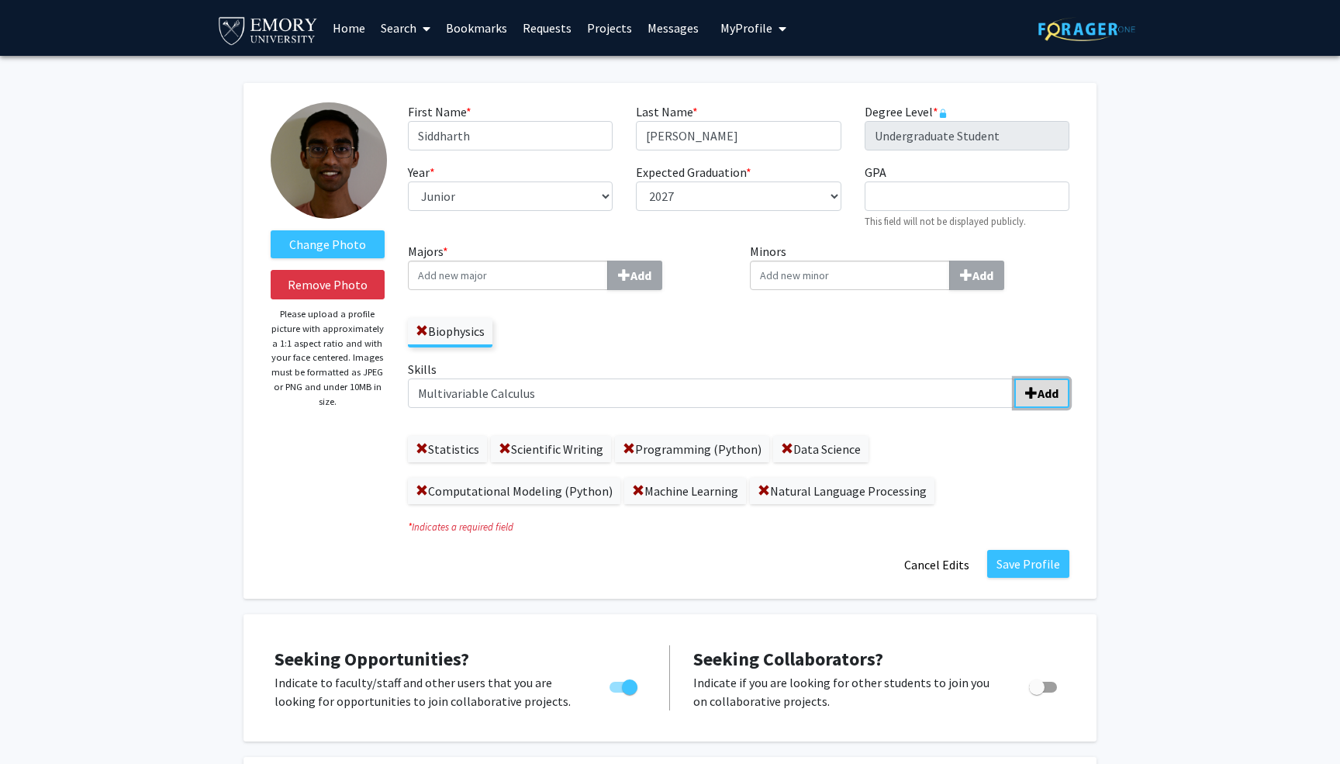
click at [1047, 384] on button "Add" at bounding box center [1042, 393] width 55 height 29
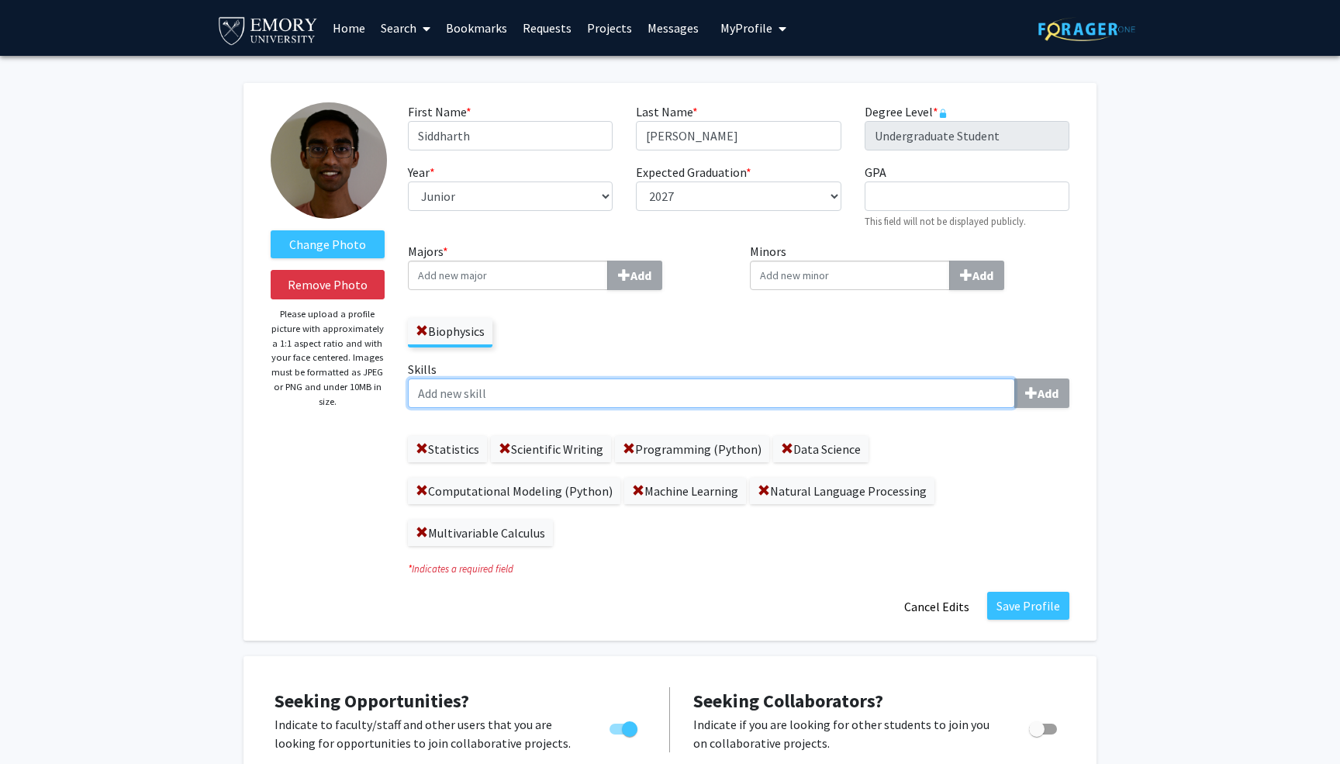
click at [763, 389] on input "Skills Add" at bounding box center [711, 393] width 607 height 29
type input "Differential Equations"
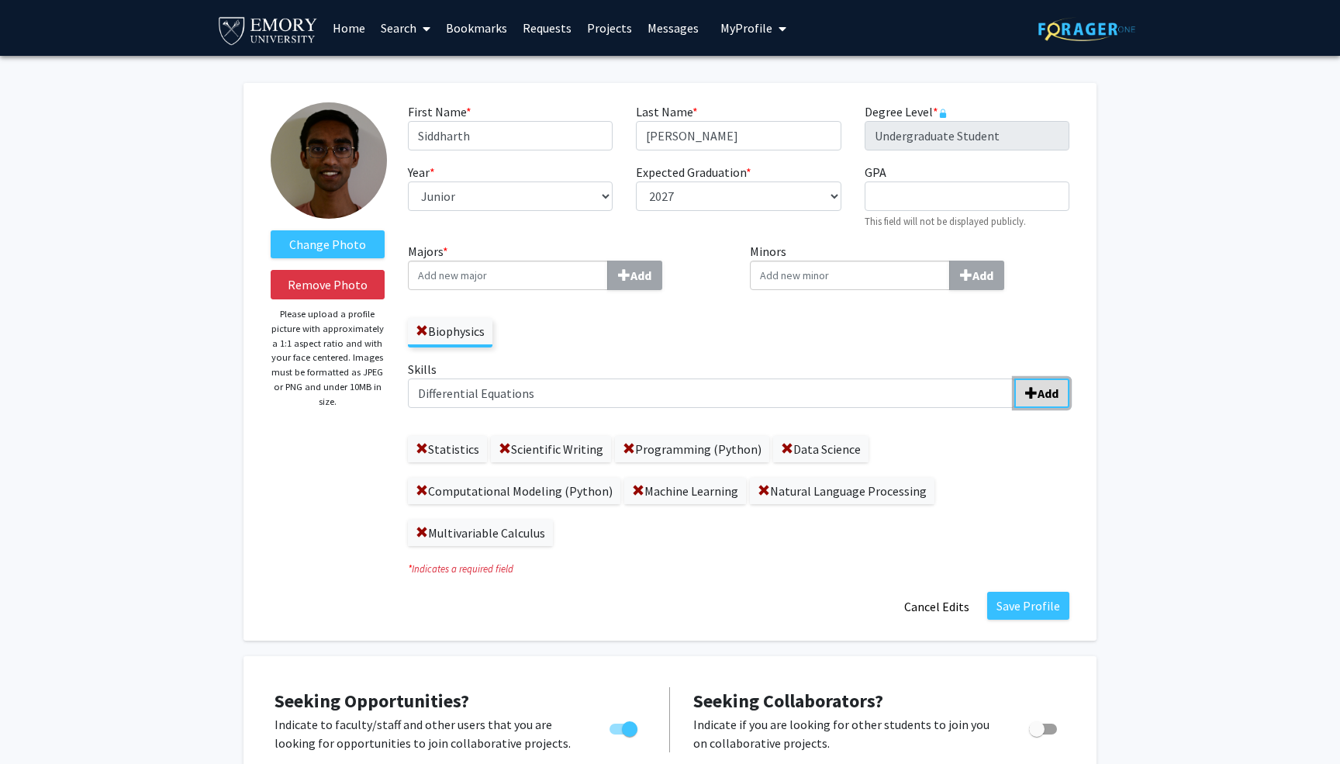
click at [1049, 389] on b "Add" at bounding box center [1048, 394] width 21 height 16
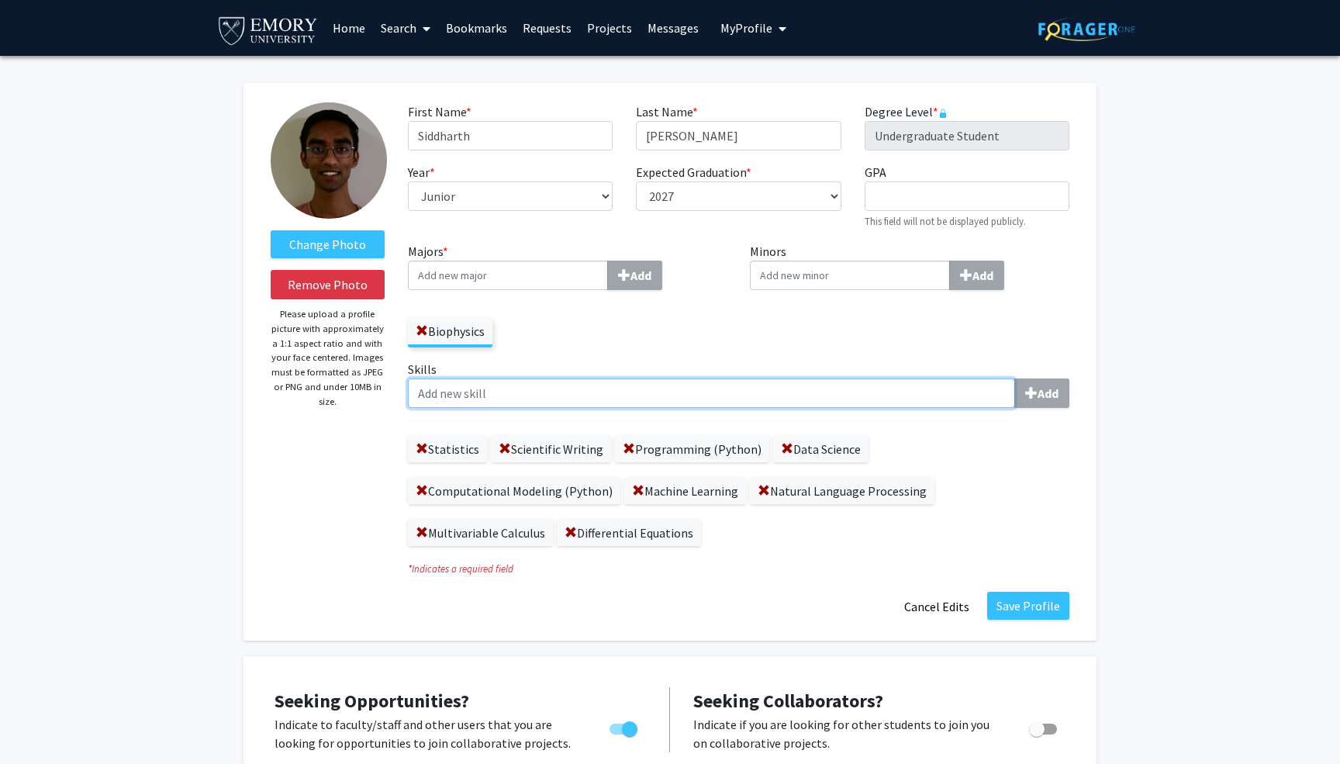
click at [791, 391] on input "Skills Add" at bounding box center [711, 393] width 607 height 29
type input "Linear Algebra"
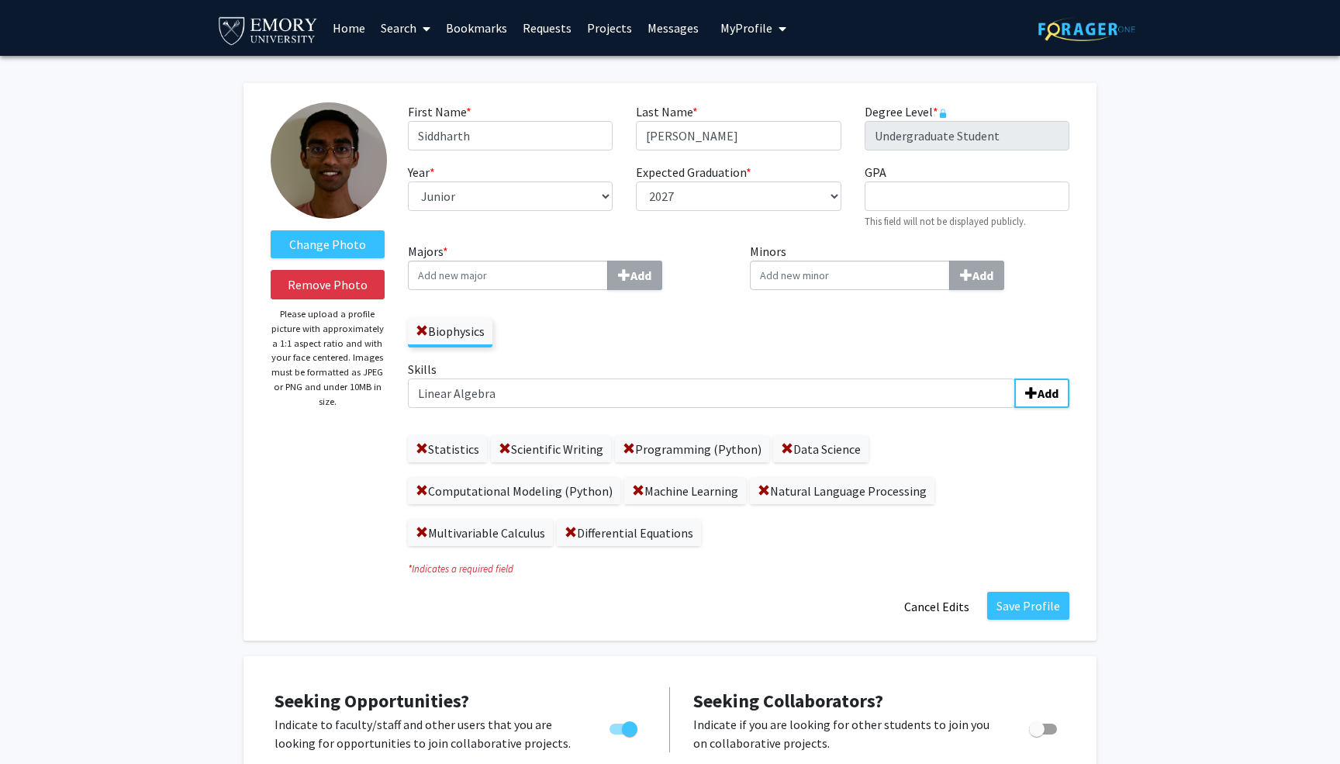
click at [1041, 371] on label "Skills Linear Algebra Add" at bounding box center [739, 384] width 662 height 48
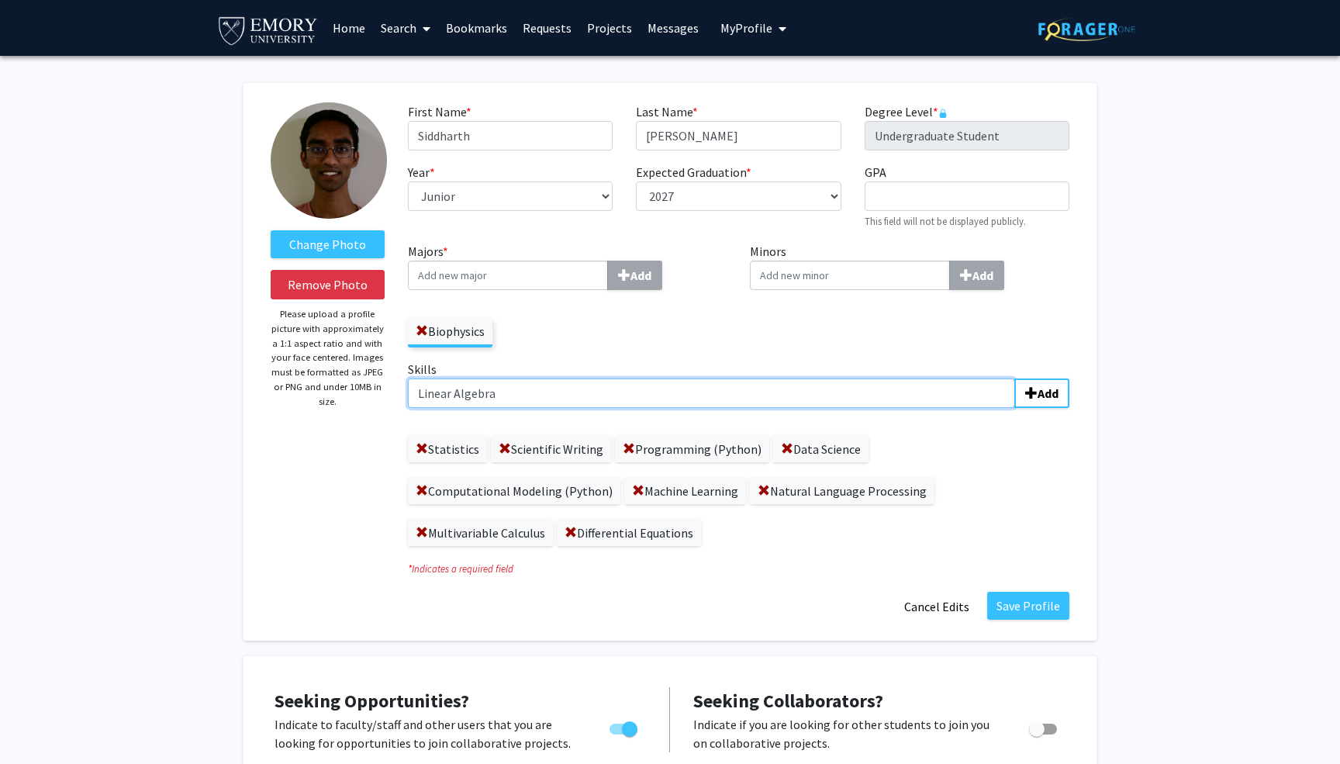
click at [1015, 379] on input "Linear Algebra" at bounding box center [711, 393] width 607 height 29
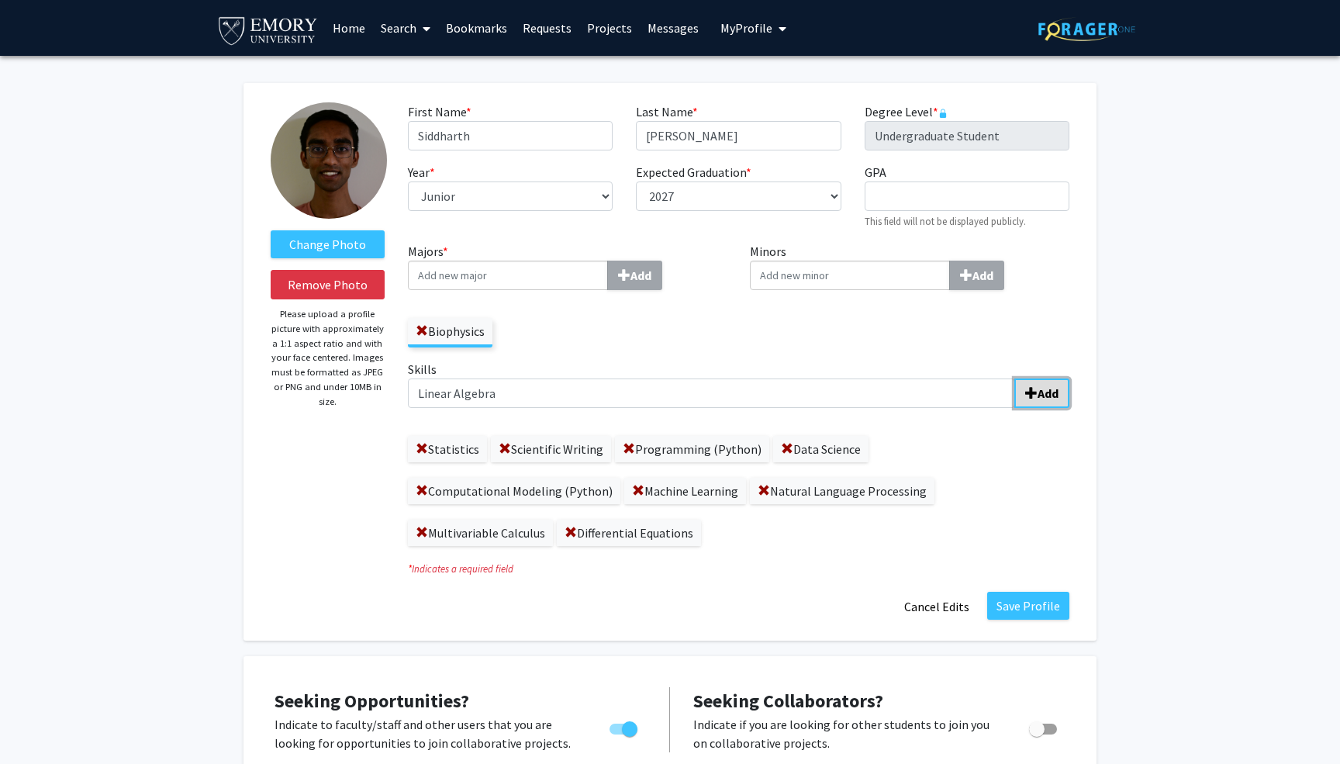
click at [1041, 399] on b "Add" at bounding box center [1048, 394] width 21 height 16
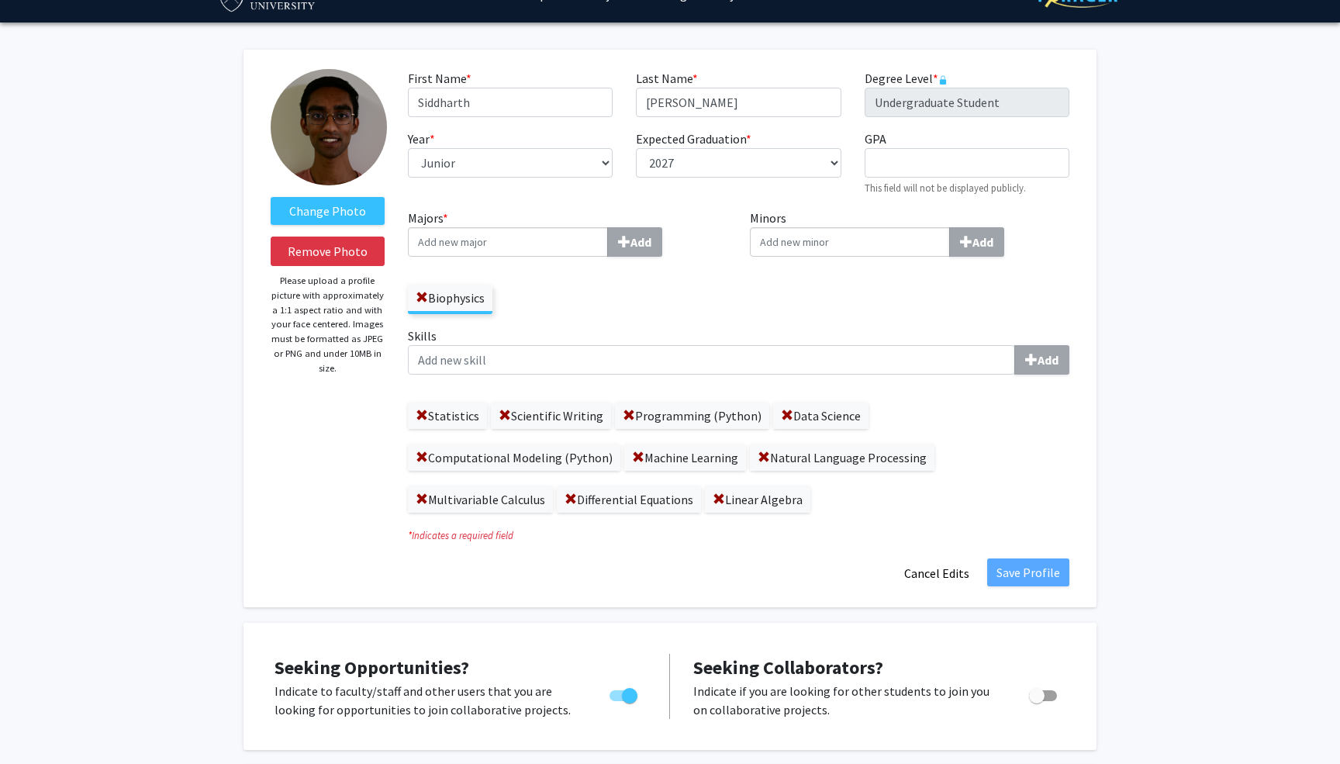
scroll to position [26, 0]
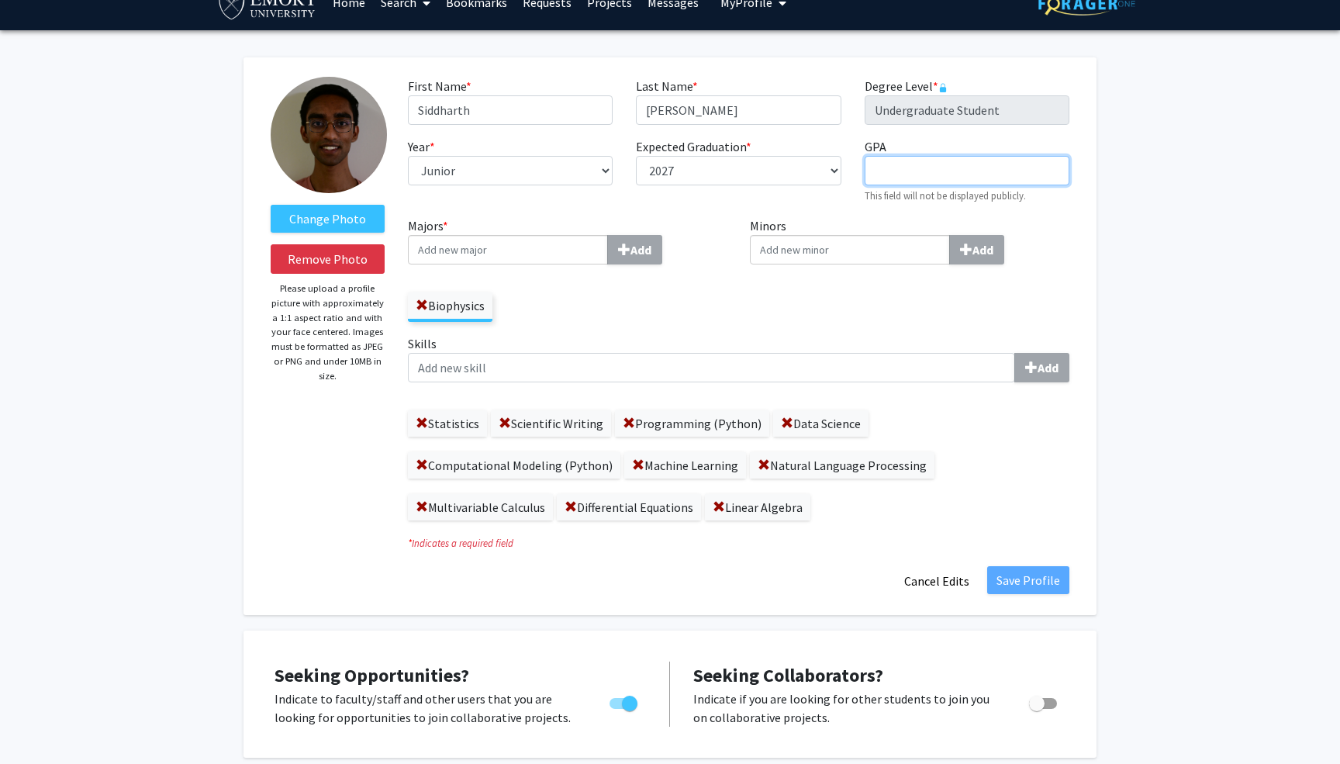
click at [918, 168] on input "GPA required" at bounding box center [967, 170] width 205 height 29
type input "3.96"
click at [1083, 234] on div "Change Photo Remove Photo Please upload a profile picture with approximately a …" at bounding box center [670, 336] width 853 height 558
click at [569, 506] on span at bounding box center [571, 507] width 12 height 12
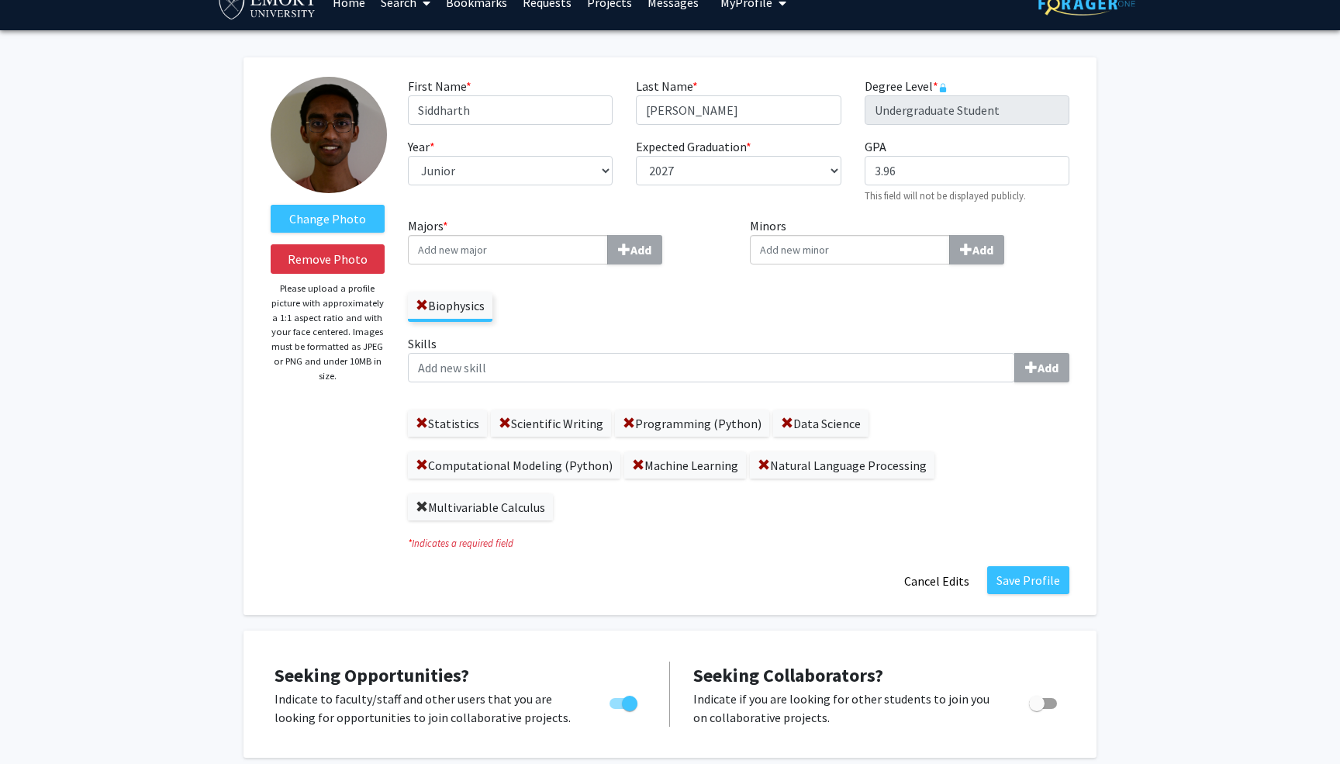
click at [422, 503] on span at bounding box center [422, 507] width 12 height 12
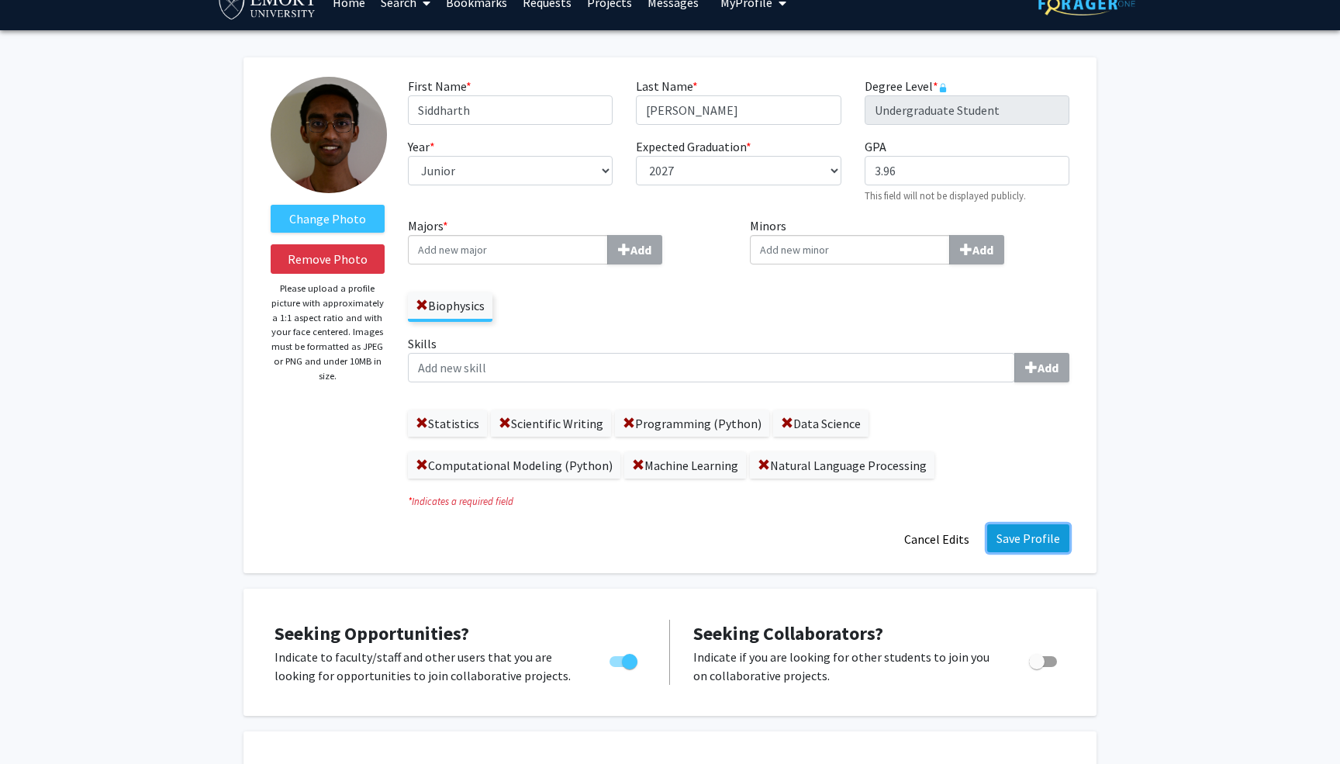
click at [1010, 542] on button "Save Profile" at bounding box center [1028, 538] width 82 height 28
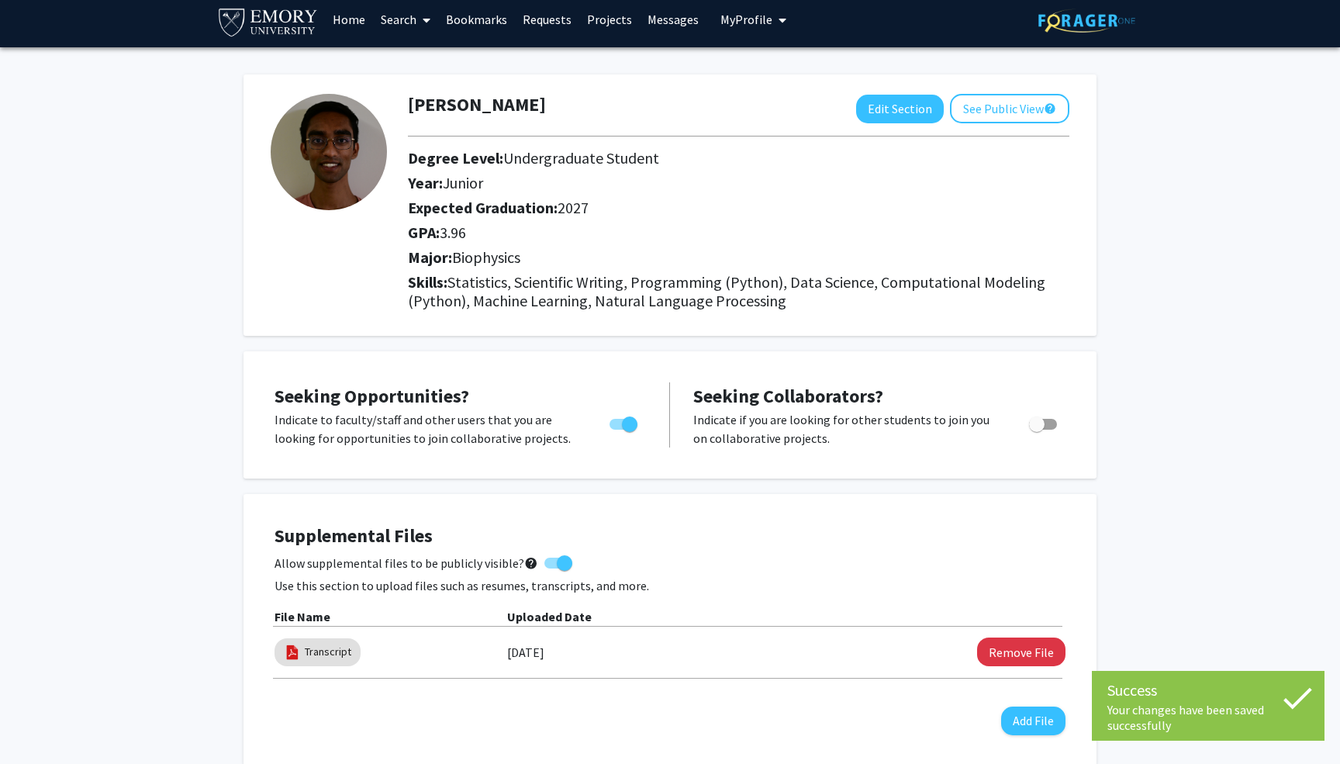
scroll to position [0, 0]
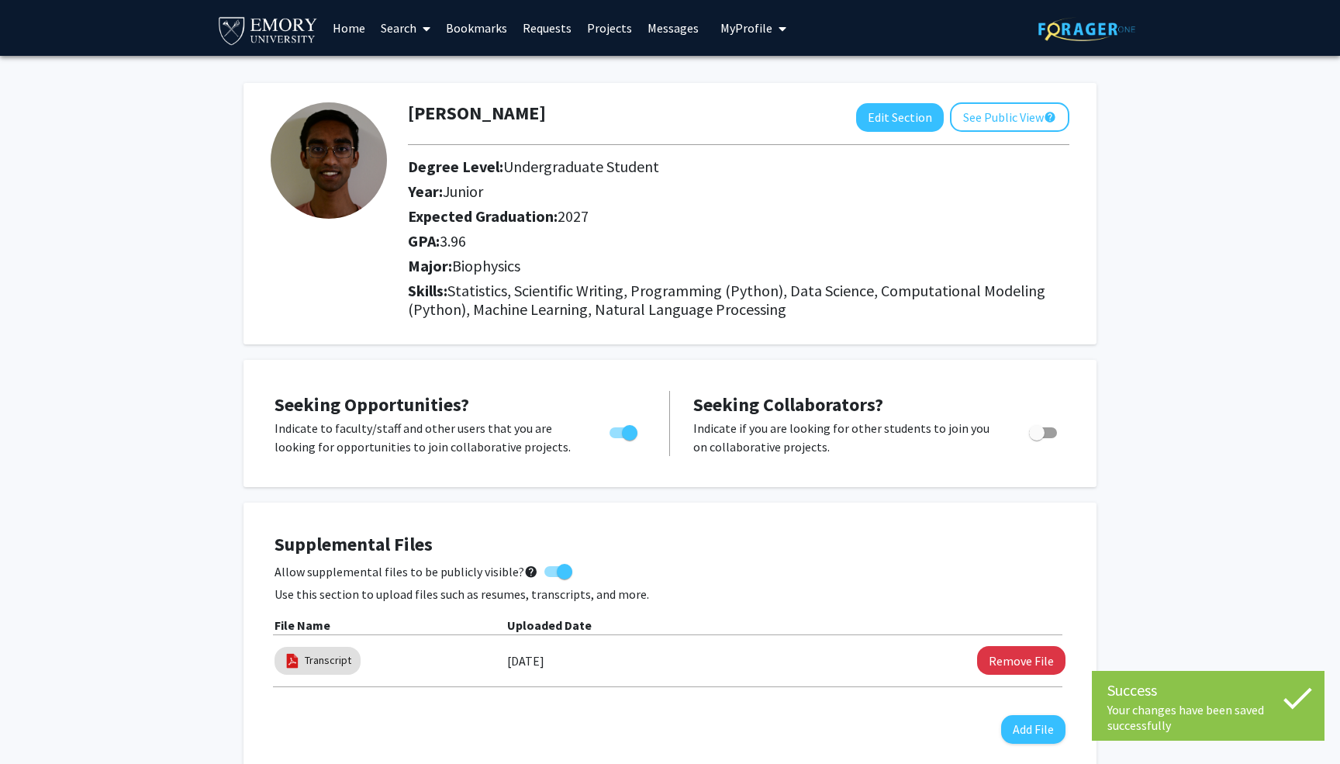
click at [741, 26] on span "My Profile" at bounding box center [747, 28] width 52 height 16
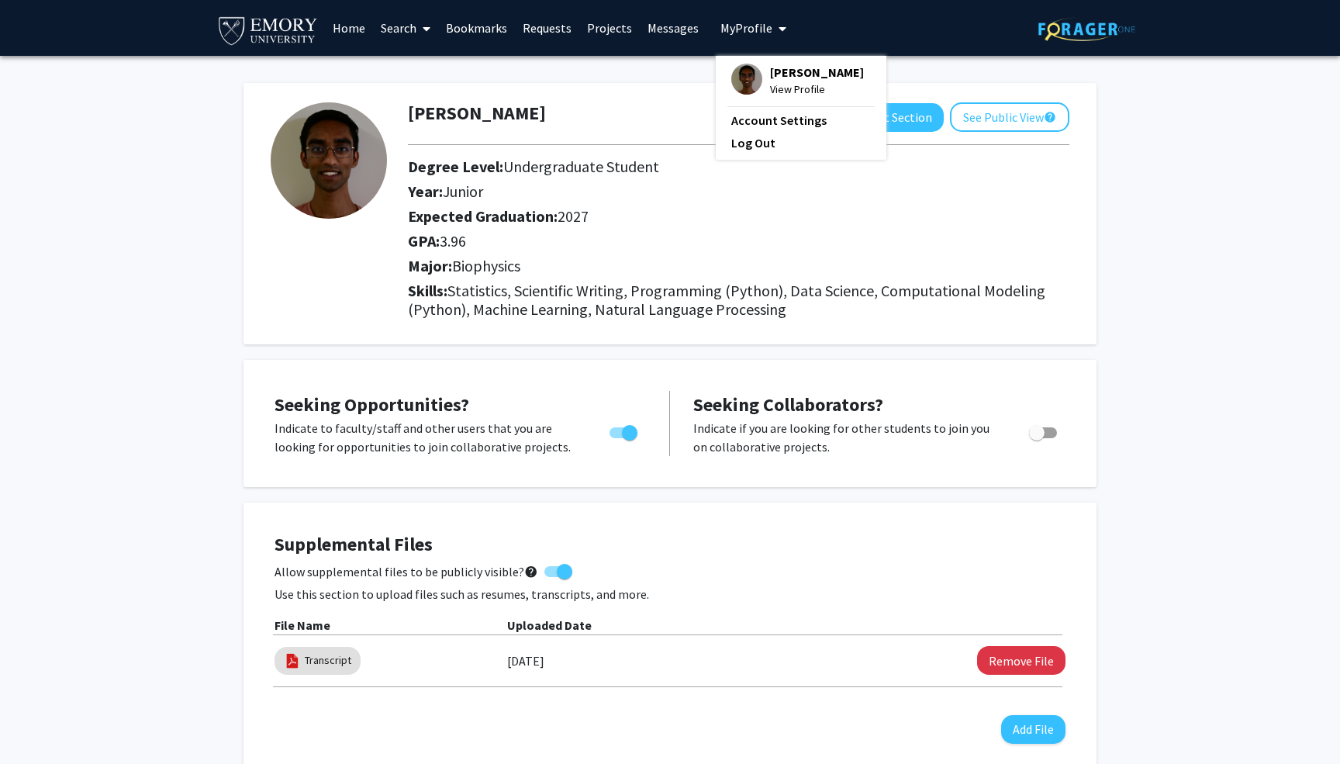
click at [792, 81] on span "[PERSON_NAME]" at bounding box center [817, 72] width 94 height 17
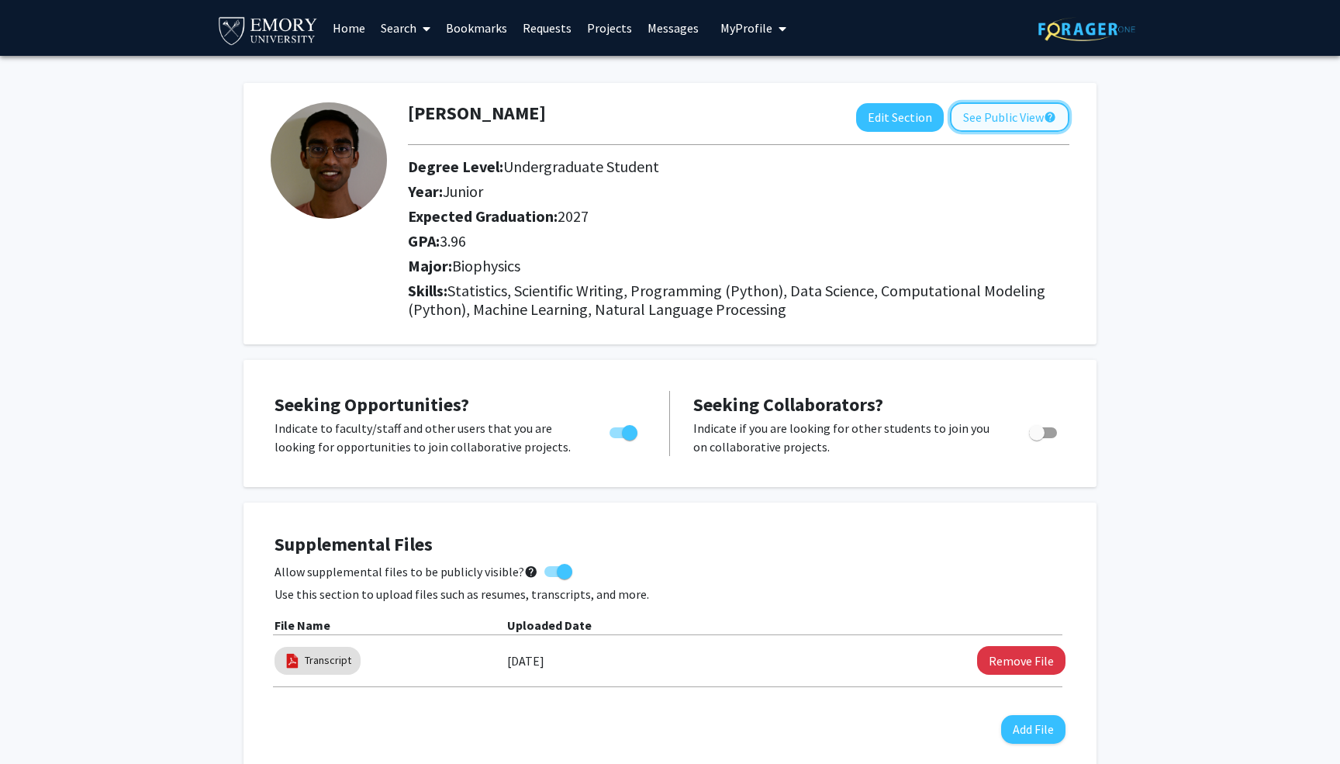
click at [991, 109] on button "See Public View help" at bounding box center [1009, 116] width 119 height 29
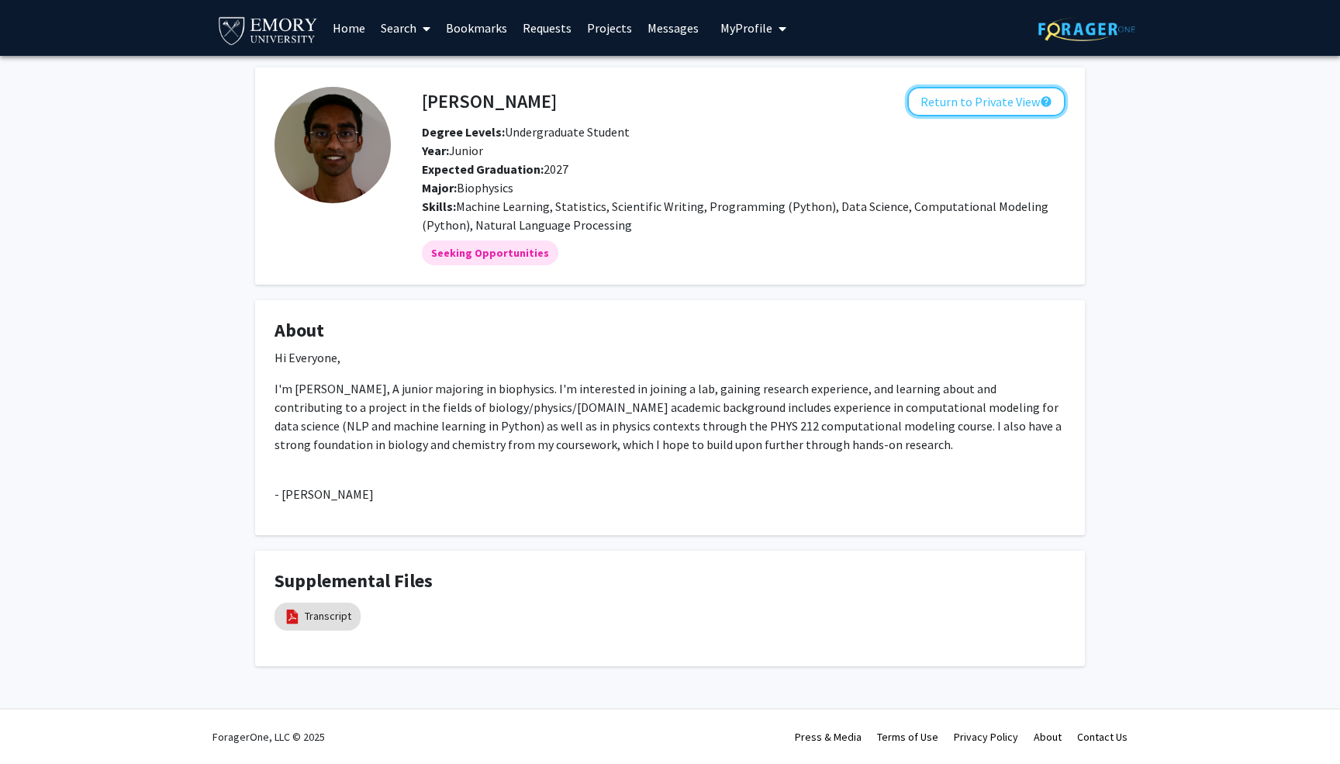
click at [991, 109] on button "Return to Private View help" at bounding box center [987, 101] width 158 height 29
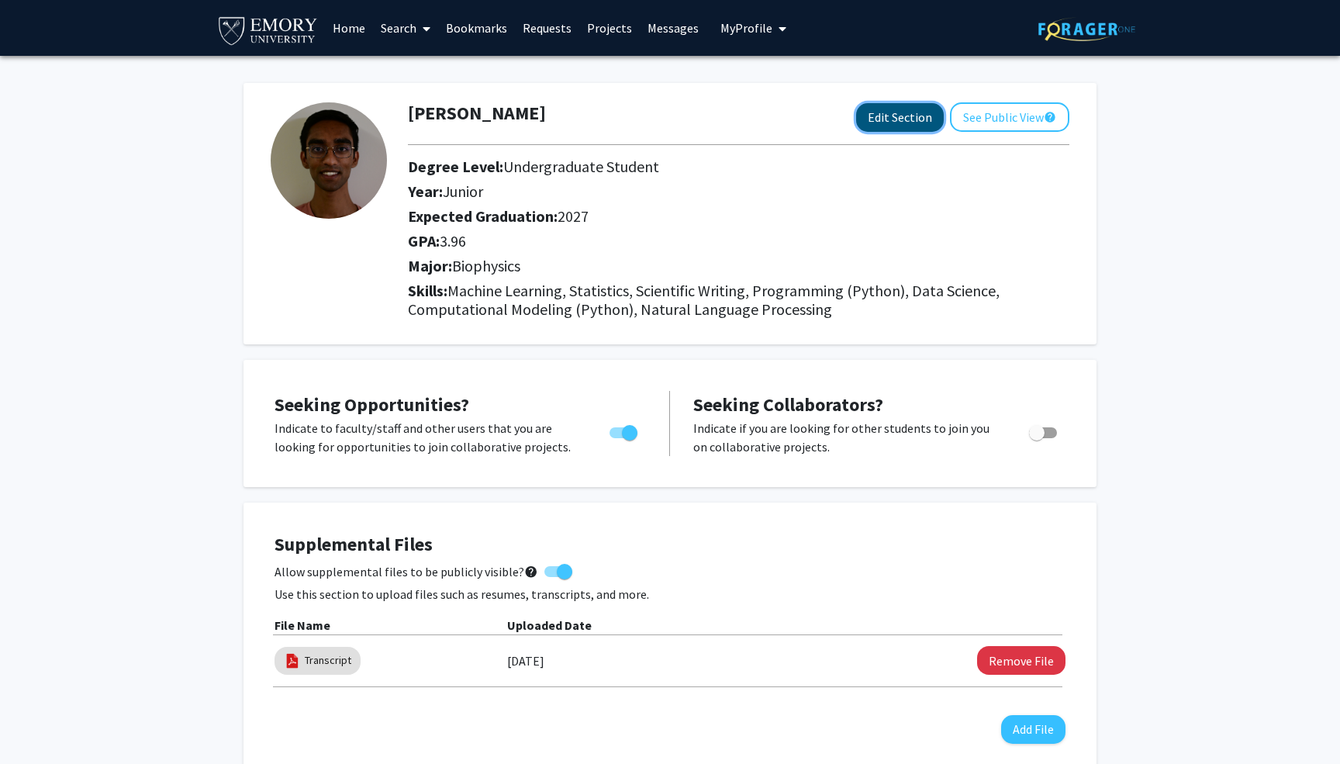
click at [921, 118] on button "Edit Section" at bounding box center [900, 117] width 88 height 29
select select "junior"
select select "2027"
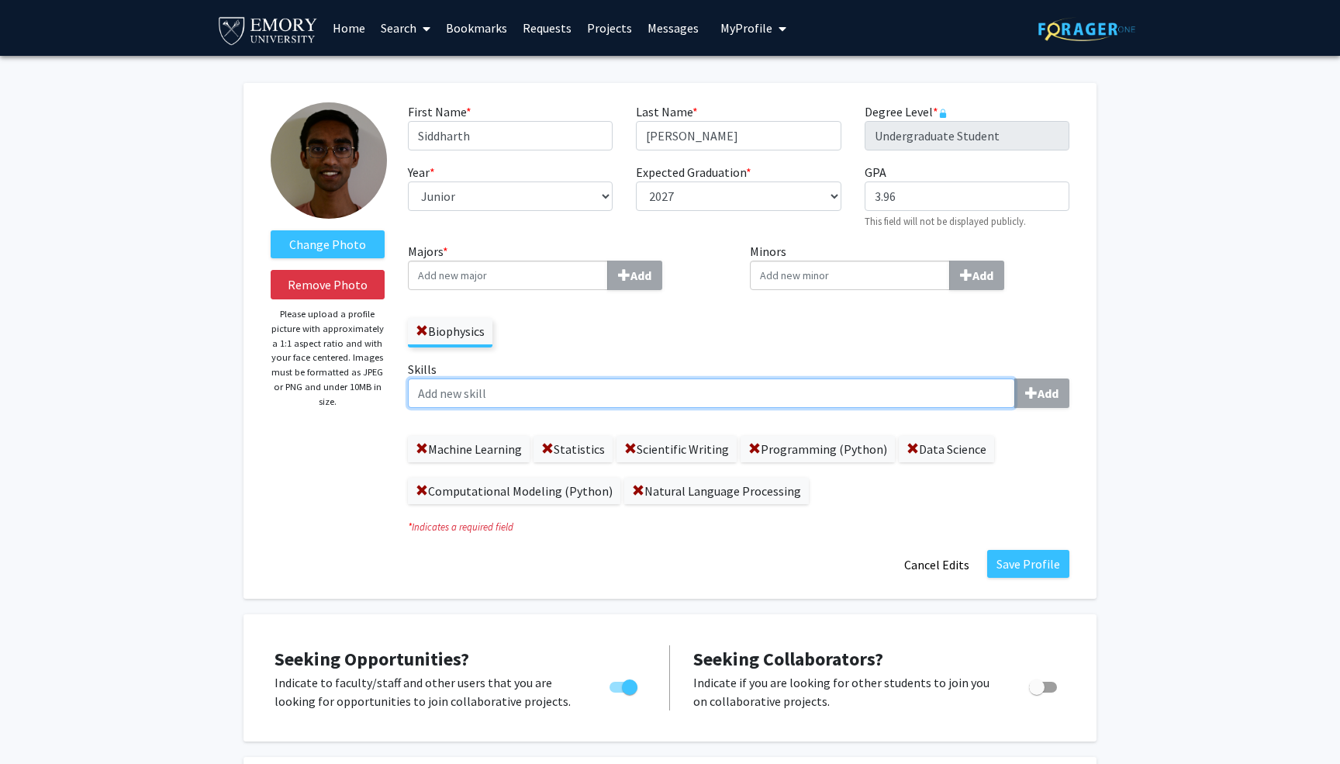
click at [440, 401] on input "Skills Add" at bounding box center [711, 393] width 607 height 29
type input "Machine Learning"
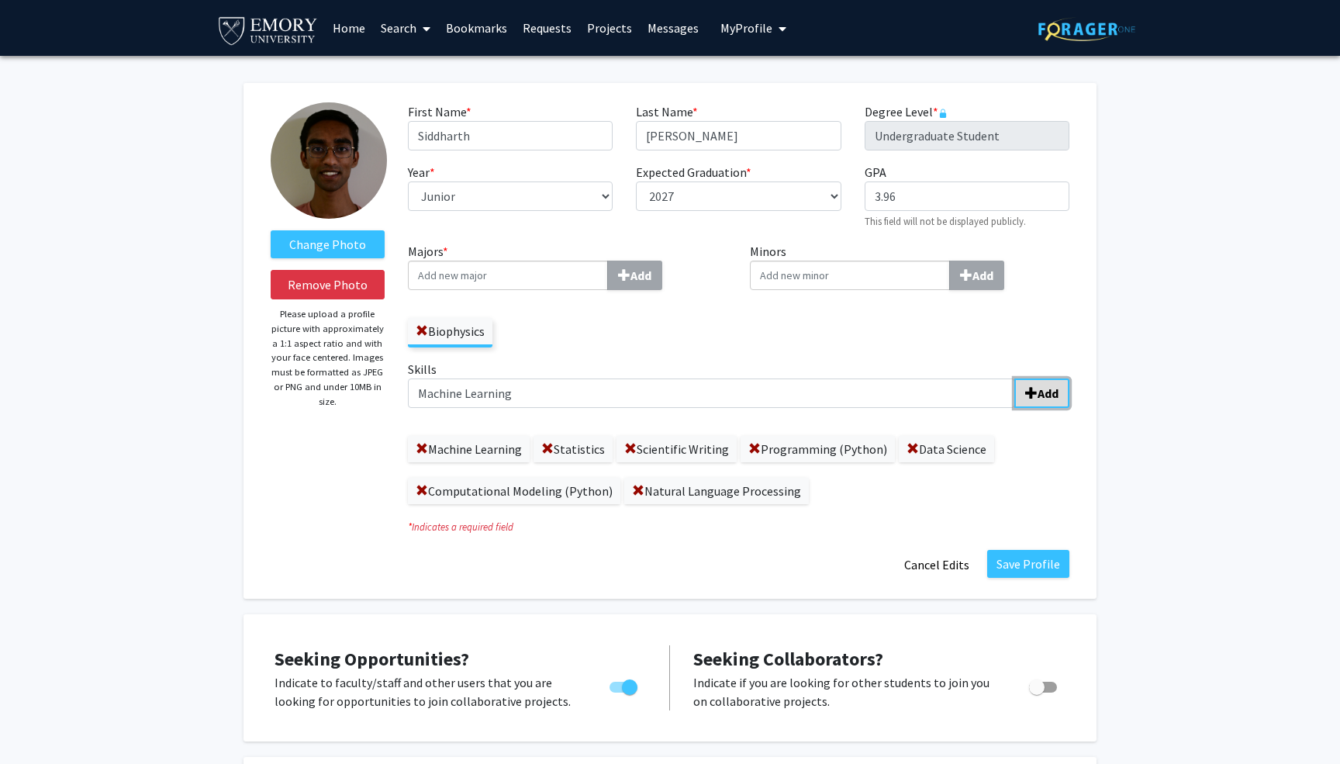
click at [1038, 393] on b "Add" at bounding box center [1048, 394] width 21 height 16
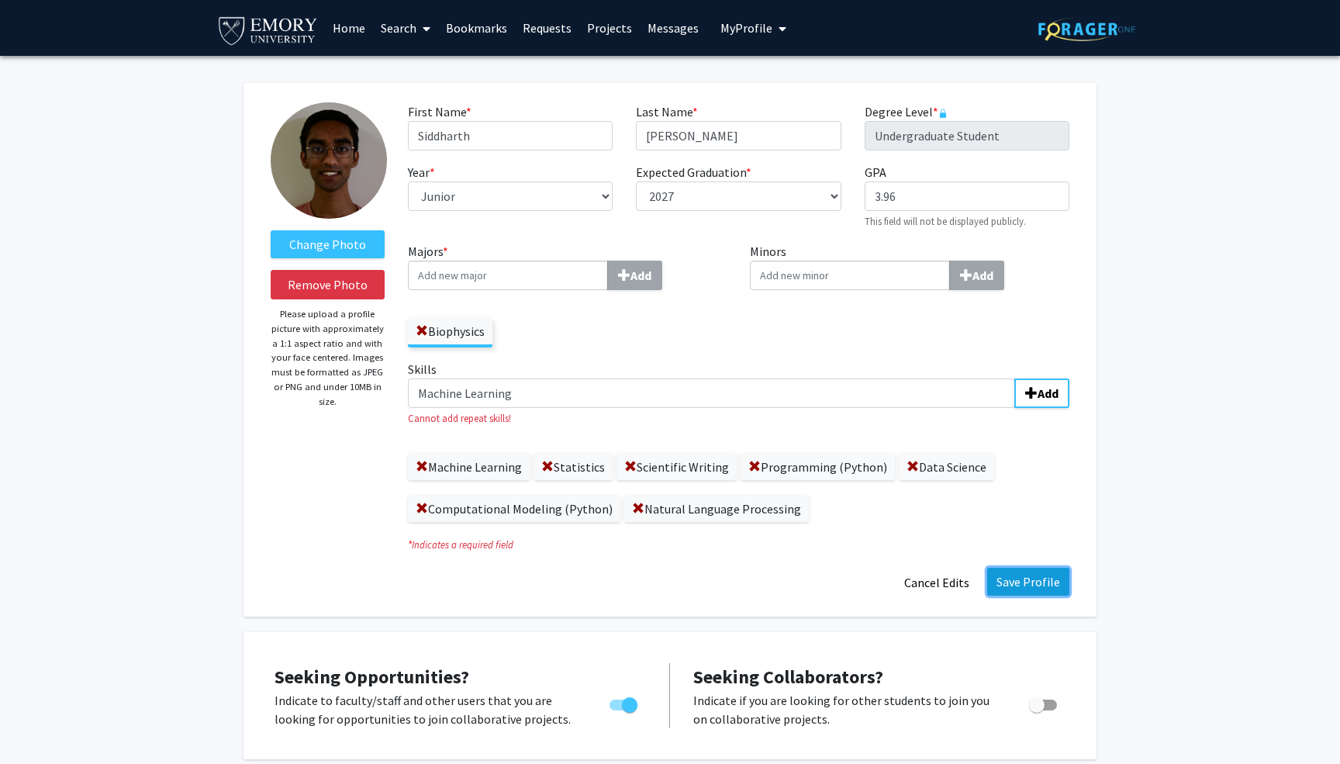
click at [1025, 575] on button "Save Profile" at bounding box center [1028, 582] width 82 height 28
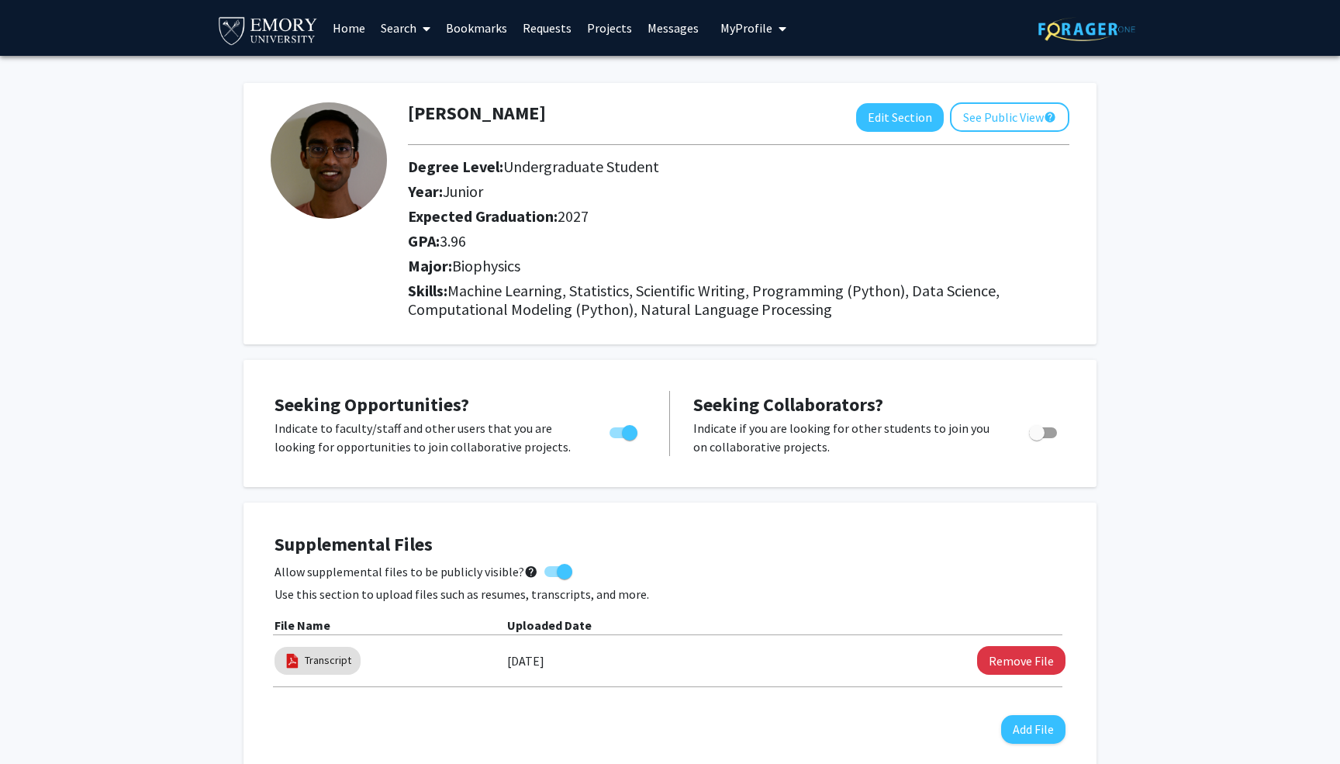
click at [742, 32] on span "My Profile" at bounding box center [747, 28] width 52 height 16
click at [743, 68] on img at bounding box center [746, 79] width 31 height 31
